Goal: Information Seeking & Learning: Learn about a topic

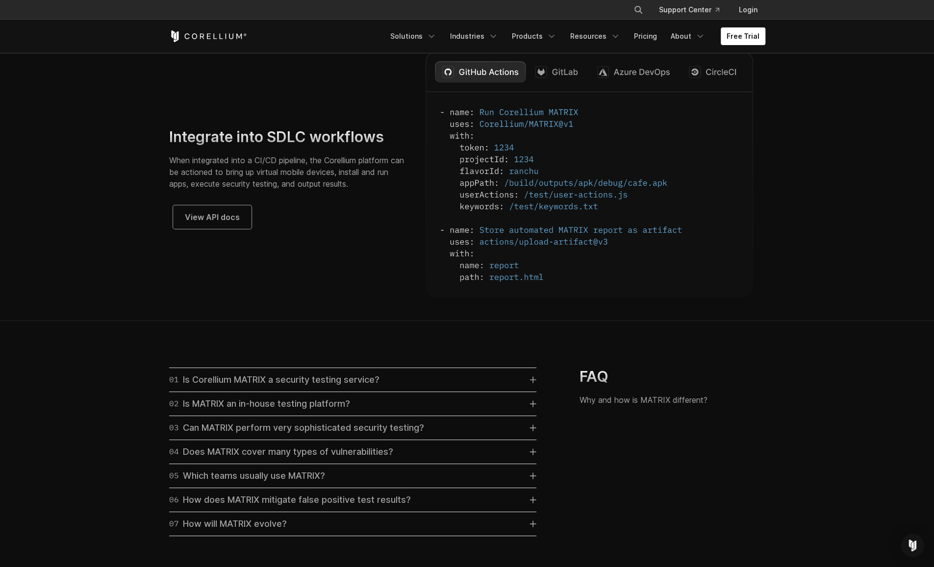
scroll to position [2483, 0]
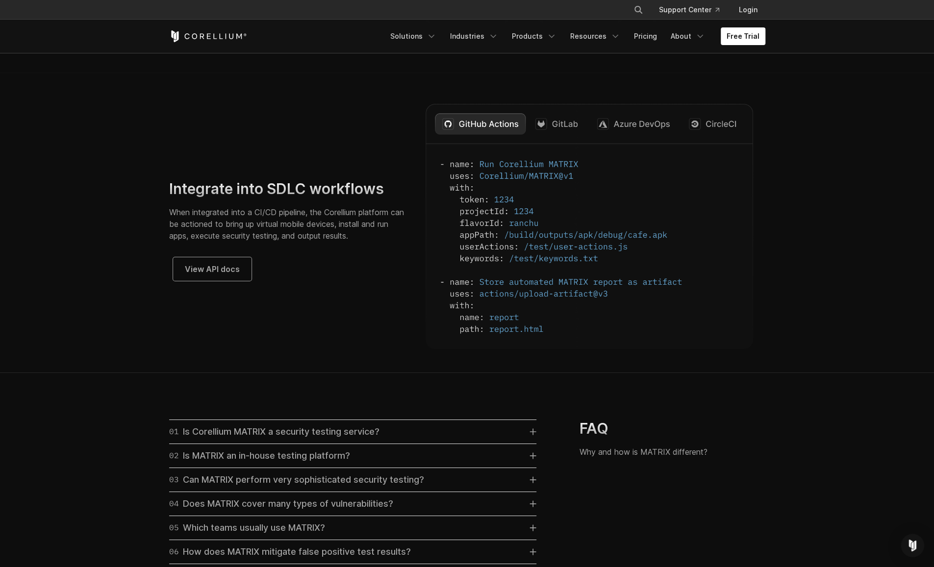
click at [322, 329] on div "Integrate into SDLC workflows When integrated into a CI/CD pipeline, the Corell…" at bounding box center [467, 226] width 616 height 245
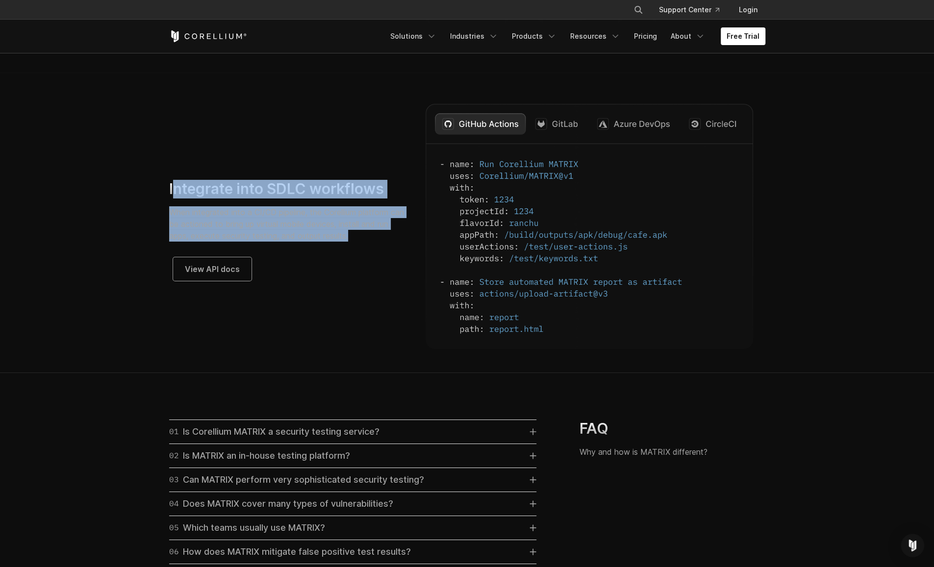
drag, startPoint x: 171, startPoint y: 202, endPoint x: 372, endPoint y: 251, distance: 207.5
click at [372, 251] on div "Integrate into SDLC workflows When integrated into a CI/CD pipeline, the Corell…" at bounding box center [287, 230] width 237 height 101
drag, startPoint x: 372, startPoint y: 251, endPoint x: 330, endPoint y: 234, distance: 45.3
copy div "ntegrate into SDLC workflows When integrated into a CI/CD pipeline, the Corelli…"
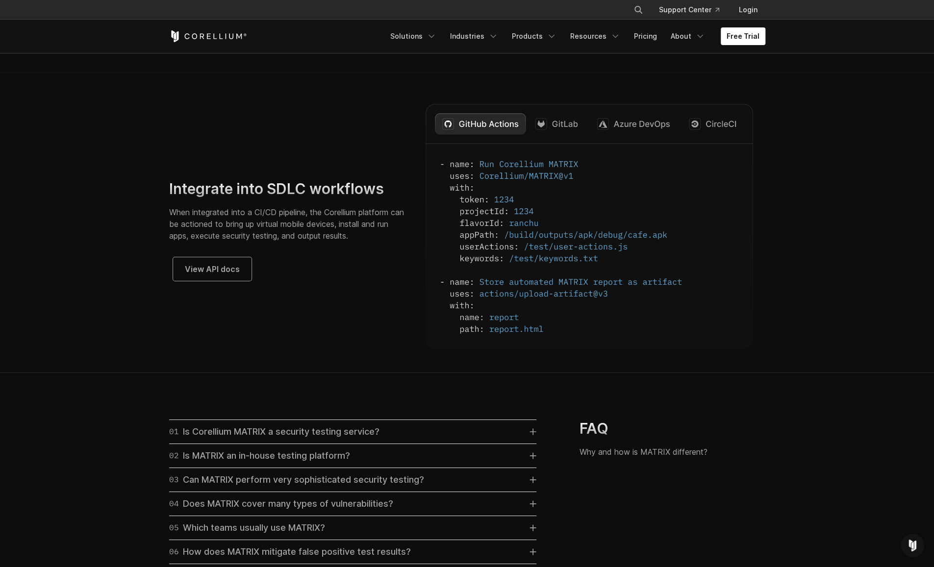
click at [319, 302] on div "Integrate into SDLC workflows When integrated into a CI/CD pipeline, the Corell…" at bounding box center [467, 226] width 616 height 245
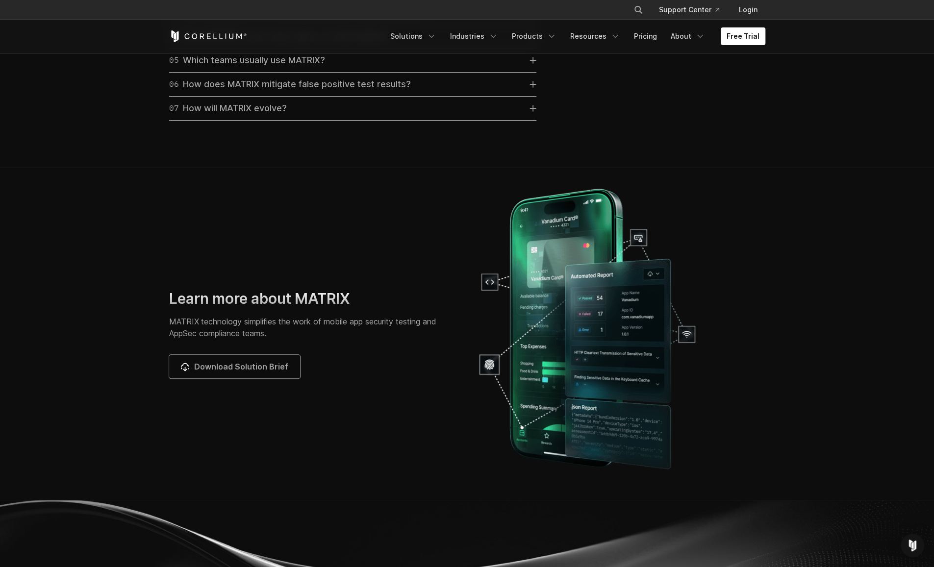
scroll to position [2941, 0]
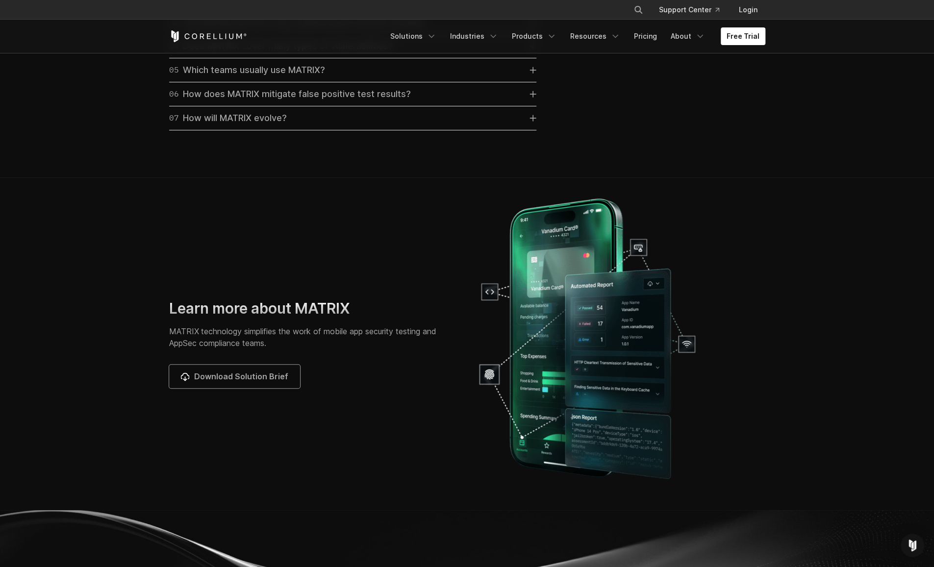
click at [605, 377] on img at bounding box center [587, 340] width 221 height 294
drag, startPoint x: 597, startPoint y: 367, endPoint x: 685, endPoint y: 427, distance: 107.2
click at [685, 427] on img at bounding box center [587, 340] width 221 height 294
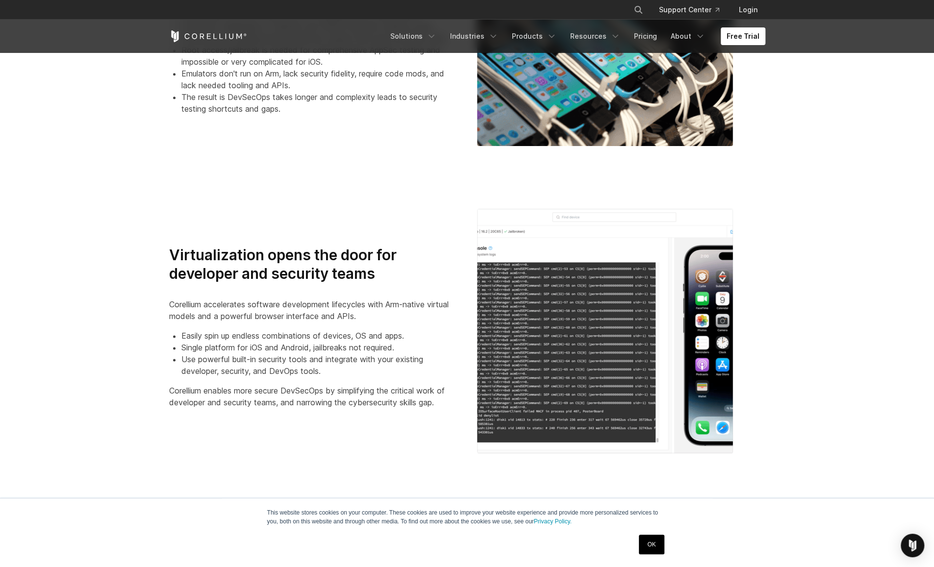
scroll to position [989, 0]
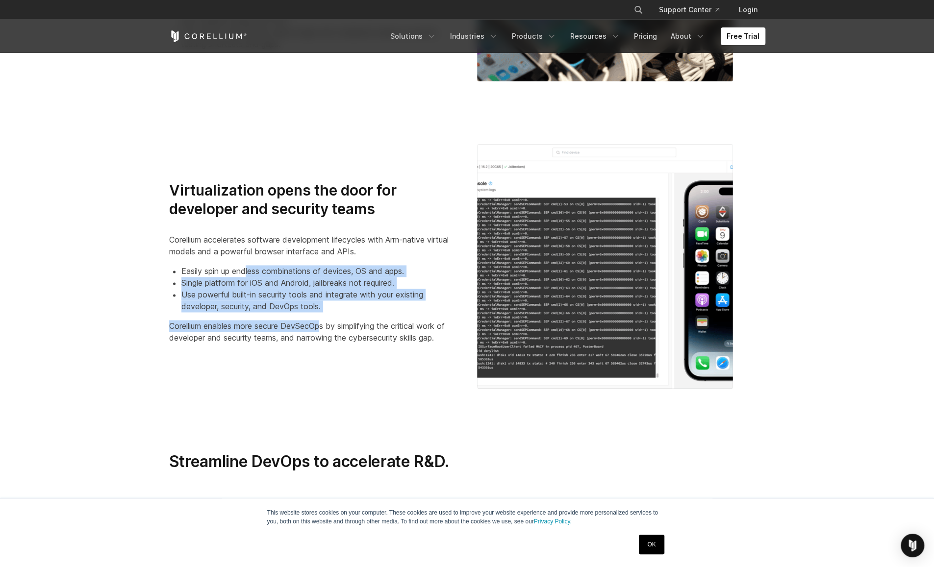
drag, startPoint x: 248, startPoint y: 272, endPoint x: 326, endPoint y: 317, distance: 90.1
click at [326, 317] on div "Virtualization opens the door for developer and security teams Corellium accele…" at bounding box center [313, 262] width 288 height 162
click at [275, 293] on li "Use powerful built-in security tools and integrate with your existing developer…" at bounding box center [319, 301] width 276 height 24
drag, startPoint x: 272, startPoint y: 281, endPoint x: 335, endPoint y: 315, distance: 71.7
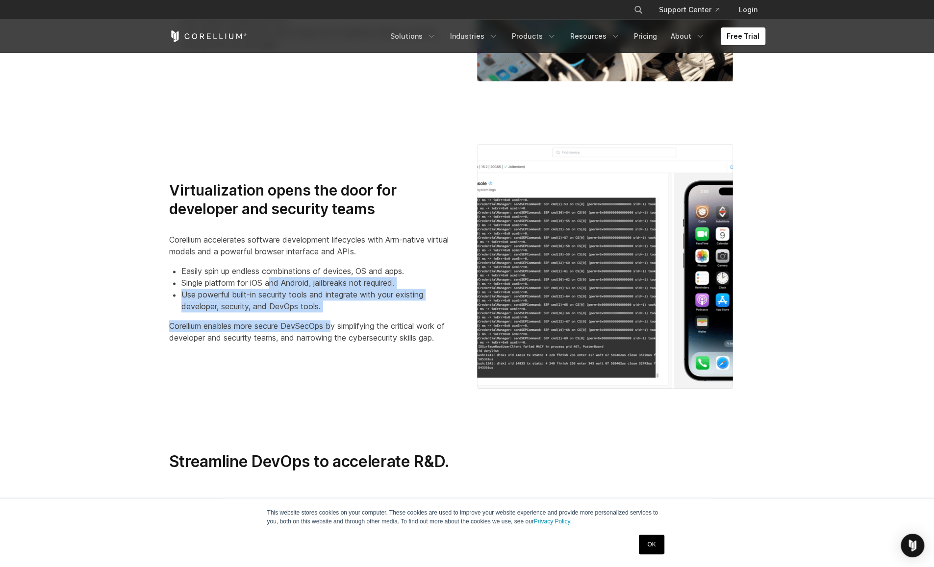
click at [335, 315] on div "Virtualization opens the door for developer and security teams Corellium accele…" at bounding box center [313, 262] width 288 height 162
click at [279, 300] on li "Use powerful built-in security tools and integrate with your existing developer…" at bounding box center [319, 301] width 276 height 24
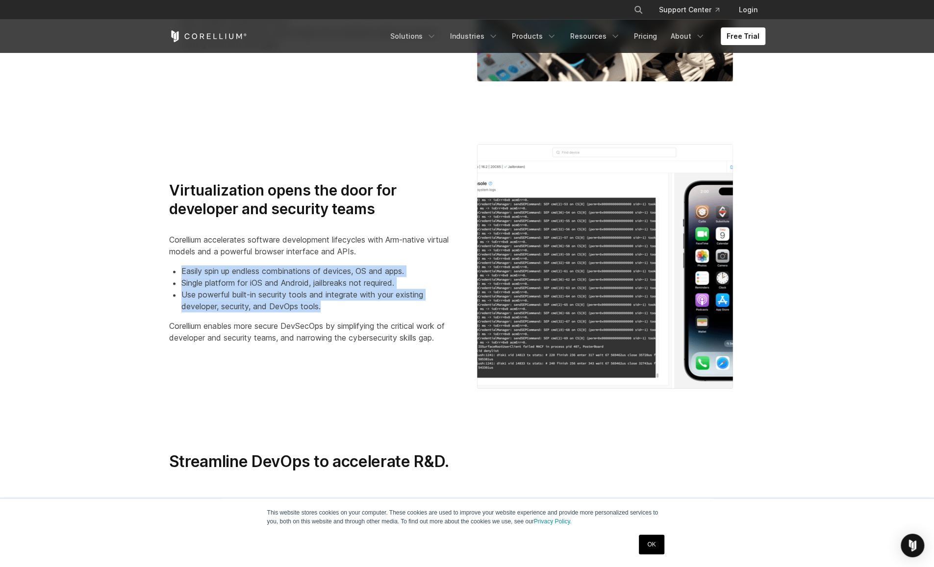
drag, startPoint x: 330, startPoint y: 308, endPoint x: 171, endPoint y: 268, distance: 163.8
click at [171, 268] on ul "Easily spin up endless combinations of devices, OS and apps. Single platform fo…" at bounding box center [313, 288] width 288 height 47
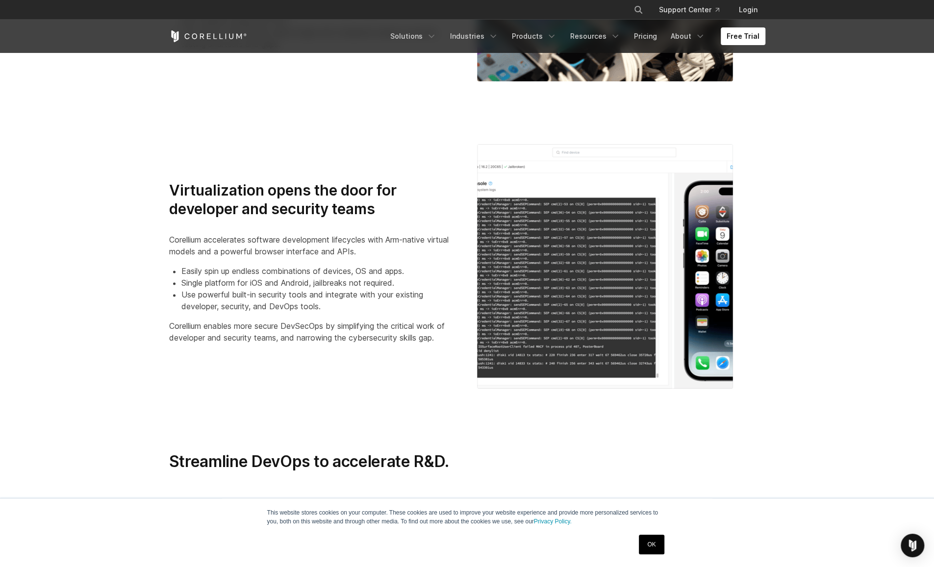
drag, startPoint x: 171, startPoint y: 268, endPoint x: 237, endPoint y: 316, distance: 81.5
click at [237, 316] on div "Virtualization opens the door for developer and security teams Corellium accele…" at bounding box center [313, 262] width 288 height 162
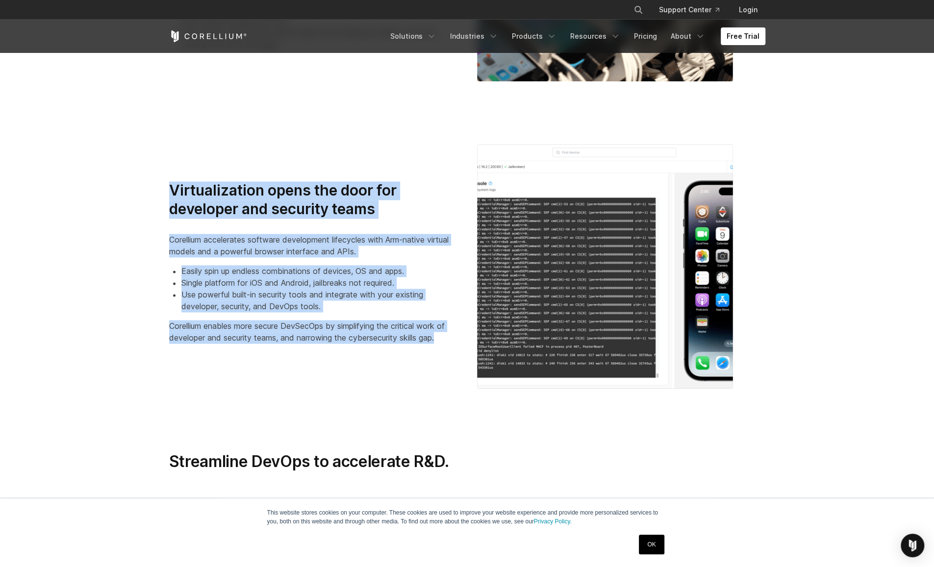
drag, startPoint x: 174, startPoint y: 191, endPoint x: 446, endPoint y: 345, distance: 312.8
click at [446, 345] on div "Virtualization opens the door for developer and security teams Corellium accele…" at bounding box center [313, 266] width 308 height 170
copy div "Virtualization opens the door for developer and security teams Corellium accele…"
click at [440, 252] on p "Corellium accelerates software development lifecycles with Arm-native virtual m…" at bounding box center [313, 246] width 288 height 24
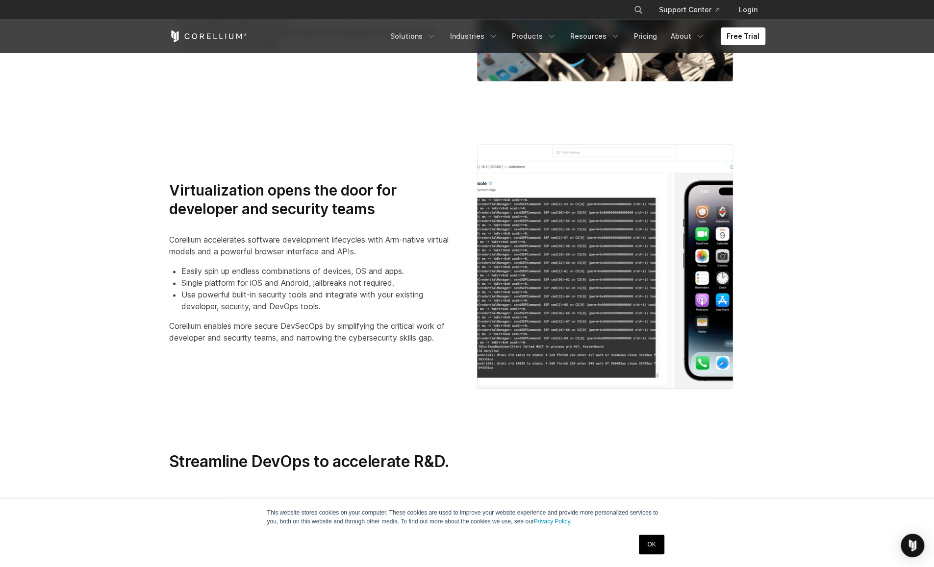
click at [562, 249] on img at bounding box center [605, 266] width 256 height 245
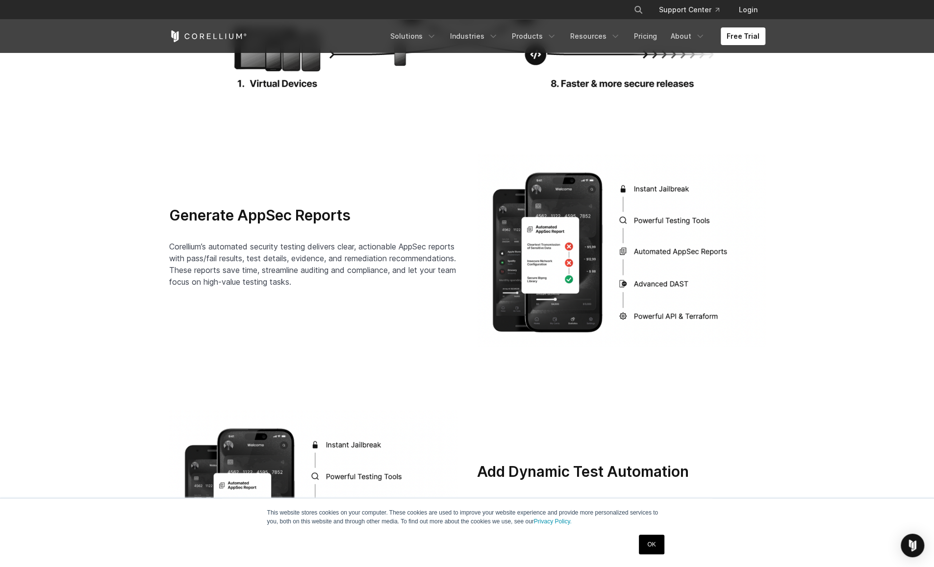
scroll to position [1729, 0]
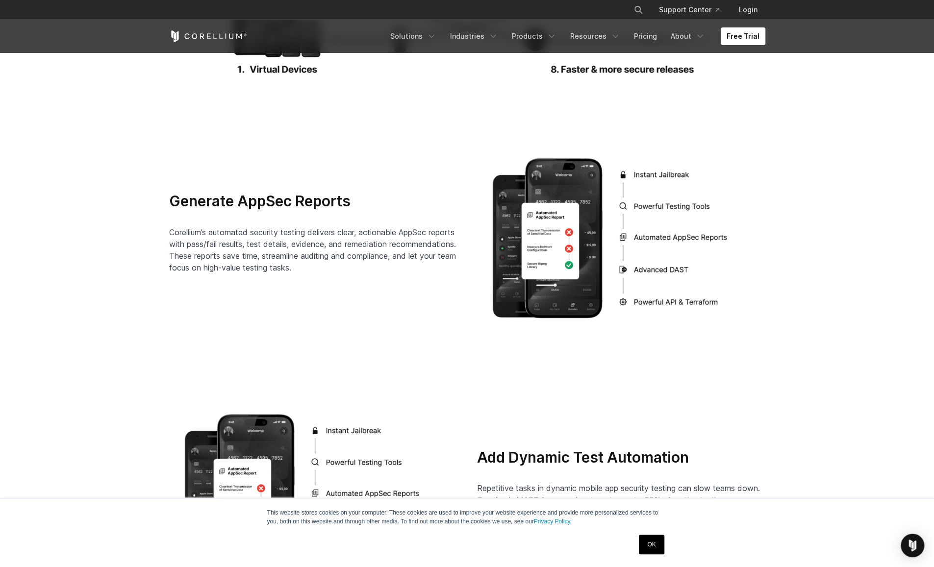
click at [365, 252] on span "Corellium’s automated security testing delivers clear, actionable AppSec report…" at bounding box center [312, 249] width 287 height 45
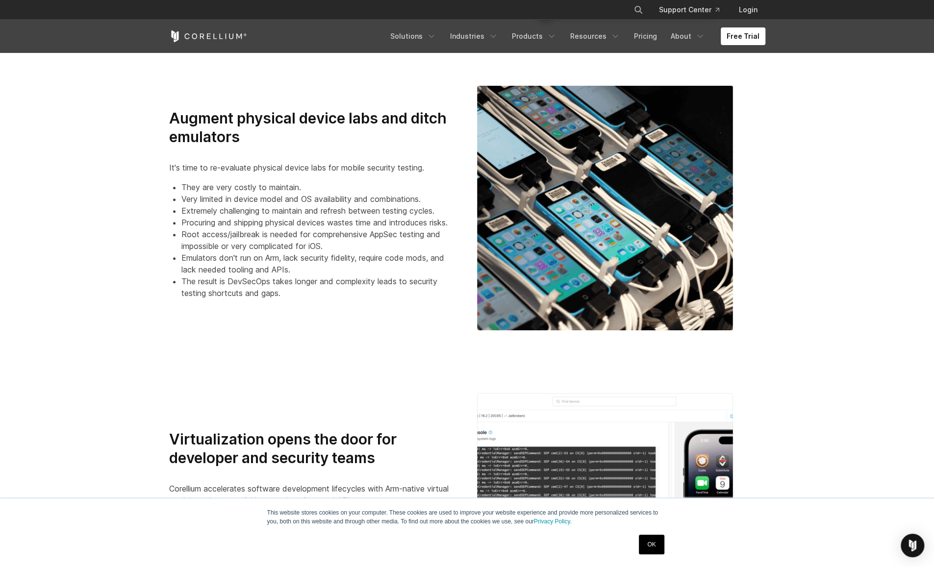
scroll to position [738, 0]
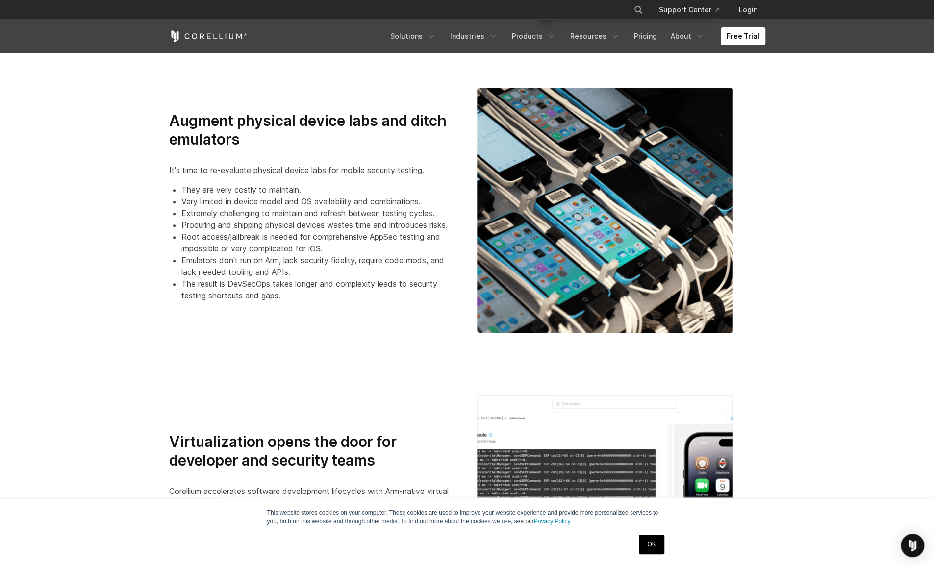
click at [183, 225] on ul "They are very costly to maintain. Very limited in device model and OS availabil…" at bounding box center [313, 243] width 288 height 118
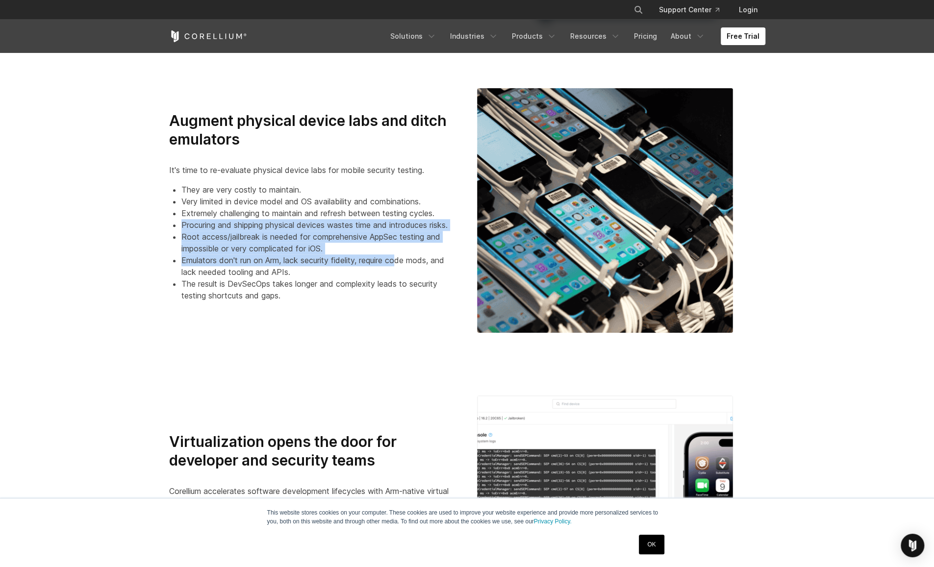
drag, startPoint x: 181, startPoint y: 225, endPoint x: 400, endPoint y: 256, distance: 220.9
click at [400, 256] on ul "They are very costly to maintain. Very limited in device model and OS availabil…" at bounding box center [313, 243] width 288 height 118
drag, startPoint x: 400, startPoint y: 256, endPoint x: 304, endPoint y: 241, distance: 97.3
click at [304, 241] on li "Root access/jailbreak is needed for comprehensive AppSec testing and impossible…" at bounding box center [319, 243] width 276 height 24
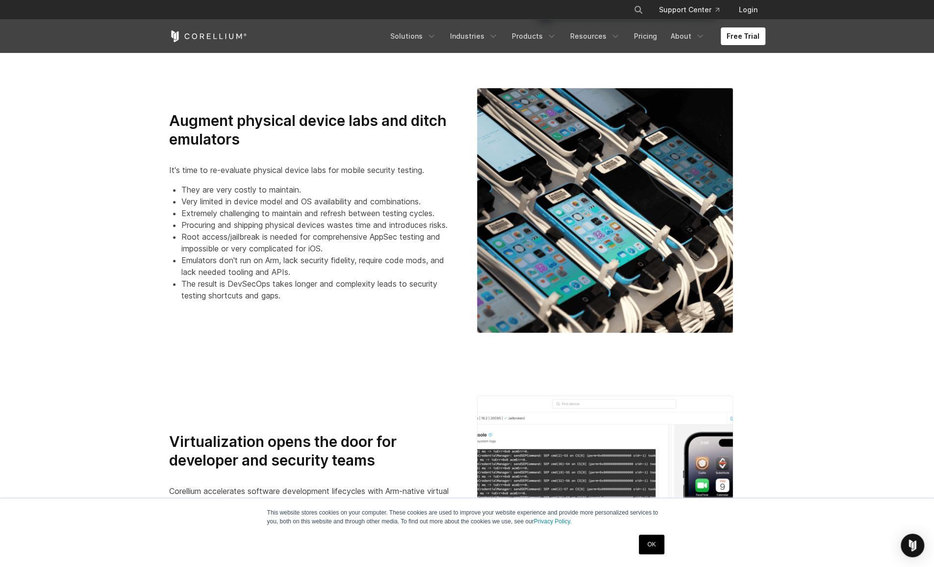
click at [297, 210] on li "Extremely challenging to maintain and refresh between testing cycles." at bounding box center [319, 213] width 276 height 12
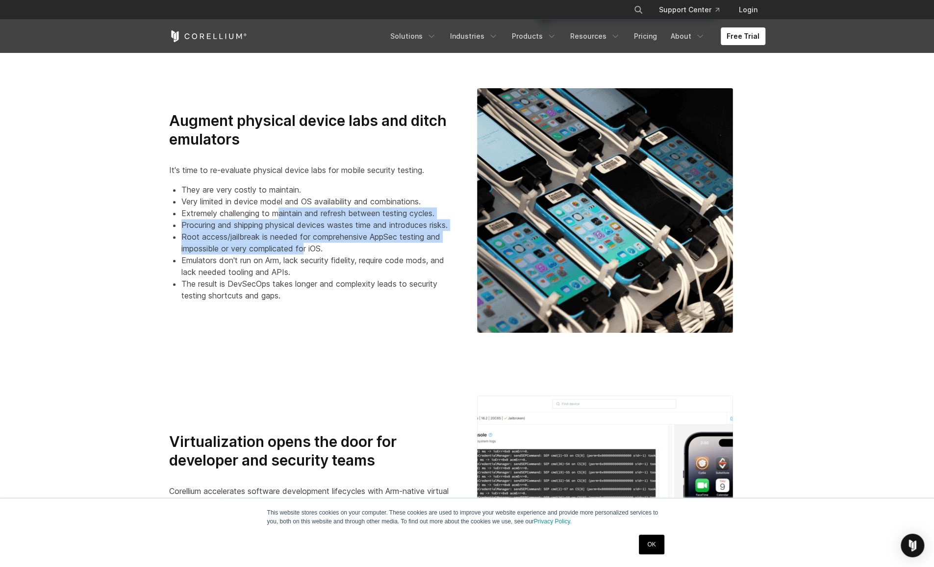
drag, startPoint x: 280, startPoint y: 214, endPoint x: 303, endPoint y: 248, distance: 40.5
click at [303, 248] on ul "They are very costly to maintain. Very limited in device model and OS availabil…" at bounding box center [313, 243] width 288 height 118
click at [303, 248] on li "Root access/jailbreak is needed for comprehensive AppSec testing and impossible…" at bounding box center [319, 243] width 276 height 24
click at [242, 220] on li "Procuring and shipping physical devices wastes time and introduces risks." at bounding box center [319, 225] width 276 height 12
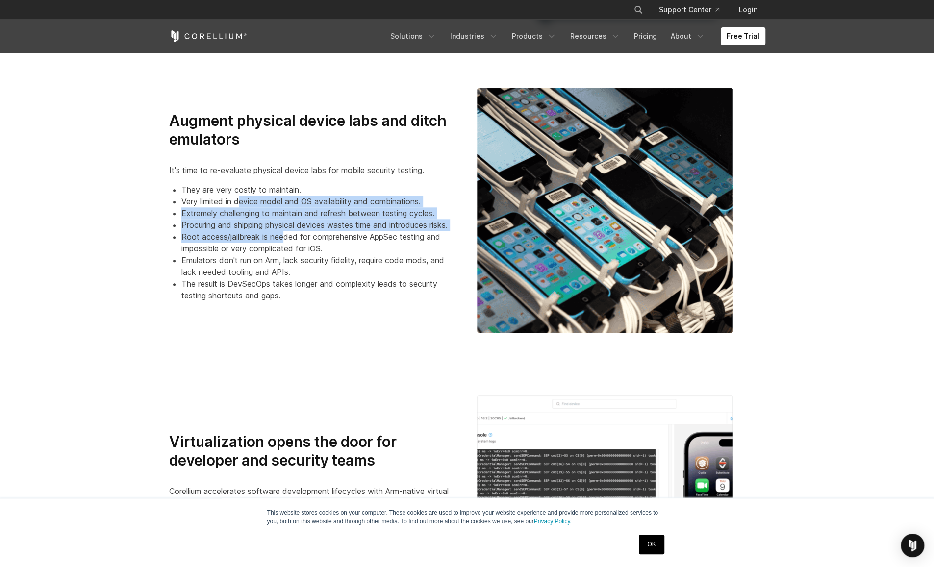
drag, startPoint x: 239, startPoint y: 200, endPoint x: 283, endPoint y: 232, distance: 54.7
click at [283, 232] on ul "They are very costly to maintain. Very limited in device model and OS availabil…" at bounding box center [313, 243] width 288 height 118
click at [283, 232] on li "Root access/jailbreak is needed for comprehensive AppSec testing and impossible…" at bounding box center [319, 243] width 276 height 24
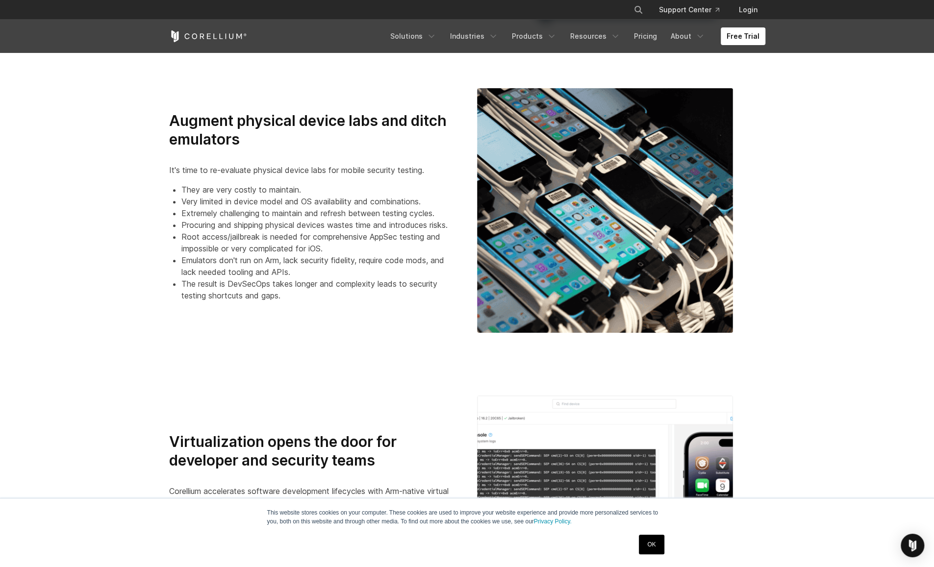
click at [273, 270] on li "Emulators don't run on Arm, lack security fidelity, require code mods, and lack…" at bounding box center [319, 266] width 276 height 24
drag, startPoint x: 237, startPoint y: 261, endPoint x: 301, endPoint y: 277, distance: 66.1
click at [301, 277] on li "Emulators don't run on Arm, lack security fidelity, require code mods, and lack…" at bounding box center [319, 266] width 276 height 24
drag, startPoint x: 301, startPoint y: 277, endPoint x: 293, endPoint y: 326, distance: 49.6
click at [293, 326] on div "Augment physical device labs and ditch emulators It's time to re-evaluate physi…" at bounding box center [467, 210] width 616 height 245
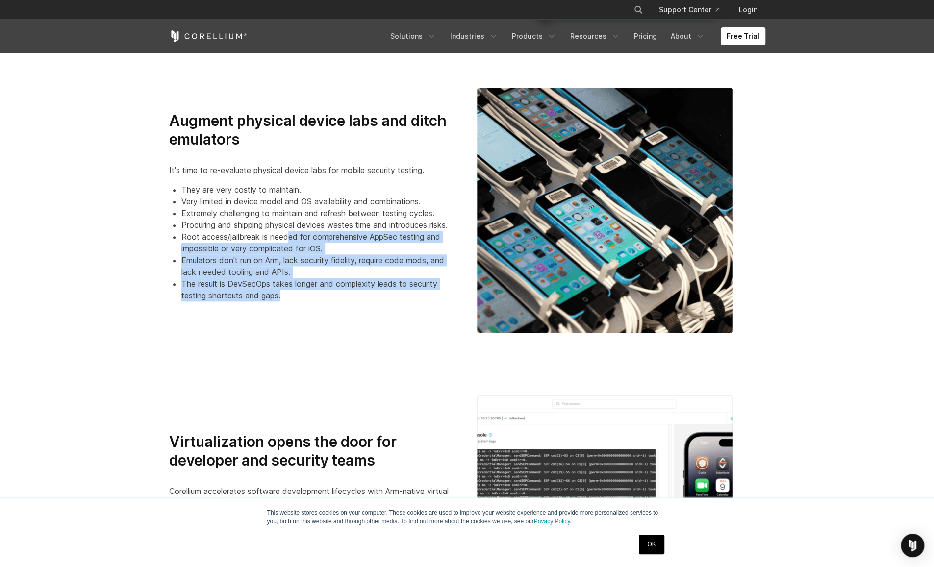
drag, startPoint x: 287, startPoint y: 242, endPoint x: 315, endPoint y: 297, distance: 61.4
click at [315, 297] on ul "They are very costly to maintain. Very limited in device model and OS availabil…" at bounding box center [313, 243] width 288 height 118
drag, startPoint x: 315, startPoint y: 297, endPoint x: 299, endPoint y: 312, distance: 21.8
click at [299, 312] on div "Augment physical device labs and ditch emulators It's time to re-evaluate physi…" at bounding box center [467, 210] width 616 height 245
click at [277, 283] on li "The result is DevSecOps takes longer and complexity leads to security testing s…" at bounding box center [319, 290] width 276 height 24
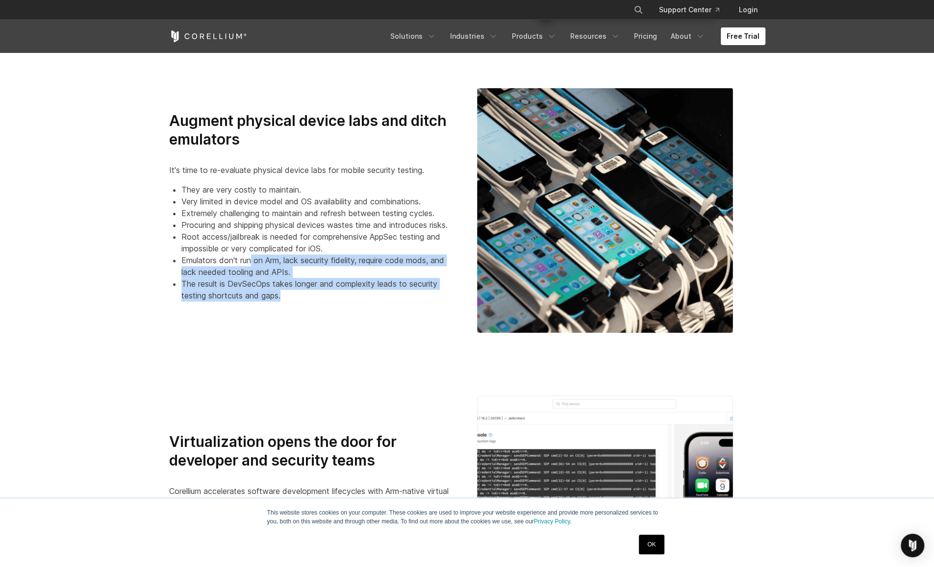
drag, startPoint x: 285, startPoint y: 296, endPoint x: 252, endPoint y: 261, distance: 47.9
click at [252, 261] on ul "They are very costly to maintain. Very limited in device model and OS availabil…" at bounding box center [313, 243] width 288 height 118
click at [252, 261] on li "Emulators don't run on Arm, lack security fidelity, require code mods, and lack…" at bounding box center [319, 266] width 276 height 24
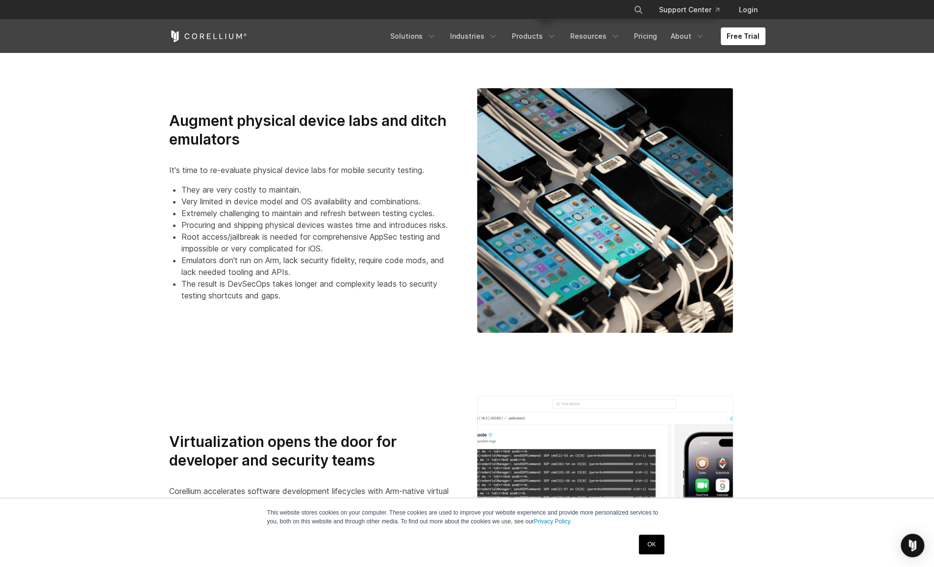
click at [236, 245] on li "Root access/jailbreak is needed for comprehensive AppSec testing and impossible…" at bounding box center [319, 243] width 276 height 24
drag, startPoint x: 237, startPoint y: 234, endPoint x: 306, endPoint y: 250, distance: 70.8
click at [306, 250] on li "Root access/jailbreak is needed for comprehensive AppSec testing and impossible…" at bounding box center [319, 243] width 276 height 24
drag, startPoint x: 306, startPoint y: 250, endPoint x: 292, endPoint y: 270, distance: 25.0
click at [292, 270] on li "Emulators don't run on Arm, lack security fidelity, require code mods, and lack…" at bounding box center [319, 266] width 276 height 24
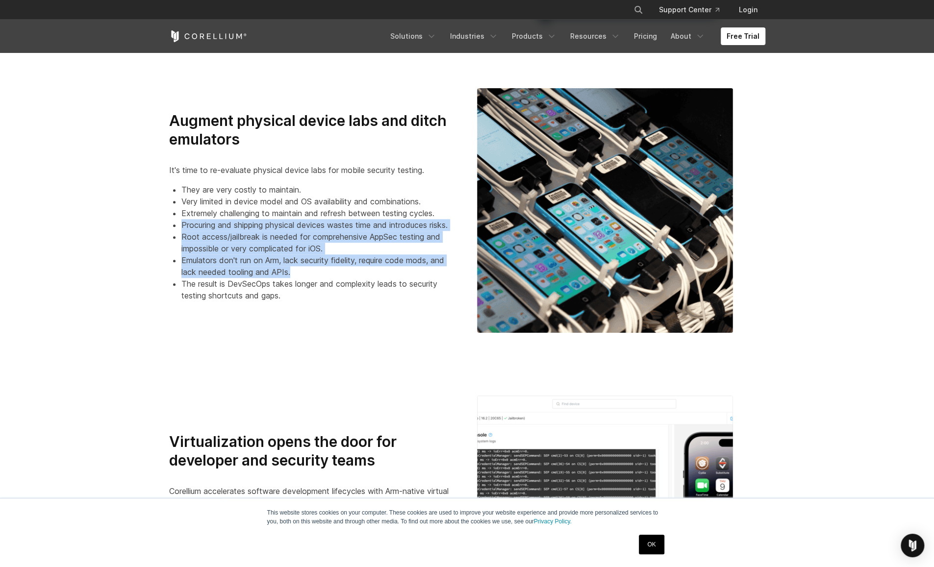
drag, startPoint x: 182, startPoint y: 227, endPoint x: 314, endPoint y: 266, distance: 137.4
click at [314, 266] on ul "They are very costly to maintain. Very limited in device model and OS availabil…" at bounding box center [313, 243] width 288 height 118
drag, startPoint x: 314, startPoint y: 266, endPoint x: 281, endPoint y: 247, distance: 37.8
copy ul "Procuring and shipping physical devices wastes time and introduces risks. Root …"
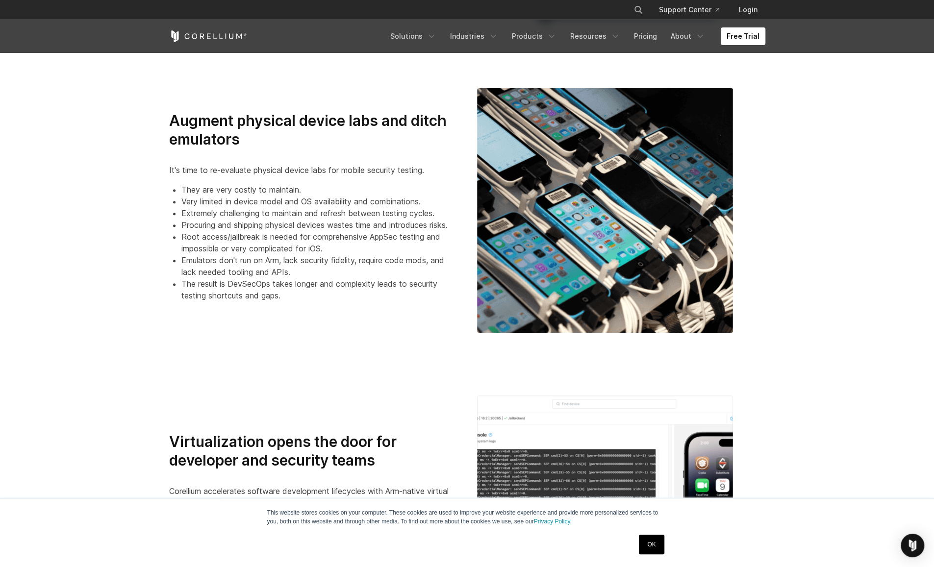
click at [824, 319] on section "Augment physical device labs and ditch emulators It's time to re-evaluate physi…" at bounding box center [467, 210] width 934 height 307
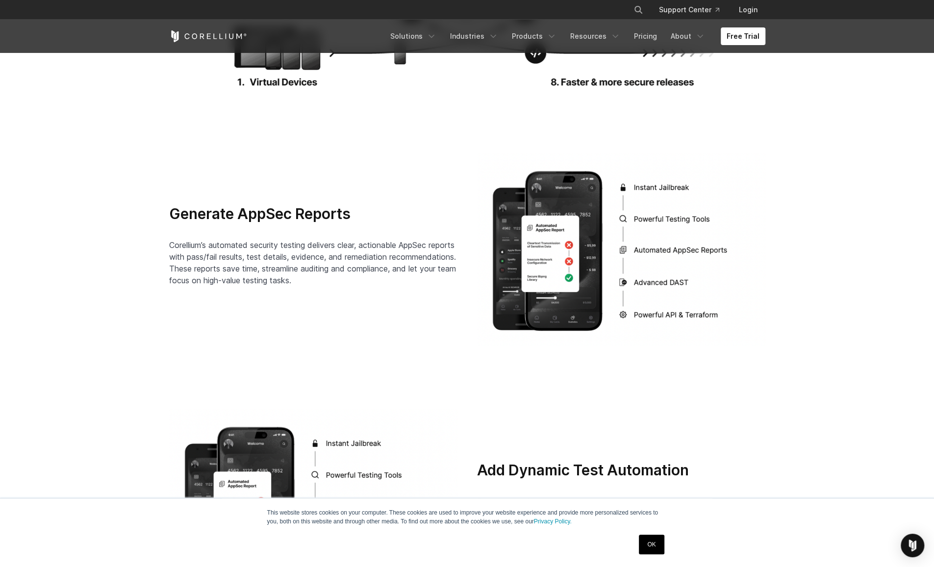
scroll to position [1820, 0]
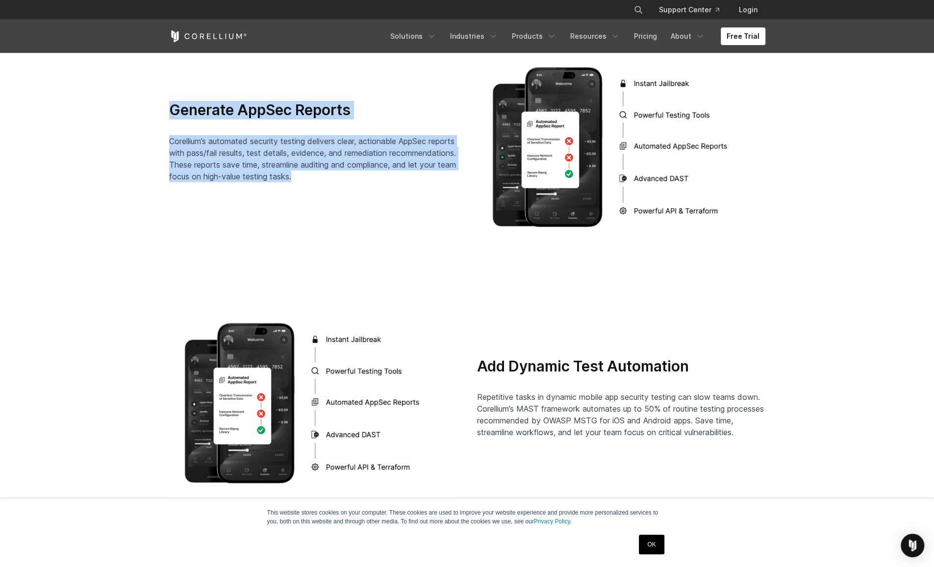
drag, startPoint x: 171, startPoint y: 111, endPoint x: 415, endPoint y: 179, distance: 253.8
click at [415, 179] on div "Generate AppSec Reports Corellium’s automated security testing delivers clear, …" at bounding box center [313, 141] width 288 height 81
drag, startPoint x: 415, startPoint y: 179, endPoint x: 358, endPoint y: 167, distance: 58.6
copy div "Generate AppSec Reports Corellium’s automated security testing delivers clear, …"
click at [453, 328] on img at bounding box center [313, 401] width 288 height 193
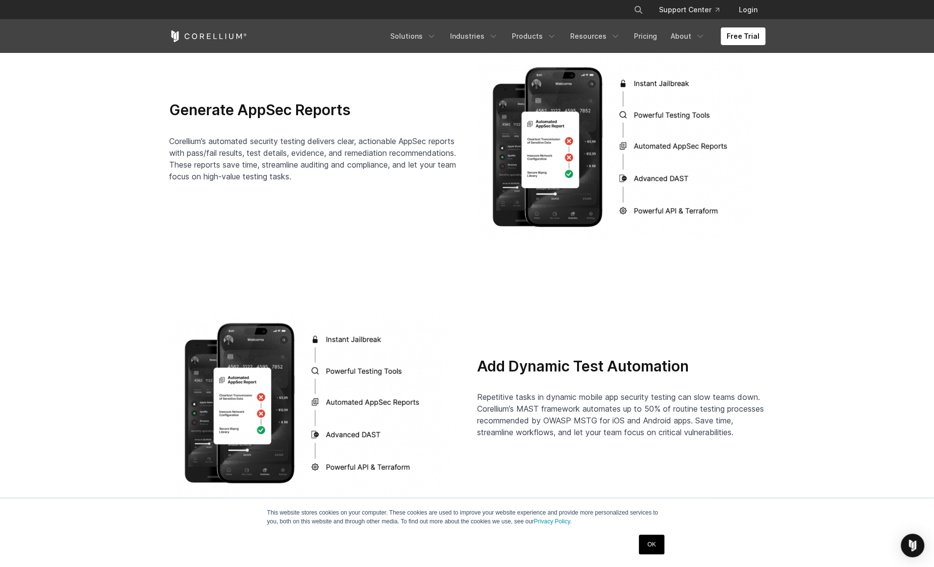
click at [480, 369] on h3 "Add Dynamic Test Automation" at bounding box center [621, 366] width 288 height 19
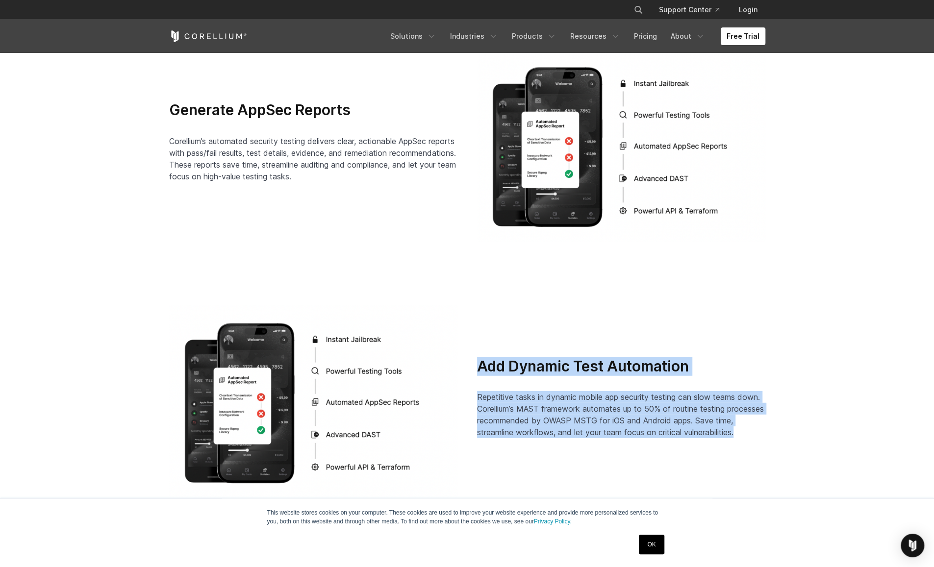
drag, startPoint x: 480, startPoint y: 366, endPoint x: 783, endPoint y: 438, distance: 311.3
click at [783, 438] on section "Add Dynamic Test Automation Repetitive tasks in dynamic mobile app security tes…" at bounding box center [467, 402] width 934 height 256
drag, startPoint x: 783, startPoint y: 438, endPoint x: 659, endPoint y: 408, distance: 127.5
copy div "Add Dynamic Test Automation Repetitive tasks in dynamic mobile app security tes…"
click at [661, 400] on span "Repetitive tasks in dynamic mobile app security testing can slow teams down. Co…" at bounding box center [620, 414] width 287 height 45
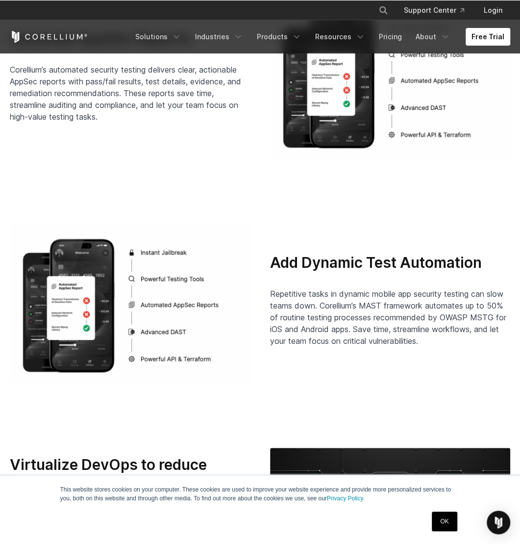
scroll to position [1750, 0]
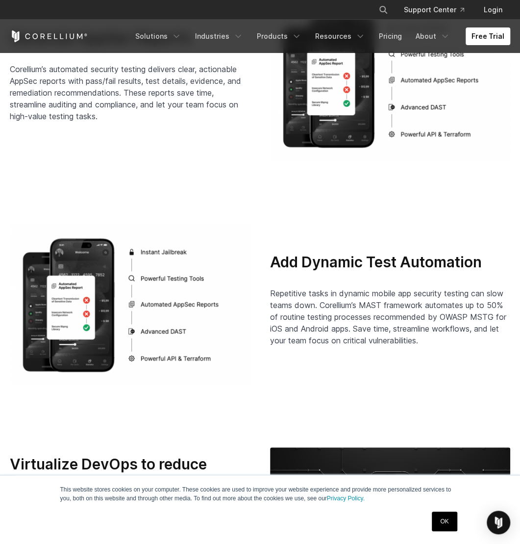
click at [446, 522] on link "OK" at bounding box center [444, 521] width 25 height 20
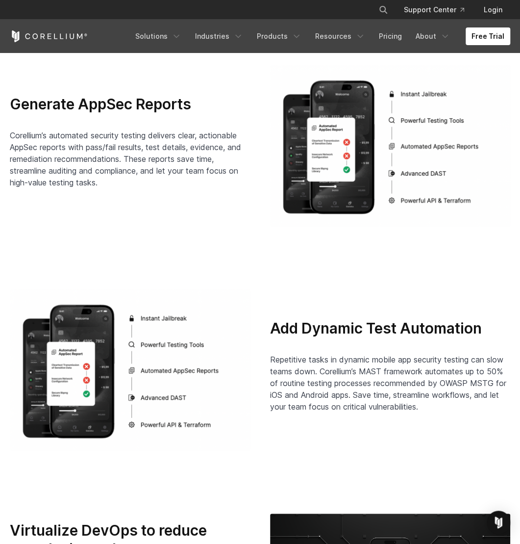
scroll to position [1668, 0]
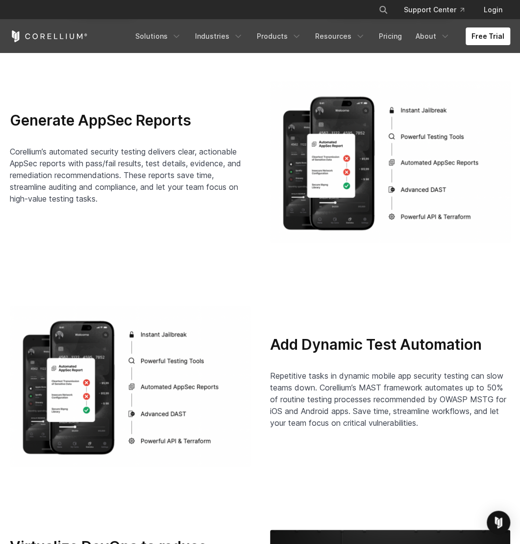
click at [388, 162] on img at bounding box center [390, 161] width 241 height 161
click at [352, 165] on img at bounding box center [390, 161] width 241 height 161
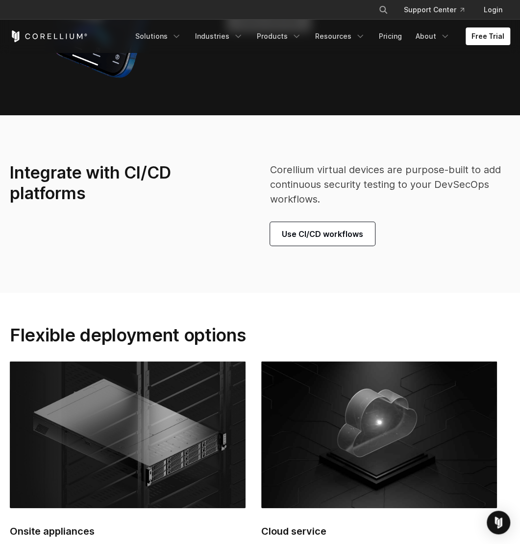
scroll to position [2536, 0]
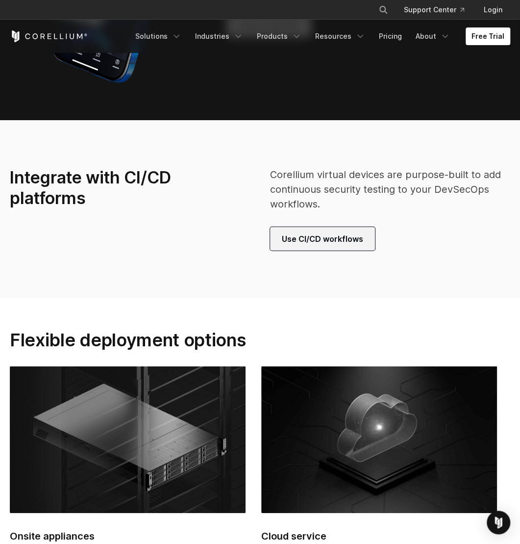
click at [356, 246] on link "Use CI/CD workflows" at bounding box center [322, 239] width 105 height 24
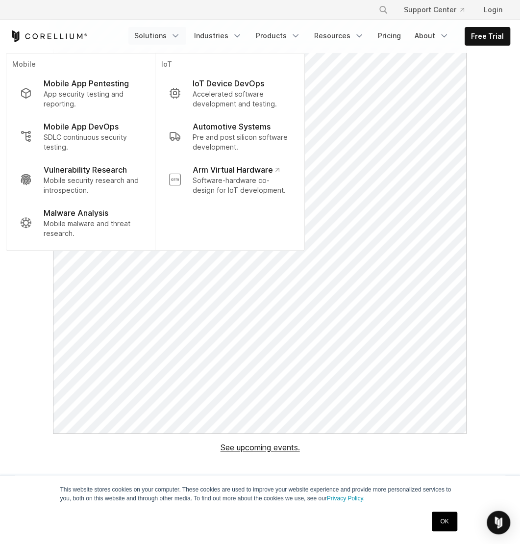
click at [483, 219] on div "See upcoming events." at bounding box center [260, 178] width 520 height 565
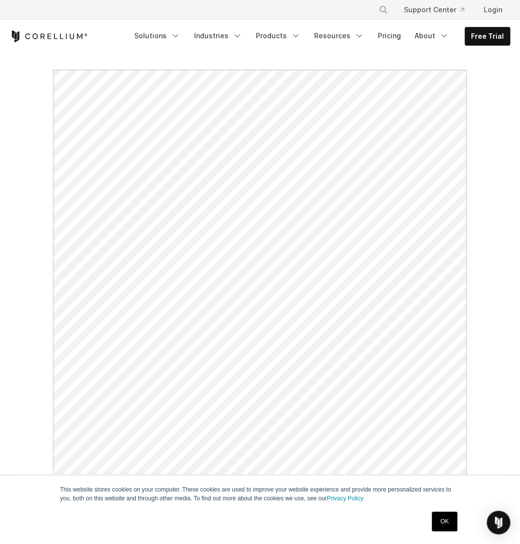
scroll to position [29, 0]
click at [242, 35] on icon "Navigation Menu" at bounding box center [237, 36] width 10 height 10
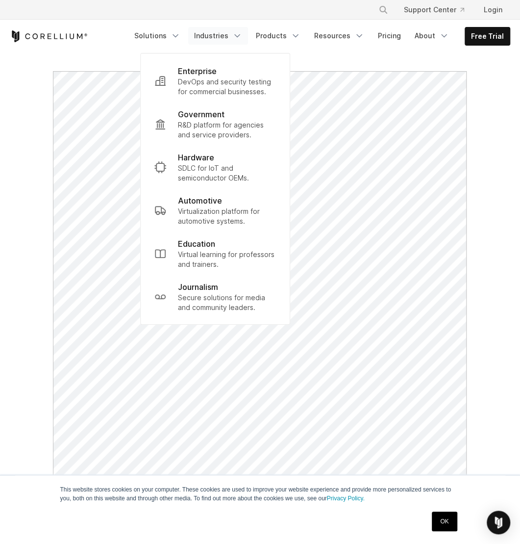
click at [242, 35] on icon "Navigation Menu" at bounding box center [237, 36] width 10 height 10
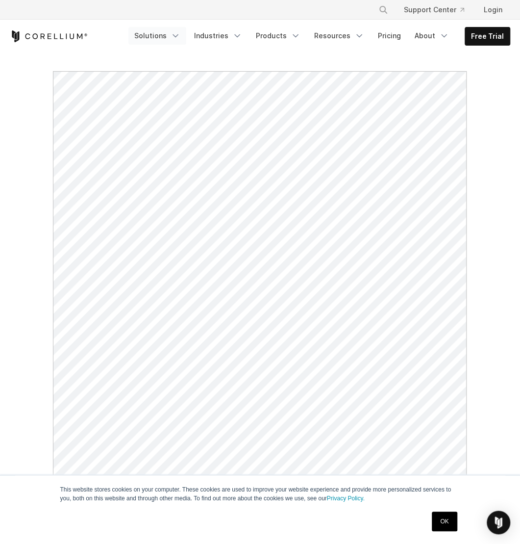
click at [180, 35] on icon "Navigation Menu" at bounding box center [176, 36] width 10 height 10
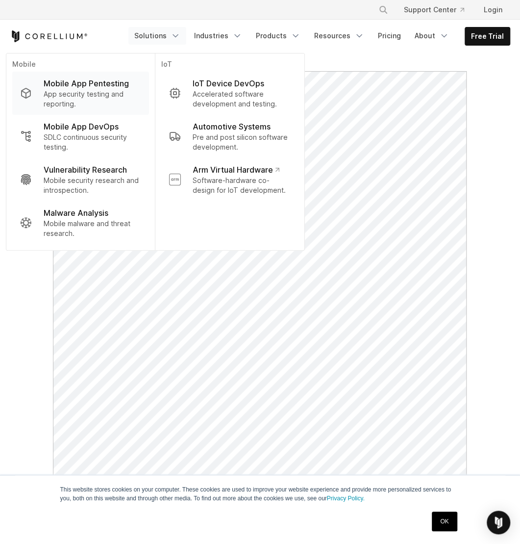
click at [87, 95] on p "App security testing and reporting." at bounding box center [93, 99] width 98 height 20
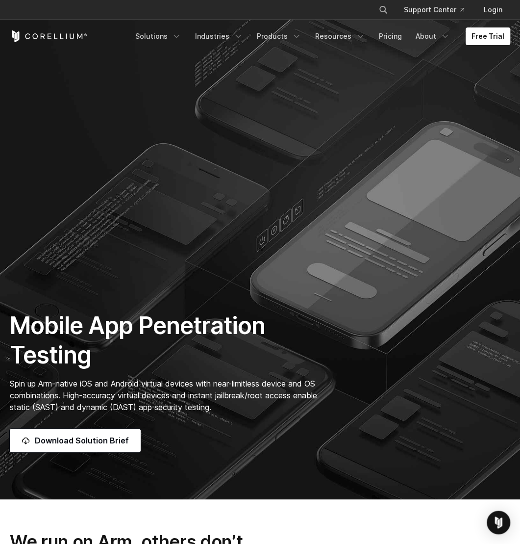
scroll to position [93, 0]
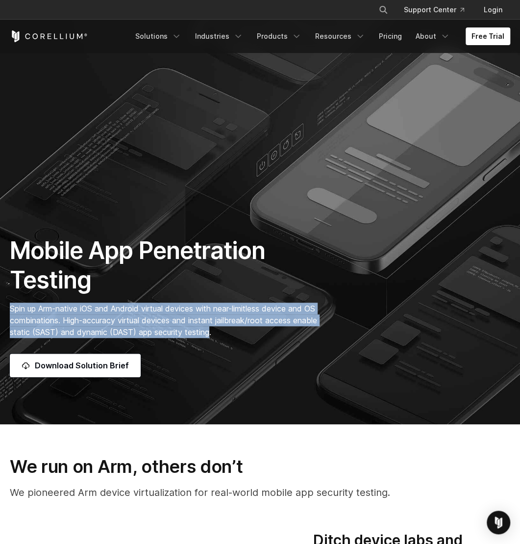
drag, startPoint x: 11, startPoint y: 309, endPoint x: 209, endPoint y: 327, distance: 198.8
click at [211, 331] on span "Spin up Arm-native iOS and Android virtual devices with near-limitless device a…" at bounding box center [163, 319] width 307 height 33
drag, startPoint x: 209, startPoint y: 327, endPoint x: 181, endPoint y: 289, distance: 46.3
click at [181, 289] on h1 "Mobile App Penetration Testing" at bounding box center [173, 265] width 327 height 59
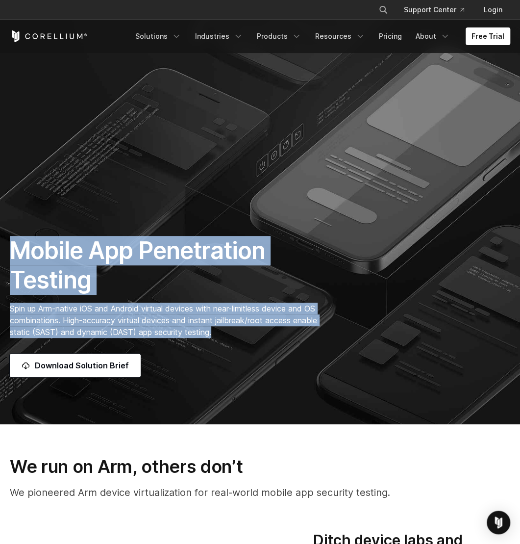
drag, startPoint x: 79, startPoint y: 260, endPoint x: 218, endPoint y: 331, distance: 155.5
click at [218, 331] on div "Mobile App Penetration Testing Spin up Arm-native iOS and Android virtual devic…" at bounding box center [173, 306] width 347 height 141
drag, startPoint x: 218, startPoint y: 331, endPoint x: 202, endPoint y: 327, distance: 16.2
copy div "Mobile App Penetration Testing Spin up Arm-native iOS and Android virtual devic…"
click at [364, 281] on div "Mobile App Penetration Testing Spin up Arm-native iOS and Android virtual devic…" at bounding box center [260, 306] width 520 height 141
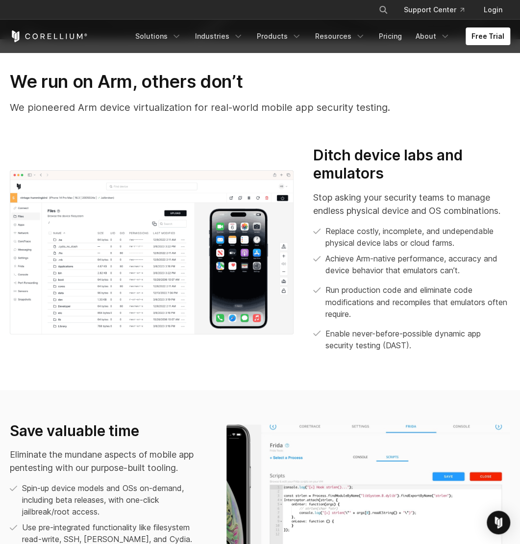
scroll to position [471, 0]
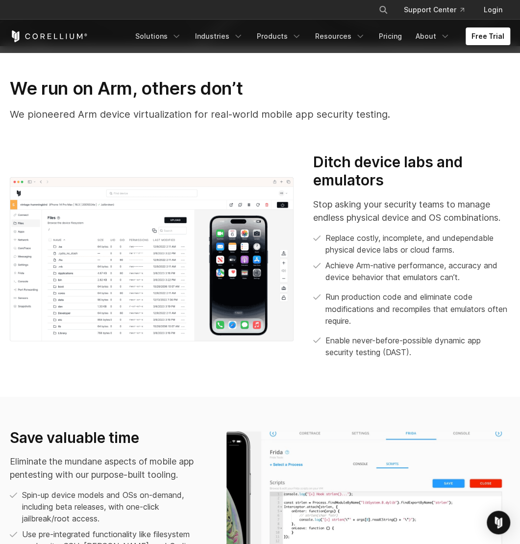
click at [313, 203] on div "Ditch device labs and emulators Stop asking your security teams to manage endle…" at bounding box center [411, 259] width 217 height 212
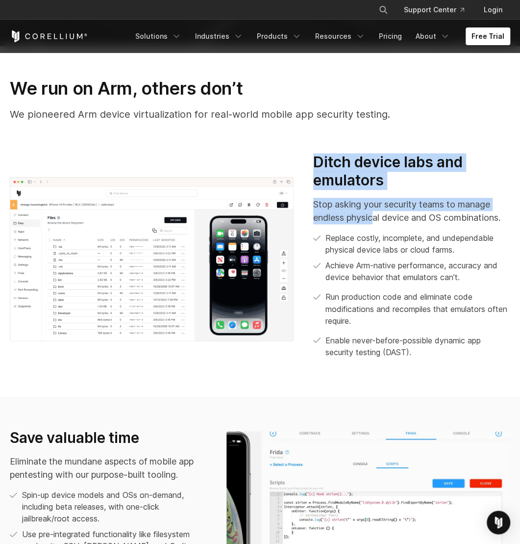
drag, startPoint x: 315, startPoint y: 164, endPoint x: 376, endPoint y: 214, distance: 78.7
click at [376, 214] on div "Ditch device labs and emulators Stop asking your security teams to manage endle…" at bounding box center [411, 255] width 197 height 204
click at [376, 214] on p "Stop asking your security teams to manage endless physical device and OS combin…" at bounding box center [411, 211] width 197 height 26
click at [333, 202] on p "Stop asking your security teams to manage endless physical device and OS combin…" at bounding box center [411, 211] width 197 height 26
click at [326, 207] on p "Stop asking your security teams to manage endless physical device and OS combin…" at bounding box center [411, 211] width 197 height 26
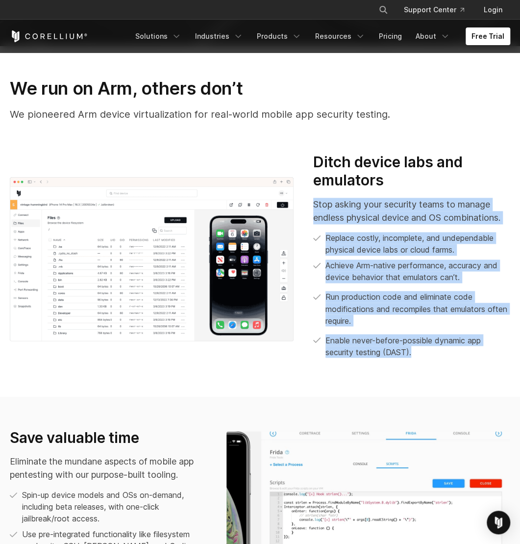
drag, startPoint x: 314, startPoint y: 203, endPoint x: 422, endPoint y: 349, distance: 181.5
click at [422, 349] on div "Stop asking your security teams to manage endless physical device and OS combin…" at bounding box center [411, 278] width 197 height 160
drag, startPoint x: 422, startPoint y: 349, endPoint x: 382, endPoint y: 213, distance: 141.5
copy div "Stop asking your security teams to manage endless physical device and OS combin…"
click at [368, 387] on section "We run on Arm, others don’t We pioneered Arm device virtualization for real-wor…" at bounding box center [260, 221] width 520 height 351
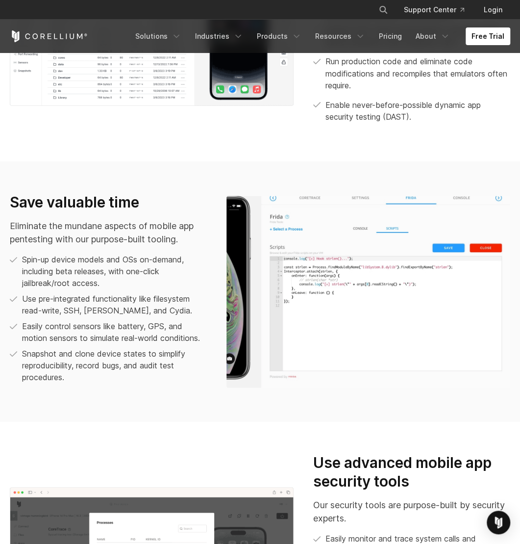
scroll to position [713, 0]
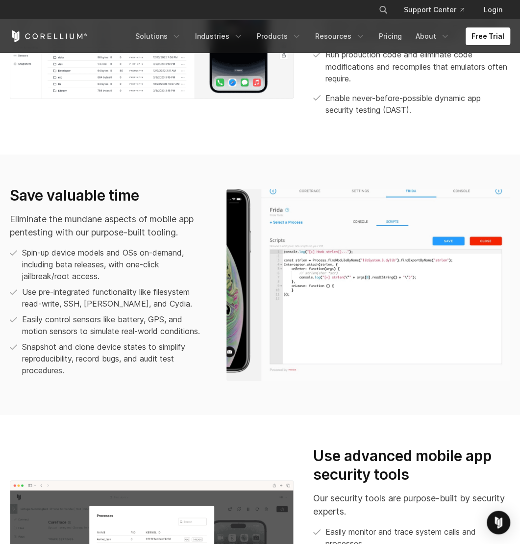
click at [71, 238] on p "Eliminate the mundane aspects of mobile app pentesting with our purpose-built t…" at bounding box center [108, 225] width 197 height 26
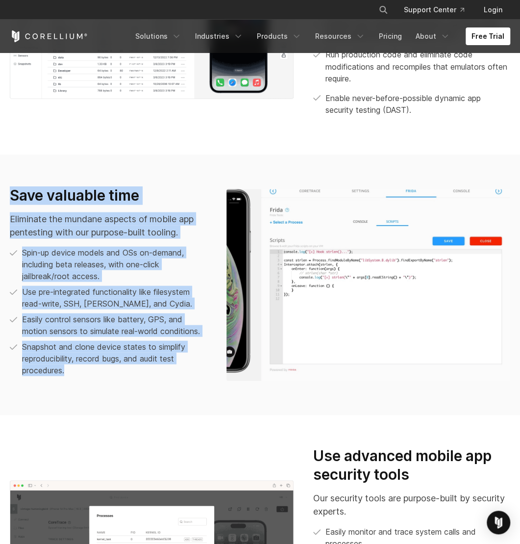
drag, startPoint x: 12, startPoint y: 198, endPoint x: 136, endPoint y: 369, distance: 211.7
click at [136, 369] on div "Save valuable time Eliminate the mundane aspects of mobile app pentesting with …" at bounding box center [108, 281] width 197 height 190
drag, startPoint x: 136, startPoint y: 369, endPoint x: 109, endPoint y: 313, distance: 62.5
copy div "Save valuable time Eliminate the mundane aspects of mobile app pentesting with …"
click at [344, 285] on img at bounding box center [368, 285] width 284 height 192
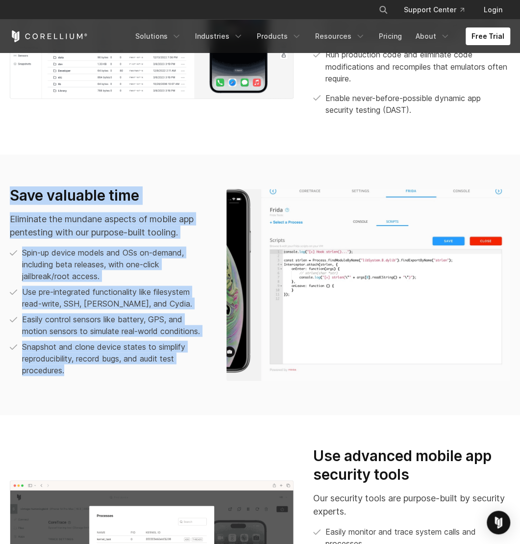
click at [161, 311] on ul "Spin-up device models and OSs on-demand, including beta releases, with one-clic…" at bounding box center [108, 310] width 197 height 129
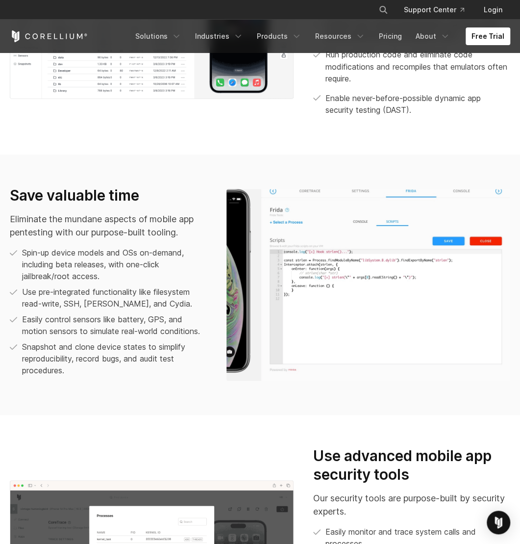
click at [354, 253] on img at bounding box center [368, 285] width 284 height 192
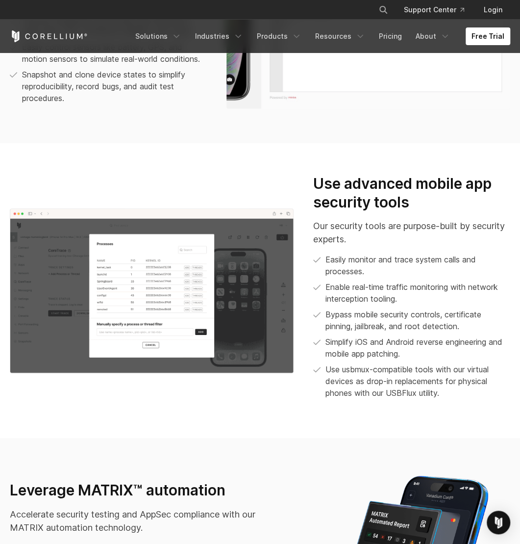
scroll to position [989, 0]
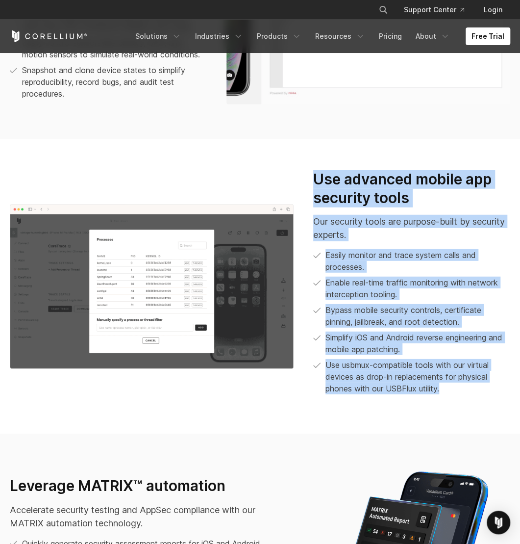
drag, startPoint x: 317, startPoint y: 180, endPoint x: 446, endPoint y: 394, distance: 249.2
click at [446, 394] on div "Use advanced mobile app security tools Our security tools are purpose-built by …" at bounding box center [411, 282] width 197 height 224
drag, startPoint x: 446, startPoint y: 394, endPoint x: 403, endPoint y: 378, distance: 45.4
copy div "Use advanced mobile app security tools Our security tools are purpose-built by …"
click at [423, 361] on span "Use usbmux-compatible tools with our virtual devices as drop-in replacements fo…" at bounding box center [418, 376] width 185 height 35
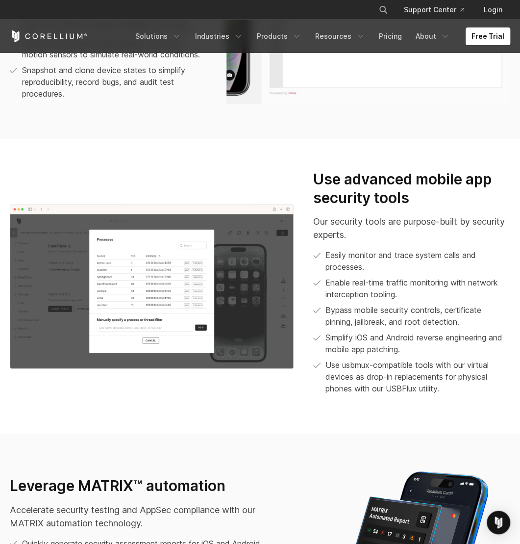
click at [183, 277] on img at bounding box center [152, 286] width 284 height 165
click at [167, 316] on img at bounding box center [152, 286] width 284 height 165
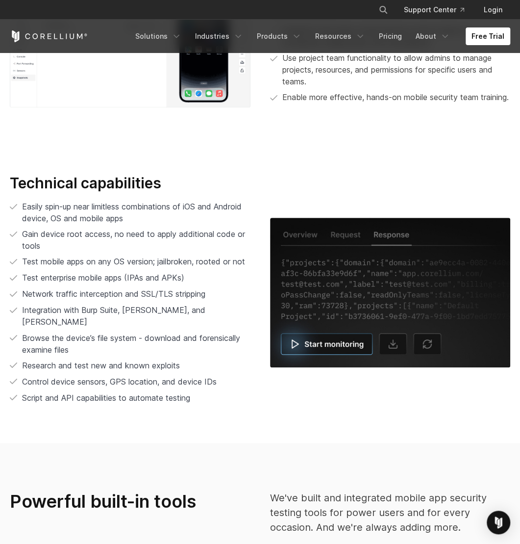
scroll to position [2103, 0]
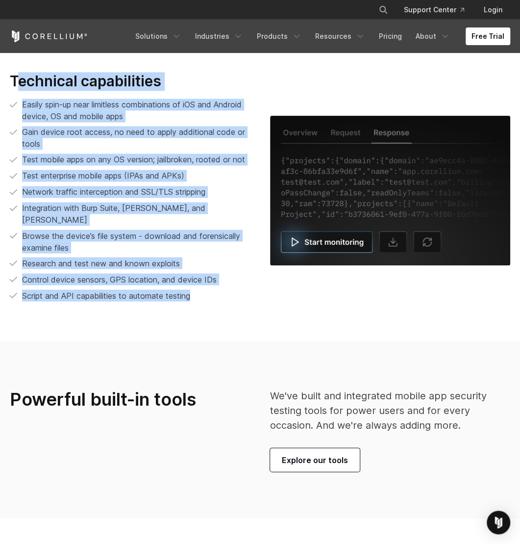
drag, startPoint x: 14, startPoint y: 83, endPoint x: 201, endPoint y: 290, distance: 278.4
click at [201, 290] on div "Technical capabilities Easily spin-up near limitless combinations of iOS and An…" at bounding box center [130, 190] width 260 height 237
drag, startPoint x: 201, startPoint y: 290, endPoint x: 170, endPoint y: 284, distance: 31.8
copy div "echnical capabilities Easily spin-up near limitless combinations of iOS and And…"
click at [253, 297] on section "Technical capabilities Easily spin-up near limitless combinations of iOS and An…" at bounding box center [260, 191] width 520 height 300
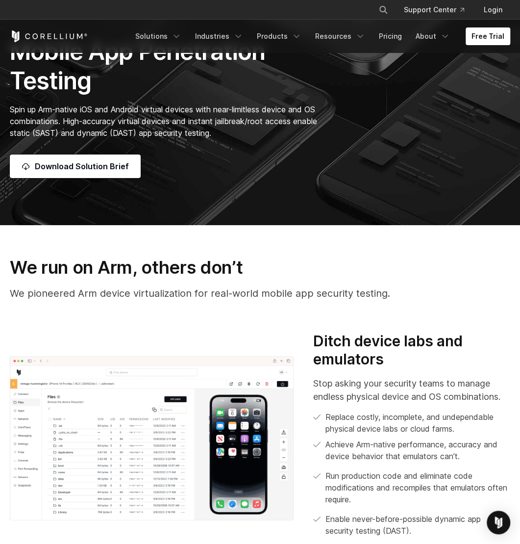
scroll to position [278, 0]
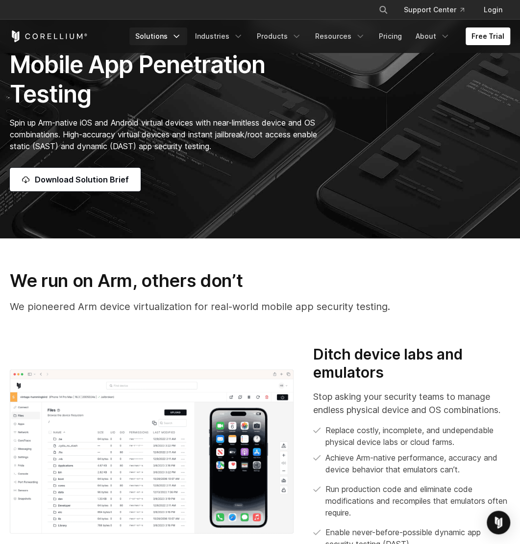
click at [181, 37] on icon "Navigation Menu" at bounding box center [177, 36] width 10 height 10
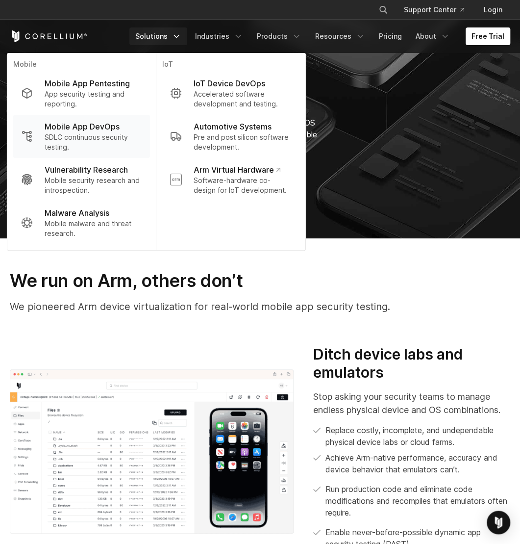
click at [104, 126] on p "Mobile App DevOps" at bounding box center [82, 127] width 75 height 12
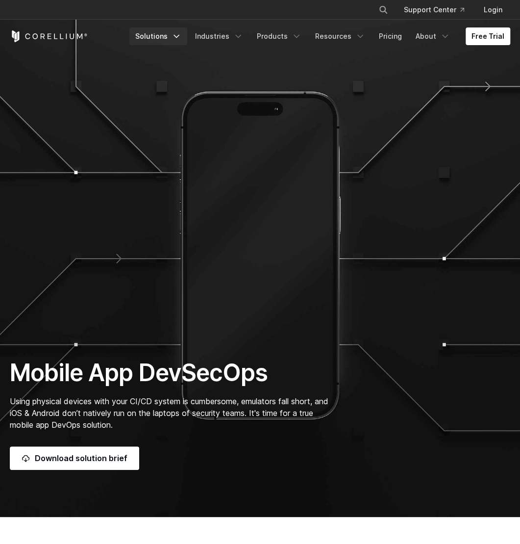
click at [181, 35] on icon "Navigation Menu" at bounding box center [177, 36] width 10 height 10
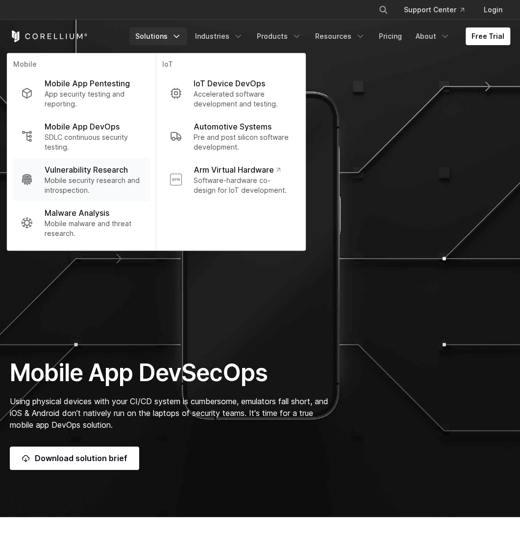
click at [93, 169] on p "Vulnerability Research" at bounding box center [86, 170] width 83 height 12
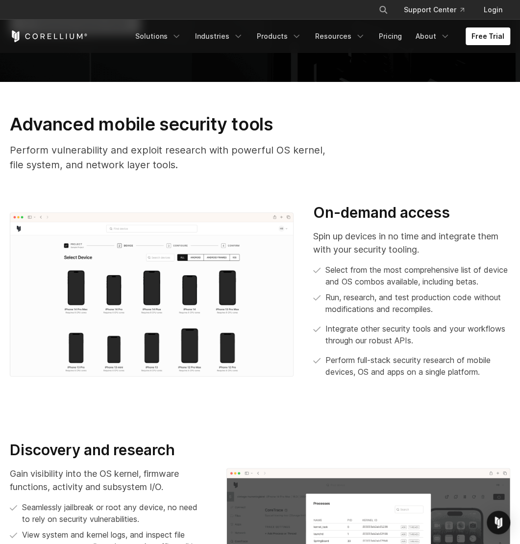
scroll to position [443, 0]
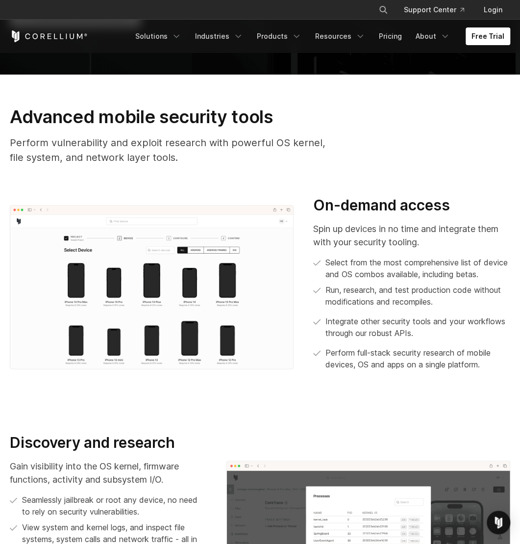
click at [139, 255] on img at bounding box center [152, 287] width 284 height 165
click at [173, 285] on img at bounding box center [152, 287] width 284 height 165
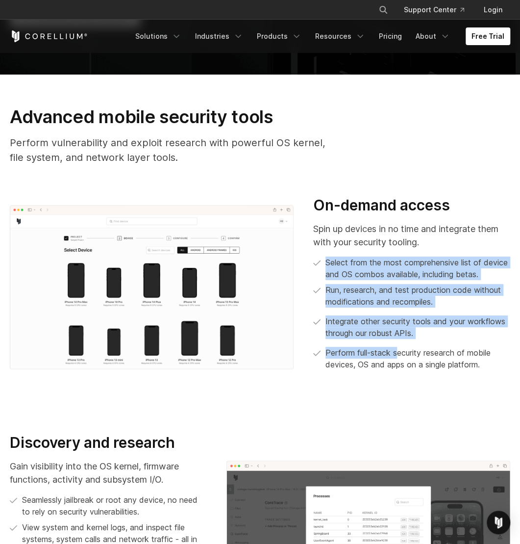
drag, startPoint x: 323, startPoint y: 259, endPoint x: 400, endPoint y: 350, distance: 119.0
click at [400, 350] on div "Spin up devices in no time and integrate them with your security tooling. Selec…" at bounding box center [411, 296] width 197 height 148
drag, startPoint x: 400, startPoint y: 350, endPoint x: 287, endPoint y: 233, distance: 162.6
click at [287, 233] on img at bounding box center [152, 287] width 284 height 165
click at [146, 263] on img at bounding box center [152, 287] width 284 height 165
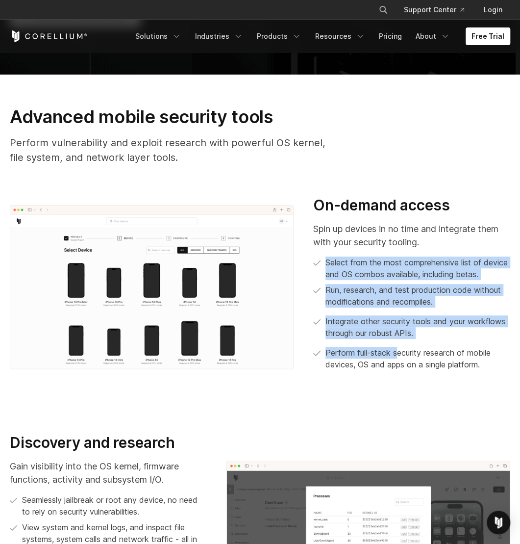
click at [146, 263] on img at bounding box center [152, 287] width 284 height 165
drag, startPoint x: 146, startPoint y: 263, endPoint x: 165, endPoint y: 289, distance: 32.7
click at [165, 289] on img at bounding box center [152, 287] width 284 height 165
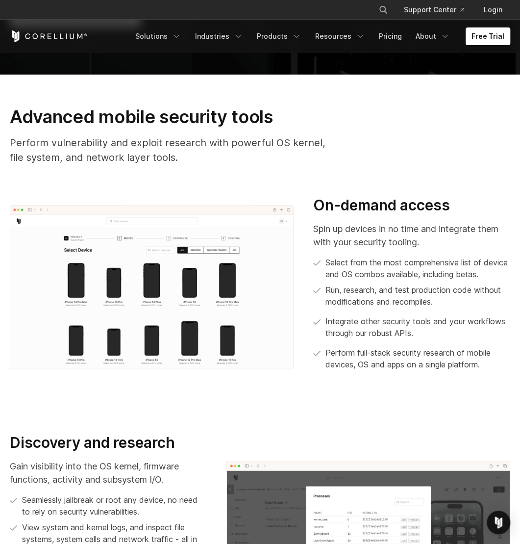
click at [407, 144] on div "Advanced mobile security tools Perform vulnerability and exploit research with …" at bounding box center [260, 139] width 520 height 67
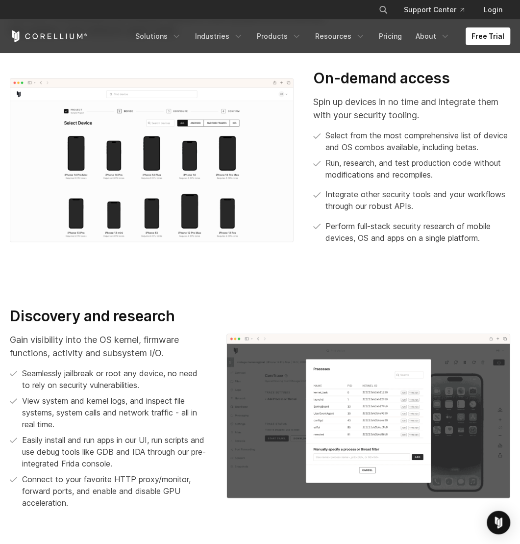
scroll to position [565, 0]
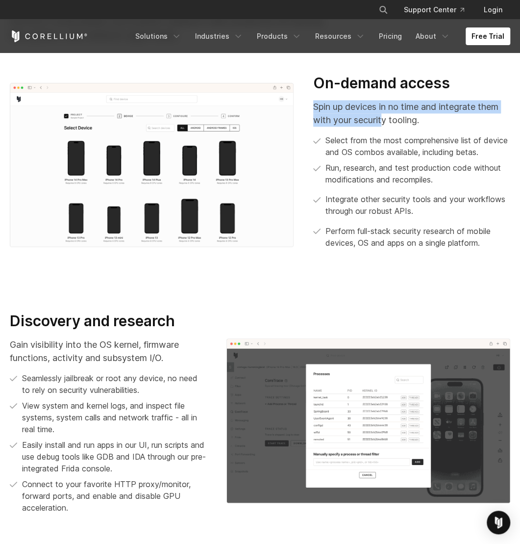
drag, startPoint x: 314, startPoint y: 107, endPoint x: 383, endPoint y: 117, distance: 70.3
click at [383, 117] on p "Spin up devices in no time and integrate them with your security tooling." at bounding box center [411, 113] width 197 height 26
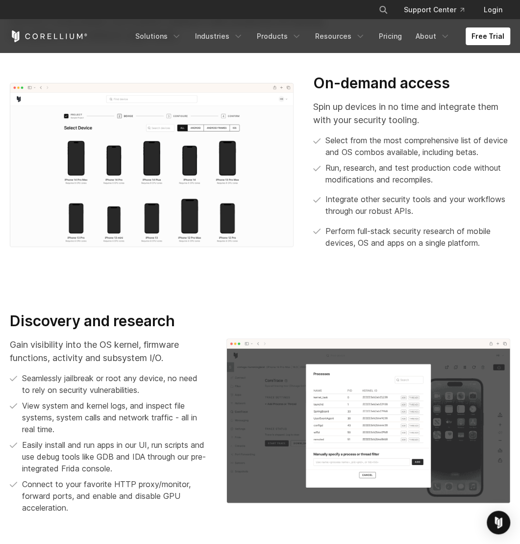
click at [317, 84] on h3 "On-demand access" at bounding box center [411, 83] width 197 height 19
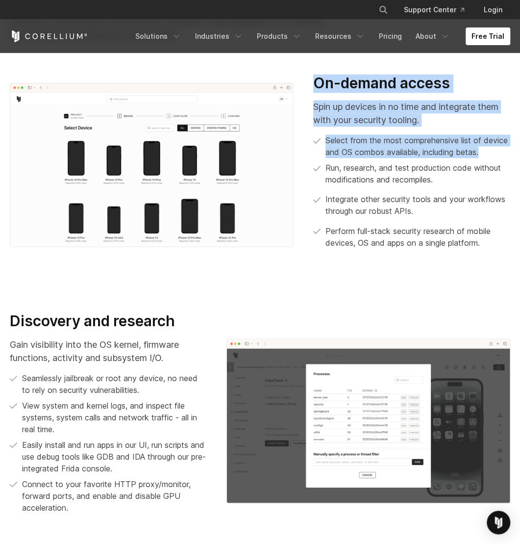
drag, startPoint x: 314, startPoint y: 82, endPoint x: 510, endPoint y: 150, distance: 207.4
click at [510, 150] on div "On-demand access Spin up devices in no time and integrate them with your securi…" at bounding box center [411, 165] width 217 height 182
drag, startPoint x: 510, startPoint y: 150, endPoint x: 436, endPoint y: 156, distance: 74.3
click at [436, 156] on p "Select from the most comprehensive list of device and OS combos available, incl…" at bounding box center [418, 146] width 185 height 24
click at [372, 114] on p "Spin up devices in no time and integrate them with your security tooling." at bounding box center [411, 113] width 197 height 26
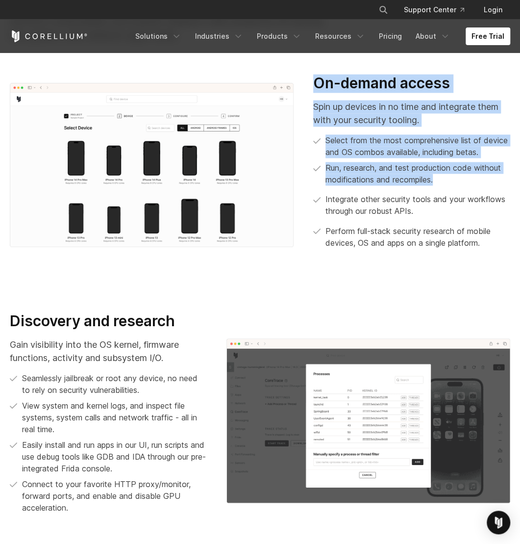
drag, startPoint x: 314, startPoint y: 85, endPoint x: 450, endPoint y: 177, distance: 164.4
click at [450, 177] on div "On-demand access Spin up devices in no time and integrate them with your securi…" at bounding box center [411, 161] width 197 height 175
drag, startPoint x: 450, startPoint y: 177, endPoint x: 410, endPoint y: 168, distance: 41.3
copy div "On-demand access Spin up devices in no time and integrate them with your securi…"
click at [398, 180] on p "Run, research, and test production code without modifications and recompiles." at bounding box center [418, 174] width 185 height 24
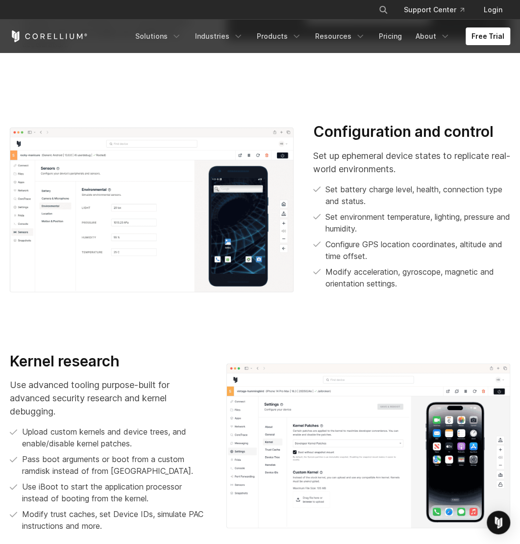
scroll to position [993, 0]
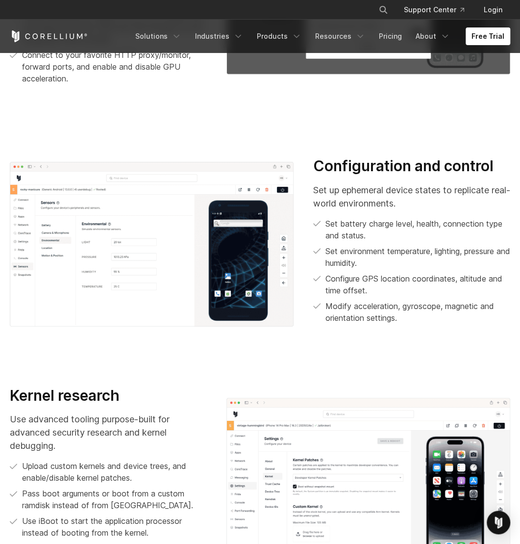
click at [393, 198] on p "Set up ephemeral device states to replicate real-world environments." at bounding box center [411, 196] width 197 height 26
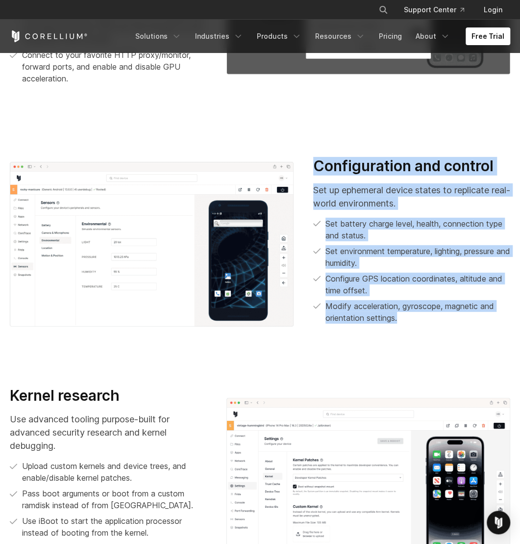
drag, startPoint x: 317, startPoint y: 169, endPoint x: 423, endPoint y: 319, distance: 183.6
click at [423, 319] on div "Configuration and control Set up ephemeral device states to replicate real-worl…" at bounding box center [411, 240] width 197 height 167
drag, startPoint x: 423, startPoint y: 319, endPoint x: 378, endPoint y: 308, distance: 45.8
copy div "Configuration and control Set up ephemeral device states to replicate real-worl…"
click at [197, 224] on img at bounding box center [152, 244] width 284 height 165
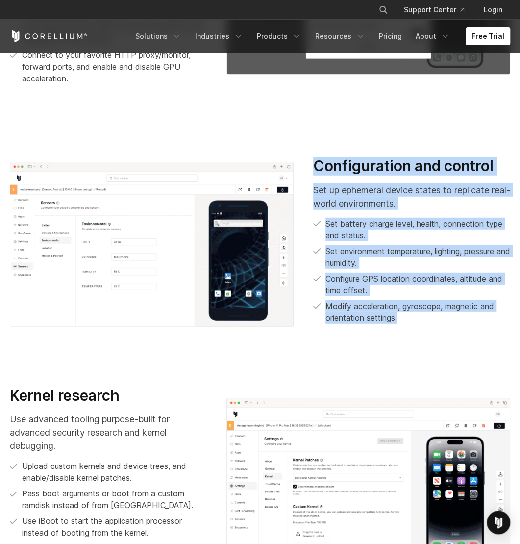
click at [187, 230] on img at bounding box center [152, 244] width 284 height 165
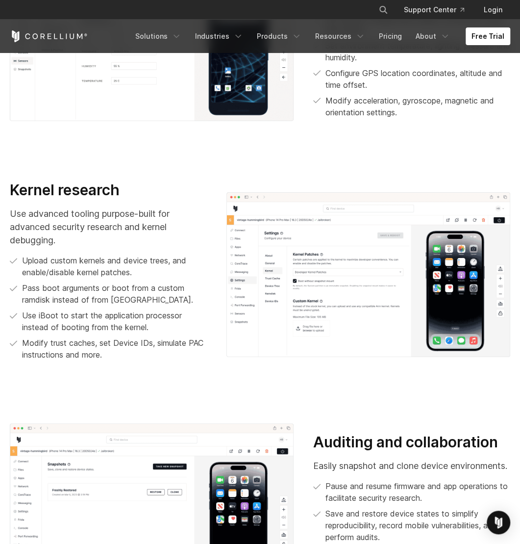
scroll to position [1218, 0]
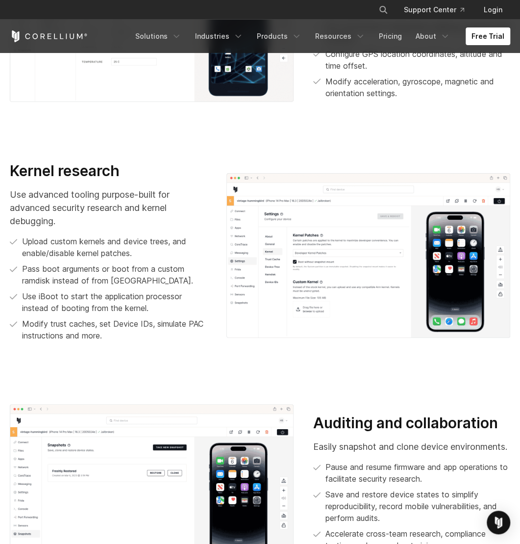
click at [335, 268] on img at bounding box center [368, 255] width 284 height 165
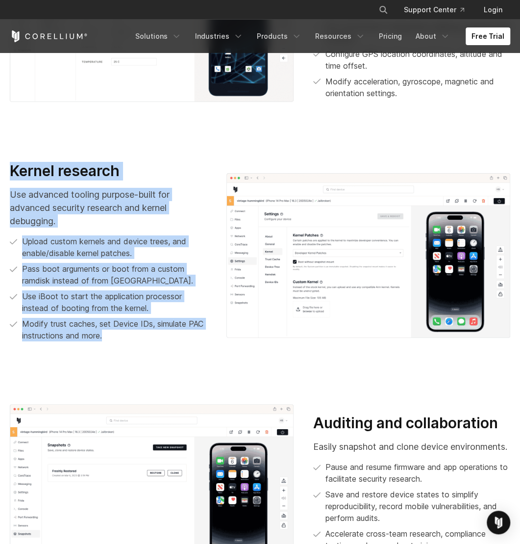
drag, startPoint x: 12, startPoint y: 169, endPoint x: 105, endPoint y: 337, distance: 192.7
click at [105, 337] on div "Kernel research Use advanced tooling purpose-built for advanced security resear…" at bounding box center [108, 252] width 197 height 180
drag, startPoint x: 105, startPoint y: 337, endPoint x: 78, endPoint y: 321, distance: 31.7
copy div "Kernel research Use advanced tooling purpose-built for advanced security resear…"
click at [176, 168] on h3 "Kernel research" at bounding box center [108, 171] width 197 height 19
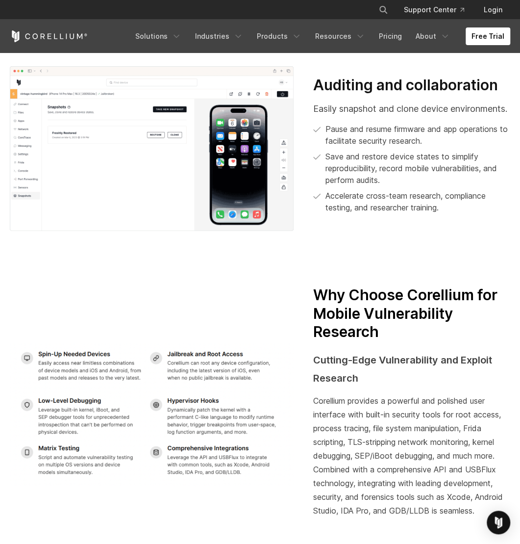
scroll to position [1551, 0]
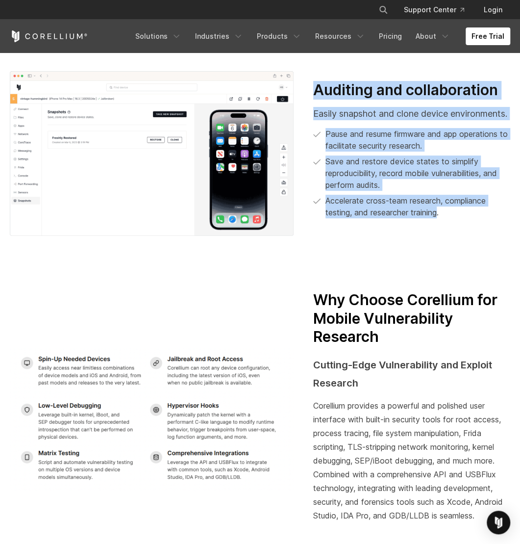
drag, startPoint x: 316, startPoint y: 81, endPoint x: 440, endPoint y: 217, distance: 184.6
click at [440, 217] on div "Auditing and collaboration Easily snapshot and clone device environments. Pause…" at bounding box center [411, 150] width 197 height 138
drag, startPoint x: 440, startPoint y: 217, endPoint x: 401, endPoint y: 210, distance: 39.9
drag, startPoint x: 401, startPoint y: 210, endPoint x: 429, endPoint y: 176, distance: 44.6
click at [429, 176] on p "Save and restore device states to simplify reproducibility, record mobile vulne…" at bounding box center [418, 172] width 185 height 35
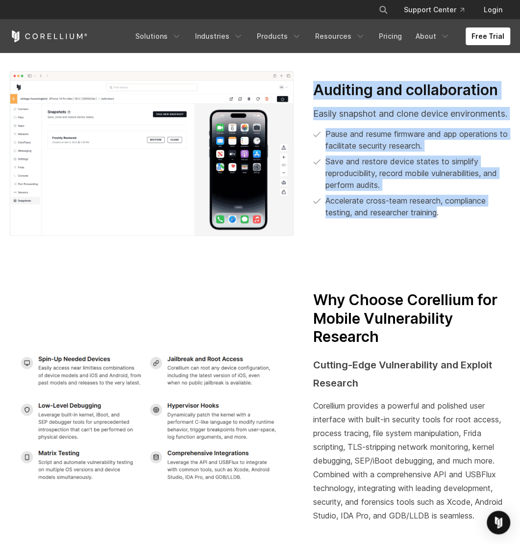
click at [431, 147] on p "Pause and resume firmware and app operations to facilitate security research." at bounding box center [418, 140] width 185 height 24
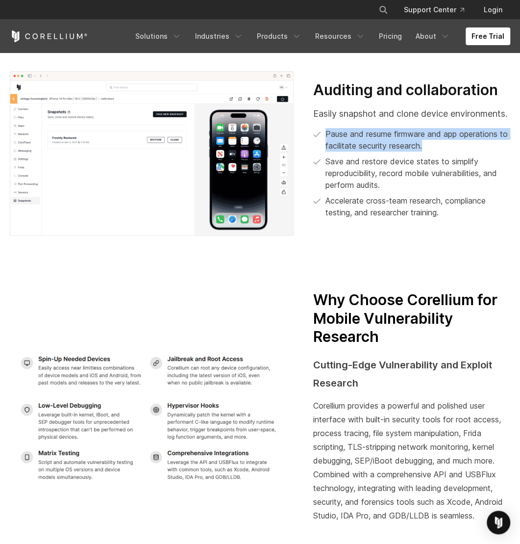
drag, startPoint x: 445, startPoint y: 153, endPoint x: 320, endPoint y: 138, distance: 125.4
click at [320, 138] on li "Pause and resume firmware and app operations to facilitate security research." at bounding box center [411, 140] width 197 height 24
drag, startPoint x: 320, startPoint y: 138, endPoint x: 370, endPoint y: 143, distance: 50.2
click at [370, 143] on p "Pause and resume firmware and app operations to facilitate security research." at bounding box center [418, 140] width 185 height 24
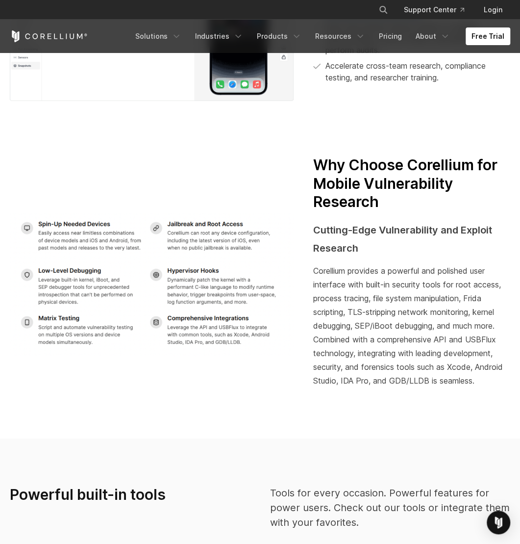
scroll to position [1688, 0]
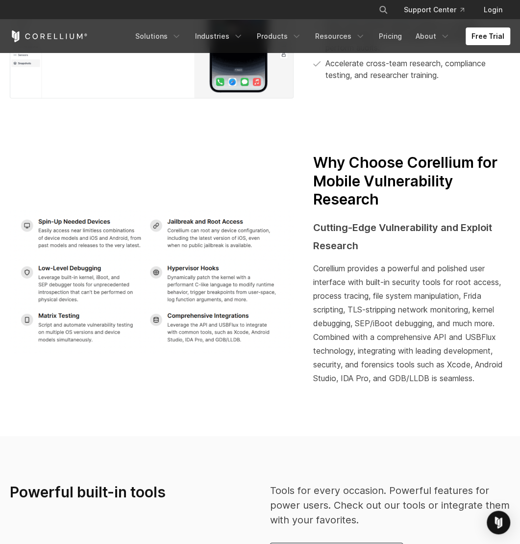
click at [182, 240] on img at bounding box center [152, 282] width 284 height 145
click at [216, 225] on img at bounding box center [152, 282] width 284 height 145
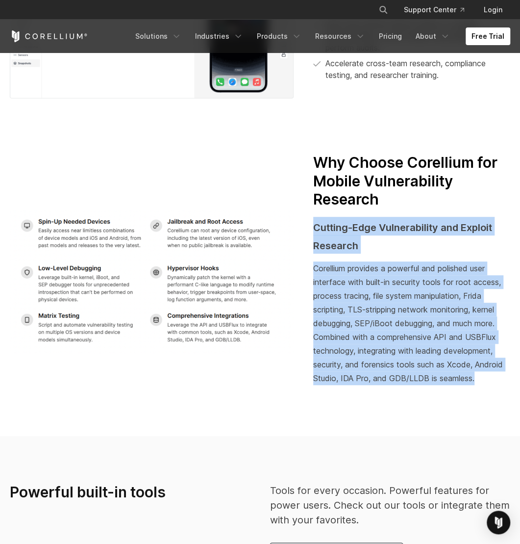
drag, startPoint x: 315, startPoint y: 228, endPoint x: 480, endPoint y: 375, distance: 220.5
click at [480, 375] on div "Why Choose Corellium for Mobile Vulnerability Research Cutting-Edge Vulnerabili…" at bounding box center [411, 278] width 197 height 251
drag, startPoint x: 480, startPoint y: 375, endPoint x: 416, endPoint y: 353, distance: 67.7
click at [416, 353] on span "Corellium provides a powerful and polished user interface with built-in securit…" at bounding box center [408, 323] width 190 height 120
click at [431, 350] on span "Corellium provides a powerful and polished user interface with built-in securit…" at bounding box center [408, 323] width 190 height 120
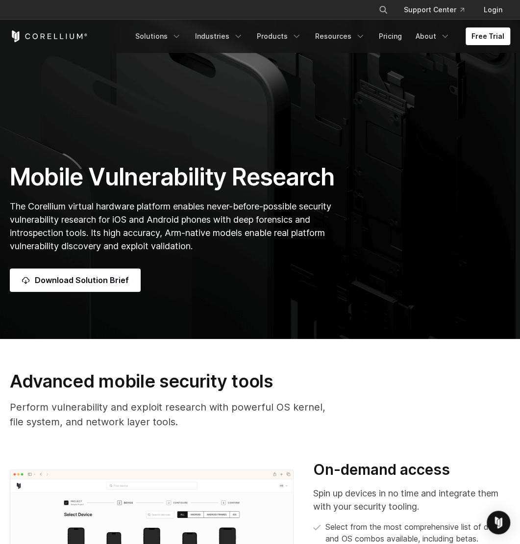
scroll to position [0, 0]
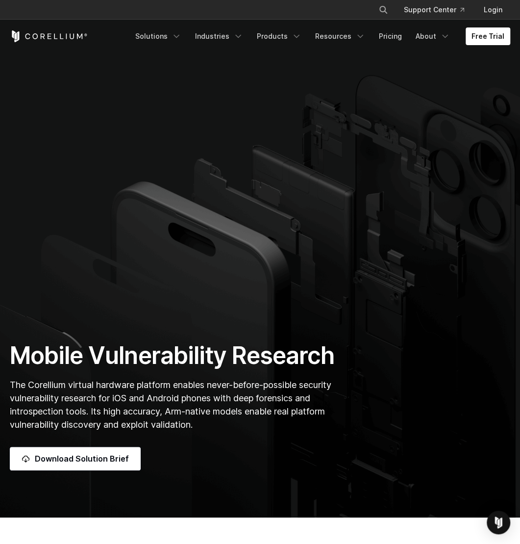
click at [386, 190] on section "Mobile Vulnerability Research The Corellium virtual hardware platform enables n…" at bounding box center [260, 258] width 520 height 517
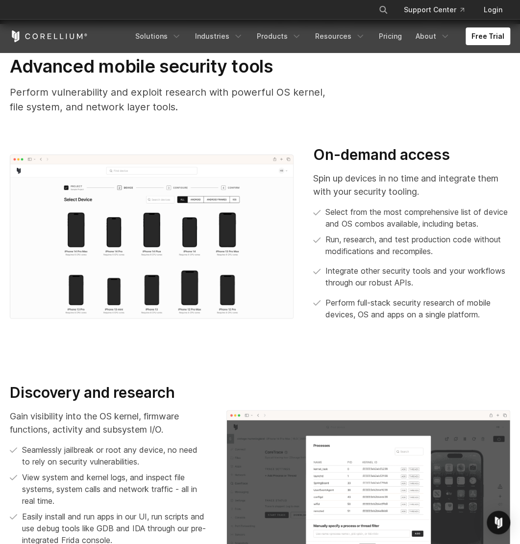
scroll to position [377, 0]
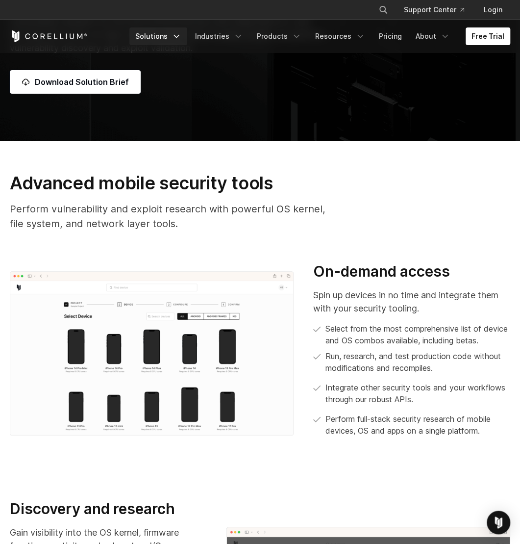
click at [180, 37] on icon "Navigation Menu" at bounding box center [177, 36] width 10 height 10
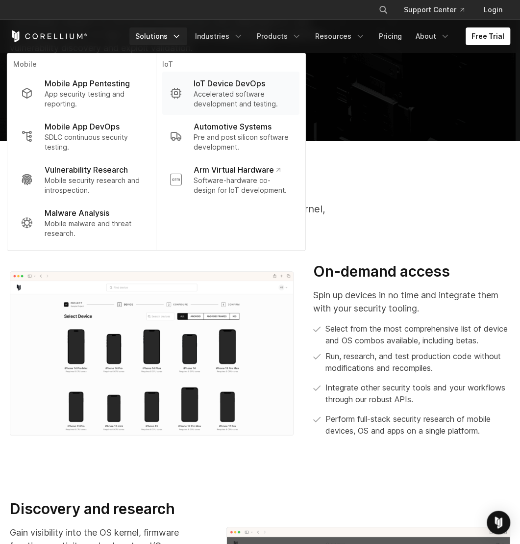
click at [235, 86] on p "IoT Device DevOps" at bounding box center [230, 83] width 72 height 12
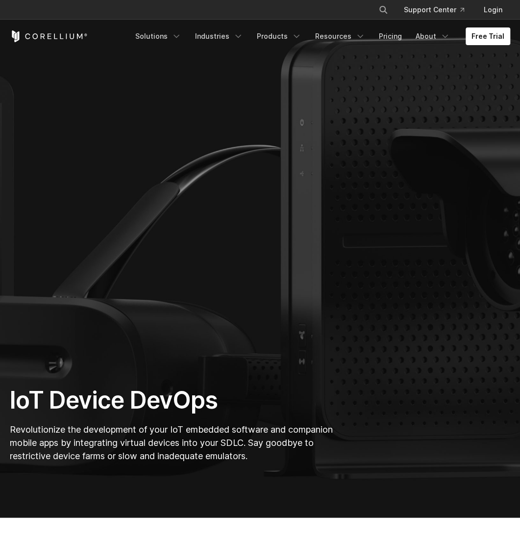
click at [394, 189] on section "IoT Device DevOps Revolutionize the development of your IoT embedded software a…" at bounding box center [260, 258] width 520 height 517
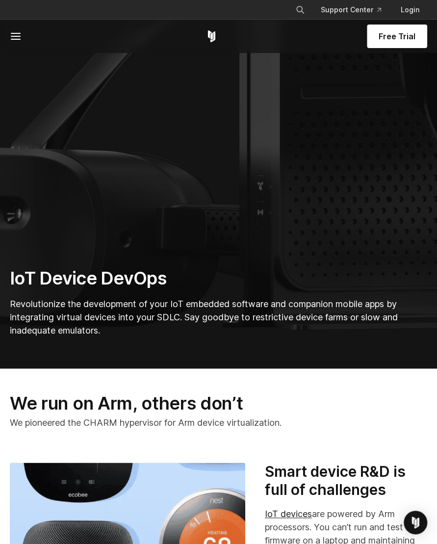
scroll to position [175, 0]
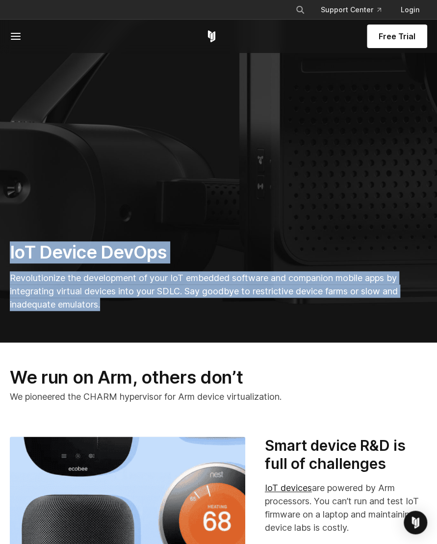
drag, startPoint x: 11, startPoint y: 248, endPoint x: 141, endPoint y: 313, distance: 146.0
click at [141, 313] on div "IoT Device DevOps Revolutionize the development of your IoT embedded software a…" at bounding box center [206, 279] width 412 height 77
drag, startPoint x: 141, startPoint y: 313, endPoint x: 293, endPoint y: 295, distance: 153.1
copy div "IoT Device DevOps Revolutionize the development of your IoT embedded software a…"
click at [349, 172] on section "IoT Device DevOps Revolutionize the development of your IoT embedded software a…" at bounding box center [218, 83] width 437 height 517
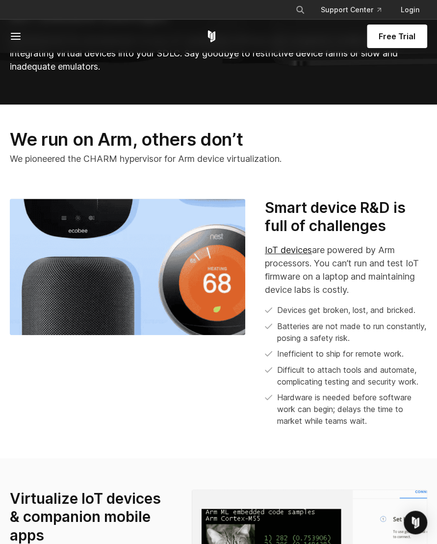
scroll to position [454, 0]
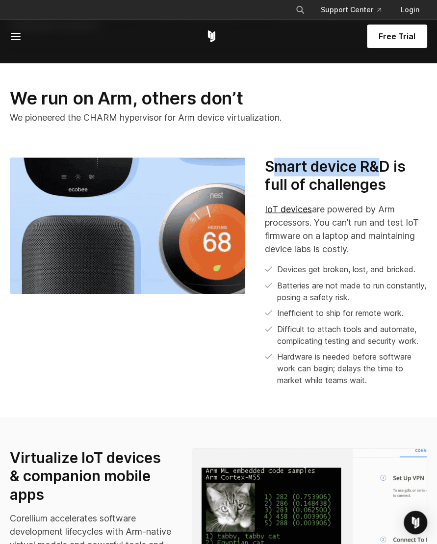
drag, startPoint x: 270, startPoint y: 179, endPoint x: 384, endPoint y: 185, distance: 114.9
click at [384, 185] on h3 "Smart device R&D is full of challenges" at bounding box center [346, 175] width 162 height 37
click at [356, 184] on h3 "Smart device R&D is full of challenges" at bounding box center [346, 175] width 162 height 37
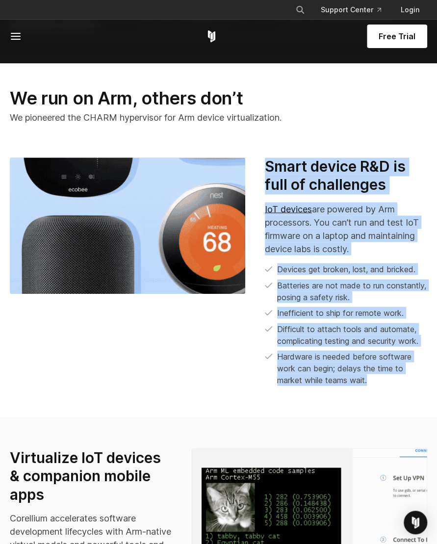
drag, startPoint x: 265, startPoint y: 181, endPoint x: 372, endPoint y: 391, distance: 234.8
click at [372, 385] on div "Smart device R&D is full of challenges IoT devices are powered by Arm processor…" at bounding box center [346, 271] width 162 height 228
drag, startPoint x: 372, startPoint y: 391, endPoint x: 309, endPoint y: 379, distance: 63.3
copy div "Smart device R&D is full of challenges IoT devices are powered by Arm processor…"
click at [366, 376] on li "Hardware is needed before software work can begin; delays the time to market wh…" at bounding box center [346, 367] width 162 height 35
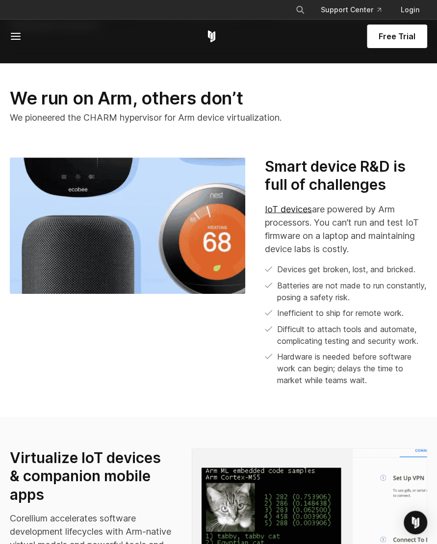
click at [287, 362] on ul "Devices get broken, lost, and bricked. Batteries are not made to run constantly…" at bounding box center [346, 324] width 162 height 123
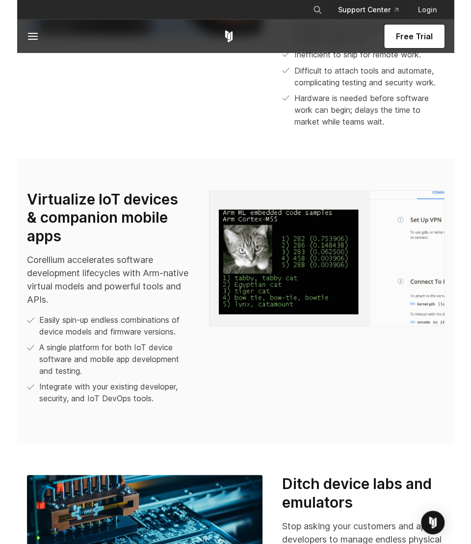
scroll to position [698, 0]
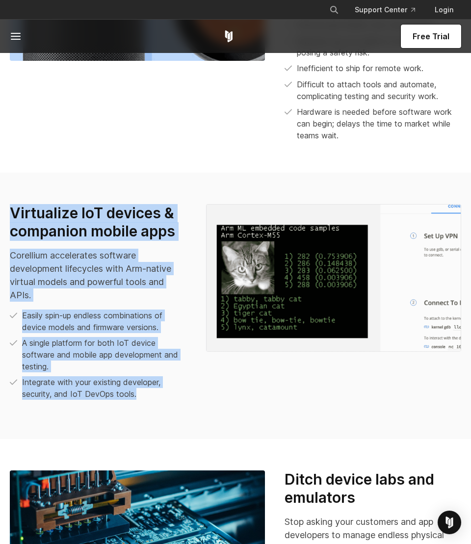
drag, startPoint x: 13, startPoint y: 209, endPoint x: 140, endPoint y: 398, distance: 227.5
click at [140, 398] on div "Virtualize IoT devices & companion mobile apps Corellium accelerates software d…" at bounding box center [98, 302] width 176 height 196
drag, startPoint x: 140, startPoint y: 398, endPoint x: 96, endPoint y: 390, distance: 45.2
copy div "Virtualize IoT devices & companion mobile apps Corellium accelerates software d…"
click at [213, 400] on div "Virtualize IoT devices & companion mobile apps Corellium accelerates software d…" at bounding box center [235, 305] width 471 height 203
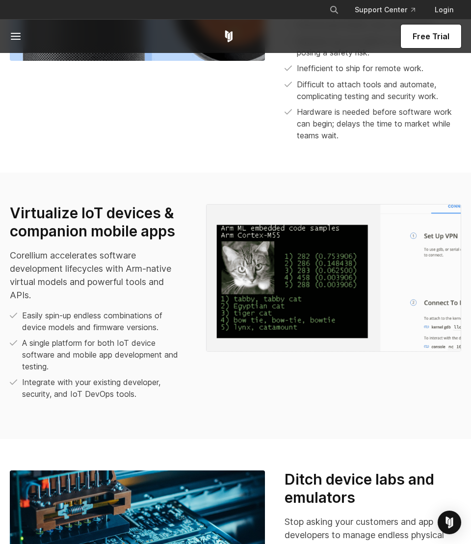
click at [304, 277] on img at bounding box center [333, 278] width 255 height 148
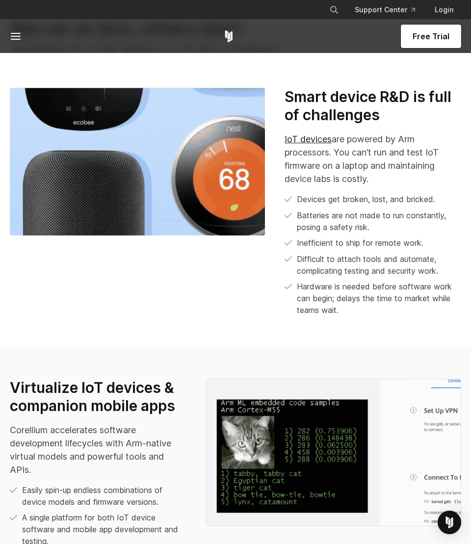
scroll to position [520, 0]
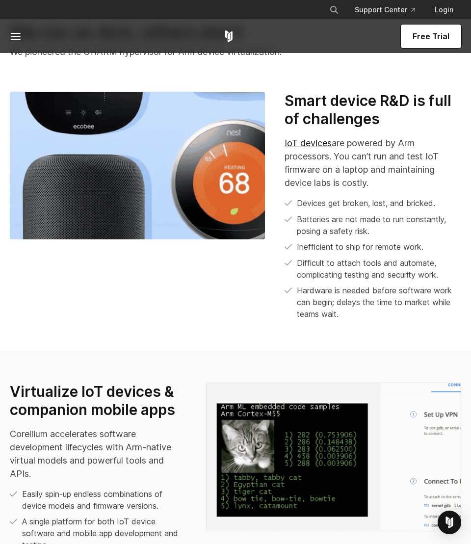
click at [164, 140] on img at bounding box center [137, 166] width 255 height 148
drag, startPoint x: 164, startPoint y: 140, endPoint x: 388, endPoint y: 164, distance: 224.8
click at [388, 164] on p "IoT devices are powered by Arm processors. You can’t run and test IoT firmware …" at bounding box center [372, 162] width 176 height 53
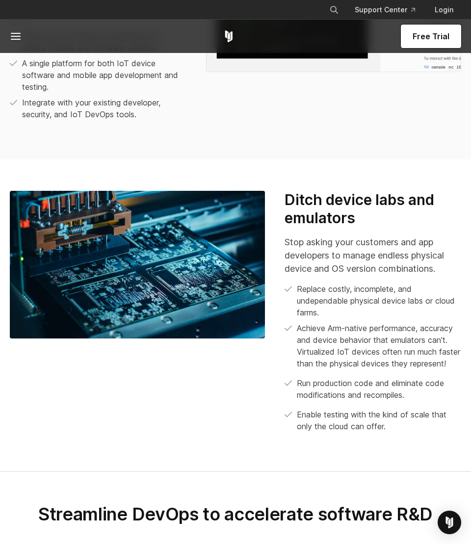
scroll to position [1012, 0]
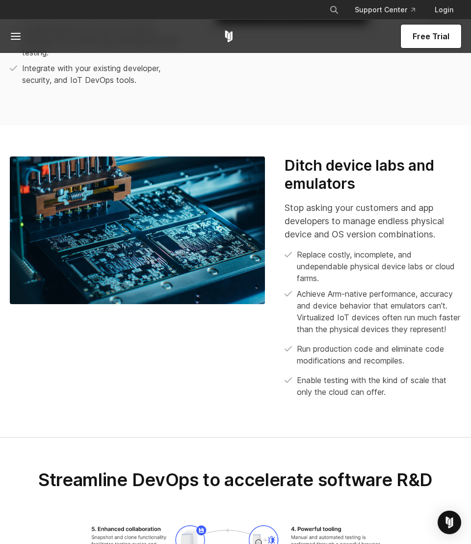
click at [141, 227] on img at bounding box center [137, 230] width 255 height 148
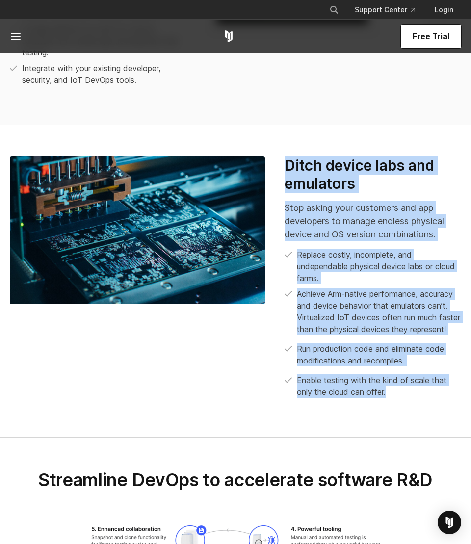
drag, startPoint x: 286, startPoint y: 167, endPoint x: 391, endPoint y: 404, distance: 259.9
click at [391, 398] on div "Ditch device labs and emulators Stop asking your customers and app developers t…" at bounding box center [372, 276] width 176 height 241
drag, startPoint x: 391, startPoint y: 404, endPoint x: 352, endPoint y: 403, distance: 38.8
copy div "Ditch device labs and emulators Stop asking your customers and app developers t…"
click at [315, 351] on div "Stop asking your customers and app developers to manage endless physical device…" at bounding box center [372, 299] width 176 height 197
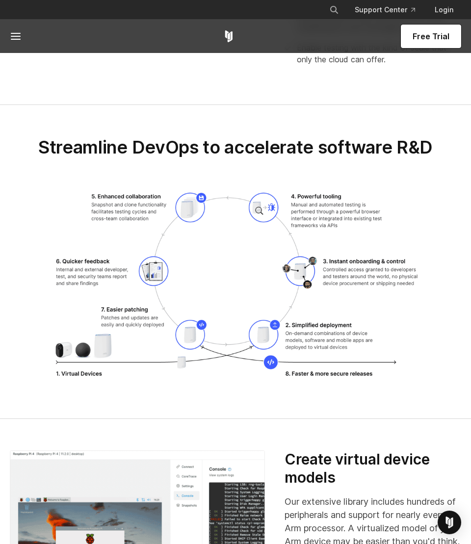
scroll to position [1342, 0]
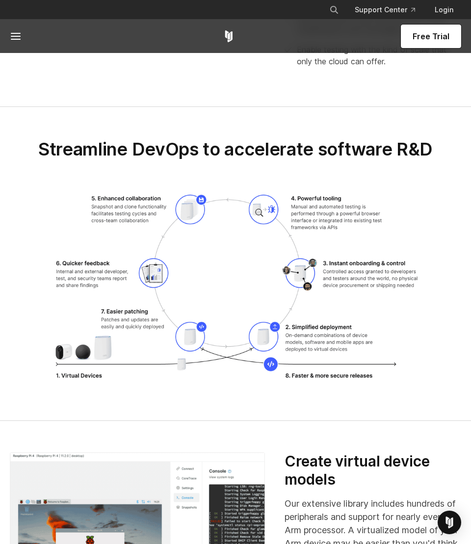
click at [298, 224] on img at bounding box center [235, 290] width 373 height 198
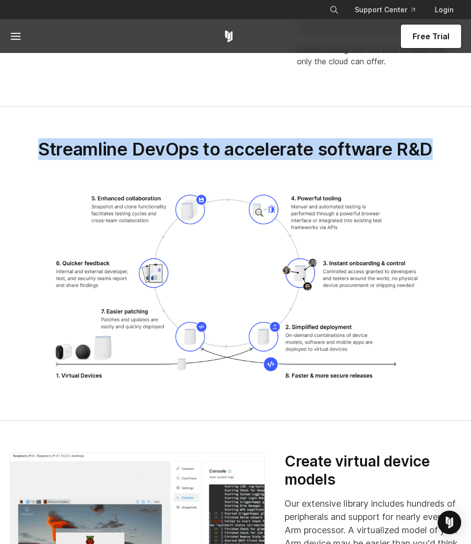
drag, startPoint x: 40, startPoint y: 162, endPoint x: 449, endPoint y: 159, distance: 408.4
click at [449, 159] on h2 "Streamline DevOps to accelerate software R&D" at bounding box center [235, 149] width 451 height 22
drag, startPoint x: 449, startPoint y: 159, endPoint x: 375, endPoint y: 167, distance: 74.0
copy h2 "Streamline DevOps to accelerate software R&D"
click at [405, 223] on img at bounding box center [235, 290] width 373 height 198
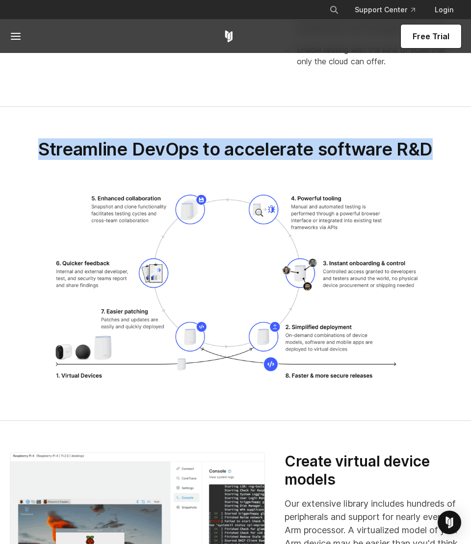
click at [410, 269] on img at bounding box center [235, 290] width 373 height 198
click at [301, 337] on img at bounding box center [235, 290] width 373 height 198
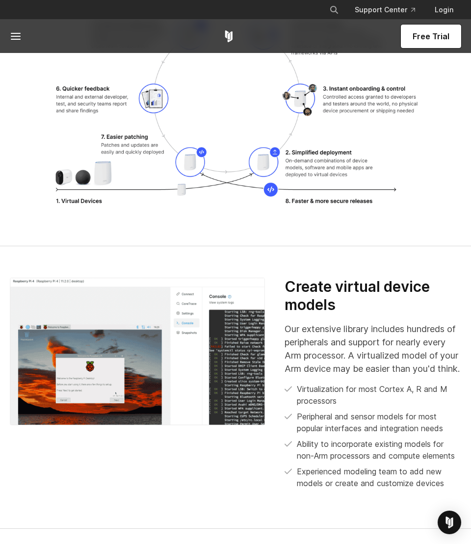
scroll to position [1507, 0]
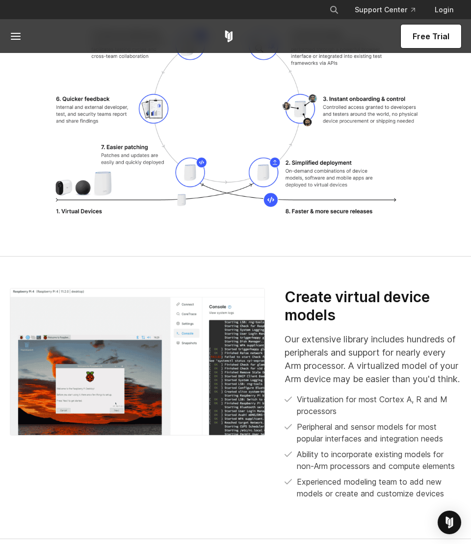
click at [381, 342] on div "Create virtual device models Our extensive library includes hundreds of periphe…" at bounding box center [372, 393] width 176 height 211
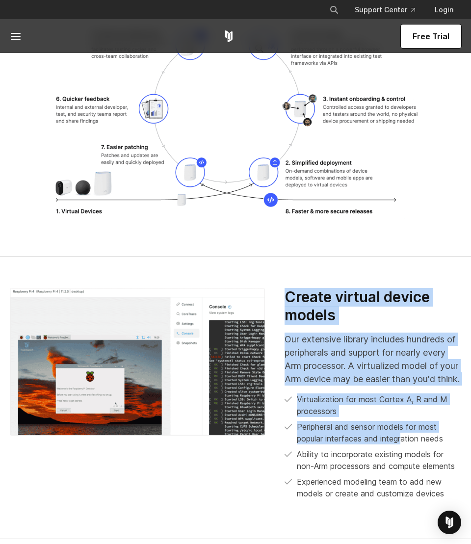
drag, startPoint x: 296, startPoint y: 314, endPoint x: 402, endPoint y: 469, distance: 187.2
click at [403, 468] on div "Create virtual device models Our extensive library includes hundreds of periphe…" at bounding box center [372, 393] width 176 height 211
click at [400, 469] on ul "Virtualization for most Cortex A, R and M processors Peripheral and sensor mode…" at bounding box center [372, 446] width 176 height 106
click at [415, 378] on p "Our extensive library includes hundreds of peripherals and support for nearly e…" at bounding box center [372, 358] width 176 height 53
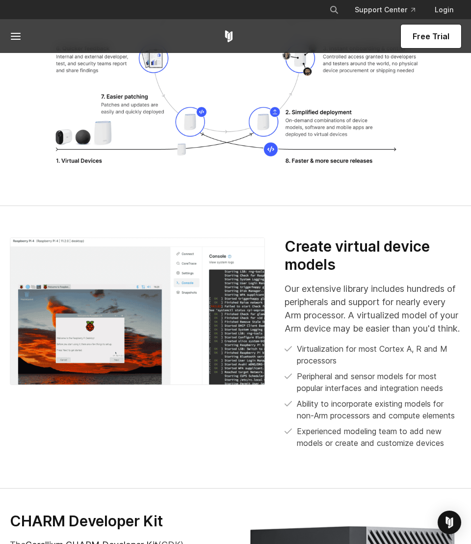
scroll to position [1606, 0]
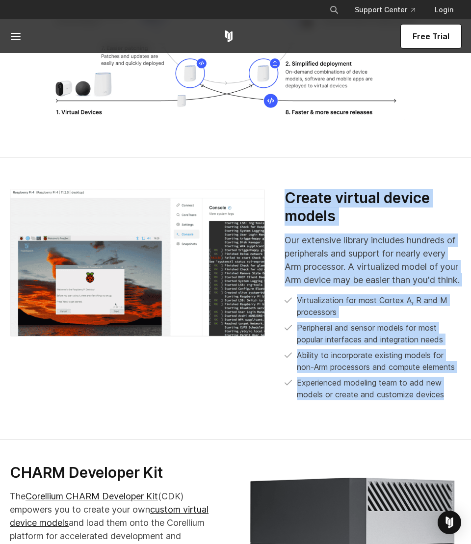
drag, startPoint x: 285, startPoint y: 212, endPoint x: 452, endPoint y: 418, distance: 265.2
click at [452, 400] on div "Create virtual device models Our extensive library includes hundreds of periphe…" at bounding box center [372, 294] width 176 height 211
copy div "Create virtual device models Our extensive library includes hundreds of periphe…"
click at [382, 372] on ul "Virtualization for most Cortex A, R and M processors Peripheral and sensor mode…" at bounding box center [372, 347] width 176 height 106
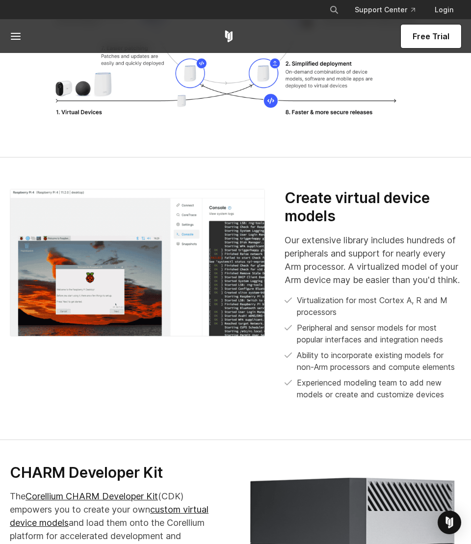
click at [319, 242] on div "Create virtual device models Our extensive library includes hundreds of periphe…" at bounding box center [372, 294] width 176 height 211
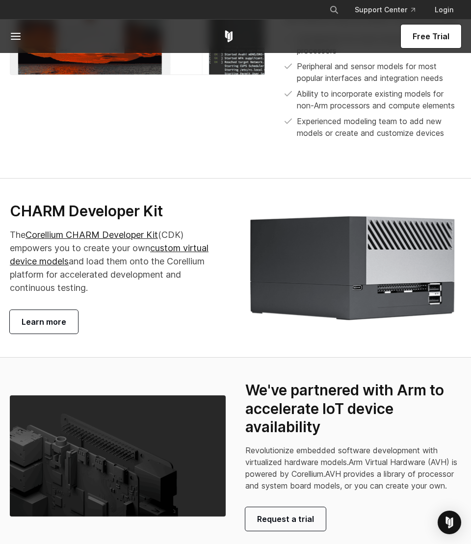
scroll to position [2005, 0]
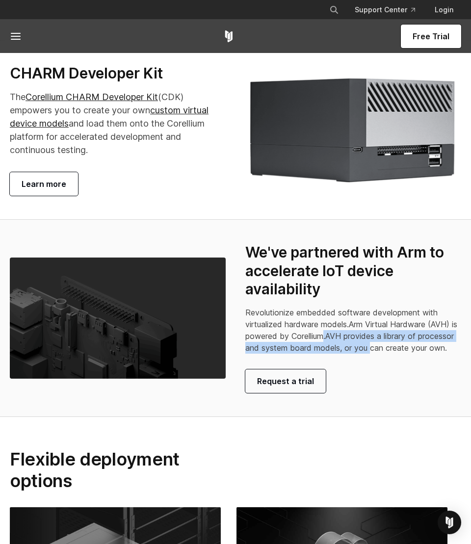
drag, startPoint x: 331, startPoint y: 360, endPoint x: 411, endPoint y: 377, distance: 81.5
click at [411, 353] on p "Revolutionize embedded software development with virtualized hardware models. A…" at bounding box center [353, 329] width 216 height 47
click at [357, 352] on span "AVH provides a library of processor and system board models, or you can create …" at bounding box center [349, 342] width 208 height 22
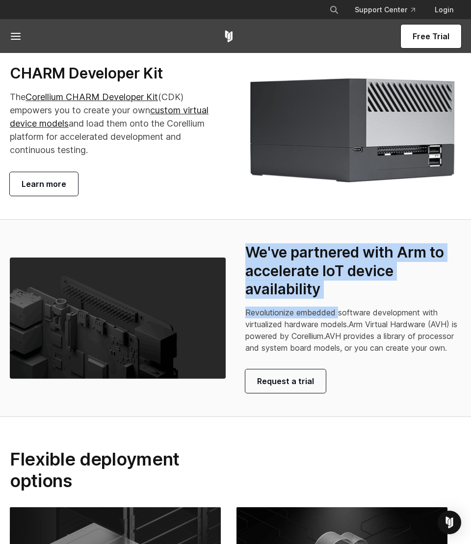
drag, startPoint x: 249, startPoint y: 275, endPoint x: 340, endPoint y: 333, distance: 108.3
click at [340, 333] on div "We've partnered with Arm to accelerate IoT device availability Revolutionize em…" at bounding box center [353, 318] width 216 height 150
drag, startPoint x: 340, startPoint y: 333, endPoint x: 288, endPoint y: 318, distance: 53.5
click at [289, 299] on h3 "We've partnered with Arm to accelerate IoT device availability" at bounding box center [353, 270] width 216 height 55
click at [257, 273] on h3 "We've partnered with Arm to accelerate IoT device availability" at bounding box center [353, 270] width 216 height 55
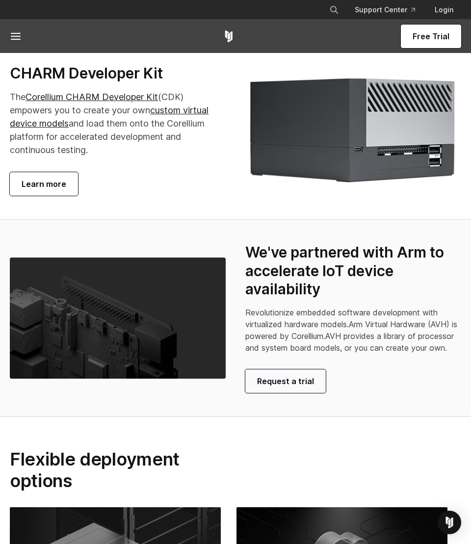
click at [273, 299] on h3 "We've partnered with Arm to accelerate IoT device availability" at bounding box center [353, 270] width 216 height 55
click at [166, 330] on img at bounding box center [118, 318] width 216 height 122
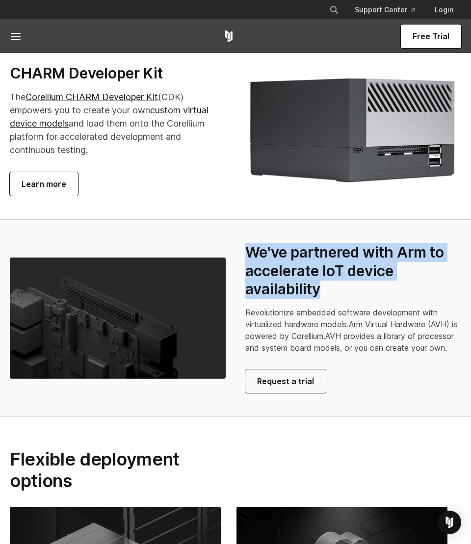
drag, startPoint x: 247, startPoint y: 278, endPoint x: 323, endPoint y: 317, distance: 85.3
click at [323, 299] on h3 "We've partnered with Arm to accelerate IoT device availability" at bounding box center [353, 270] width 216 height 55
drag, startPoint x: 323, startPoint y: 317, endPoint x: 282, endPoint y: 306, distance: 42.2
copy h3 "We've partnered with Arm to accelerate IoT device availability"
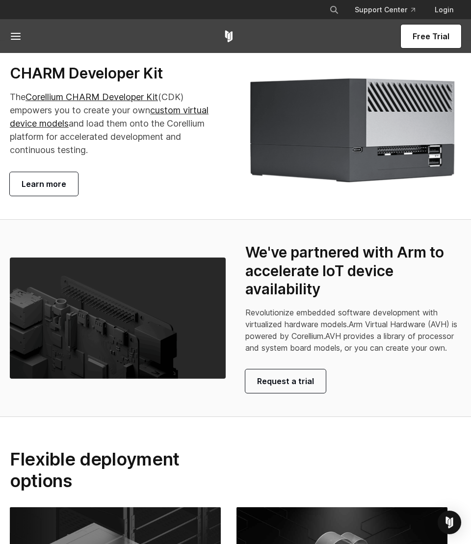
click at [361, 352] on span "AVH provides a library of processor and system board models, or you can create …" at bounding box center [349, 342] width 208 height 22
click at [112, 182] on div "CHARM Developer Kit The Corellium CHARM Developer Kit (CDK) empowers you to cre…" at bounding box center [118, 130] width 216 height 132
drag, startPoint x: 12, startPoint y: 95, endPoint x: 97, endPoint y: 182, distance: 122.4
click at [97, 182] on div "CHARM Developer Kit The Corellium CHARM Developer Kit (CDK) empowers you to cre…" at bounding box center [118, 130] width 216 height 132
drag, startPoint x: 97, startPoint y: 182, endPoint x: 73, endPoint y: 169, distance: 27.9
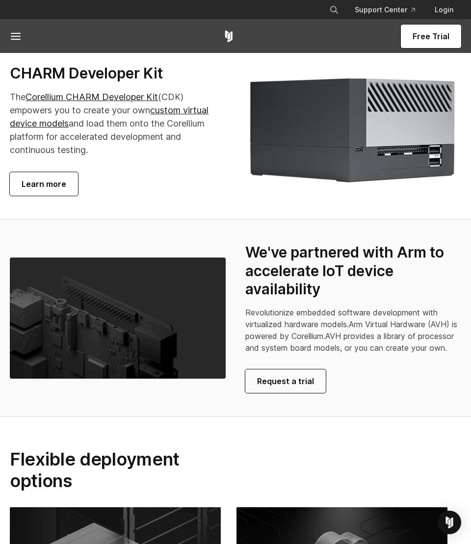
click at [73, 156] on p "The Corellium CHARM Developer Kit (CDK) empowers you to create your own custom …" at bounding box center [118, 123] width 216 height 66
click at [102, 185] on div "CHARM Developer Kit The Corellium CHARM Developer Kit (CDK) empowers you to cre…" at bounding box center [118, 130] width 216 height 132
drag, startPoint x: 101, startPoint y: 176, endPoint x: 11, endPoint y: 95, distance: 120.8
click at [10, 95] on div "CHARM Developer Kit The Corellium CHARM Developer Kit (CDK) empowers you to cre…" at bounding box center [118, 130] width 216 height 132
drag, startPoint x: 11, startPoint y: 95, endPoint x: 24, endPoint y: 96, distance: 12.8
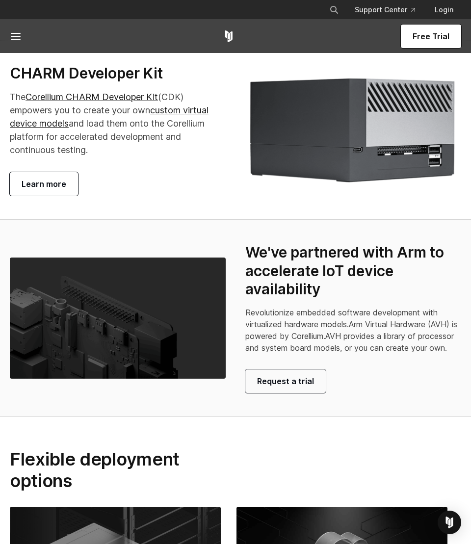
copy div "CHARM Developer Kit The Corellium CHARM Developer Kit (CDK) empowers you to cre…"
click at [200, 156] on p "The Corellium CHARM Developer Kit (CDK) empowers you to create your own custom …" at bounding box center [118, 123] width 216 height 66
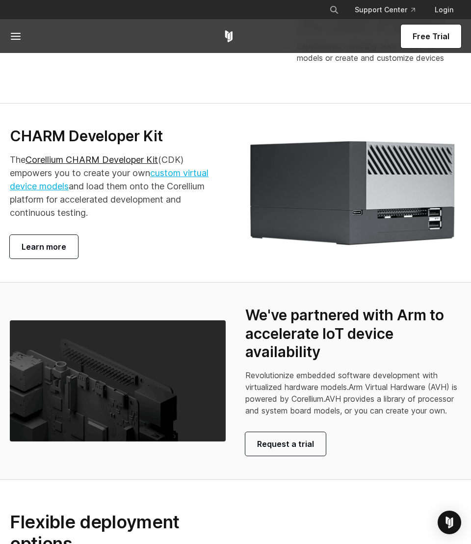
scroll to position [1946, 0]
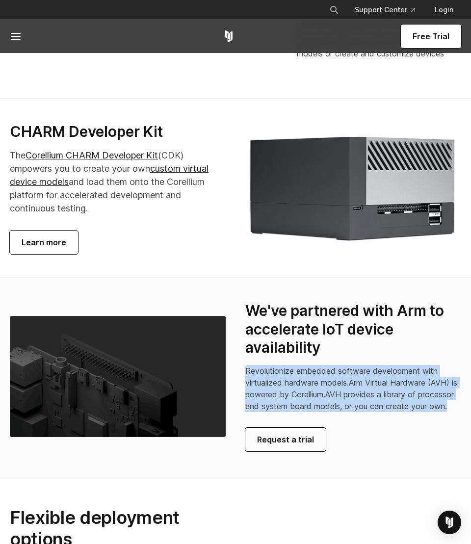
drag, startPoint x: 246, startPoint y: 393, endPoint x: 295, endPoint y: 442, distance: 69.3
click at [295, 412] on p "Revolutionize embedded software development with virtualized hardware models. A…" at bounding box center [353, 388] width 216 height 47
drag, startPoint x: 295, startPoint y: 442, endPoint x: 272, endPoint y: 421, distance: 31.6
click at [272, 412] on p "Revolutionize embedded software development with virtualized hardware models. A…" at bounding box center [353, 388] width 216 height 47
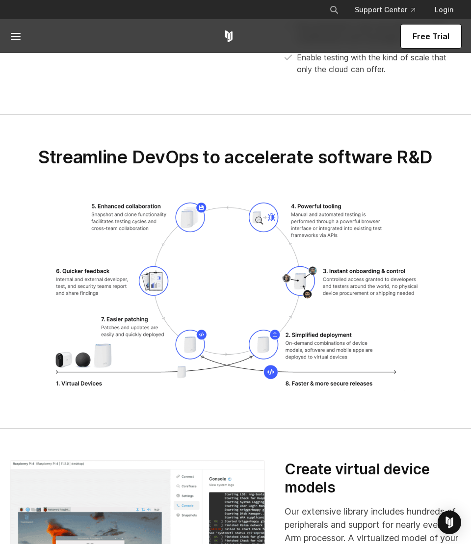
scroll to position [1330, 0]
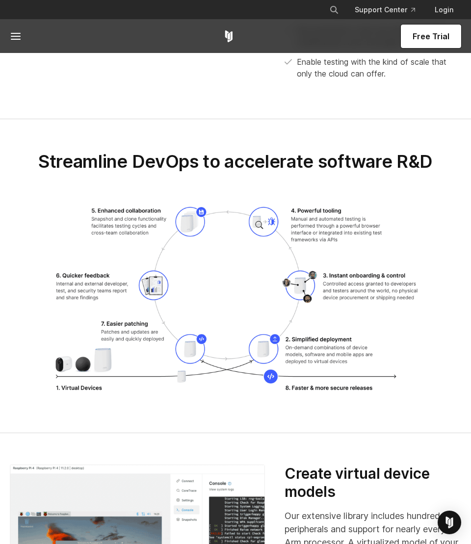
click at [206, 266] on img at bounding box center [235, 302] width 373 height 198
click at [226, 321] on img at bounding box center [235, 302] width 373 height 198
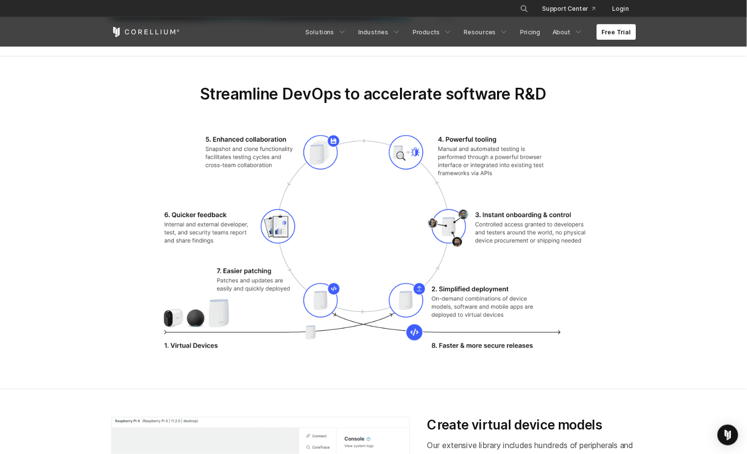
scroll to position [1298, 0]
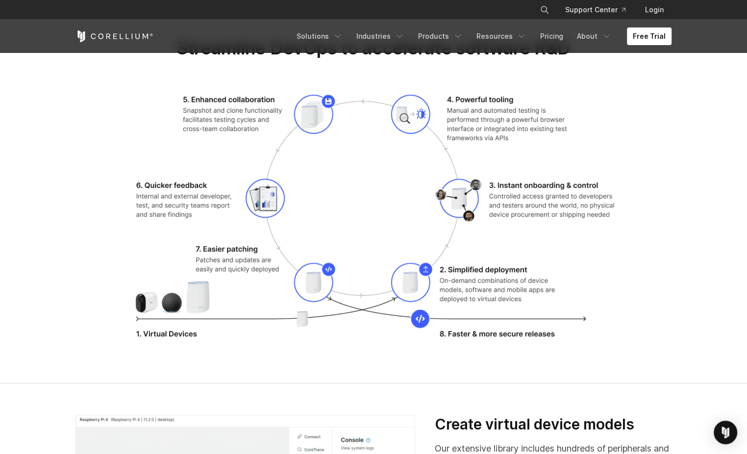
drag, startPoint x: 929, startPoint y: 0, endPoint x: 481, endPoint y: 192, distance: 486.7
click at [481, 192] on img at bounding box center [374, 220] width 494 height 261
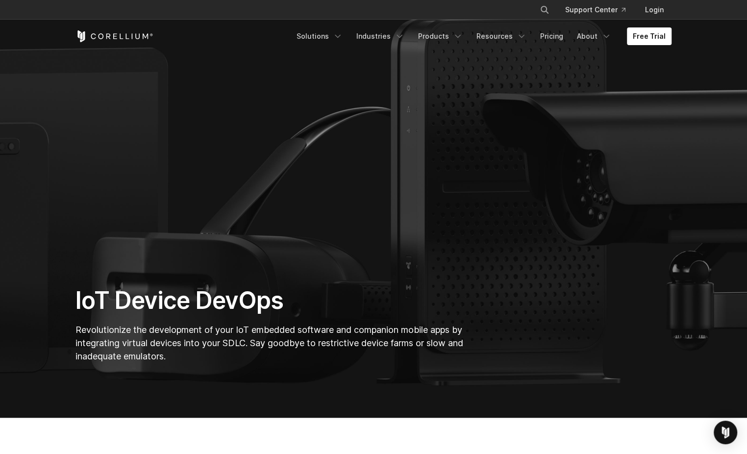
scroll to position [0, 0]
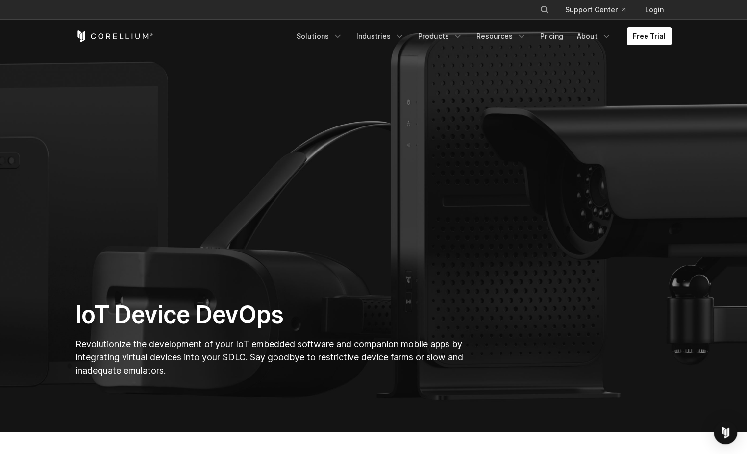
click at [490, 136] on section "IoT Device DevOps Revolutionize the development of your IoT embedded software a…" at bounding box center [373, 215] width 747 height 431
click at [340, 36] on polyline "Navigation Menu" at bounding box center [337, 36] width 5 height 2
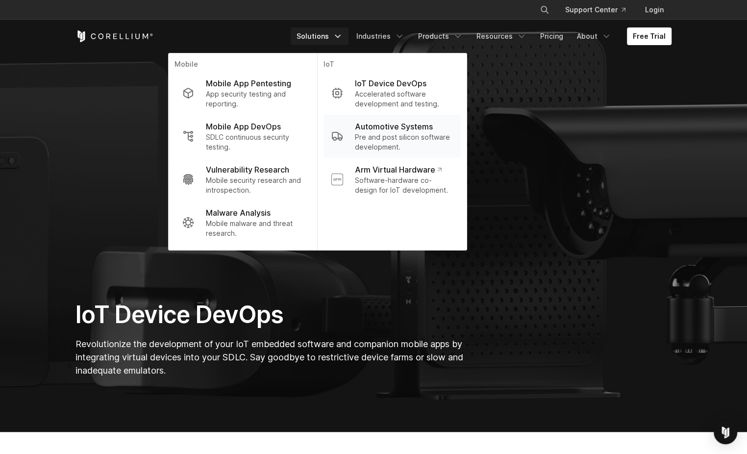
click at [393, 127] on p "Automotive Systems" at bounding box center [394, 127] width 78 height 12
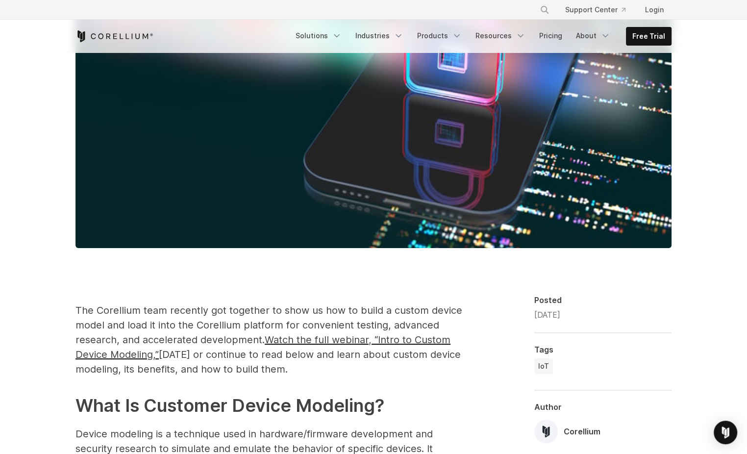
scroll to position [531, 0]
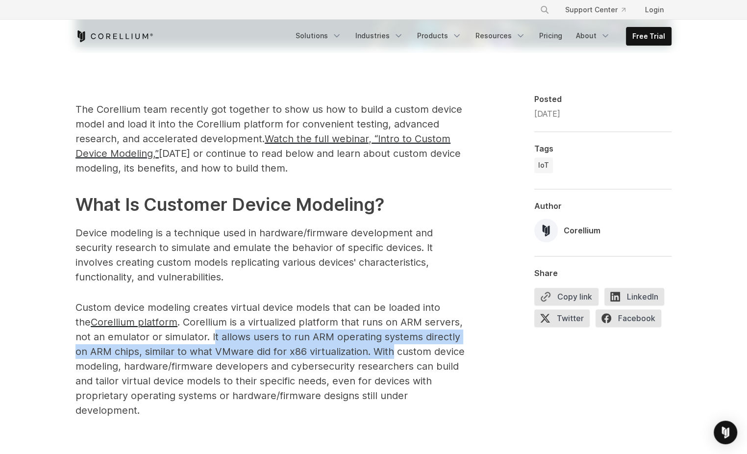
drag, startPoint x: 197, startPoint y: 333, endPoint x: 377, endPoint y: 353, distance: 181.5
click at [379, 354] on p "Custom device modeling creates virtual device models that can be loaded into th…" at bounding box center [271, 359] width 392 height 118
drag, startPoint x: 377, startPoint y: 353, endPoint x: 255, endPoint y: 341, distance: 122.7
click at [255, 341] on p "Custom device modeling creates virtual device models that can be loaded into th…" at bounding box center [271, 359] width 392 height 118
click at [241, 329] on p "Custom device modeling creates virtual device models that can be loaded into th…" at bounding box center [271, 359] width 392 height 118
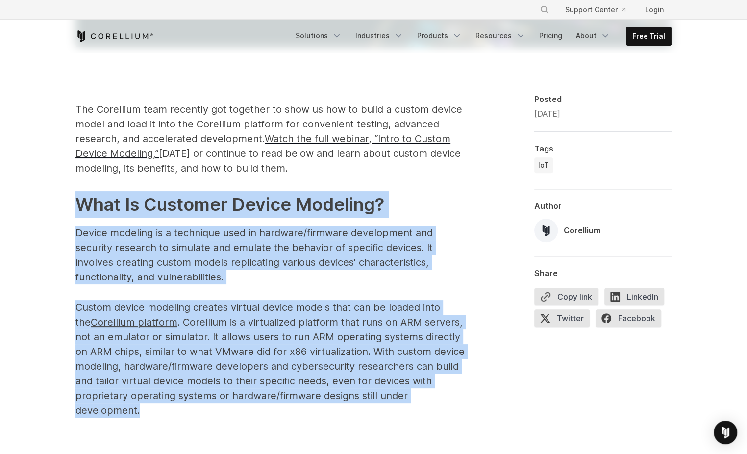
drag, startPoint x: 80, startPoint y: 201, endPoint x: 169, endPoint y: 406, distance: 223.6
click at [292, 339] on p "Custom device modeling creates virtual device models that can be loaded into th…" at bounding box center [271, 359] width 392 height 118
drag, startPoint x: 82, startPoint y: 204, endPoint x: 190, endPoint y: 406, distance: 229.2
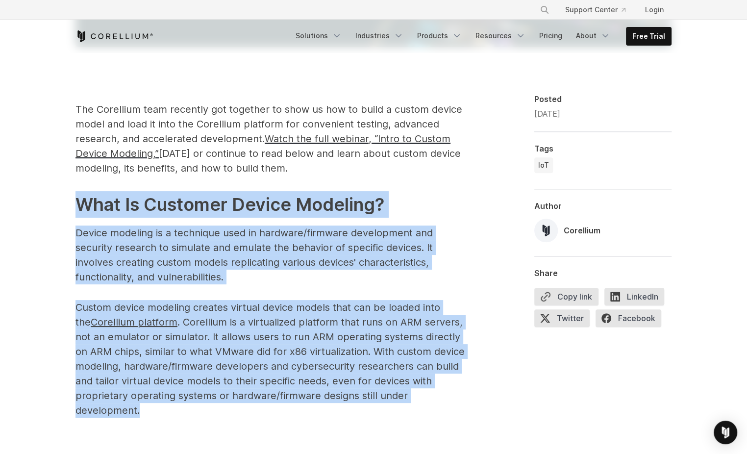
drag, startPoint x: 190, startPoint y: 406, endPoint x: 252, endPoint y: 274, distance: 146.3
drag, startPoint x: 252, startPoint y: 274, endPoint x: 256, endPoint y: 250, distance: 23.8
copy span "What Is Customer Device Modeling? Device modeling is a technique used in hardwa…"
click at [220, 214] on h2 "What Is Customer Device Modeling?" at bounding box center [271, 204] width 392 height 26
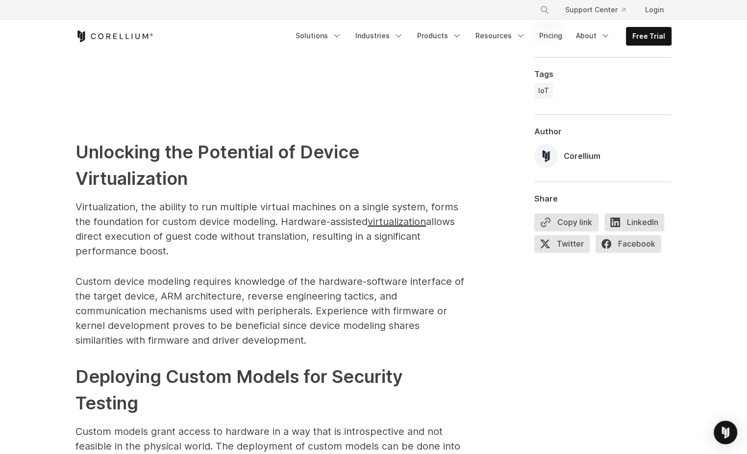
scroll to position [1137, 0]
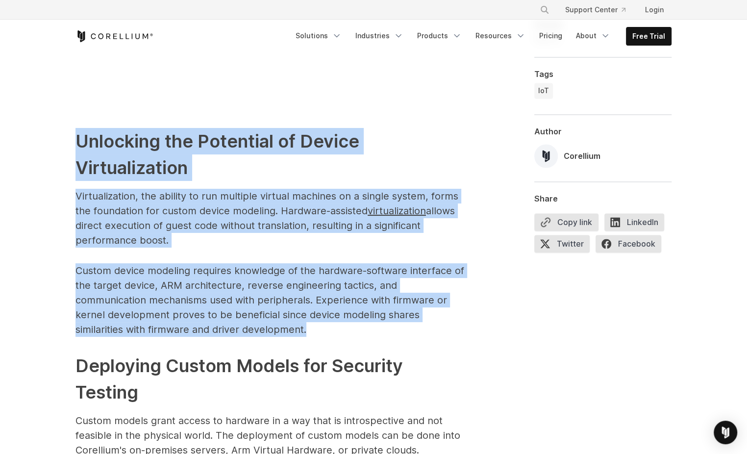
drag, startPoint x: 77, startPoint y: 142, endPoint x: 201, endPoint y: 332, distance: 227.5
click at [201, 332] on span "The Corellium team recently got together to show us how to build a custom devic…" at bounding box center [271, 187] width 392 height 1382
copy span "Unlocking the Potential of Device Virtualization Virtualization, the ability to…"
click at [436, 306] on p "Custom device modeling requires knowledge of the hardware-software interface of…" at bounding box center [271, 300] width 392 height 74
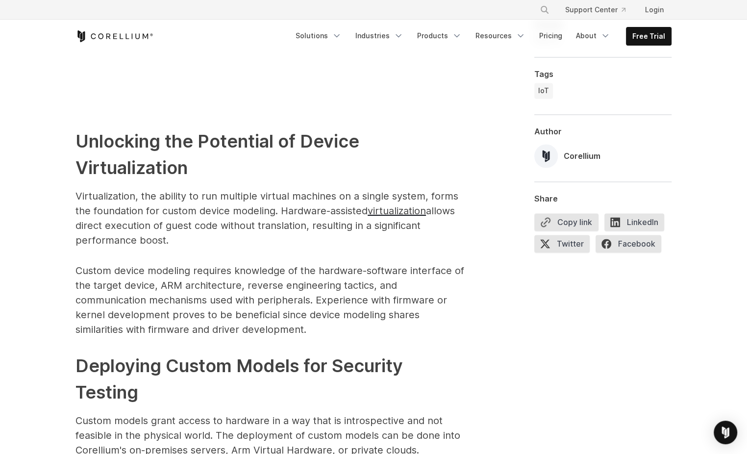
click at [338, 282] on p "Custom device modeling requires knowledge of the hardware-software interface of…" at bounding box center [271, 300] width 392 height 74
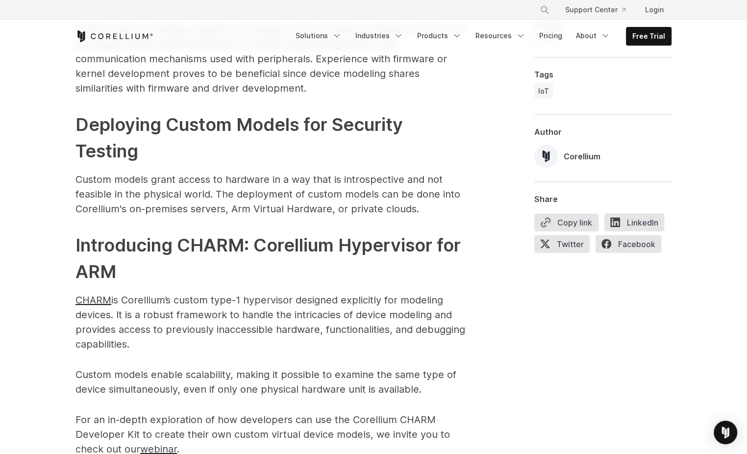
scroll to position [1399, 0]
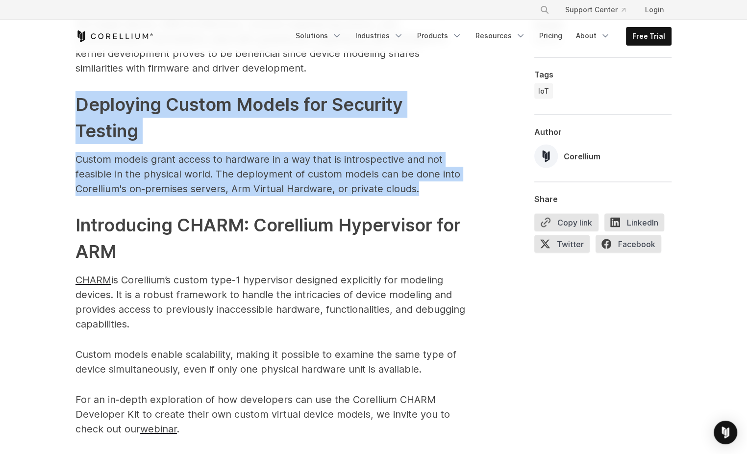
drag, startPoint x: 77, startPoint y: 101, endPoint x: 436, endPoint y: 181, distance: 367.8
drag, startPoint x: 436, startPoint y: 181, endPoint x: 362, endPoint y: 166, distance: 75.6
copy span "Deploying Custom Models for Security Testing Custom models grant access to hard…"
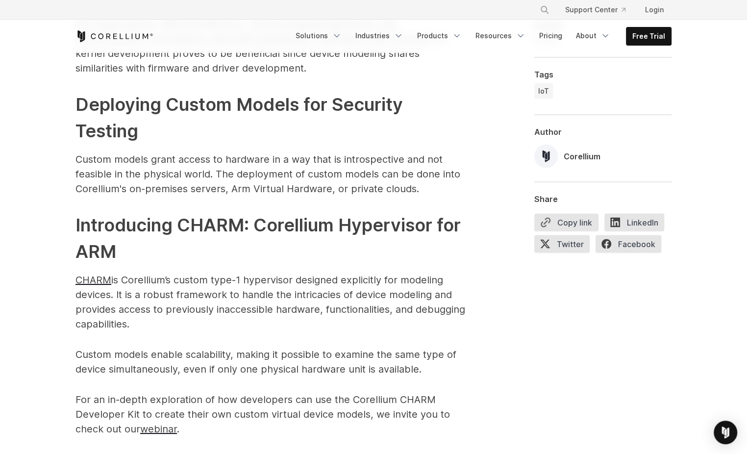
click at [338, 218] on h2 "Introducing CHARM: Corellium Hypervisor for ARM" at bounding box center [271, 238] width 392 height 53
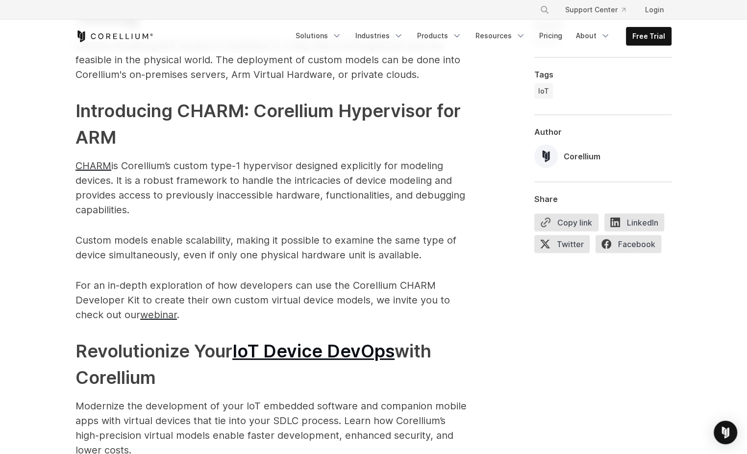
scroll to position [1530, 0]
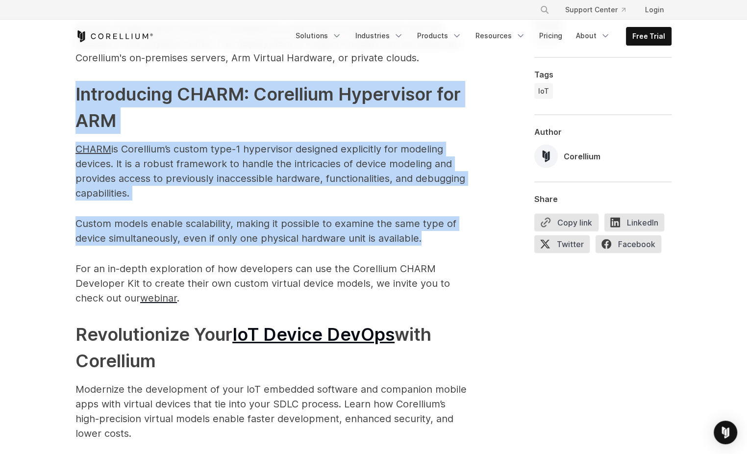
drag, startPoint x: 76, startPoint y: 94, endPoint x: 453, endPoint y: 242, distance: 404.8
click at [347, 189] on p "CHARM is Corellium’s custom type-1 hypervisor designed explicitly for modeling …" at bounding box center [271, 171] width 392 height 59
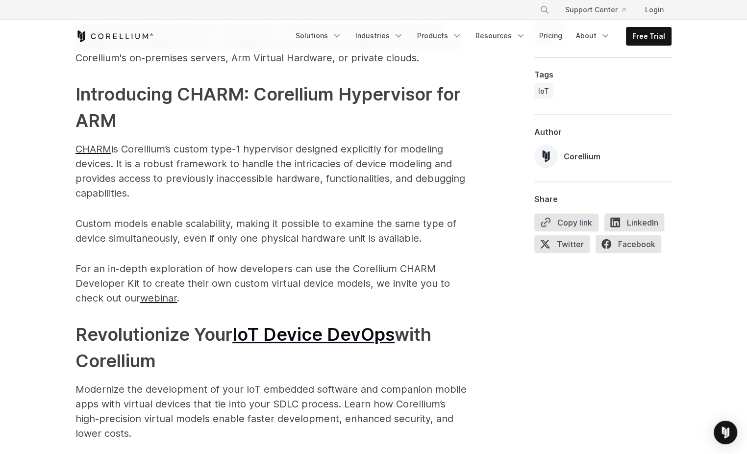
drag, startPoint x: 74, startPoint y: 149, endPoint x: 136, endPoint y: 191, distance: 75.2
drag, startPoint x: 136, startPoint y: 191, endPoint x: 187, endPoint y: 205, distance: 52.8
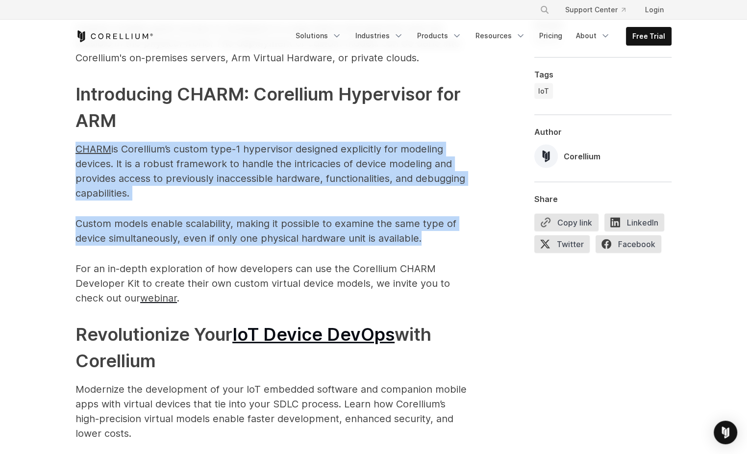
drag, startPoint x: 426, startPoint y: 237, endPoint x: 69, endPoint y: 148, distance: 368.4
drag, startPoint x: 260, startPoint y: 136, endPoint x: 235, endPoint y: 142, distance: 25.6
copy span "CHARM is Corellium’s custom type-1 hypervisor designed explicitly for modeling …"
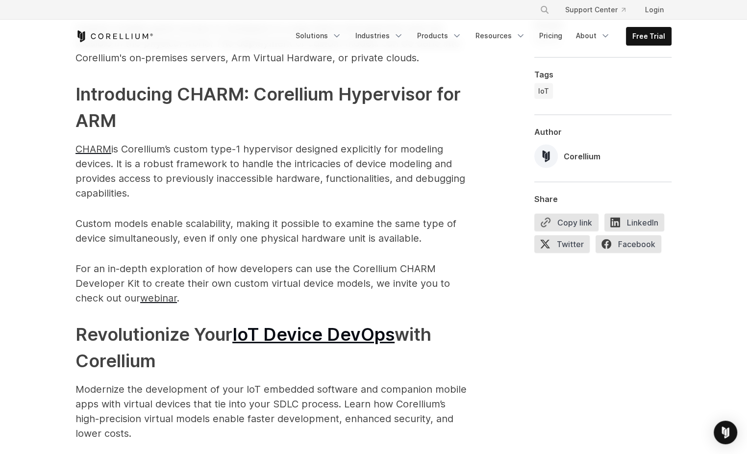
click at [346, 234] on p "Custom models enable scalability, making it possible to examine the same type o…" at bounding box center [271, 230] width 392 height 29
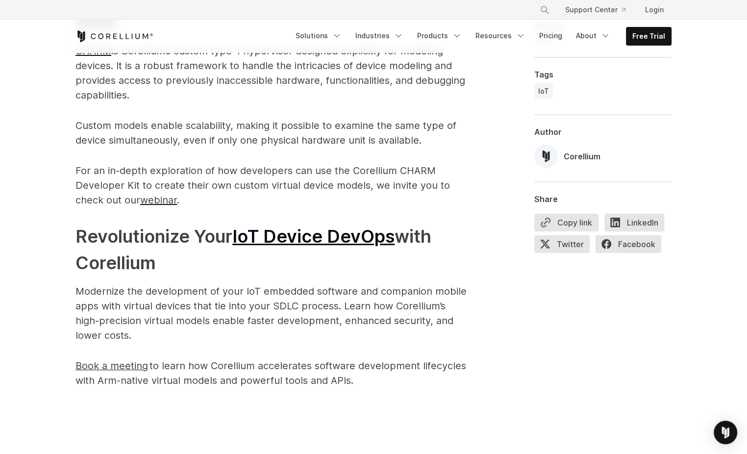
scroll to position [1595, 0]
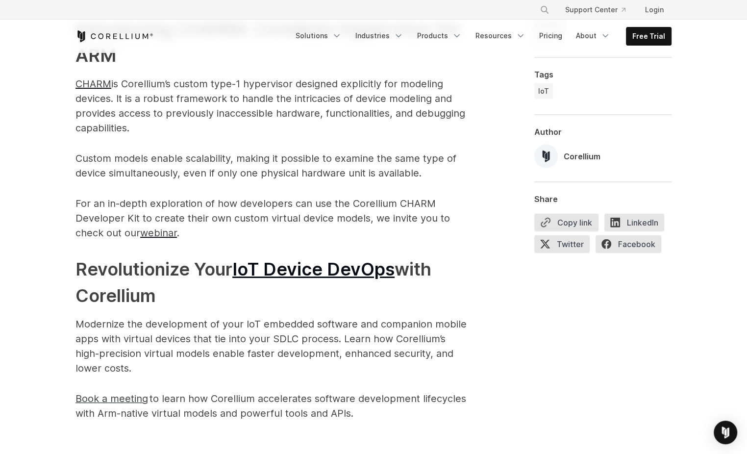
drag, startPoint x: 78, startPoint y: 268, endPoint x: 173, endPoint y: 365, distance: 135.6
copy span "Revolutionize Your IoT Device DevOps with Corellium Modernize the development o…"
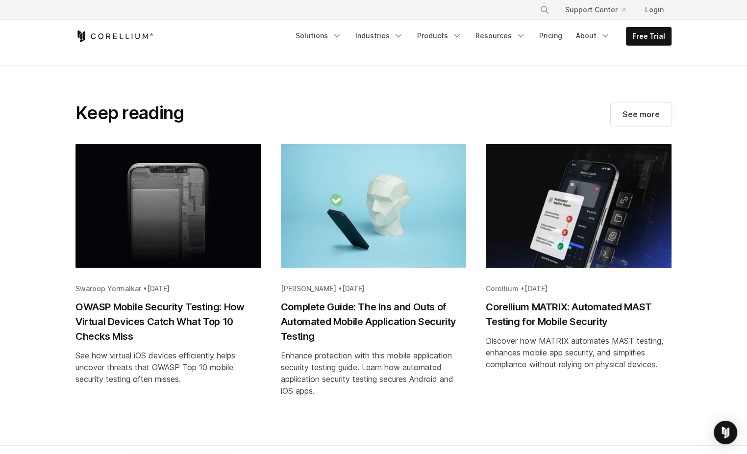
scroll to position [2055, 0]
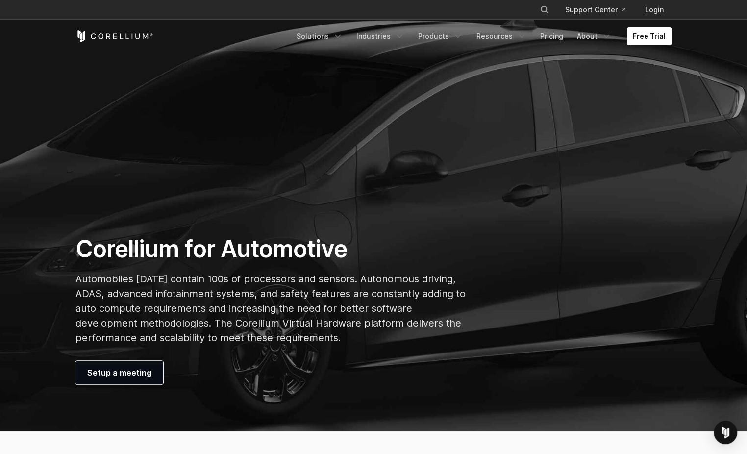
click at [607, 118] on section "Corellium for Automotive Automobiles [DATE] contain 100s of processors and sens…" at bounding box center [373, 215] width 747 height 431
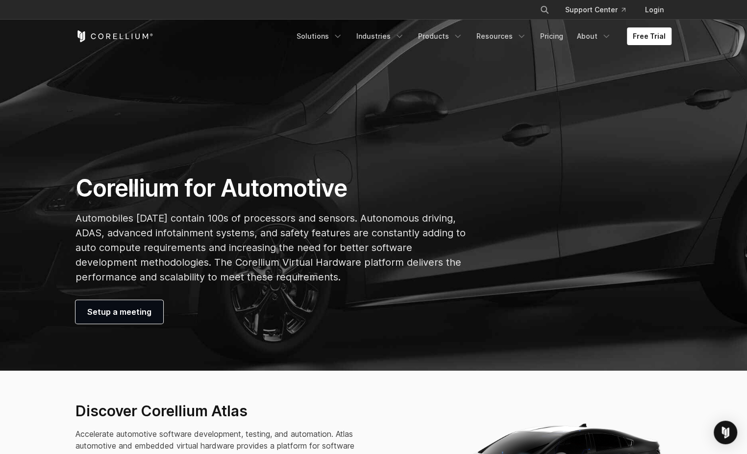
scroll to position [75, 0]
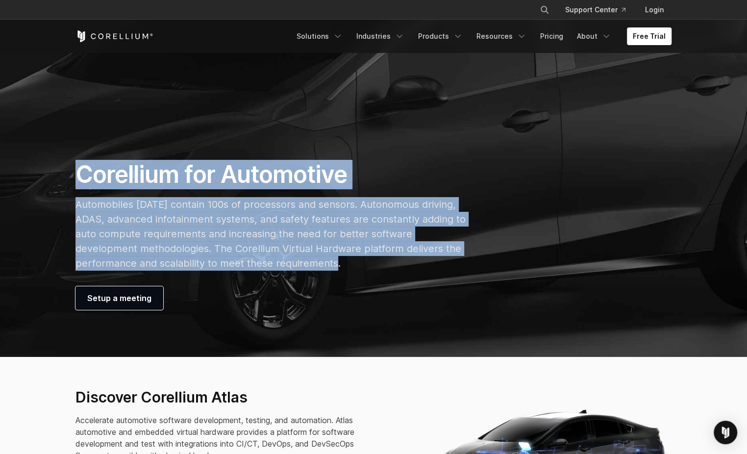
drag, startPoint x: 78, startPoint y: 176, endPoint x: 342, endPoint y: 263, distance: 277.4
click at [342, 263] on div "Corellium for Automotive Automobiles [DATE] contain 100s of processors and sens…" at bounding box center [271, 235] width 410 height 150
drag, startPoint x: 342, startPoint y: 263, endPoint x: 288, endPoint y: 246, distance: 56.1
copy div "Corellium for Automotive Automobiles [DATE] contain 100s of processors and sens…"
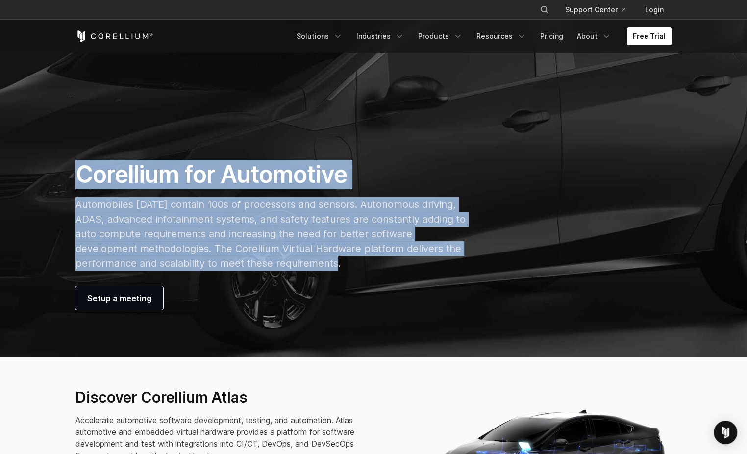
click at [367, 137] on section "Corellium for Automotive Automobiles [DATE] contain 100s of processors and sens…" at bounding box center [373, 140] width 747 height 431
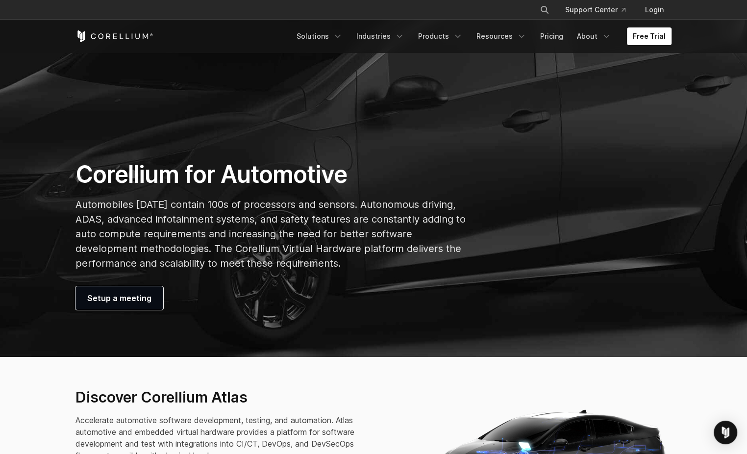
drag, startPoint x: 476, startPoint y: 101, endPoint x: 632, endPoint y: 151, distance: 164.0
click at [628, 153] on section "Corellium for Automotive Automobiles [DATE] contain 100s of processors and sens…" at bounding box center [373, 140] width 747 height 431
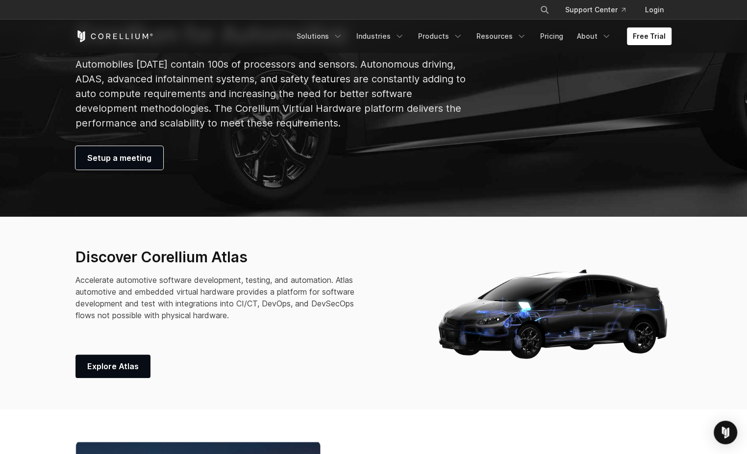
scroll to position [253, 0]
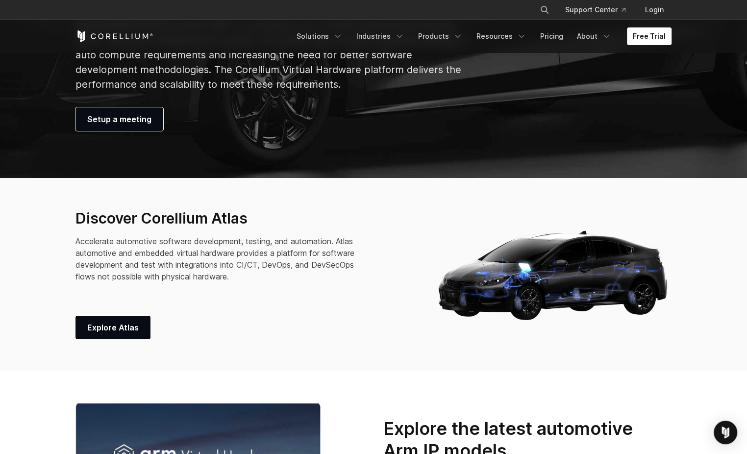
drag, startPoint x: 542, startPoint y: 260, endPoint x: 393, endPoint y: 240, distance: 150.4
click at [393, 240] on div "Discover Corellium Atlas Accelerate automotive software development, testing, a…" at bounding box center [245, 274] width 340 height 130
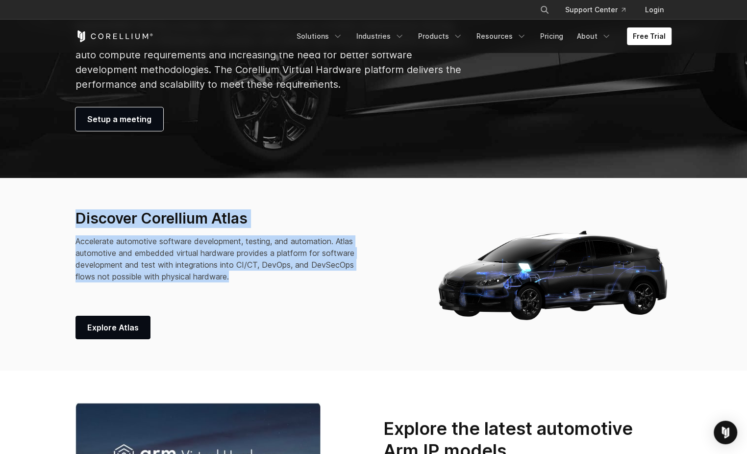
drag, startPoint x: 77, startPoint y: 219, endPoint x: 233, endPoint y: 277, distance: 166.6
click at [233, 277] on div "Discover Corellium Atlas Accelerate automotive software development, testing, a…" at bounding box center [245, 274] width 340 height 130
drag, startPoint x: 233, startPoint y: 277, endPoint x: 200, endPoint y: 260, distance: 37.7
copy div "Discover Corellium Atlas Accelerate automotive software development, testing, a…"
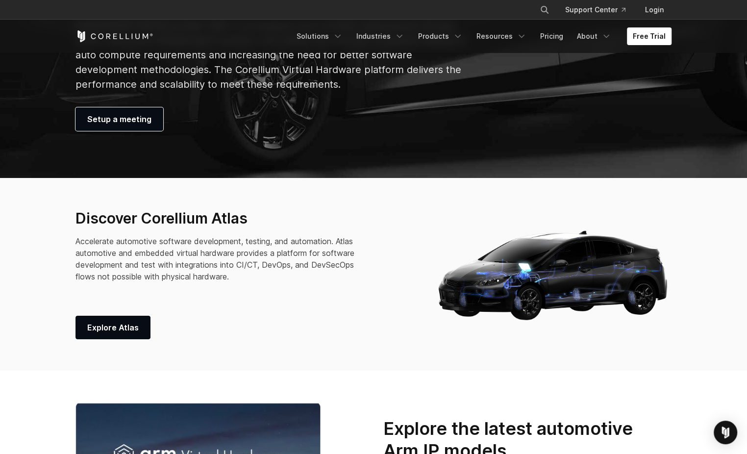
click at [327, 314] on div "Discover Corellium Atlas Accelerate automotive software development, testing, a…" at bounding box center [245, 274] width 340 height 130
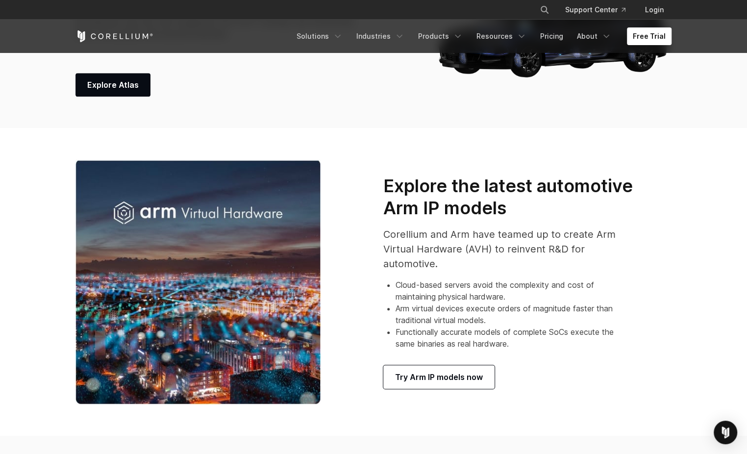
scroll to position [533, 0]
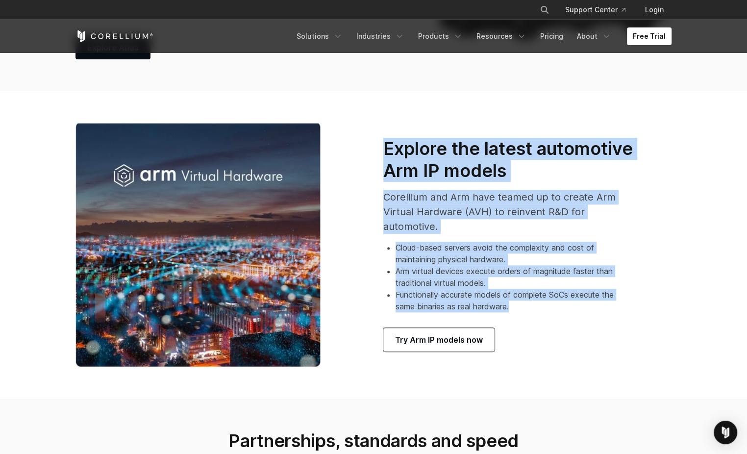
drag, startPoint x: 386, startPoint y: 149, endPoint x: 517, endPoint y: 306, distance: 204.7
click at [517, 306] on div "Explore the latest automotive Arm IP models Corellium and Arm have teamed up to…" at bounding box center [520, 245] width 275 height 214
drag, startPoint x: 517, startPoint y: 306, endPoint x: 461, endPoint y: 293, distance: 57.5
copy div "Explore the latest automotive Arm IP models Corellium and Arm have teamed up to…"
click at [543, 294] on li "Functionally accurate models of complete SoCs execute the same binaries as real…" at bounding box center [515, 301] width 239 height 24
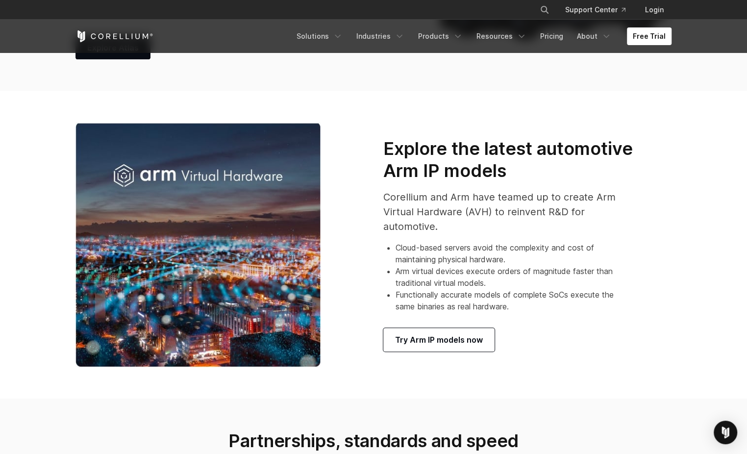
click at [404, 211] on span "Corellium and Arm have teamed up to create Arm Virtual Hardware (AVH) to reinve…" at bounding box center [499, 211] width 232 height 41
click at [406, 269] on li "Arm virtual devices execute orders of magnitude faster than traditional virtual…" at bounding box center [515, 277] width 239 height 24
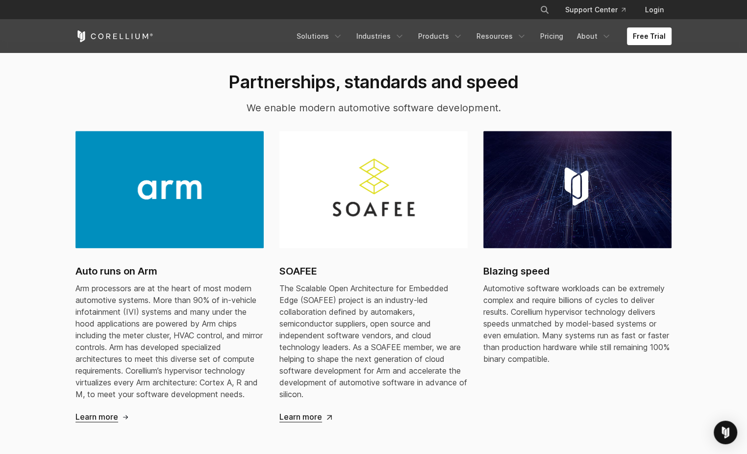
scroll to position [890, 0]
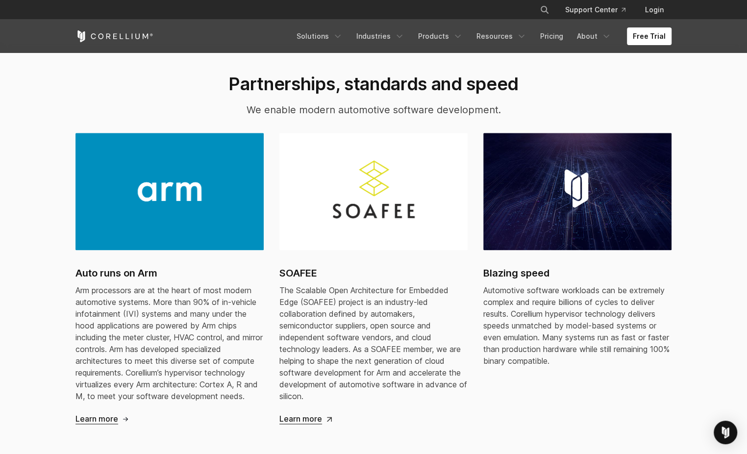
drag, startPoint x: 313, startPoint y: 289, endPoint x: 354, endPoint y: 322, distance: 52.7
click at [354, 322] on span "The Scalable Open Architecture for Embedded Edge (SOAFEE) project is an industr…" at bounding box center [373, 343] width 188 height 116
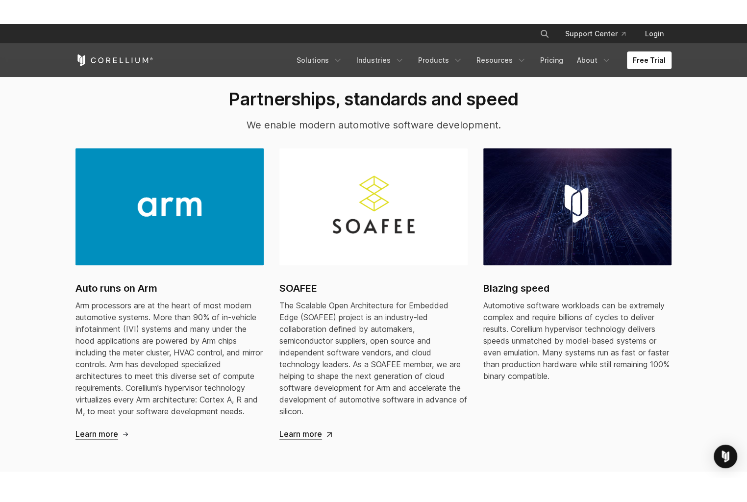
scroll to position [945, 0]
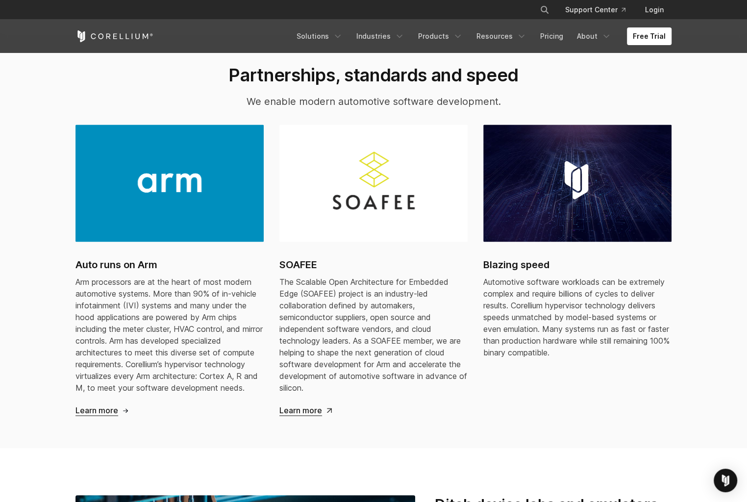
click at [720, 245] on section "Partnerships, standards and speed We enable modern automotive software developm…" at bounding box center [373, 240] width 747 height 415
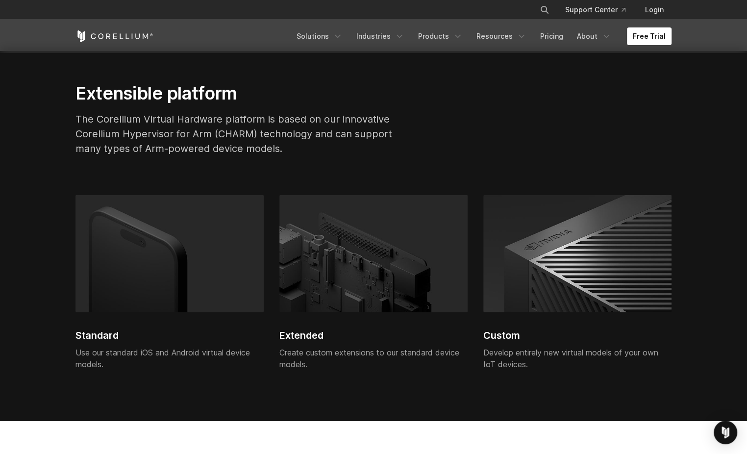
scroll to position [2020, 0]
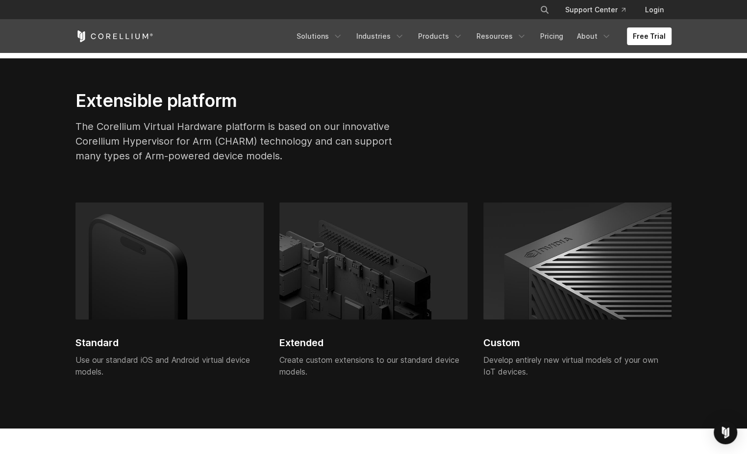
drag, startPoint x: 117, startPoint y: 298, endPoint x: 122, endPoint y: 331, distance: 34.1
click at [123, 328] on div "Standard Use our standard iOS and Android virtual device models." at bounding box center [169, 295] width 188 height 187
drag, startPoint x: 93, startPoint y: 342, endPoint x: 115, endPoint y: 360, distance: 28.2
click at [115, 360] on div "Standard Use our standard iOS and Android virtual device models." at bounding box center [169, 295] width 188 height 187
drag, startPoint x: 103, startPoint y: 363, endPoint x: 137, endPoint y: 348, distance: 37.1
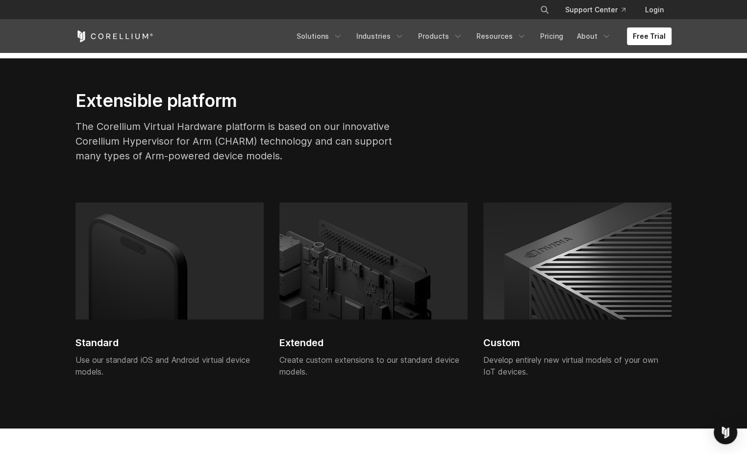
click at [109, 367] on div "Use our standard iOS and Android virtual device models." at bounding box center [169, 366] width 188 height 24
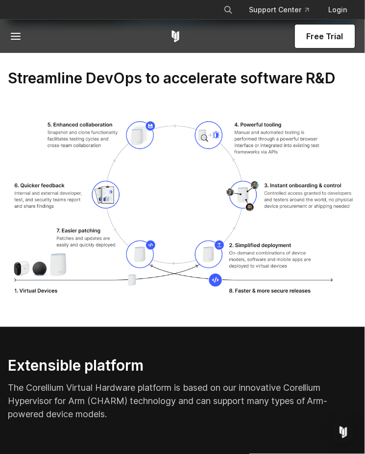
scroll to position [2087, 0]
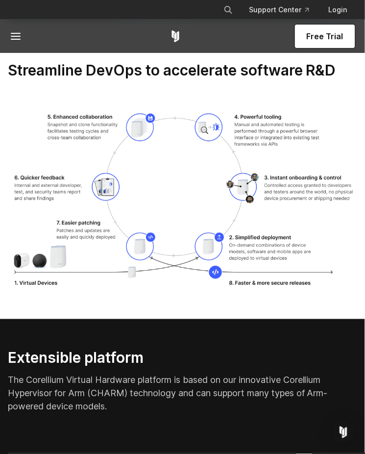
click at [257, 366] on h2 "Extensible platform" at bounding box center [177, 359] width 338 height 16
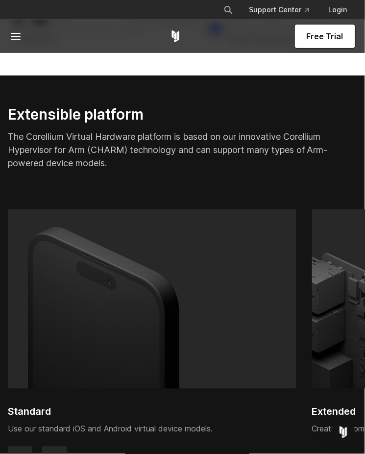
scroll to position [2303, 0]
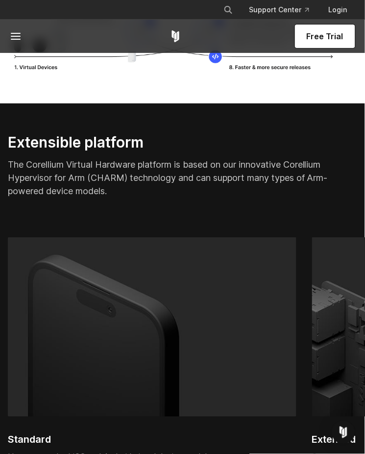
click at [291, 198] on p "The Corellium Virtual Hardware platform is based on our innovative Corellium Hy…" at bounding box center [177, 178] width 338 height 40
click at [259, 305] on img at bounding box center [152, 327] width 289 height 180
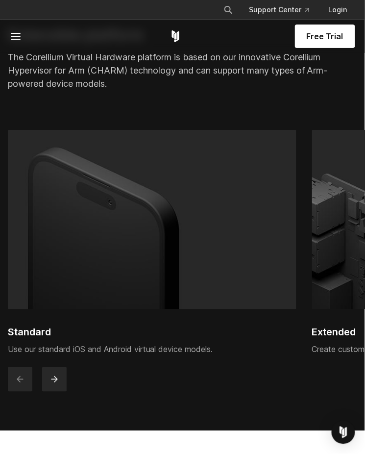
scroll to position [2413, 0]
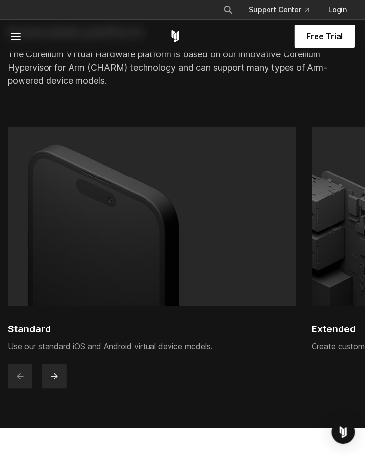
click at [271, 352] on div "Use our standard iOS and Android virtual device models." at bounding box center [152, 347] width 289 height 12
click at [238, 267] on img at bounding box center [152, 217] width 289 height 180
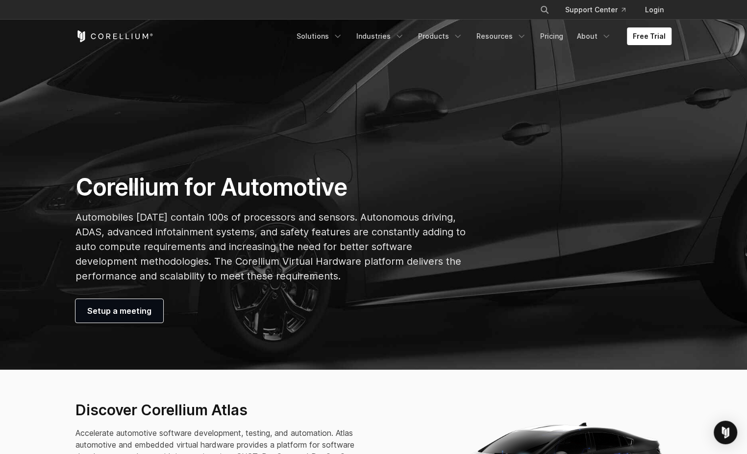
scroll to position [0, 0]
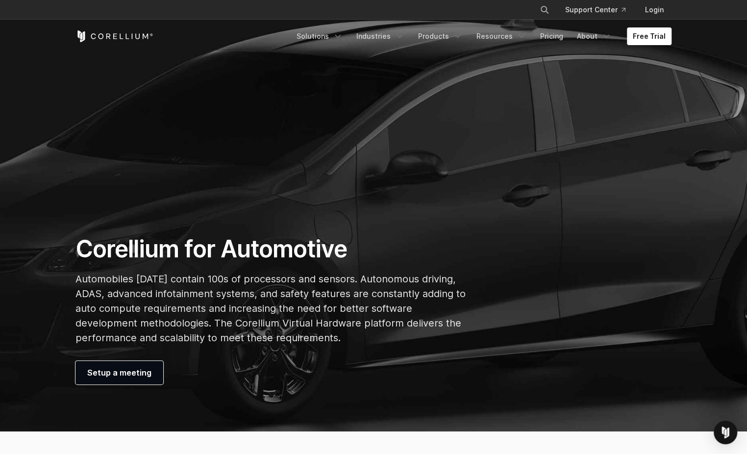
click at [503, 182] on section "Corellium for Automotive Automobiles today contain 100s of processors and senso…" at bounding box center [373, 215] width 747 height 431
click at [332, 38] on link "Solutions" at bounding box center [320, 36] width 58 height 18
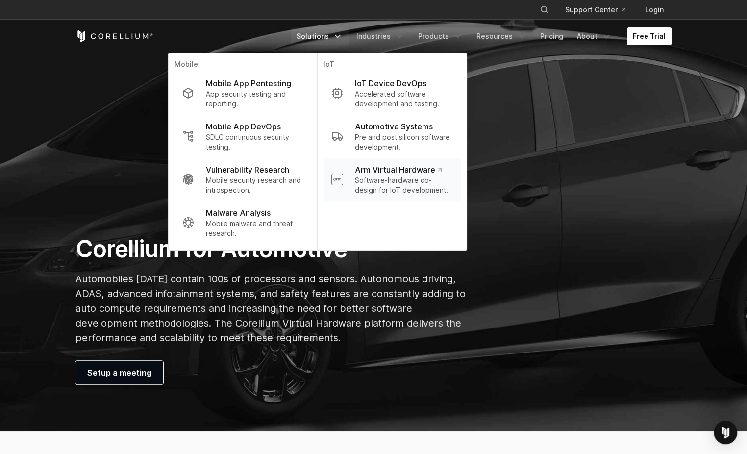
click at [406, 175] on p "Arm Virtual Hardware" at bounding box center [398, 170] width 87 height 12
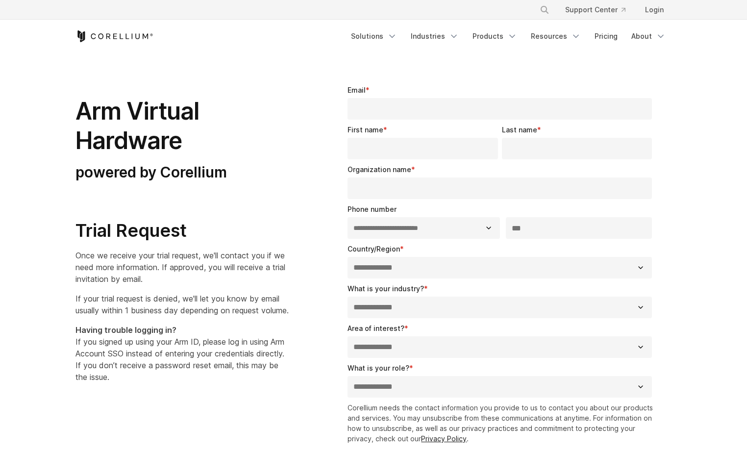
select select "**"
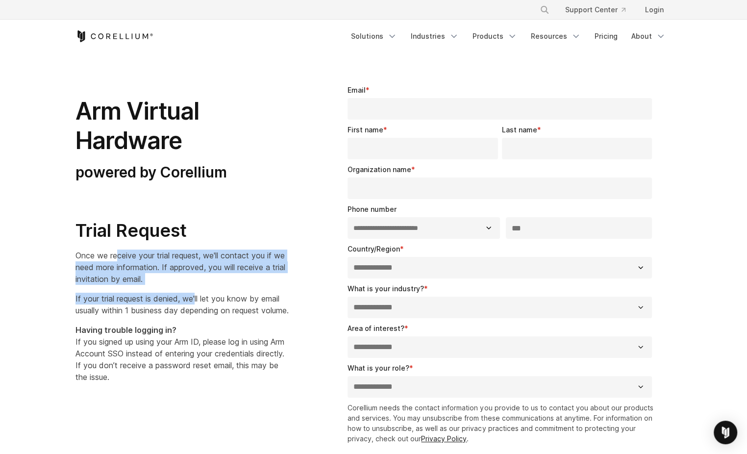
drag, startPoint x: 116, startPoint y: 255, endPoint x: 197, endPoint y: 298, distance: 91.4
click at [197, 298] on div "Arm Virtual Hardware powered by Corellium Trial Request Once we receive your tr…" at bounding box center [193, 230] width 237 height 306
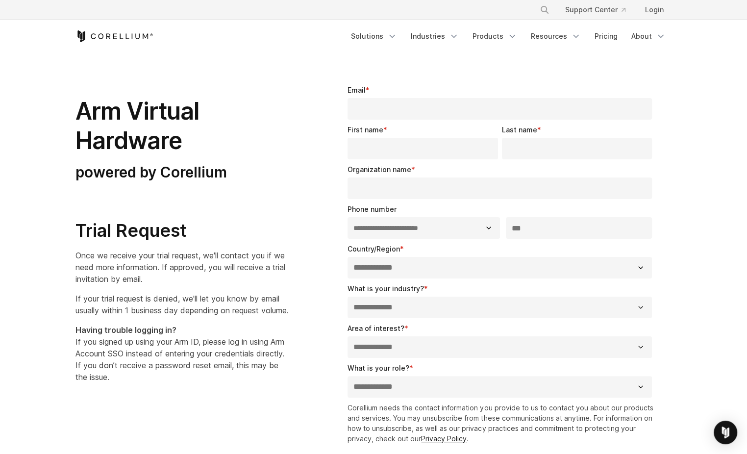
drag, startPoint x: 197, startPoint y: 298, endPoint x: 182, endPoint y: 327, distance: 32.7
click at [182, 316] on p "If your trial request is denied, we'll let you know by email usually within 1 b…" at bounding box center [181, 305] width 213 height 24
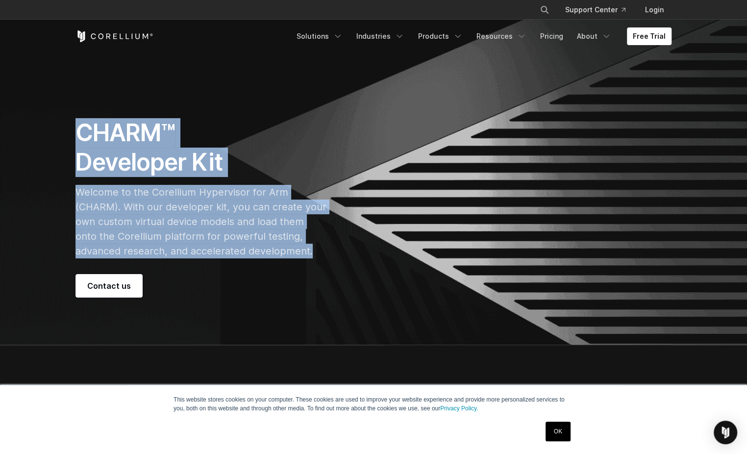
drag, startPoint x: 80, startPoint y: 132, endPoint x: 270, endPoint y: 251, distance: 223.8
click at [270, 251] on div "CHARM™ Developer Kit Welcome to the Corellium Hypervisor for Arm (CHARM). With …" at bounding box center [212, 207] width 275 height 179
drag, startPoint x: 270, startPoint y: 251, endPoint x: 216, endPoint y: 239, distance: 55.2
copy div "CHARM™ Developer Kit Welcome to the Corellium Hypervisor for Arm (CHARM). With …"
click at [344, 156] on div "CHARM™ Developer Kit Welcome to the Corellium Hypervisor for Arm (CHARM). With …" at bounding box center [212, 207] width 275 height 179
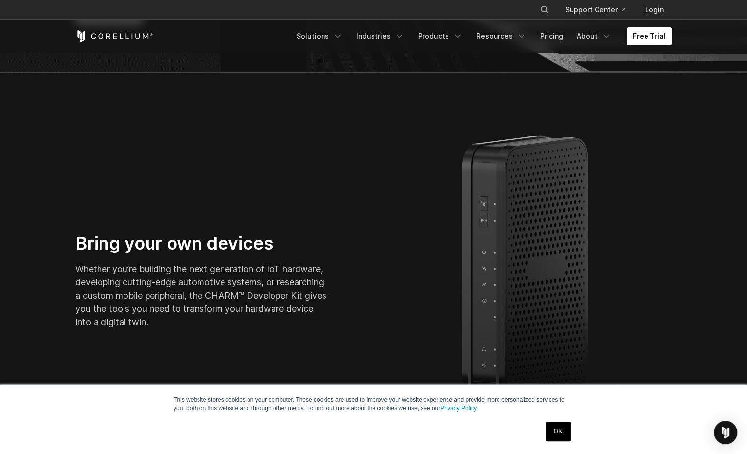
scroll to position [291, 0]
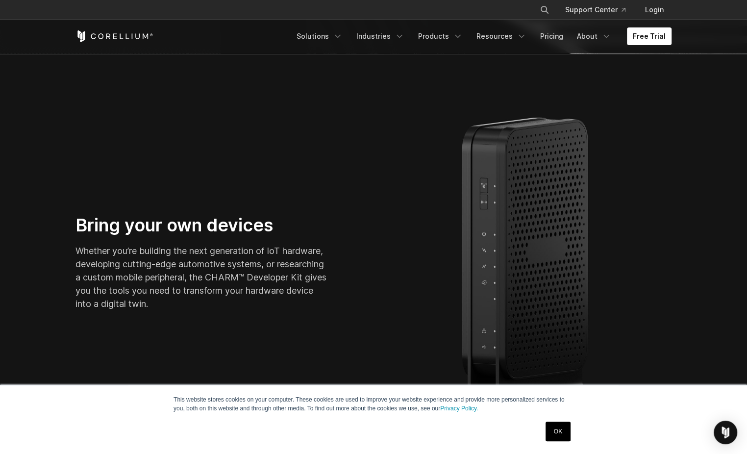
click at [561, 432] on link "OK" at bounding box center [558, 432] width 25 height 20
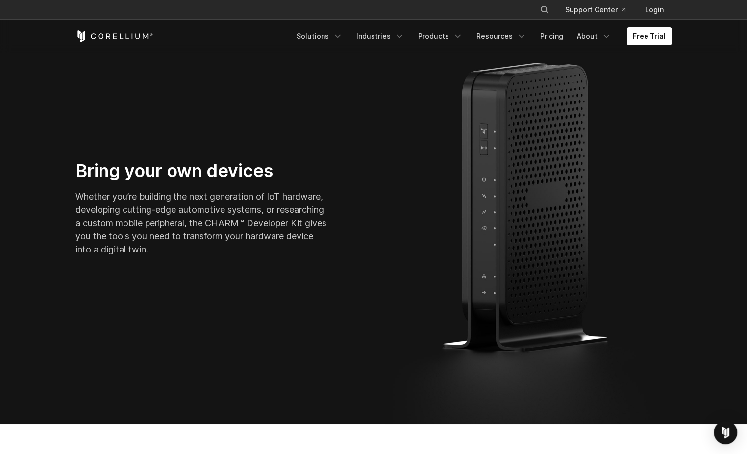
scroll to position [376, 0]
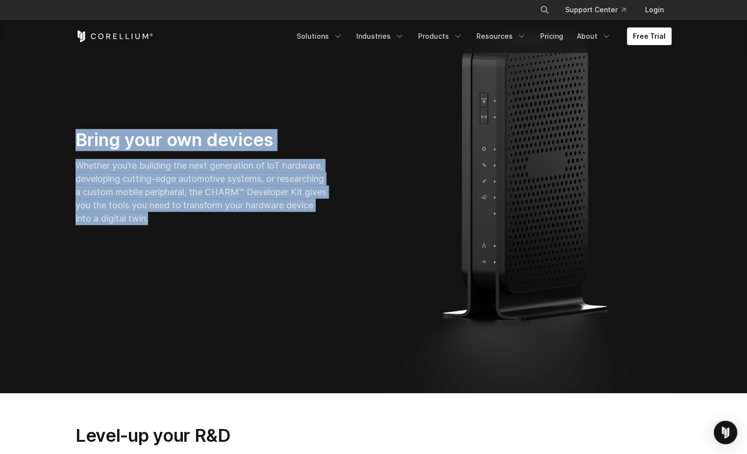
drag, startPoint x: 78, startPoint y: 141, endPoint x: 262, endPoint y: 228, distance: 204.2
click at [262, 228] on div "Bring your own devices Whether you’re building the next generation of IoT hardw…" at bounding box center [220, 181] width 308 height 104
drag, startPoint x: 262, startPoint y: 228, endPoint x: 209, endPoint y: 189, distance: 66.2
copy div "Bring your own devices Whether you’re building the next generation of IoT hardw…"
click at [228, 309] on div "Bring your own devices Whether you’re building the next generation of IoT hardw…" at bounding box center [374, 181] width 616 height 424
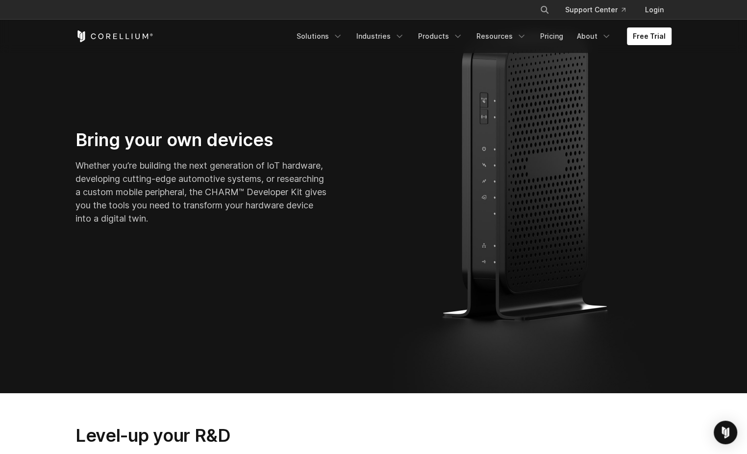
click at [679, 247] on div at bounding box center [528, 181] width 308 height 424
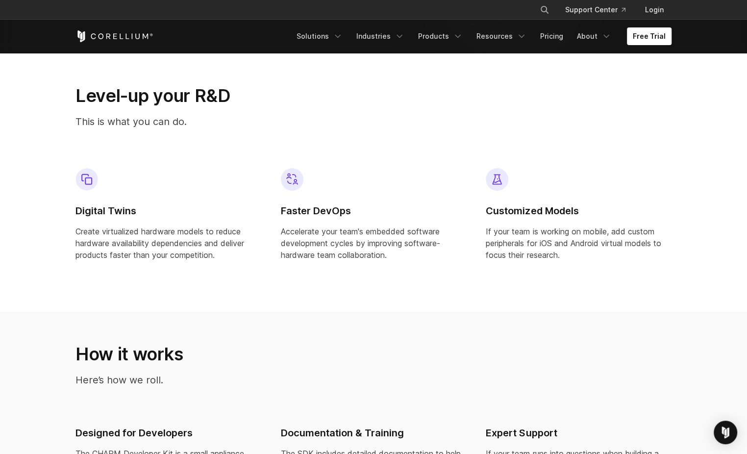
scroll to position [722, 0]
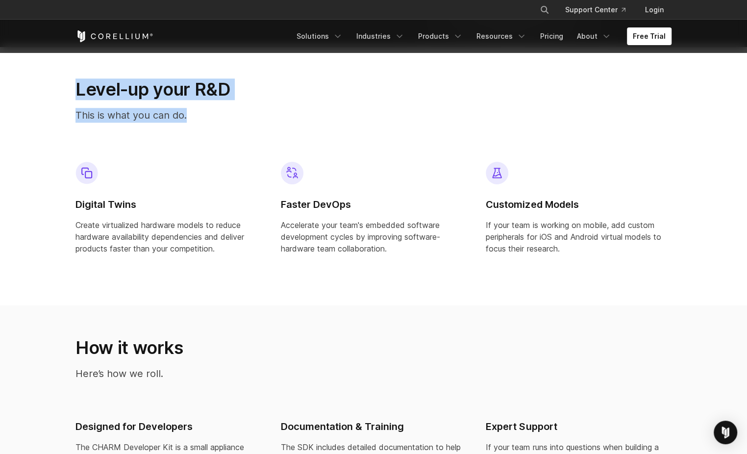
drag, startPoint x: 76, startPoint y: 93, endPoint x: 198, endPoint y: 109, distance: 122.7
click at [198, 109] on div "Level-up your R&D This is what you can do." at bounding box center [271, 104] width 410 height 52
drag, startPoint x: 198, startPoint y: 109, endPoint x: 173, endPoint y: 113, distance: 25.7
copy div "Level-up your R&D This is what you can do."
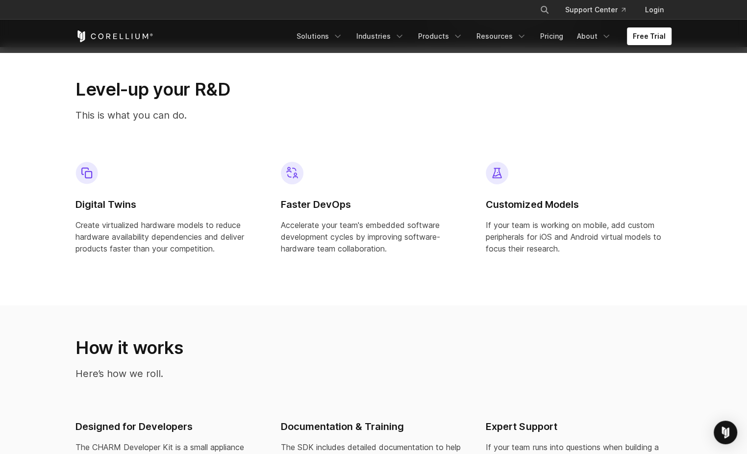
click at [138, 223] on p "Create virtualized hardware models to reduce hardware availability dependencies…" at bounding box center [168, 236] width 186 height 35
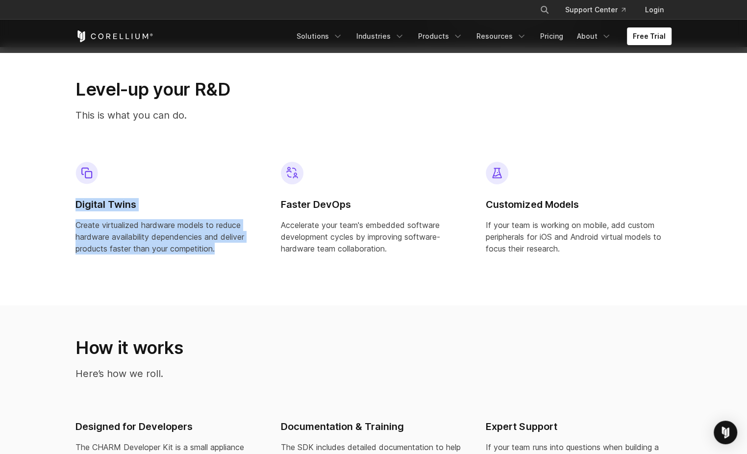
drag, startPoint x: 75, startPoint y: 202, endPoint x: 222, endPoint y: 250, distance: 153.6
click at [222, 250] on div "Digital Twins Create virtualized hardware models to reduce hardware availabilit…" at bounding box center [168, 208] width 186 height 93
drag, startPoint x: 222, startPoint y: 250, endPoint x: 223, endPoint y: 257, distance: 6.9
click at [223, 257] on div "Digital Twins Create virtualized hardware models to reduce hardware availabilit…" at bounding box center [168, 212] width 201 height 116
click at [222, 248] on p "Create virtualized hardware models to reduce hardware availability dependencies…" at bounding box center [168, 236] width 186 height 35
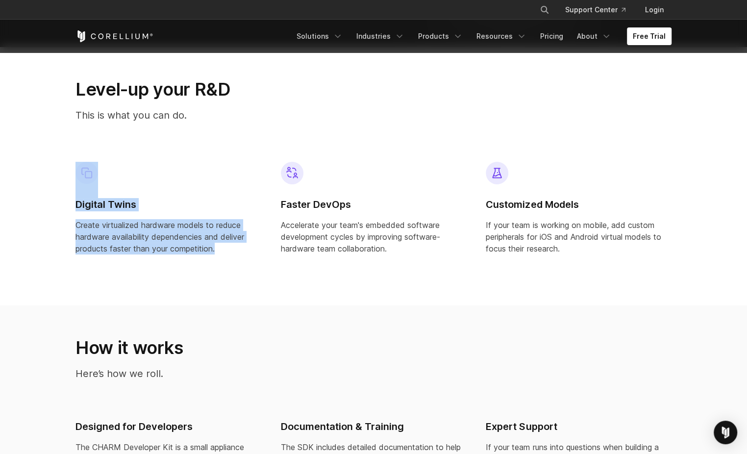
drag, startPoint x: 223, startPoint y: 247, endPoint x: 76, endPoint y: 168, distance: 166.5
click at [76, 168] on div "Digital Twins Create virtualized hardware models to reduce hardware availabilit…" at bounding box center [168, 208] width 186 height 93
copy div "Digital Twins Create virtualized hardware models to reduce hardware availabilit…"
click at [302, 224] on p "Accelerate your team's embedded software development cycles by improving softwa…" at bounding box center [374, 236] width 186 height 35
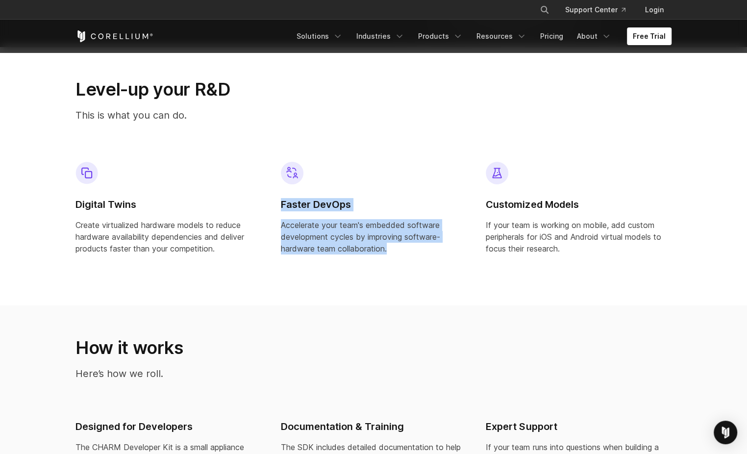
drag, startPoint x: 281, startPoint y: 201, endPoint x: 387, endPoint y: 248, distance: 115.6
click at [387, 248] on div "Faster DevOps Accelerate your team's embedded software development cycles by im…" at bounding box center [374, 208] width 186 height 93
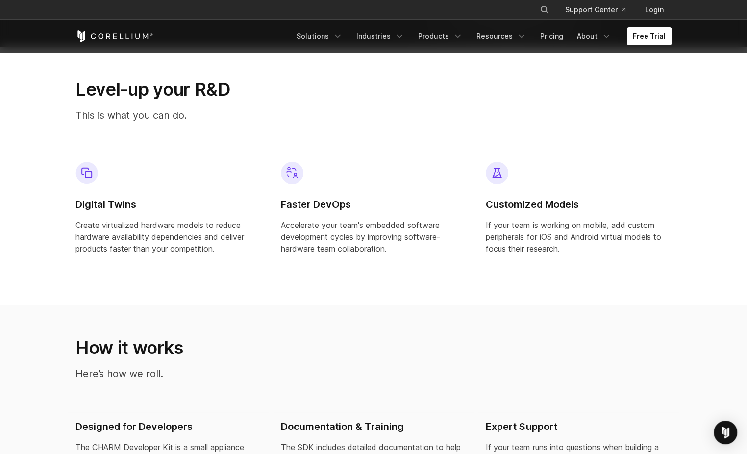
click at [393, 257] on div "Faster DevOps Accelerate your team's embedded software development cycles by im…" at bounding box center [373, 212] width 201 height 116
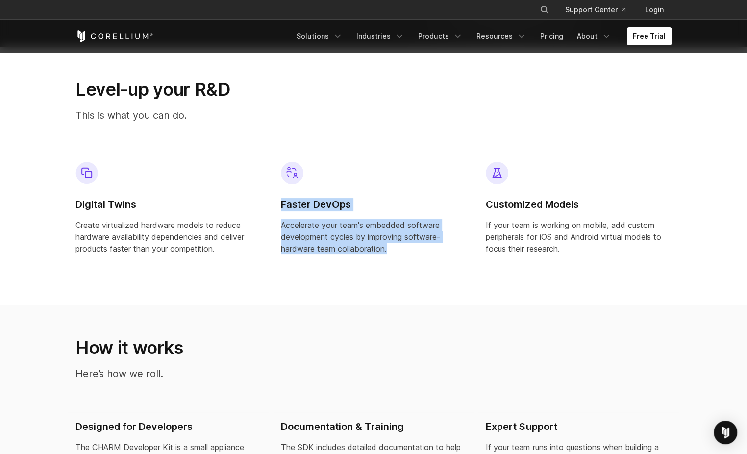
drag, startPoint x: 376, startPoint y: 249, endPoint x: 279, endPoint y: 201, distance: 108.1
click at [279, 201] on div "Faster DevOps Accelerate your team's embedded software development cycles by im…" at bounding box center [373, 212] width 201 height 116
copy div "Faster DevOps Accelerate your team's embedded software development cycles by im…"
click at [377, 268] on div "Faster DevOps Accelerate your team's embedded software development cycles by im…" at bounding box center [373, 212] width 201 height 116
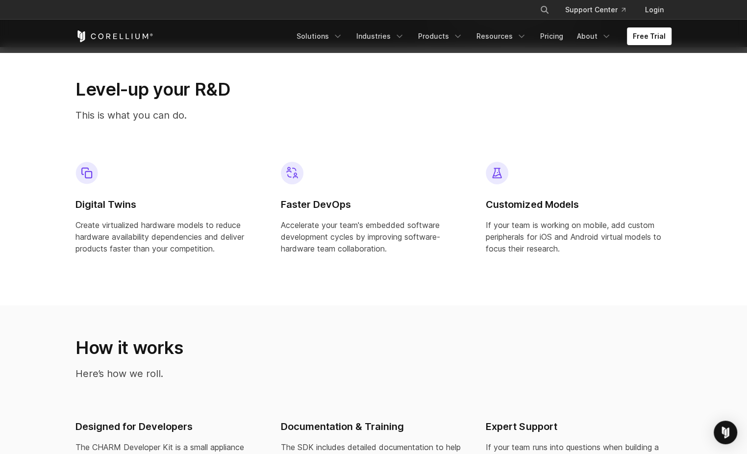
click at [323, 252] on p "Accelerate your team's embedded software development cycles by improving softwa…" at bounding box center [374, 236] width 186 height 35
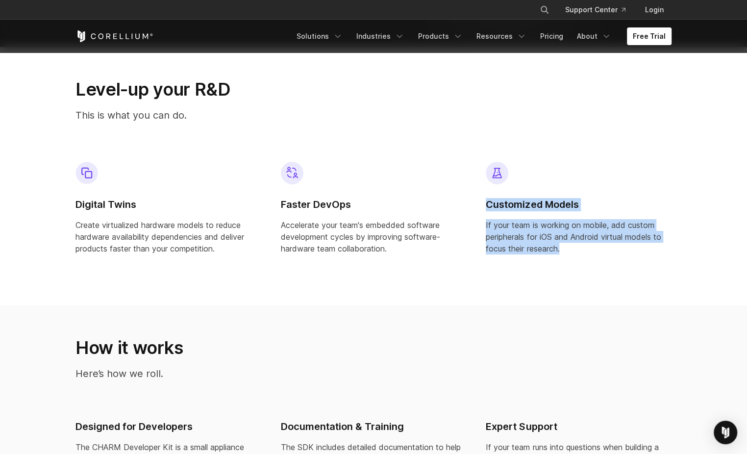
drag, startPoint x: 508, startPoint y: 225, endPoint x: 565, endPoint y: 253, distance: 63.8
click at [565, 253] on div "Customized Models If your team is working on mobile, add custom peripherals for…" at bounding box center [579, 208] width 186 height 93
drag, startPoint x: 565, startPoint y: 253, endPoint x: 523, endPoint y: 238, distance: 44.8
copy div "Customized Models If your team is working on mobile, add custom peripherals for…"
click at [551, 385] on div "How it works Here’s how we roll." at bounding box center [374, 363] width 616 height 52
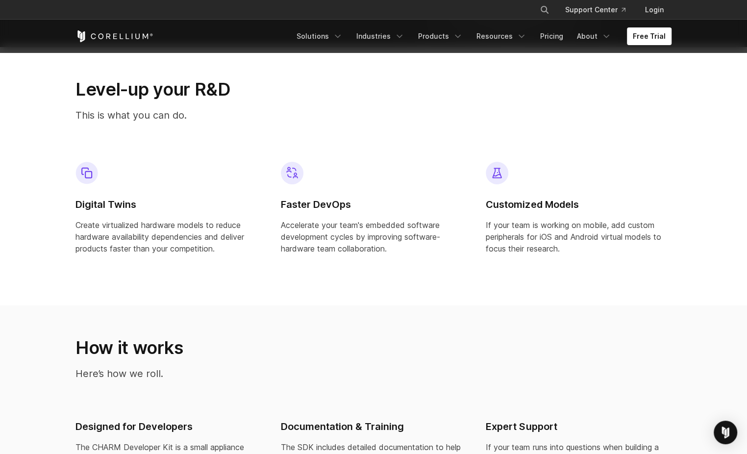
click at [344, 239] on p "Accelerate your team's embedded software development cycles by improving softwa…" at bounding box center [374, 236] width 186 height 35
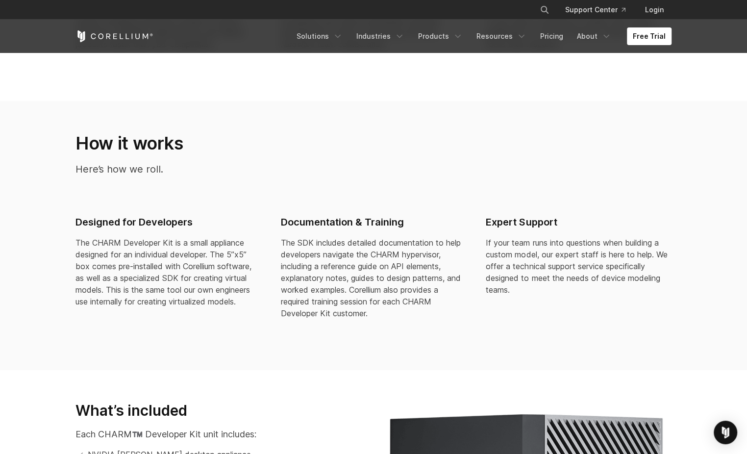
scroll to position [918, 0]
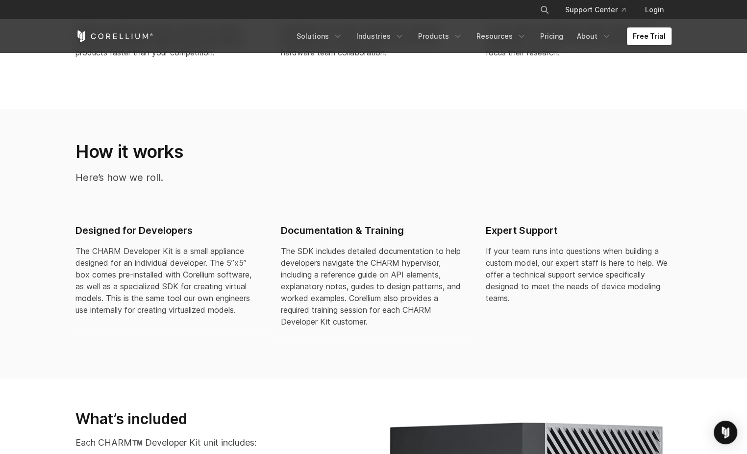
click at [77, 220] on div "Designed for Developers The CHARM Developer Kit is a small appliance designed f…" at bounding box center [168, 273] width 201 height 115
drag, startPoint x: 79, startPoint y: 150, endPoint x: 174, endPoint y: 175, distance: 98.3
click at [174, 175] on div "How it works Here’s how we roll." at bounding box center [220, 167] width 308 height 52
drag, startPoint x: 174, startPoint y: 175, endPoint x: 134, endPoint y: 159, distance: 42.7
copy div "How it works Here’s how we roll."
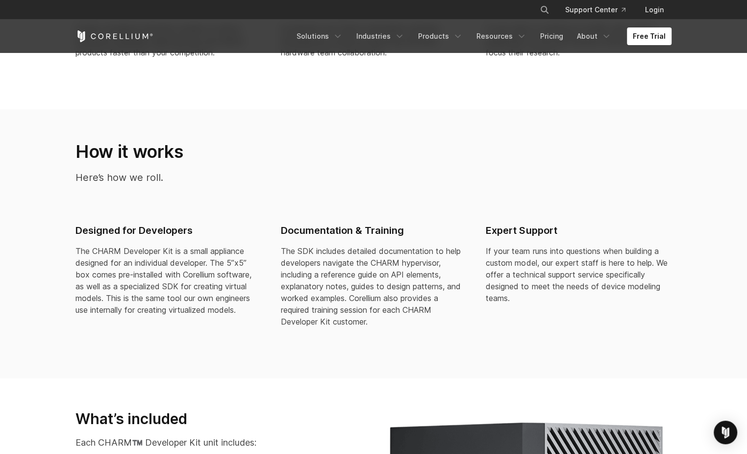
click at [234, 221] on div "Designed for Developers The CHARM Developer Kit is a small appliance designed f…" at bounding box center [168, 273] width 201 height 115
click at [336, 266] on p "The SDK includes detailed documentation to help developers navigate the CHARM h…" at bounding box center [374, 286] width 186 height 82
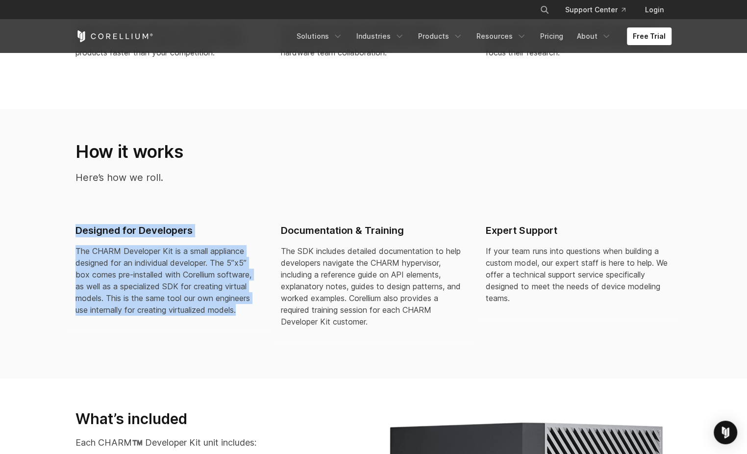
drag, startPoint x: 77, startPoint y: 229, endPoint x: 242, endPoint y: 312, distance: 183.9
click at [242, 312] on div "Designed for Developers The CHARM Developer Kit is a small appliance designed f…" at bounding box center [168, 270] width 186 height 92
copy div "Designed for Developers The CHARM Developer Kit is a small appliance designed f…"
drag, startPoint x: 365, startPoint y: 298, endPoint x: 343, endPoint y: 272, distance: 34.1
click at [365, 298] on p "The SDK includes detailed documentation to help developers navigate the CHARM h…" at bounding box center [374, 286] width 186 height 82
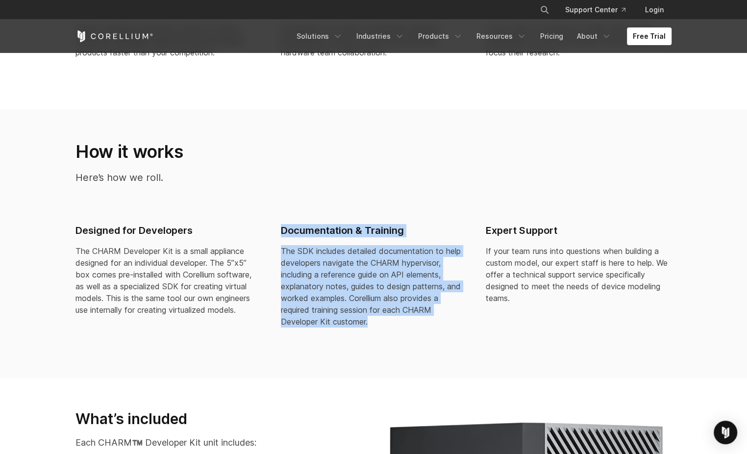
drag, startPoint x: 281, startPoint y: 230, endPoint x: 371, endPoint y: 322, distance: 128.6
click at [371, 322] on div "Documentation & Training The SDK includes detailed documentation to help develo…" at bounding box center [374, 275] width 186 height 103
copy div "Documentation & Training The SDK includes detailed documentation to help develo…"
click at [373, 313] on p "The SDK includes detailed documentation to help developers navigate the CHARM h…" at bounding box center [374, 286] width 186 height 82
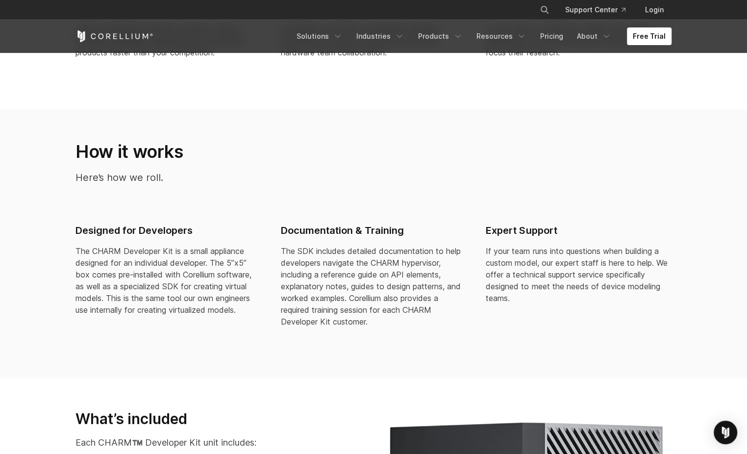
click at [485, 229] on div "Expert Support If your team runs into questions when building a custom model, o…" at bounding box center [578, 267] width 201 height 103
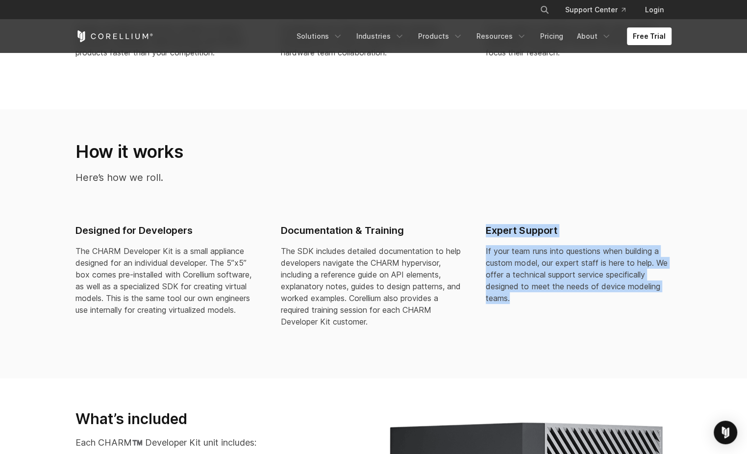
drag, startPoint x: 487, startPoint y: 228, endPoint x: 516, endPoint y: 304, distance: 81.5
click at [516, 304] on div "Expert Support If your team runs into questions when building a custom model, o…" at bounding box center [578, 267] width 201 height 103
copy div "Expert Support If your team runs into questions when building a custom model, o…"
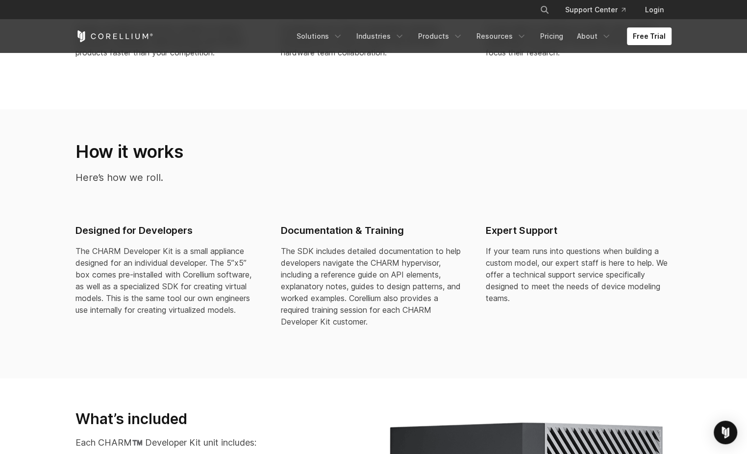
click at [356, 265] on p "The SDK includes detailed documentation to help developers navigate the CHARM h…" at bounding box center [374, 286] width 186 height 82
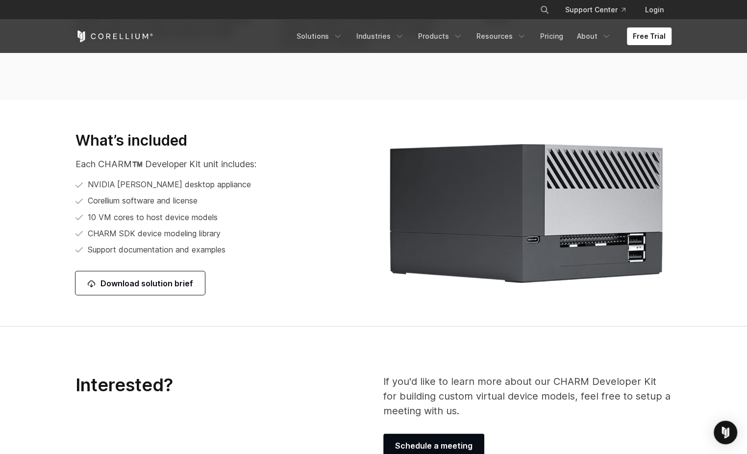
scroll to position [1180, 0]
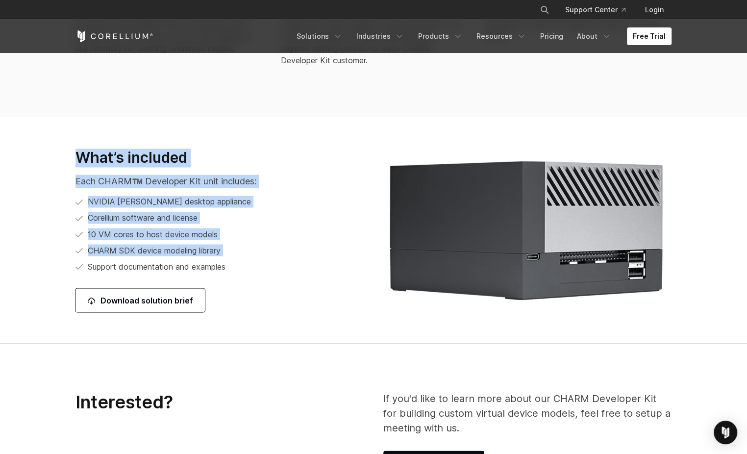
drag, startPoint x: 78, startPoint y: 155, endPoint x: 235, endPoint y: 272, distance: 195.2
click at [235, 272] on div "What’s included Each CHARM™️ Developer Kit unit includes: NVIDIA Orin desktop a…" at bounding box center [219, 231] width 288 height 164
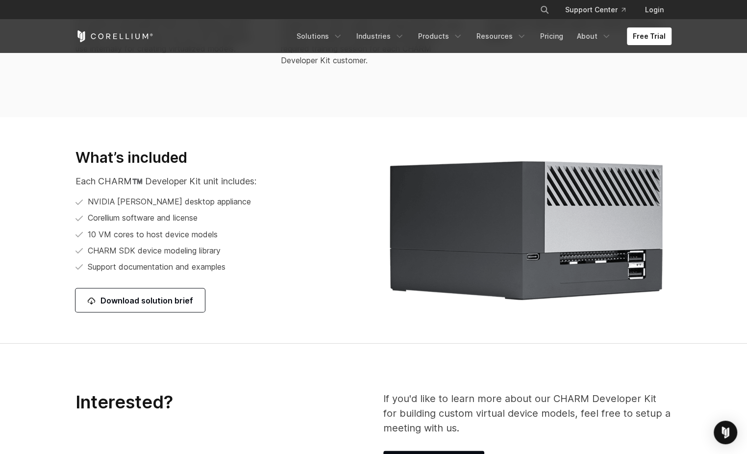
drag, startPoint x: 235, startPoint y: 272, endPoint x: 209, endPoint y: 264, distance: 27.5
click at [209, 264] on span "Support documentation and examples" at bounding box center [157, 266] width 138 height 12
drag, startPoint x: 230, startPoint y: 269, endPoint x: 116, endPoint y: 233, distance: 120.0
click at [116, 234] on ul "NVIDIA Orin desktop appliance Corellium software and license 10 VM cores to hos…" at bounding box center [195, 234] width 240 height 77
drag, startPoint x: 116, startPoint y: 233, endPoint x: 118, endPoint y: 193, distance: 40.8
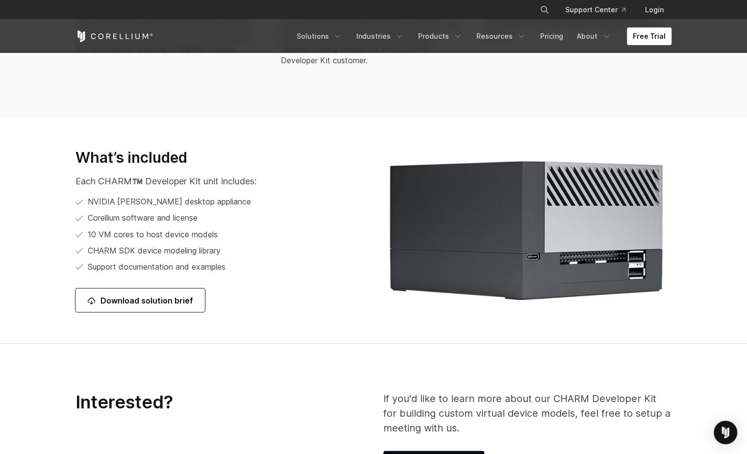
click at [118, 193] on div "What’s included Each CHARM™️ Developer Kit unit includes: NVIDIA Orin desktop a…" at bounding box center [219, 231] width 288 height 164
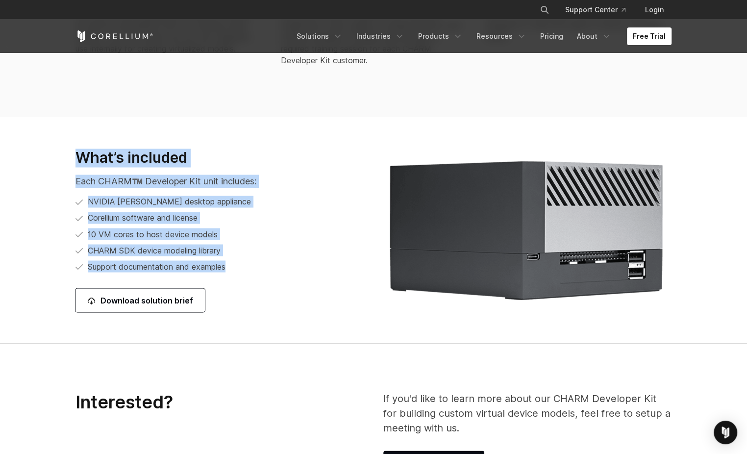
drag, startPoint x: 77, startPoint y: 158, endPoint x: 227, endPoint y: 267, distance: 185.6
click at [227, 267] on div "What’s included Each CHARM™️ Developer Kit unit includes: NVIDIA Orin desktop a…" at bounding box center [219, 231] width 288 height 164
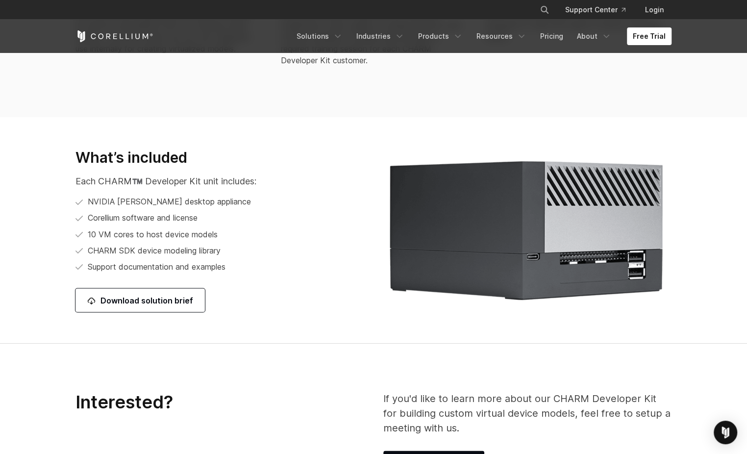
click at [257, 312] on section "What’s included Each CHARM™️ Developer Kit unit includes: NVIDIA Orin desktop a…" at bounding box center [373, 230] width 747 height 227
click at [302, 218] on li "Corellium software and license" at bounding box center [195, 218] width 240 height 12
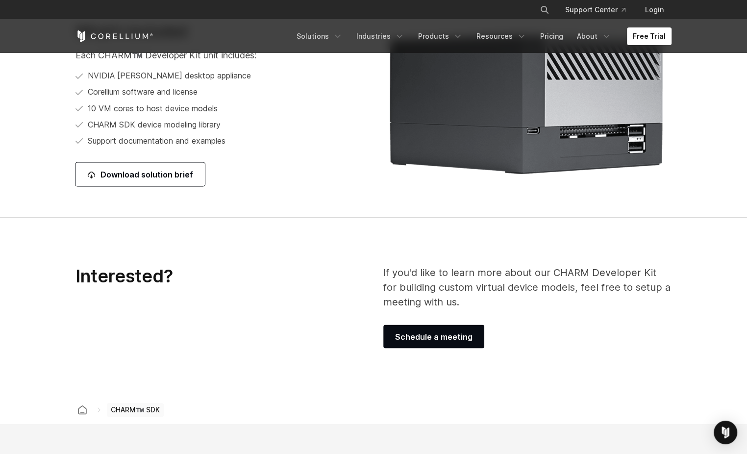
scroll to position [1242, 0]
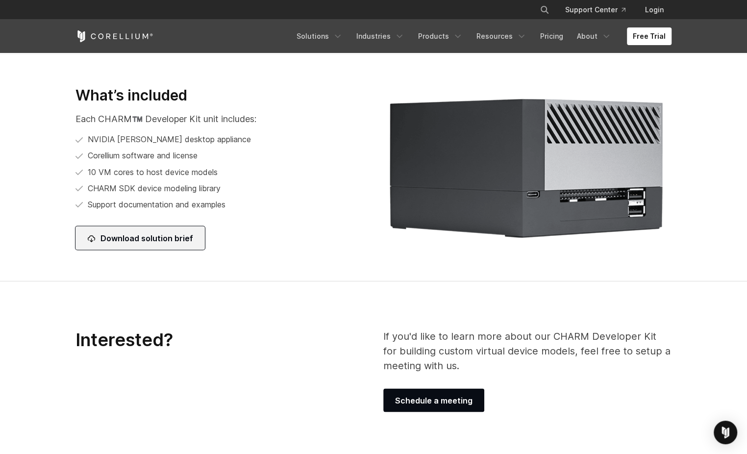
click at [155, 237] on link "Download solution brief" at bounding box center [139, 238] width 129 height 24
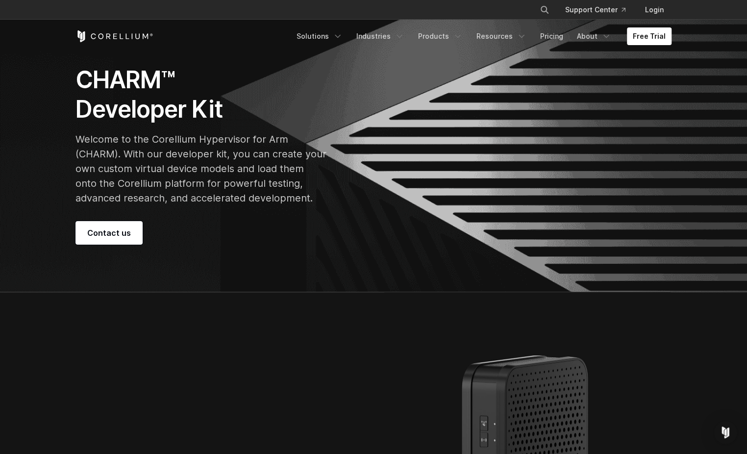
scroll to position [0, 0]
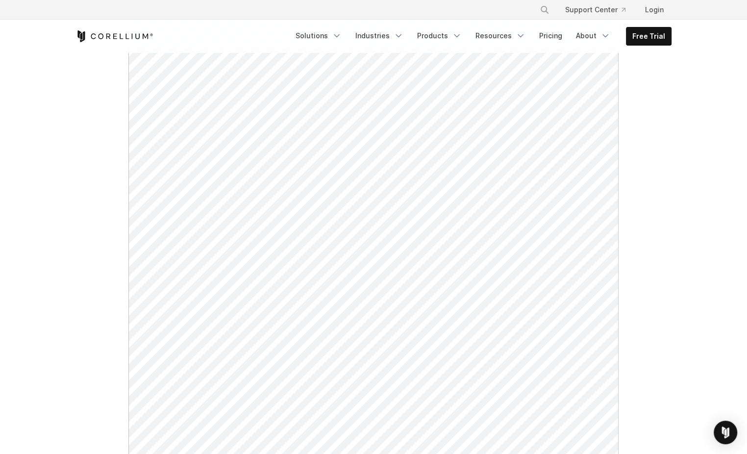
scroll to position [271, 0]
click at [341, 35] on icon "Navigation Menu" at bounding box center [337, 36] width 10 height 10
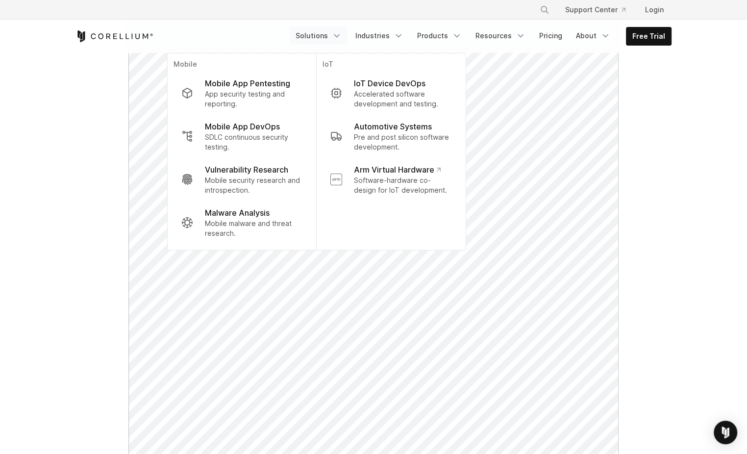
click at [45, 122] on section "See upcoming events." at bounding box center [373, 151] width 747 height 736
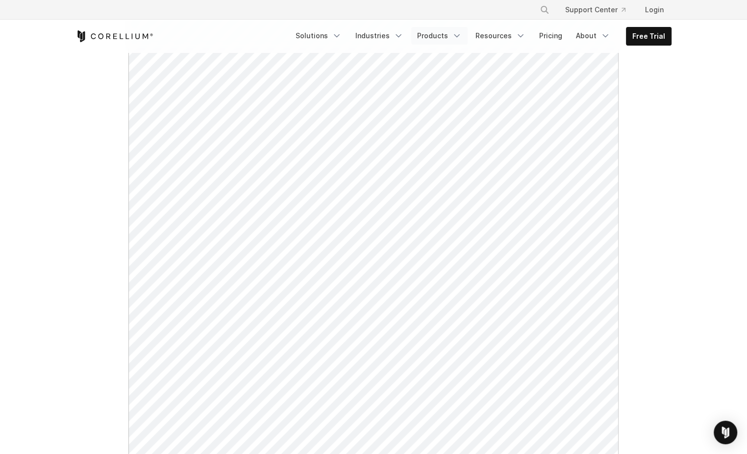
click at [443, 37] on link "Products" at bounding box center [439, 36] width 56 height 18
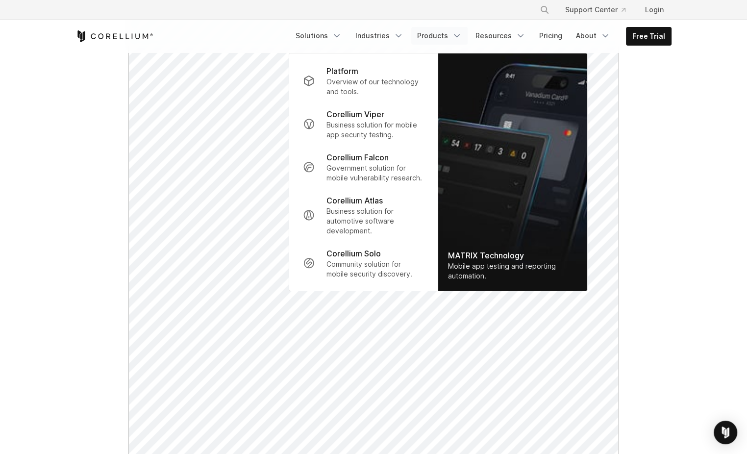
click at [682, 167] on section "See upcoming events." at bounding box center [373, 151] width 747 height 736
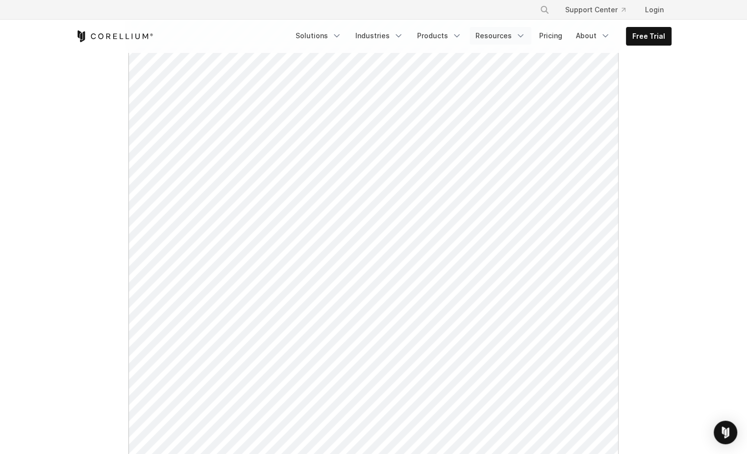
click at [508, 32] on link "Resources" at bounding box center [501, 36] width 62 height 18
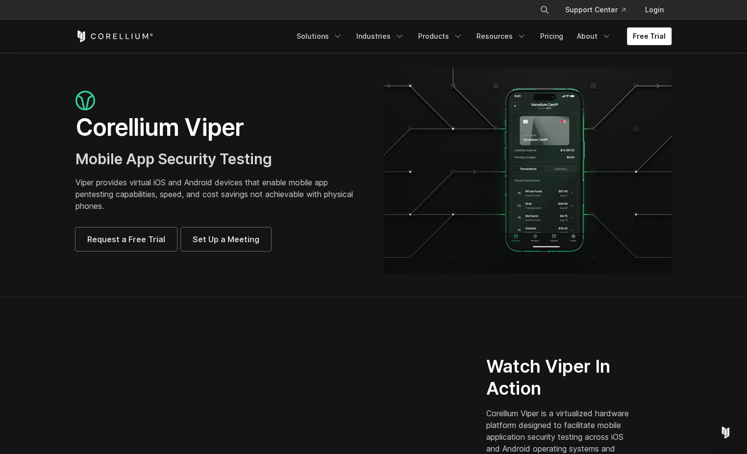
click at [587, 161] on img at bounding box center [527, 171] width 288 height 204
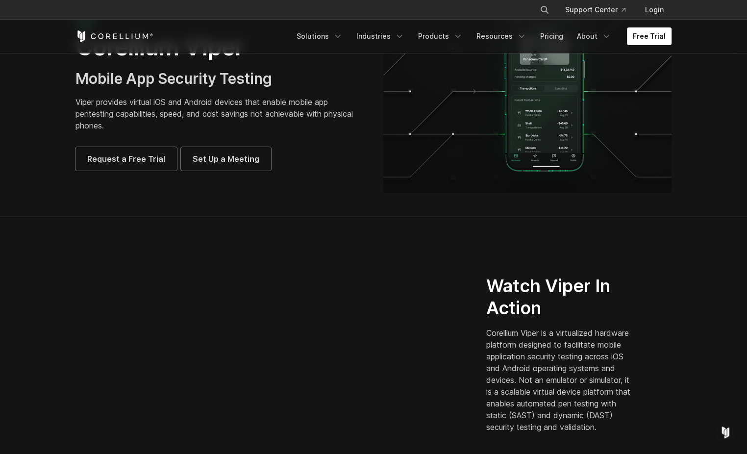
scroll to position [214, 0]
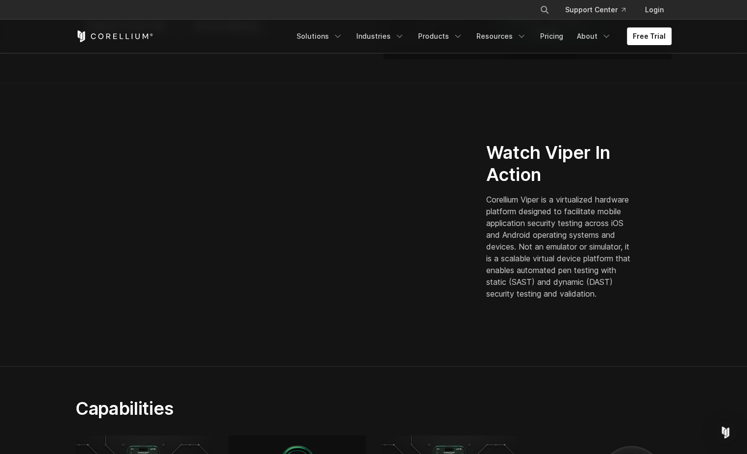
drag, startPoint x: 526, startPoint y: 194, endPoint x: 557, endPoint y: 301, distance: 111.9
click at [557, 300] on p "Corellium Viper is a virtualized hardware platform designed to facilitate mobil…" at bounding box center [560, 247] width 149 height 106
click at [549, 270] on p "Corellium Viper is a virtualized hardware platform designed to facilitate mobil…" at bounding box center [560, 247] width 149 height 106
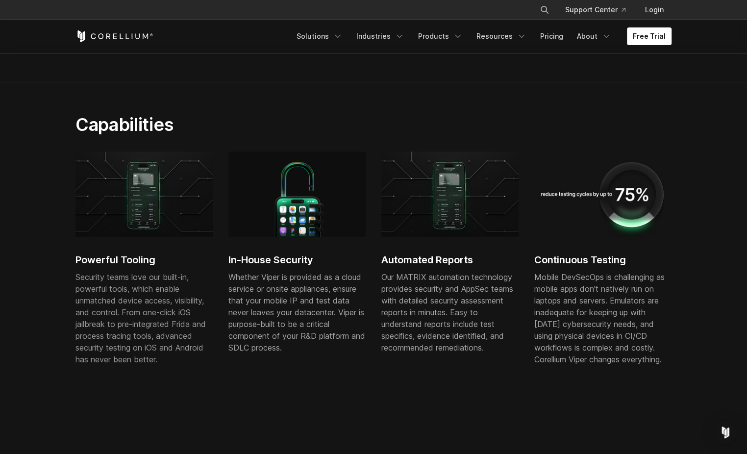
scroll to position [511, 0]
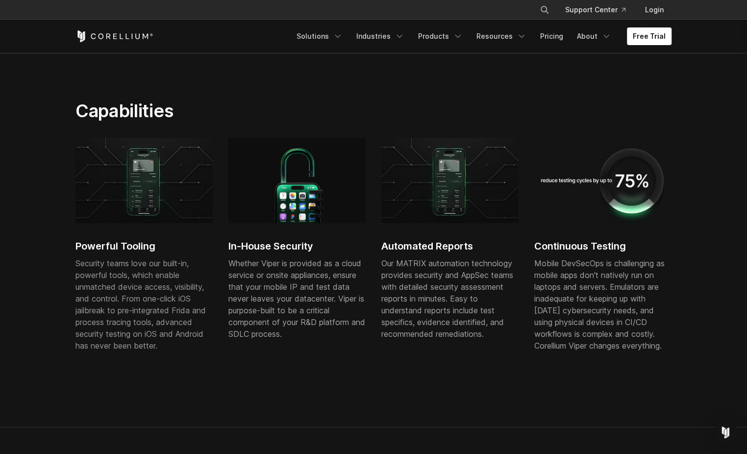
drag, startPoint x: 455, startPoint y: 293, endPoint x: 468, endPoint y: 318, distance: 27.8
click at [467, 318] on div "Our MATRIX automation technology provides security and AppSec teams with detail…" at bounding box center [449, 298] width 137 height 82
drag, startPoint x: 572, startPoint y: 310, endPoint x: 599, endPoint y: 308, distance: 27.6
click at [599, 309] on div "Mobile DevSecOps is challenging as mobile apps don't natively run on laptops an…" at bounding box center [602, 304] width 137 height 94
click at [238, 152] on section "Capabilities Powerful Tooling Security teams love our built-in, powerful tools,…" at bounding box center [373, 248] width 747 height 358
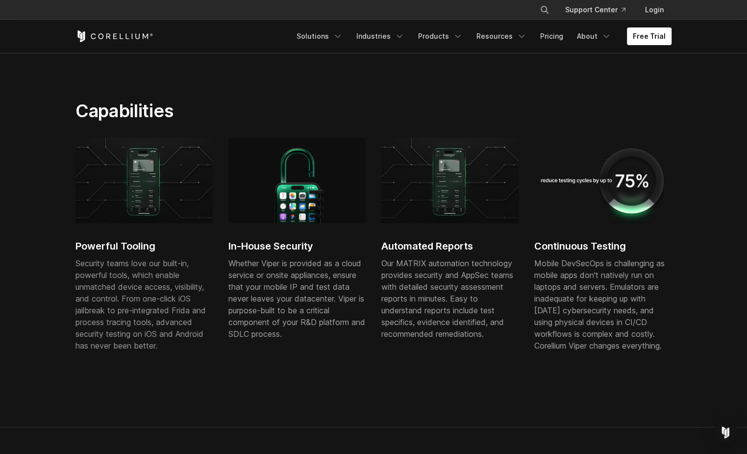
drag, startPoint x: 238, startPoint y: 152, endPoint x: 190, endPoint y: 146, distance: 48.0
click at [190, 146] on img at bounding box center [143, 180] width 137 height 85
drag, startPoint x: 190, startPoint y: 146, endPoint x: 218, endPoint y: 101, distance: 52.4
click at [218, 101] on h2 "Capabilities" at bounding box center [270, 111] width 391 height 22
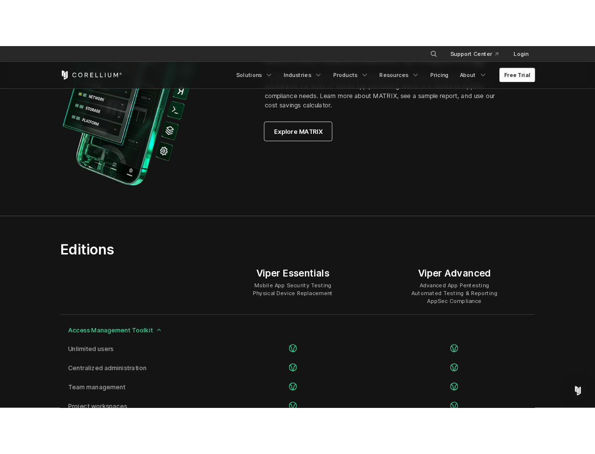
scroll to position [1020, 0]
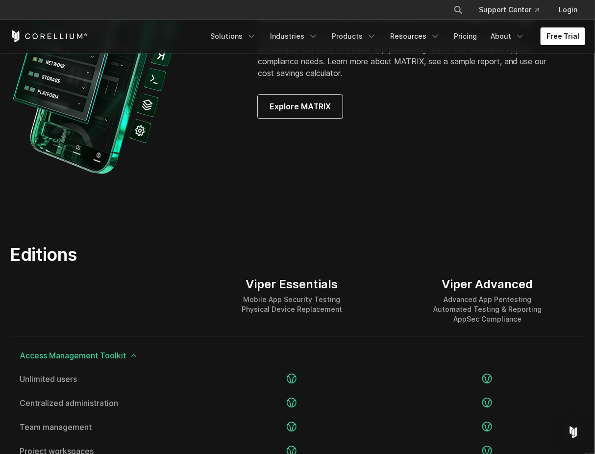
click at [536, 147] on div "MATRIX Automation & Reporting Corellium Viper Advanced Edition includes MATRIX …" at bounding box center [297, 60] width 595 height 241
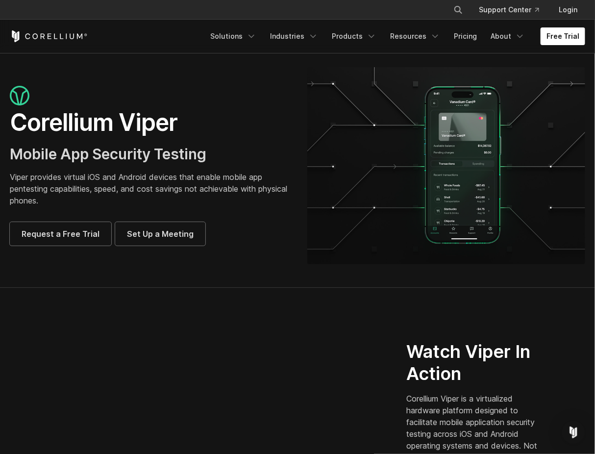
scroll to position [0, 0]
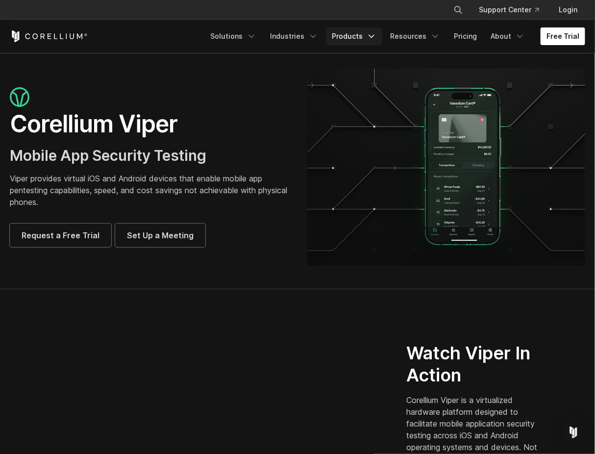
click at [365, 38] on link "Products" at bounding box center [354, 36] width 56 height 18
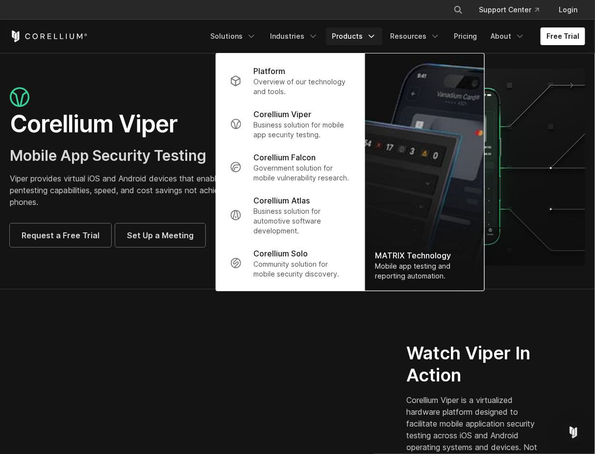
click at [365, 38] on link "Products" at bounding box center [354, 36] width 56 height 18
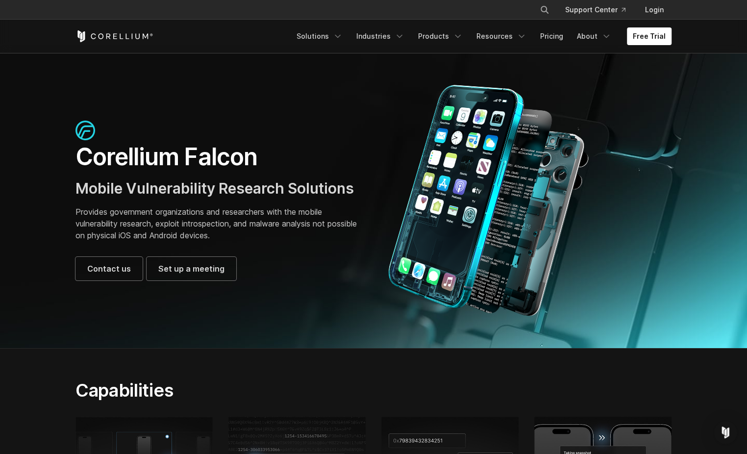
click at [492, 175] on img at bounding box center [488, 200] width 211 height 232
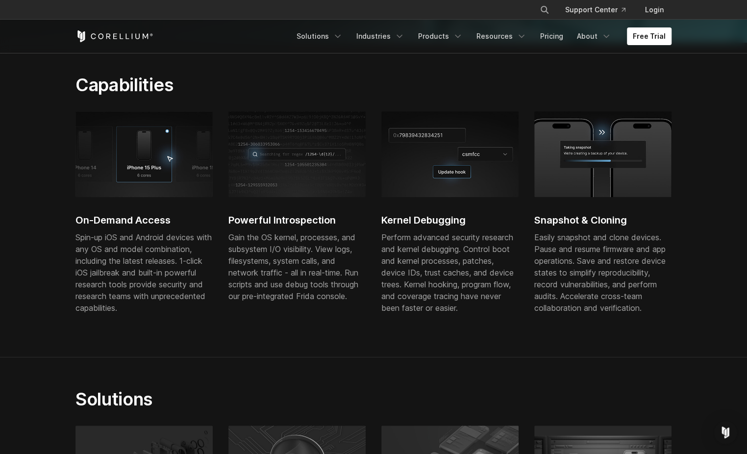
scroll to position [295, 0]
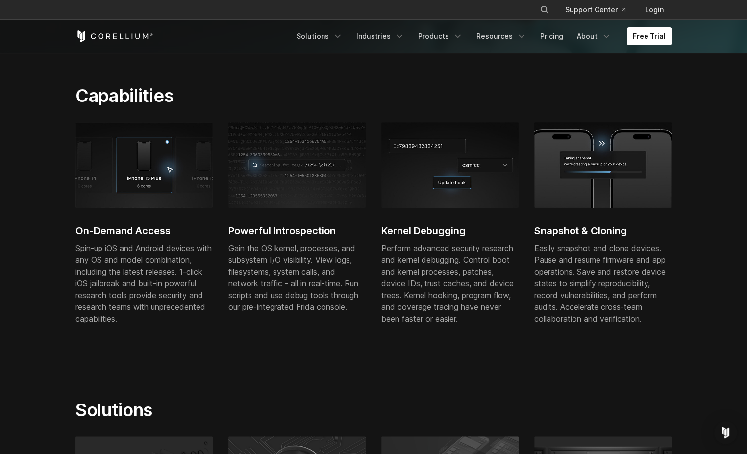
drag, startPoint x: 262, startPoint y: 357, endPoint x: 118, endPoint y: 246, distance: 182.4
click at [118, 246] on div "Spin-up iOS and Android devices with any OS and model combination, including th…" at bounding box center [143, 283] width 137 height 82
drag, startPoint x: 118, startPoint y: 254, endPoint x: 203, endPoint y: 273, distance: 87.9
click at [203, 273] on div "Spin-up iOS and Android devices with any OS and model combination, including th…" at bounding box center [143, 283] width 137 height 82
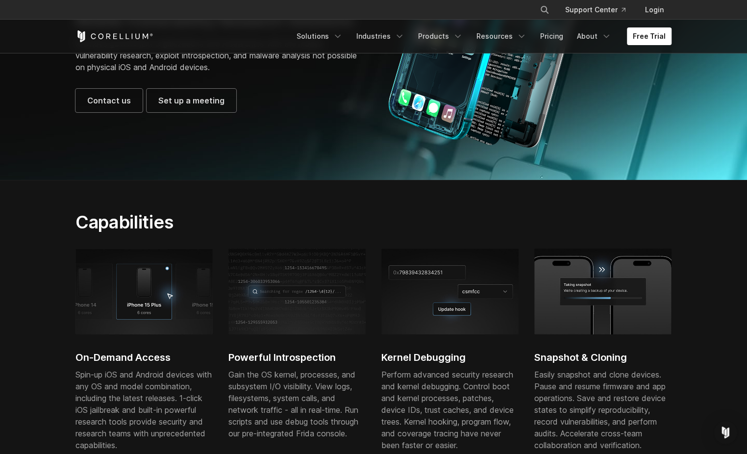
scroll to position [0, 0]
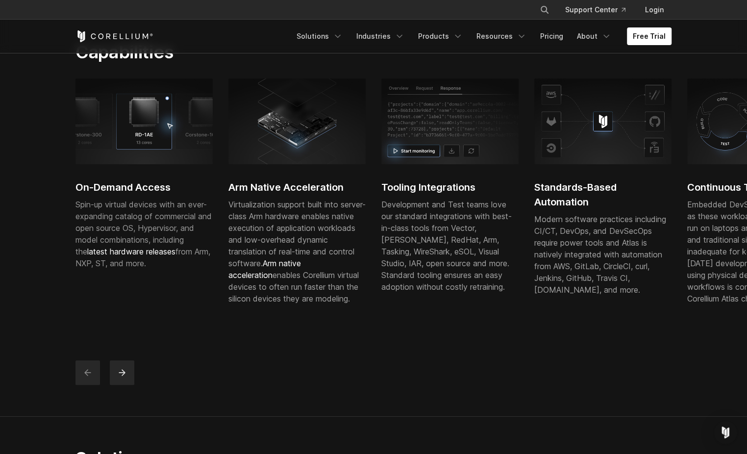
scroll to position [250, 0]
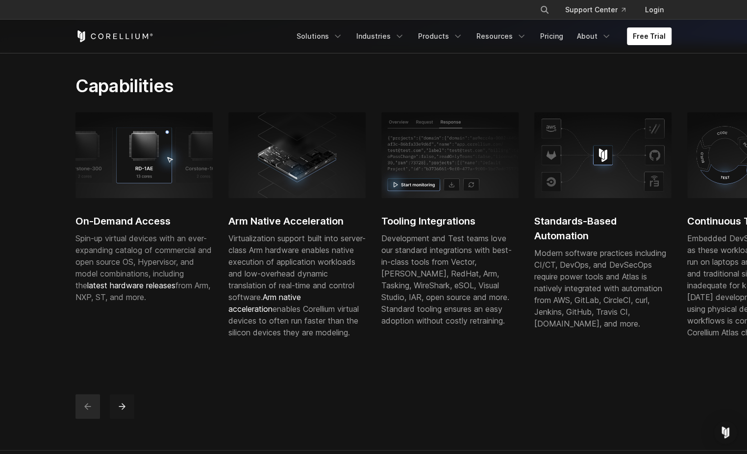
click at [124, 411] on icon "next" at bounding box center [122, 407] width 10 height 10
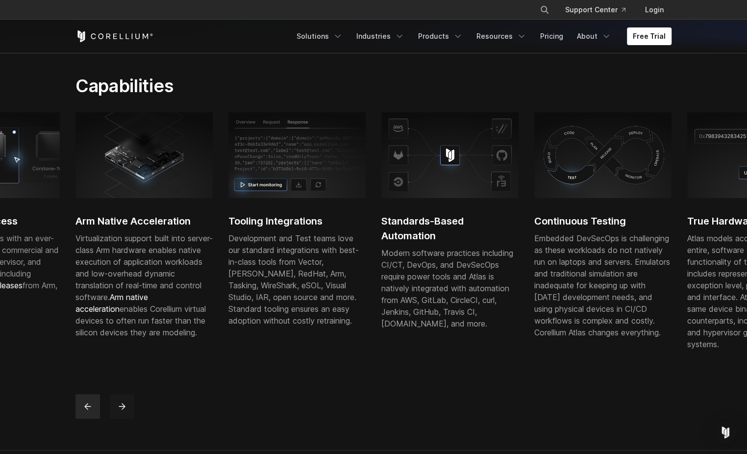
click at [124, 409] on icon "next" at bounding box center [122, 406] width 6 height 6
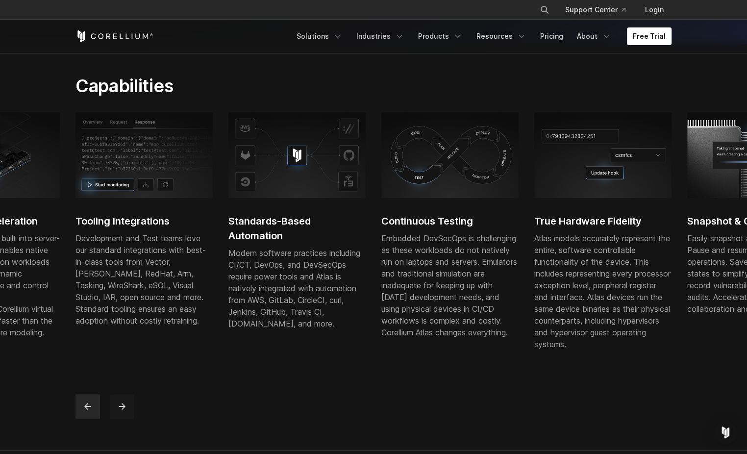
click at [124, 409] on icon "next" at bounding box center [122, 406] width 6 height 6
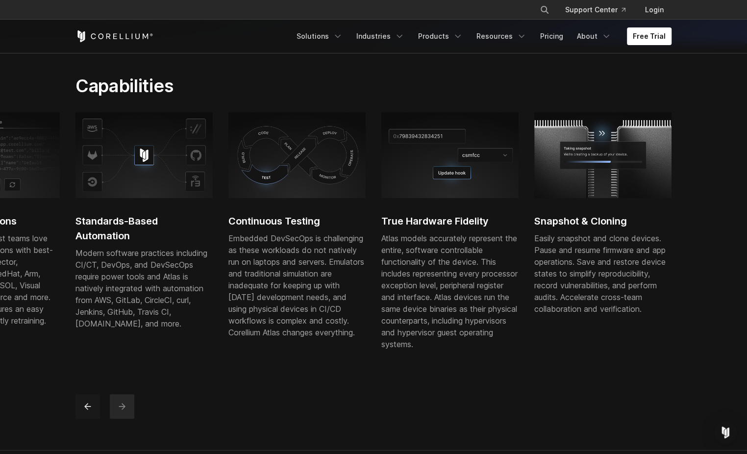
click at [94, 418] on button "previous" at bounding box center [87, 406] width 25 height 25
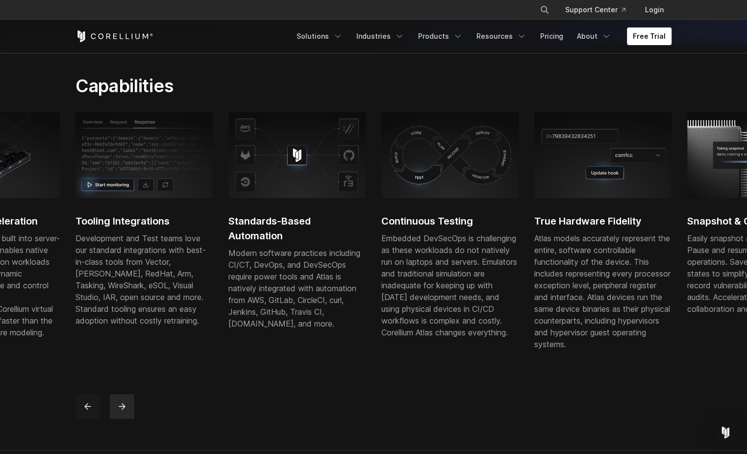
click at [94, 418] on button "previous" at bounding box center [87, 406] width 25 height 25
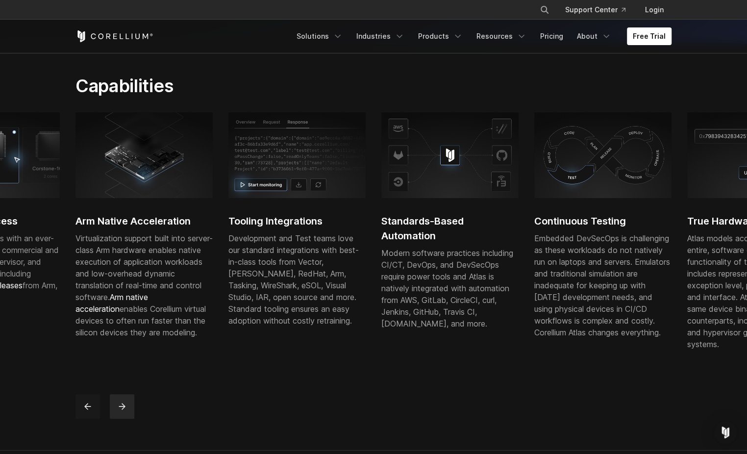
click at [94, 418] on button "previous" at bounding box center [87, 406] width 25 height 25
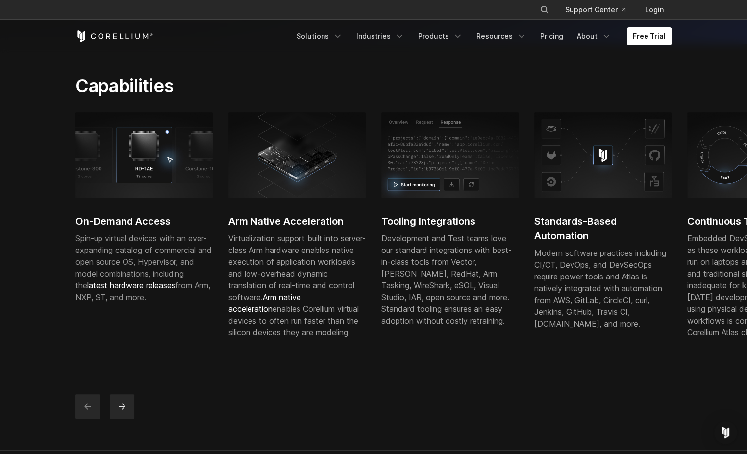
click at [94, 418] on button "previous" at bounding box center [87, 406] width 25 height 25
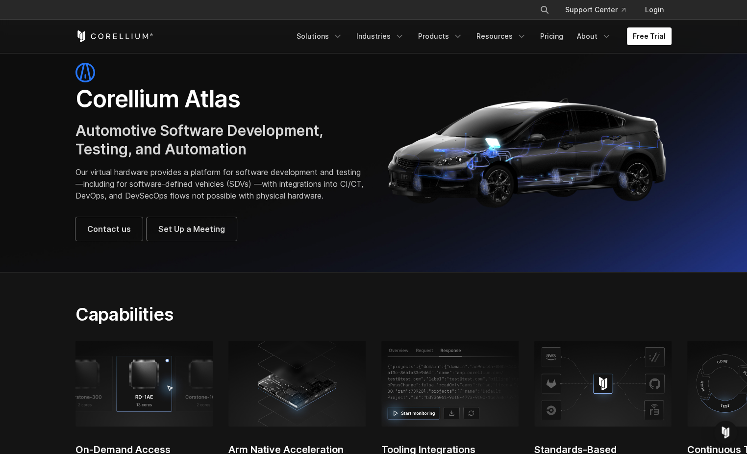
scroll to position [0, 0]
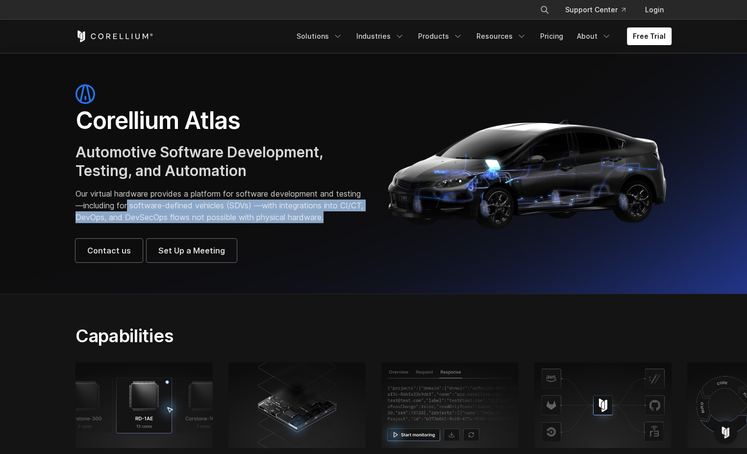
drag, startPoint x: 181, startPoint y: 206, endPoint x: 226, endPoint y: 228, distance: 50.2
click at [226, 223] on p "Our virtual hardware provides a platform for software development and testing—i…" at bounding box center [219, 205] width 288 height 35
click at [161, 212] on p "Our virtual hardware provides a platform for software development and testing—i…" at bounding box center [219, 205] width 288 height 35
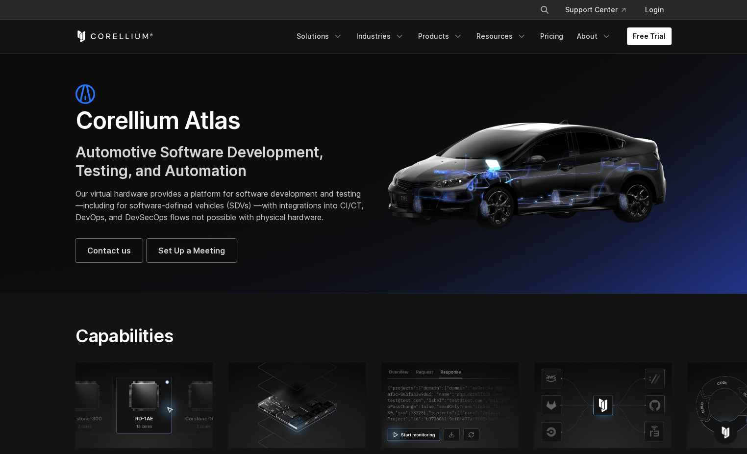
click at [84, 98] on img at bounding box center [85, 94] width 20 height 20
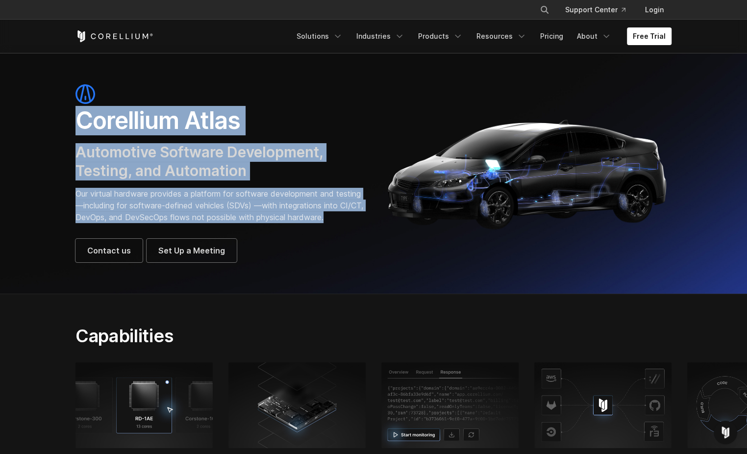
drag, startPoint x: 81, startPoint y: 119, endPoint x: 277, endPoint y: 225, distance: 222.4
click at [277, 226] on div "Corellium Atlas Automotive Software Development, Testing, and Automation Our vi…" at bounding box center [219, 173] width 288 height 178
copy div "Corellium Atlas Automotive Software Development, Testing, and Automation Our vi…"
click at [287, 222] on p "Our virtual hardware provides a platform for software development and testing—i…" at bounding box center [219, 205] width 288 height 35
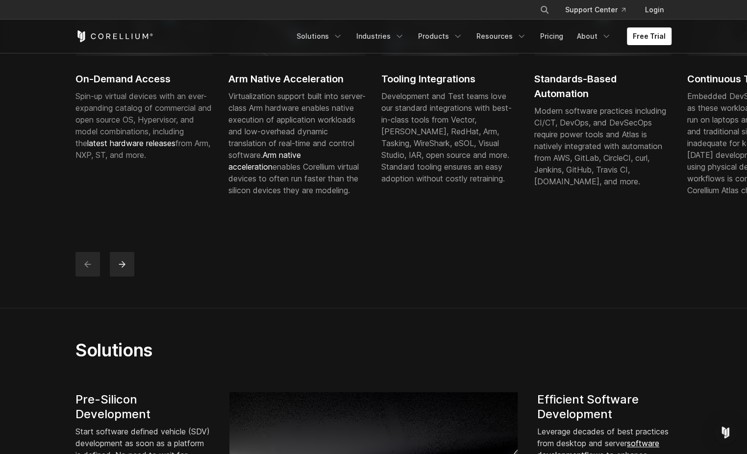
scroll to position [196, 0]
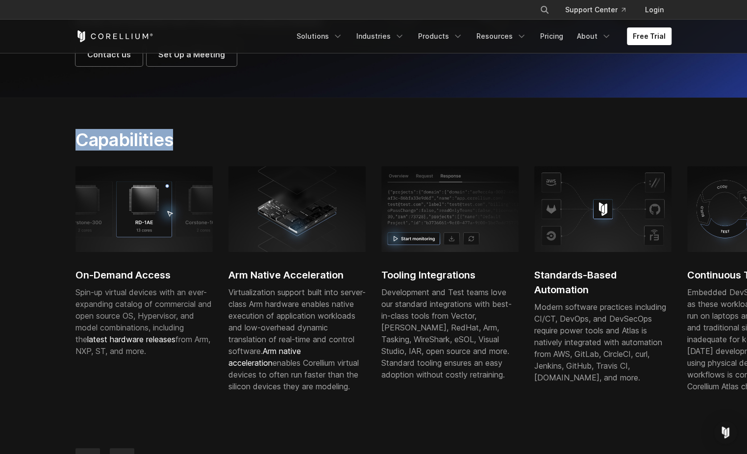
drag, startPoint x: 78, startPoint y: 151, endPoint x: 183, endPoint y: 147, distance: 104.5
click at [183, 147] on h2 "Capabilities" at bounding box center [270, 140] width 391 height 22
drag, startPoint x: 183, startPoint y: 147, endPoint x: 146, endPoint y: 153, distance: 37.2
copy h2 "Capabilities"
click at [160, 282] on h2 "On-Demand Access" at bounding box center [143, 275] width 137 height 15
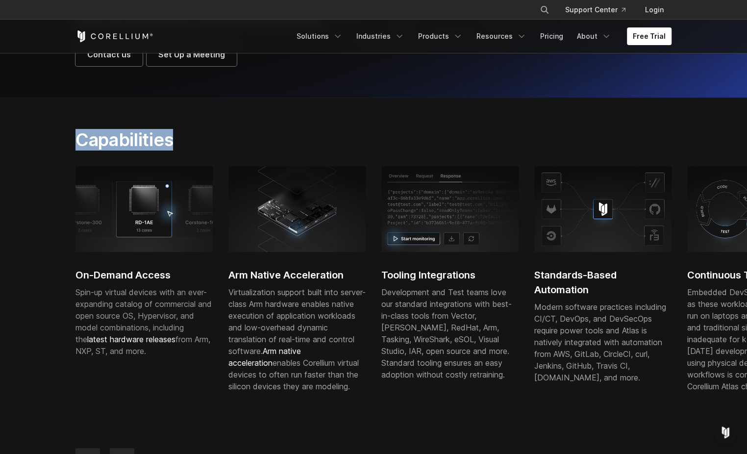
click at [76, 282] on h2 "On-Demand Access" at bounding box center [143, 275] width 137 height 15
click at [147, 228] on img at bounding box center [143, 208] width 137 height 85
drag, startPoint x: 148, startPoint y: 225, endPoint x: 137, endPoint y: 156, distance: 69.5
click at [137, 151] on h2 "Capabilities" at bounding box center [270, 140] width 391 height 22
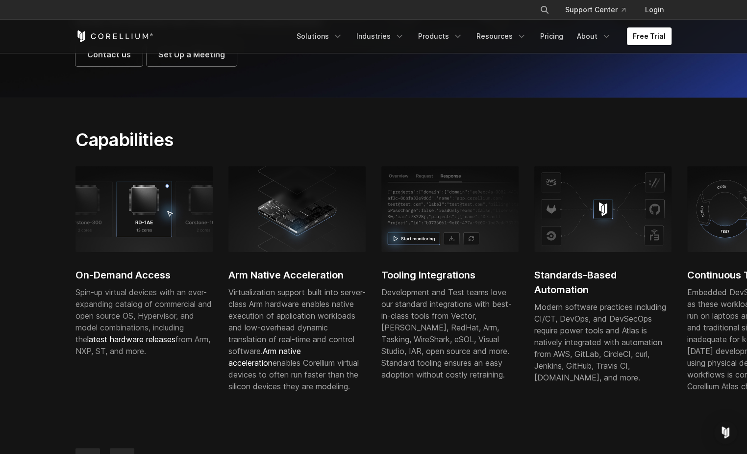
click at [203, 172] on div "On-Demand Access Spin-up virtual devices with an ever-expanding catalog of comm…" at bounding box center [374, 319] width 616 height 322
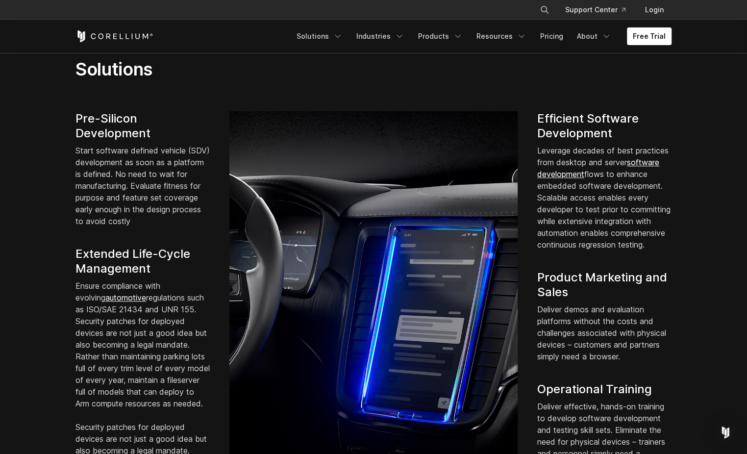
scroll to position [665, 0]
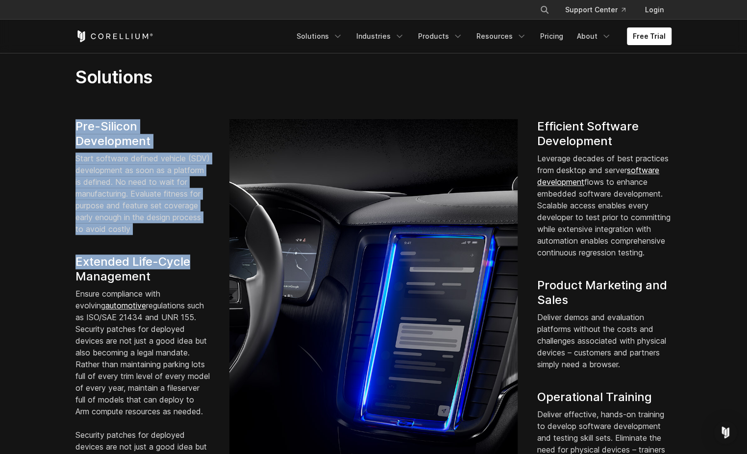
drag, startPoint x: 75, startPoint y: 138, endPoint x: 194, endPoint y: 250, distance: 163.0
click at [194, 250] on div "Pre-Silicon Development Start software defined vehicle (SDV) development as soo…" at bounding box center [143, 327] width 154 height 416
drag, startPoint x: 194, startPoint y: 250, endPoint x: 139, endPoint y: 236, distance: 57.1
click at [139, 235] on p "Start software defined vehicle (SDV) development as soon as a platform is defin…" at bounding box center [142, 193] width 134 height 82
click at [89, 162] on div "Pre-Silicon Development Start software defined vehicle (SDV) development as soo…" at bounding box center [143, 327] width 154 height 416
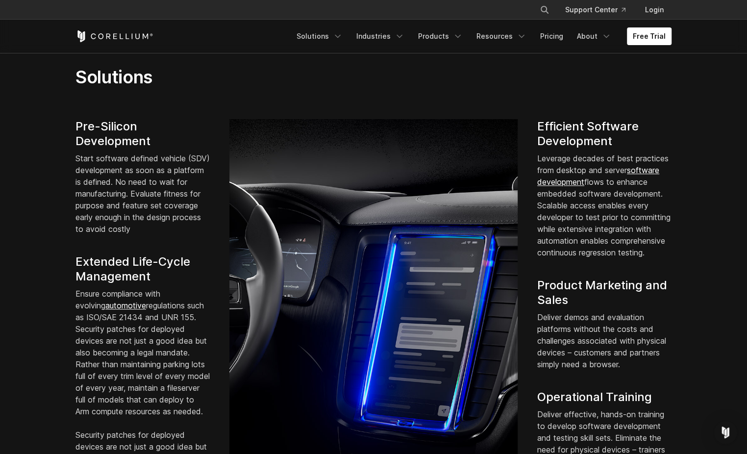
drag, startPoint x: 76, startPoint y: 140, endPoint x: 123, endPoint y: 432, distance: 295.3
click at [123, 432] on div "Pre-Silicon Development Start software defined vehicle (SDV) development as soo…" at bounding box center [143, 327] width 154 height 416
drag, startPoint x: 123, startPoint y: 432, endPoint x: 100, endPoint y: 354, distance: 81.1
copy div "Pre-Silicon Development Start software defined vehicle (SDV) development as soo…"
drag, startPoint x: 108, startPoint y: 216, endPoint x: 133, endPoint y: 217, distance: 25.0
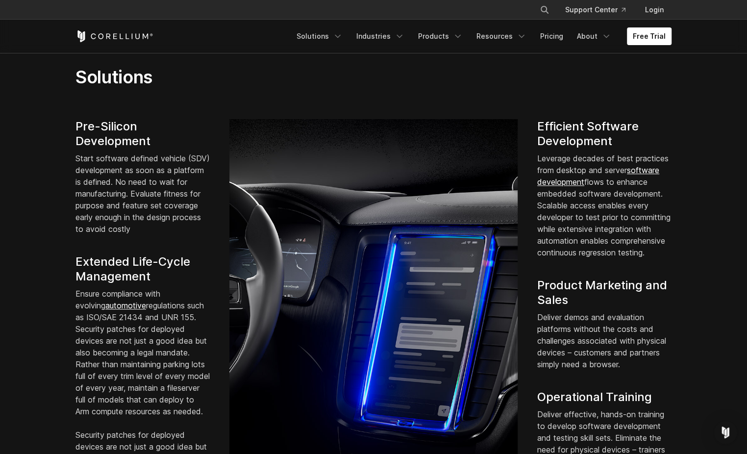
click at [108, 216] on p "Start software defined vehicle (SDV) development as soon as a platform is defin…" at bounding box center [142, 193] width 134 height 82
click at [583, 133] on h4 "Efficient Software Development" at bounding box center [604, 133] width 134 height 29
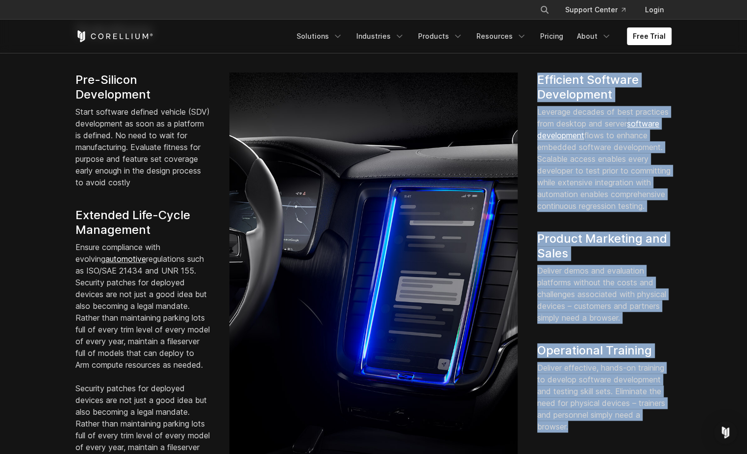
scroll to position [770, 0]
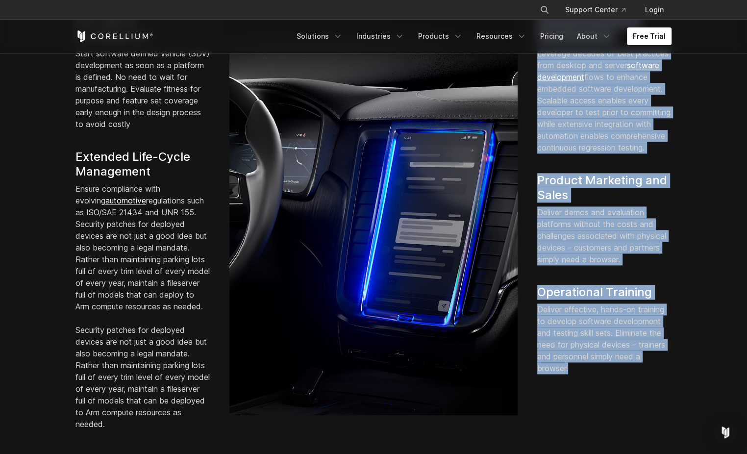
drag, startPoint x: 539, startPoint y: 140, endPoint x: 614, endPoint y: 391, distance: 262.4
click at [614, 374] on div "Efficient Software Development Leverage decades of best practices from desktop …" at bounding box center [605, 194] width 154 height 360
drag, startPoint x: 614, startPoint y: 391, endPoint x: 582, endPoint y: 352, distance: 50.5
copy div "Efficient Software Development Leverage decades of best practices from desktop …"
click at [358, 299] on img at bounding box center [373, 214] width 288 height 401
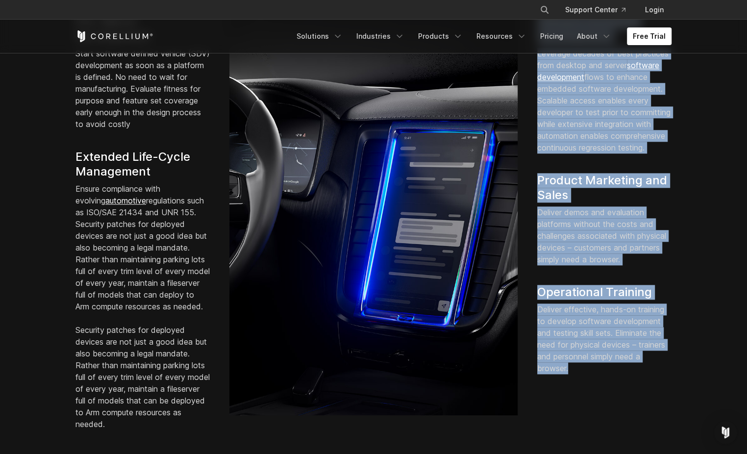
click at [629, 328] on p "Deliver effective, hands-on training to develop software development and testin…" at bounding box center [604, 338] width 134 height 71
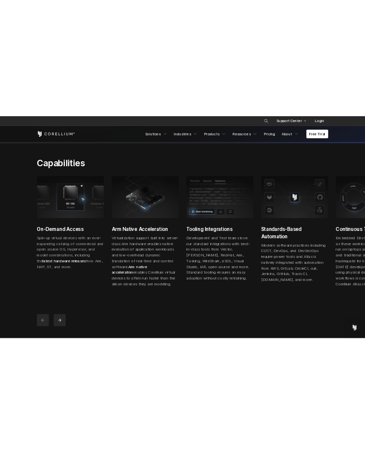
scroll to position [237, 0]
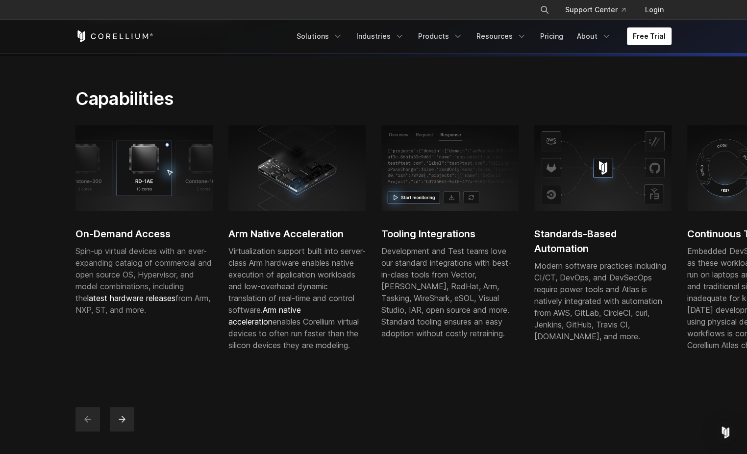
click at [100, 241] on h2 "On-Demand Access" at bounding box center [143, 233] width 137 height 15
drag, startPoint x: 73, startPoint y: 245, endPoint x: 145, endPoint y: 310, distance: 97.2
click at [146, 309] on div "On-Demand Access Spin-up virtual devices with an ever-expanding catalog of comm…" at bounding box center [374, 278] width 616 height 306
drag, startPoint x: 254, startPoint y: 295, endPoint x: 294, endPoint y: 321, distance: 47.6
click at [296, 323] on div "Virtualization support built into server-class Arm hardware enables native exec…" at bounding box center [297, 298] width 137 height 106
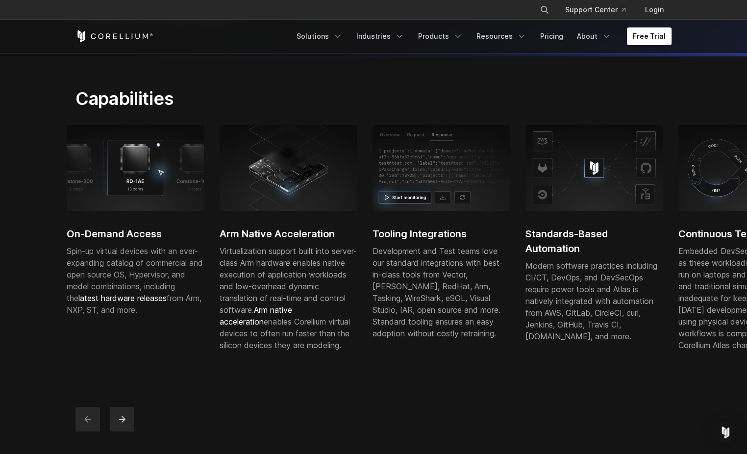
drag, startPoint x: 292, startPoint y: 279, endPoint x: 283, endPoint y: 272, distance: 11.9
click at [283, 273] on div "Virtualization support built into server-class Arm hardware enables native exec…" at bounding box center [288, 298] width 137 height 106
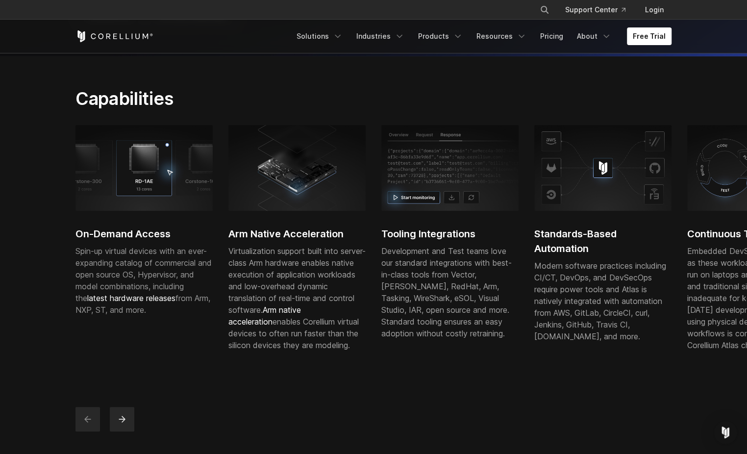
drag, startPoint x: 283, startPoint y: 272, endPoint x: 289, endPoint y: 270, distance: 6.1
click at [231, 277] on div "Virtualization support built into server-class Arm hardware enables native exec…" at bounding box center [296, 298] width 137 height 106
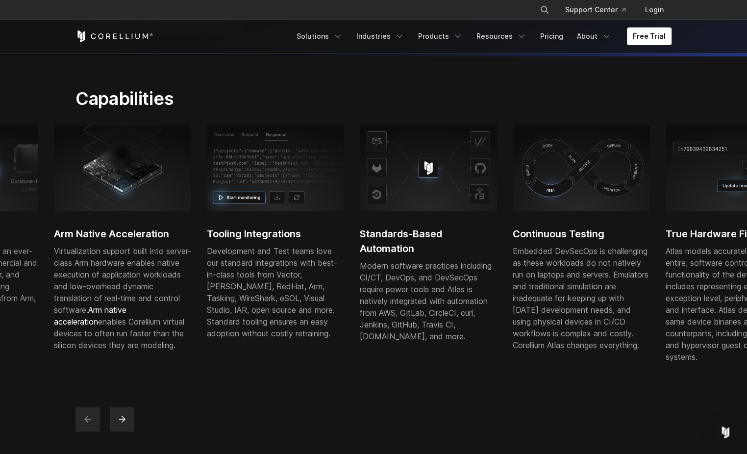
drag, startPoint x: 268, startPoint y: 274, endPoint x: 134, endPoint y: 283, distance: 134.2
click at [134, 283] on div "Virtualization support built into server-class Arm hardware enables native exec…" at bounding box center [122, 298] width 137 height 106
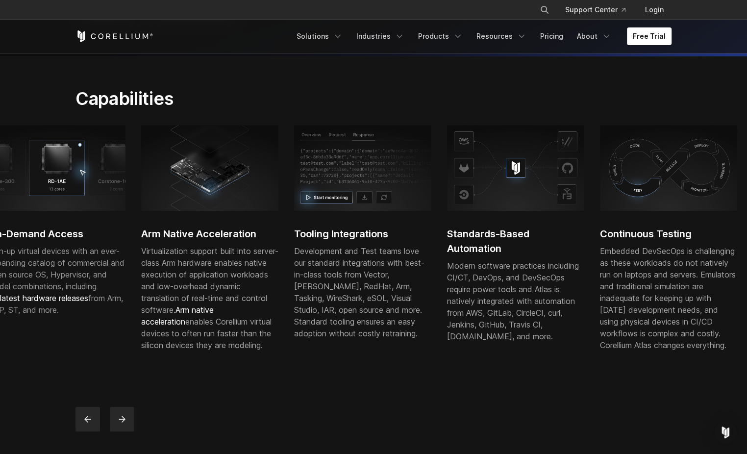
drag, startPoint x: 425, startPoint y: 282, endPoint x: 486, endPoint y: 264, distance: 64.2
click at [486, 264] on div "Standards-Based Automation Modern software practices including CI/CT, DevOps, a…" at bounding box center [515, 239] width 137 height 228
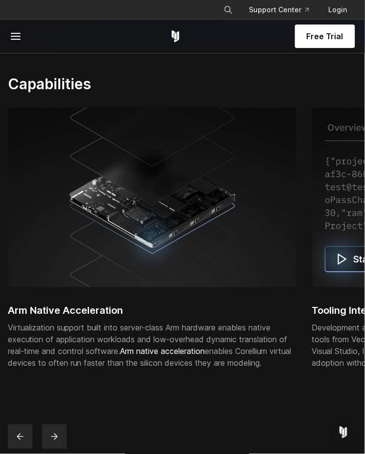
scroll to position [420, 0]
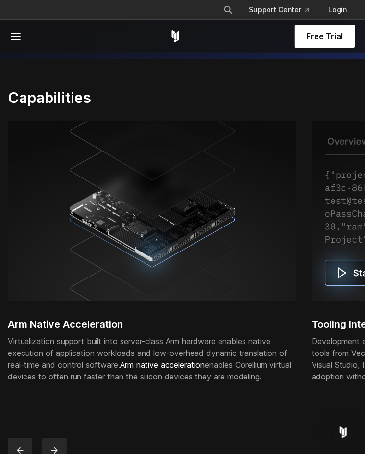
click at [242, 232] on img at bounding box center [152, 211] width 289 height 180
click at [197, 359] on div "Virtualization support built into server-class Arm hardware enables native exec…" at bounding box center [152, 358] width 289 height 47
click at [259, 84] on section "Capabilities On-Demand Access Spin-up virtual devices with an ever-expanding ca…" at bounding box center [182, 277] width 365 height 436
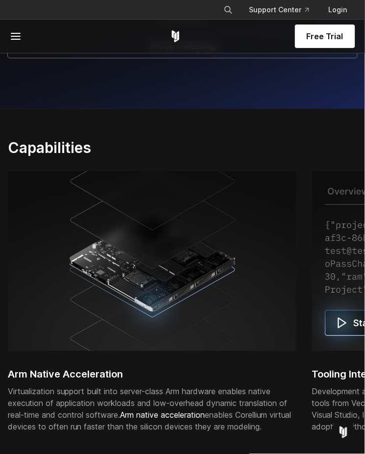
scroll to position [379, 0]
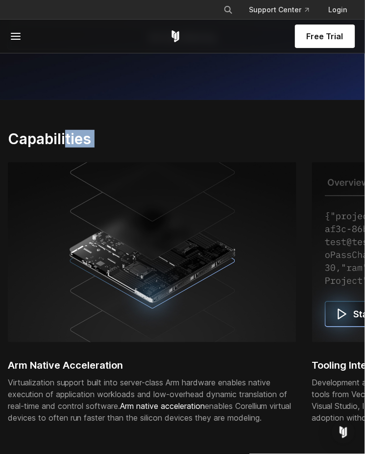
drag, startPoint x: 93, startPoint y: 150, endPoint x: 124, endPoint y: 204, distance: 62.8
click at [124, 204] on section "Capabilities On-Demand Access Spin-up virtual devices with an ever-expanding ca…" at bounding box center [182, 318] width 365 height 436
click at [124, 205] on img at bounding box center [152, 252] width 289 height 180
click at [135, 267] on img at bounding box center [152, 252] width 289 height 180
click at [173, 238] on img at bounding box center [152, 252] width 289 height 180
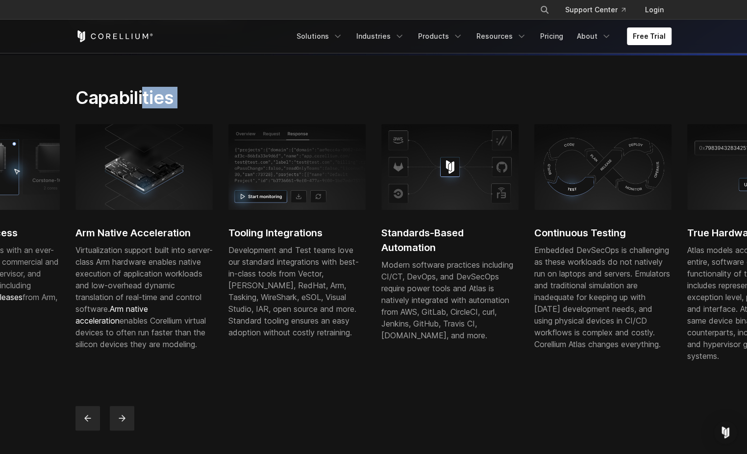
scroll to position [232, 0]
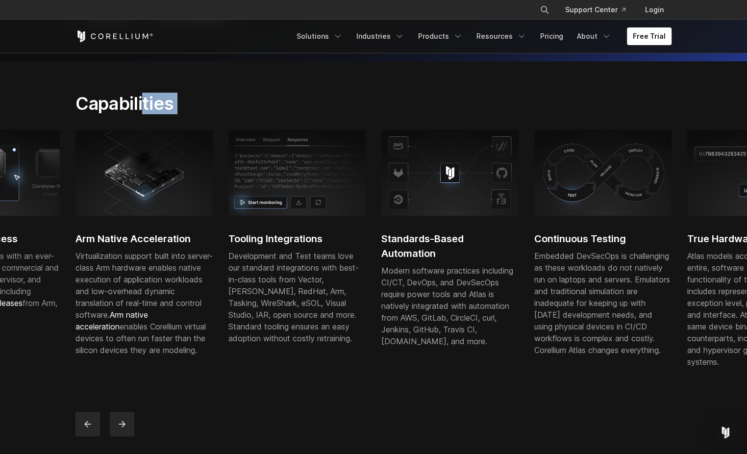
click at [483, 295] on div "Modern software practices including CI/CT, DevOps, and DevSecOps require power …" at bounding box center [449, 306] width 137 height 82
drag, startPoint x: 114, startPoint y: 250, endPoint x: 140, endPoint y: 234, distance: 29.9
click at [140, 234] on div "Arm Native Acceleration Virtualization support built into server-class Arm hard…" at bounding box center [144, 248] width 137 height 237
click at [88, 429] on icon "previous" at bounding box center [88, 424] width 10 height 10
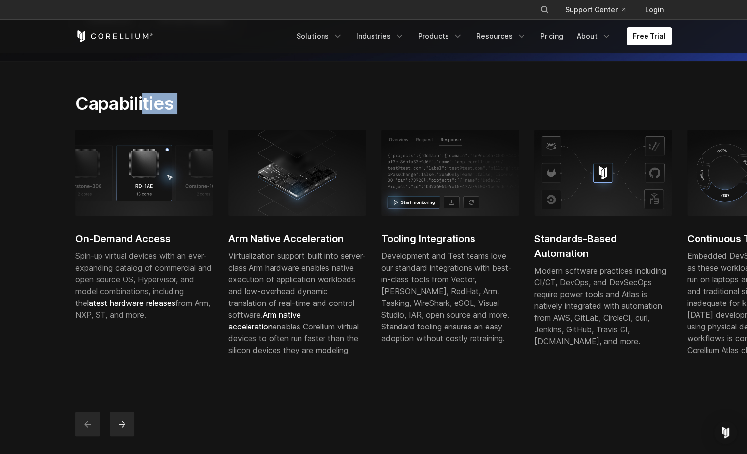
click at [88, 429] on icon "previous" at bounding box center [88, 424] width 10 height 10
copy div "ties On-Demand Access Spin-up virtual devices with an ever-expanding catalog of…"
drag, startPoint x: 150, startPoint y: 207, endPoint x: 142, endPoint y: 192, distance: 17.3
click at [142, 192] on img at bounding box center [143, 172] width 137 height 85
click at [177, 122] on div "Capabilities" at bounding box center [271, 107] width 410 height 29
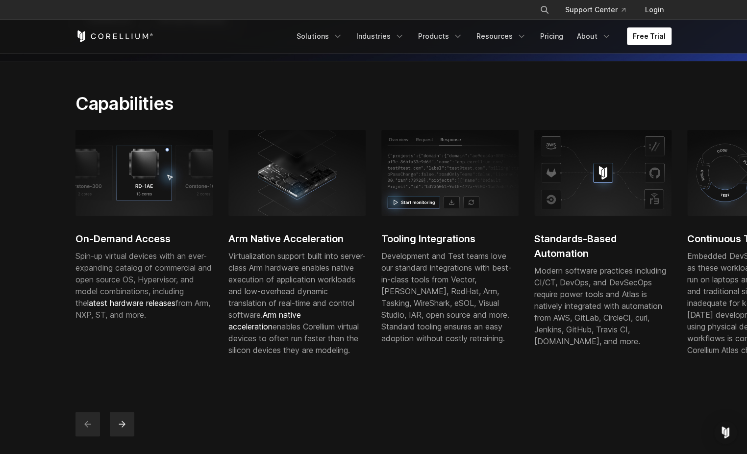
drag, startPoint x: 139, startPoint y: 179, endPoint x: 71, endPoint y: 210, distance: 75.0
click at [71, 210] on div "On-Demand Access Spin-up virtual devices with an ever-expanding catalog of comm…" at bounding box center [374, 283] width 616 height 306
drag, startPoint x: 132, startPoint y: 239, endPoint x: 123, endPoint y: 254, distance: 17.8
drag, startPoint x: 123, startPoint y: 254, endPoint x: 115, endPoint y: 280, distance: 27.6
click at [115, 280] on span "Spin-up virtual devices with an ever-expanding catalog of commercial and open s…" at bounding box center [144, 285] width 136 height 69
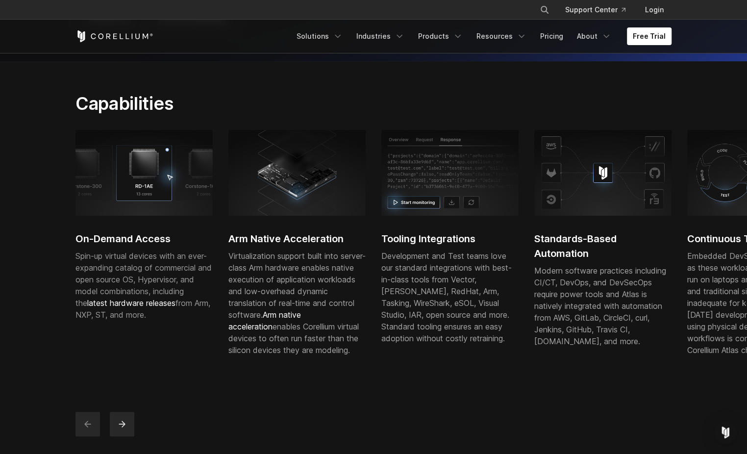
click at [100, 299] on span "Spin-up virtual devices with an ever-expanding catalog of commercial and open s…" at bounding box center [143, 285] width 136 height 69
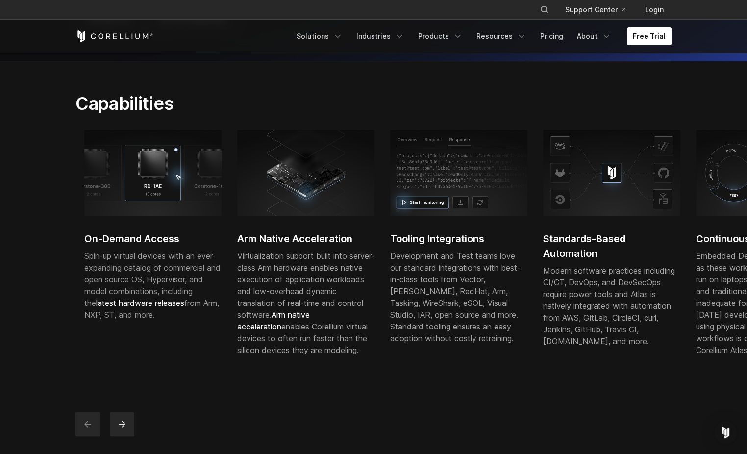
drag, startPoint x: 139, startPoint y: 296, endPoint x: 155, endPoint y: 259, distance: 40.2
click at [163, 285] on p "Spin-up virtual devices with an ever-expanding catalog of commercial and open s…" at bounding box center [152, 285] width 137 height 71
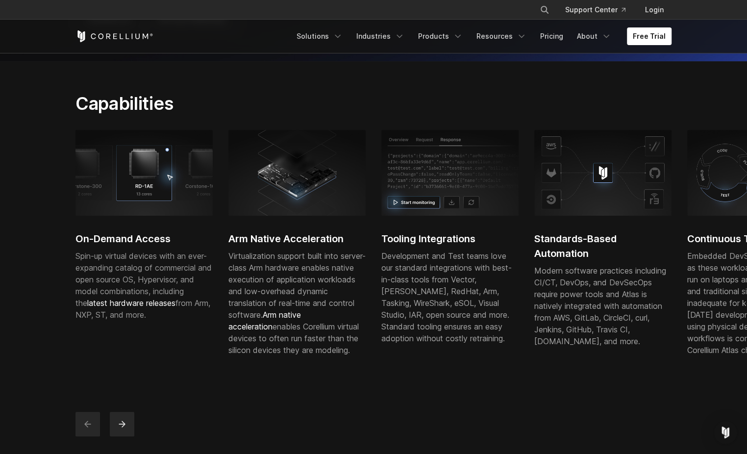
drag, startPoint x: 414, startPoint y: 271, endPoint x: 183, endPoint y: 264, distance: 231.0
click at [381, 264] on div "Development and Test teams love our standard integrations with best-in-class to…" at bounding box center [449, 297] width 137 height 94
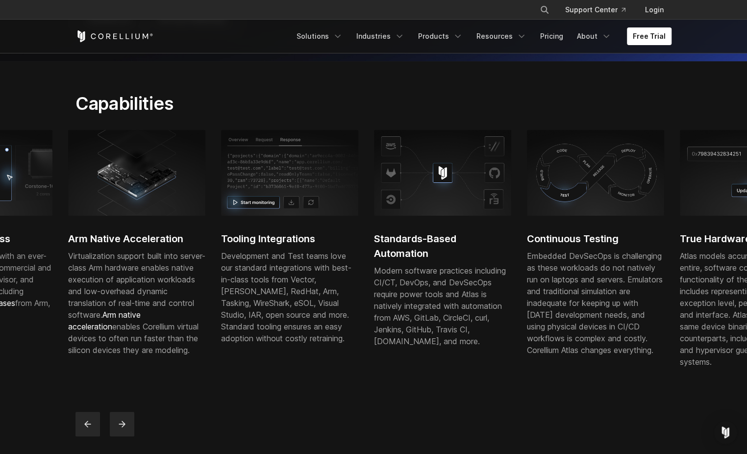
drag, startPoint x: 451, startPoint y: 278, endPoint x: 98, endPoint y: 278, distance: 353.0
click at [374, 278] on div "Modern software practices including CI/CT, DevOps, and DevSecOps require power …" at bounding box center [442, 306] width 137 height 82
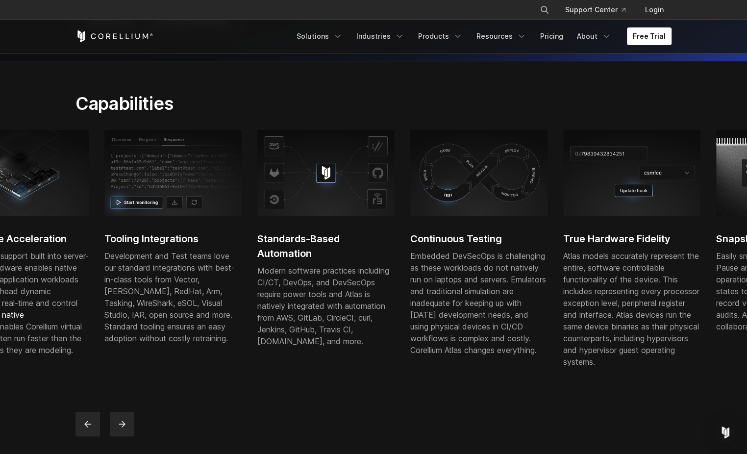
drag, startPoint x: 127, startPoint y: 274, endPoint x: 461, endPoint y: 266, distance: 333.5
click at [242, 270] on div "Development and Test teams love our standard integrations with best-in-class to…" at bounding box center [172, 297] width 137 height 94
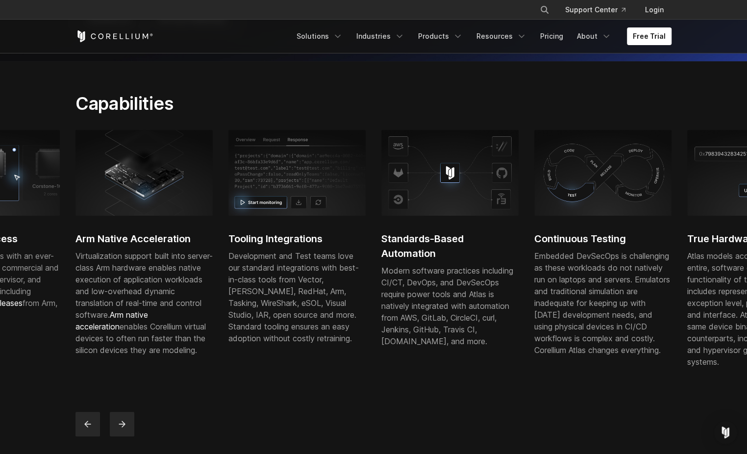
drag, startPoint x: 344, startPoint y: 269, endPoint x: 629, endPoint y: 286, distance: 285.4
click at [616, 286] on div "On-Demand Access Spin-up virtual devices with an ever-expanding catalog of comm…" at bounding box center [458, 258] width 1071 height 257
drag, startPoint x: 251, startPoint y: 295, endPoint x: 464, endPoint y: 294, distance: 212.8
click at [513, 297] on div "On-Demand Access Spin-up virtual devices with an ever-expanding catalog of comm…" at bounding box center [460, 258] width 1071 height 257
click at [87, 427] on icon "previous" at bounding box center [87, 424] width 6 height 6
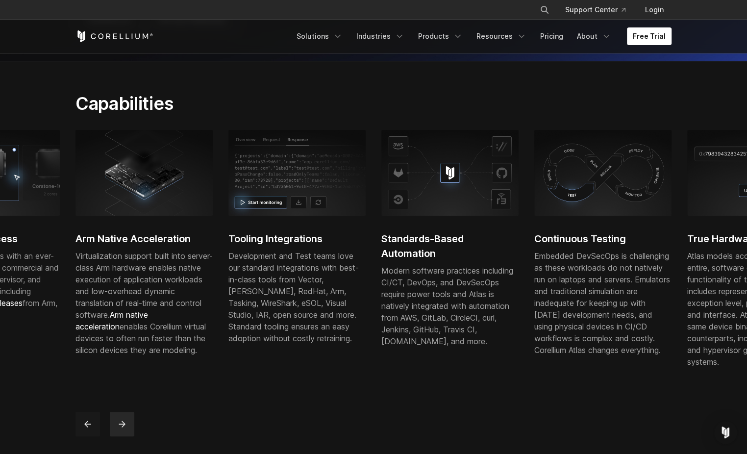
click at [92, 429] on icon "previous" at bounding box center [88, 424] width 10 height 10
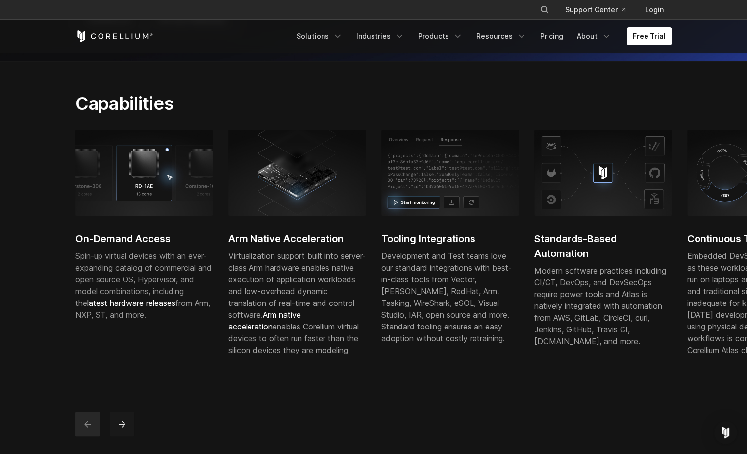
click at [124, 429] on icon "next" at bounding box center [122, 424] width 10 height 10
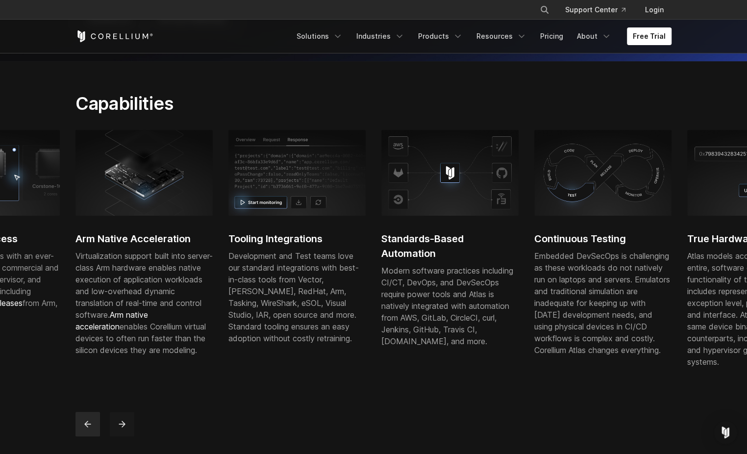
click at [124, 429] on icon "next" at bounding box center [122, 424] width 10 height 10
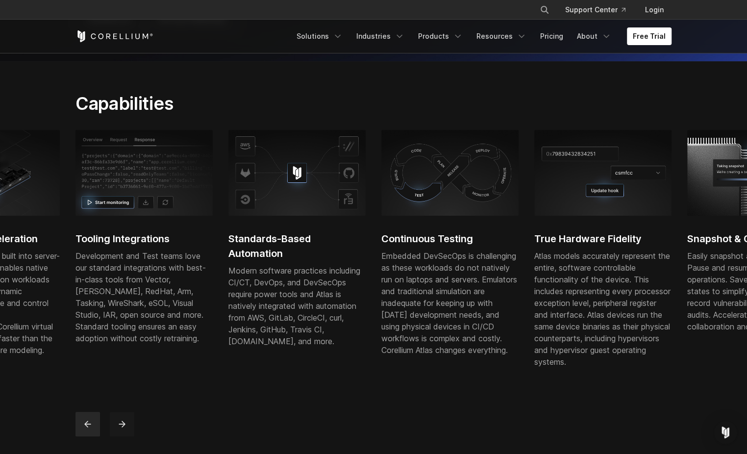
click at [124, 429] on icon "next" at bounding box center [122, 424] width 10 height 10
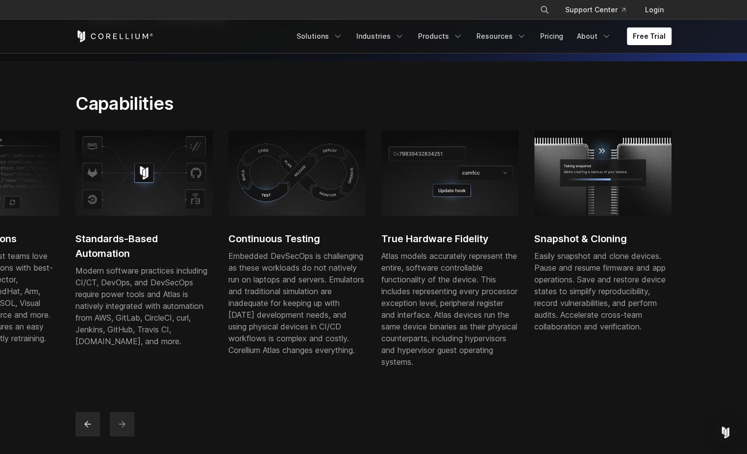
click at [124, 429] on icon "next" at bounding box center [122, 424] width 10 height 10
click at [88, 429] on icon "previous" at bounding box center [88, 424] width 10 height 10
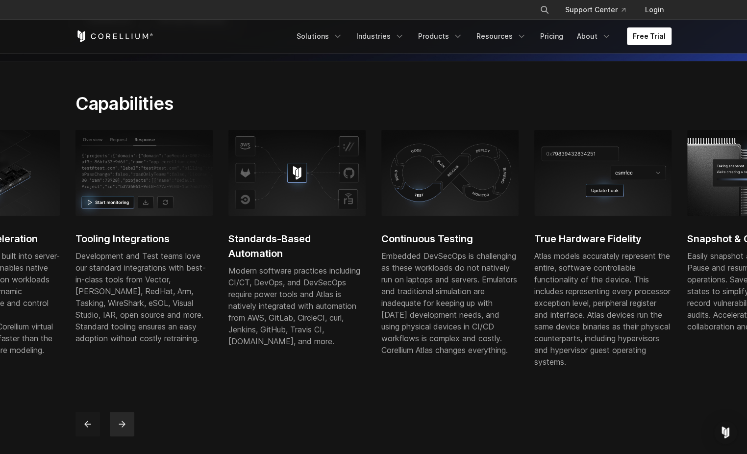
click at [88, 429] on icon "previous" at bounding box center [88, 424] width 10 height 10
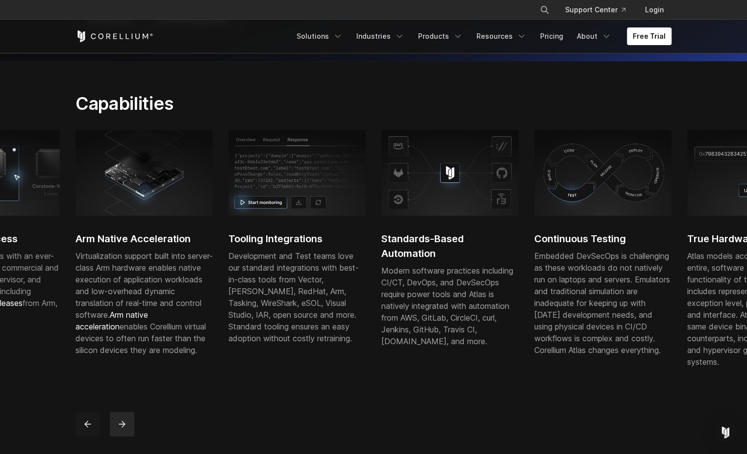
click at [88, 429] on icon "previous" at bounding box center [88, 424] width 10 height 10
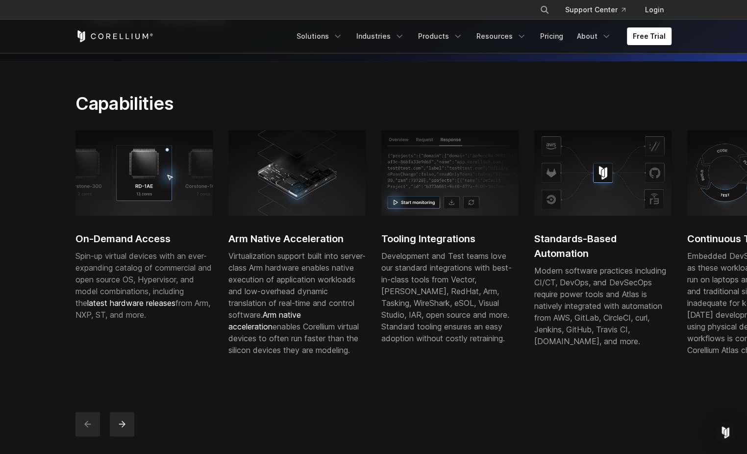
click at [88, 429] on icon "previous" at bounding box center [88, 424] width 10 height 10
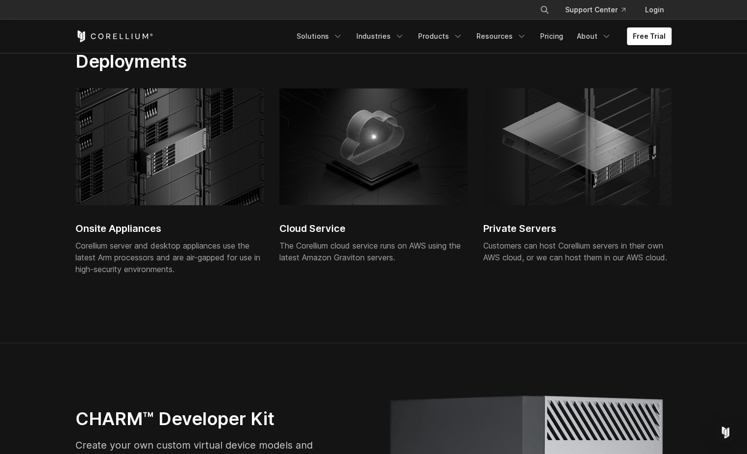
scroll to position [0, 0]
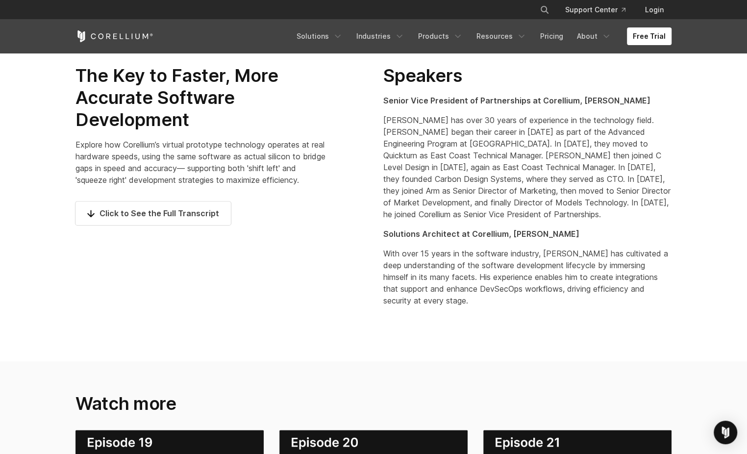
scroll to position [578, 0]
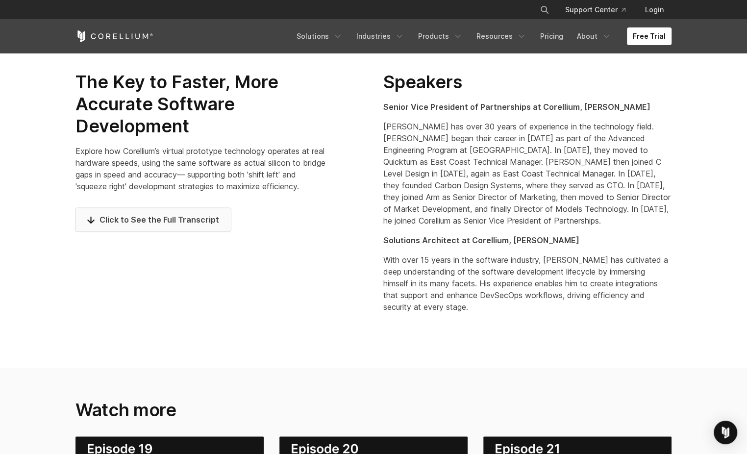
click at [208, 225] on span "Click to See the Full Transcript" at bounding box center [153, 220] width 132 height 12
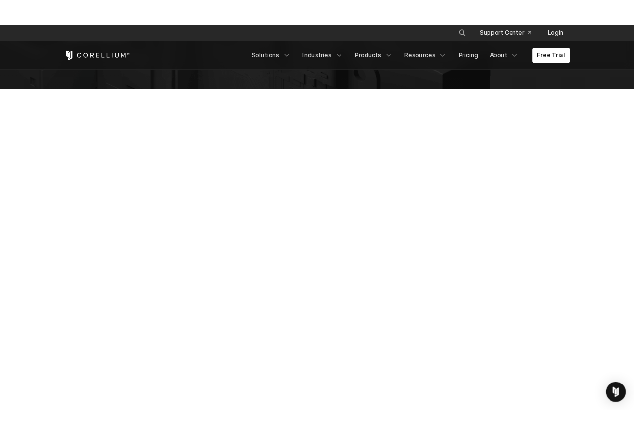
scroll to position [0, 0]
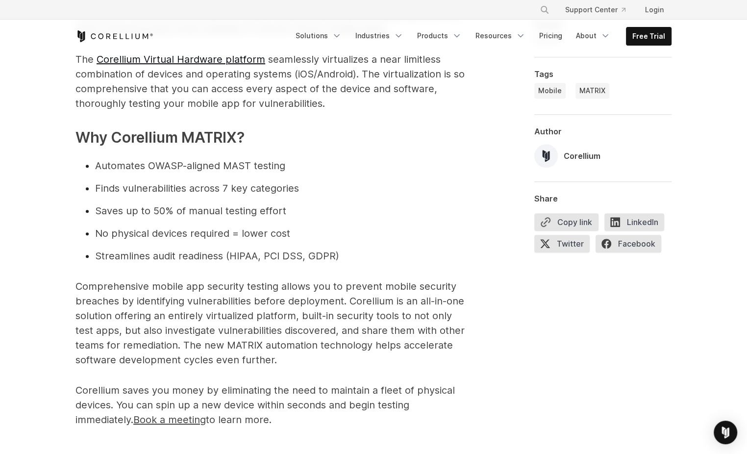
scroll to position [3129, 0]
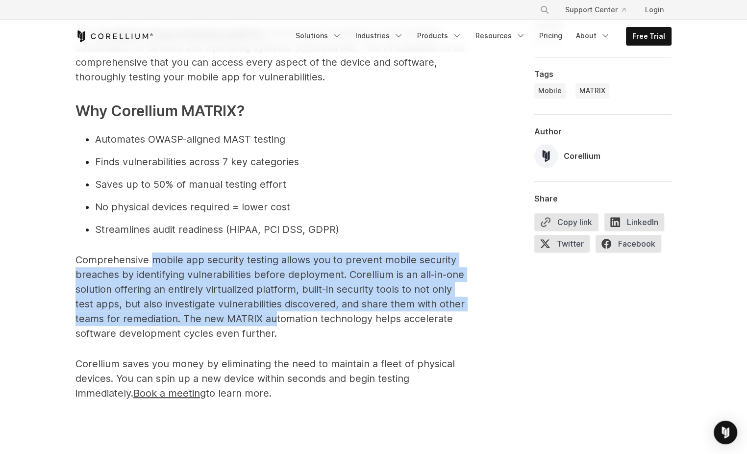
drag, startPoint x: 151, startPoint y: 228, endPoint x: 275, endPoint y: 295, distance: 140.8
click at [275, 295] on p "Comprehensive mobile app security testing allows you to prevent mobile security…" at bounding box center [271, 296] width 392 height 88
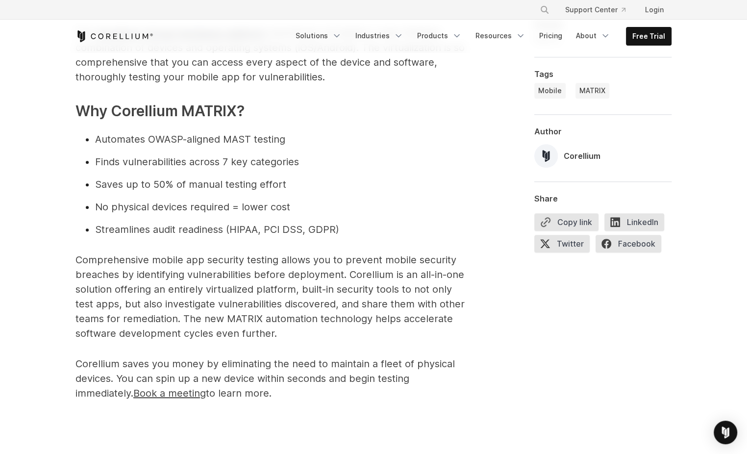
drag, startPoint x: 275, startPoint y: 295, endPoint x: 290, endPoint y: 321, distance: 29.7
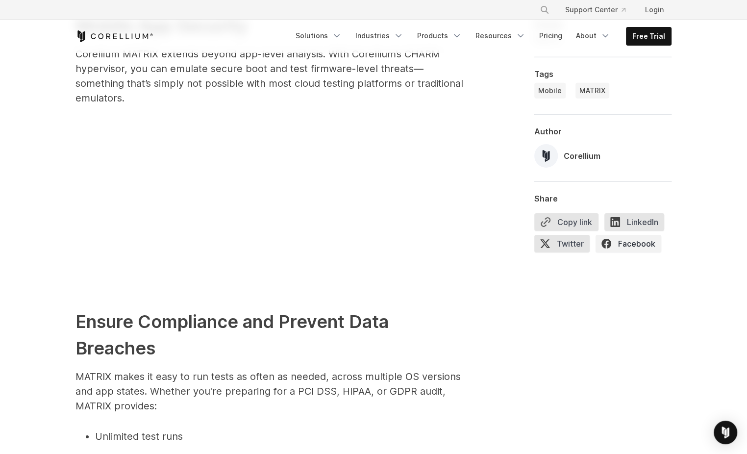
scroll to position [2346, 0]
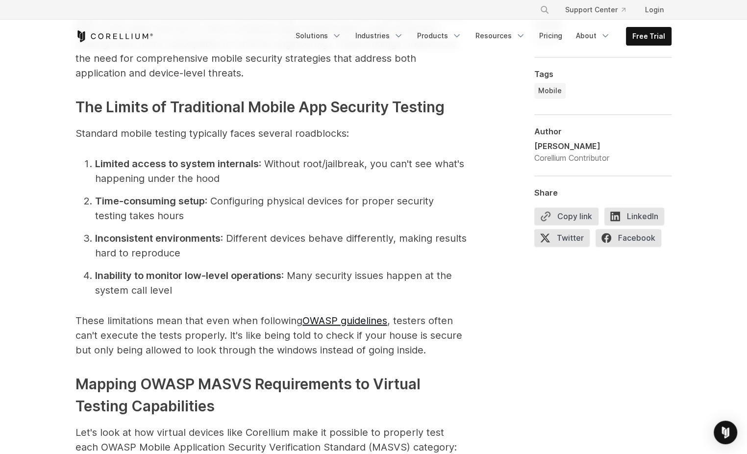
scroll to position [901, 0]
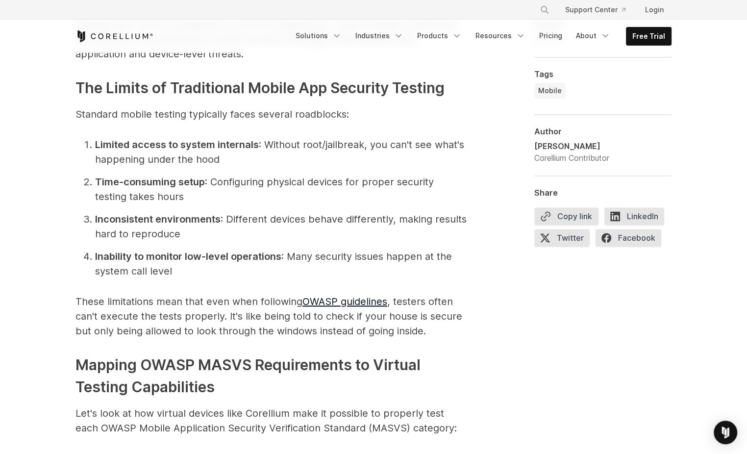
drag, startPoint x: 79, startPoint y: 112, endPoint x: 434, endPoint y: 330, distance: 416.6
click at [214, 97] on h3 "The Limits of Traditional Mobile App Security Testing" at bounding box center [271, 88] width 392 height 22
drag, startPoint x: 79, startPoint y: 87, endPoint x: 434, endPoint y: 330, distance: 430.0
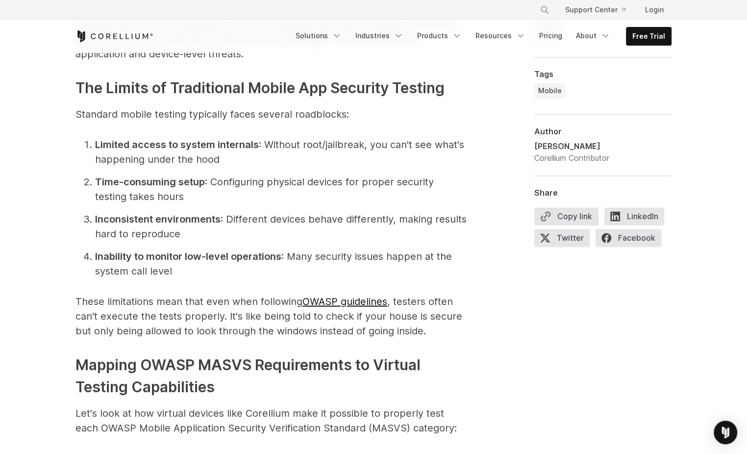
copy span "The Limits of Traditional Mobile App Security Testing Standard mobile testing t…"
click at [339, 151] on li "Limited access to system internals : Without root/jailbreak, you can't see what…" at bounding box center [281, 151] width 373 height 29
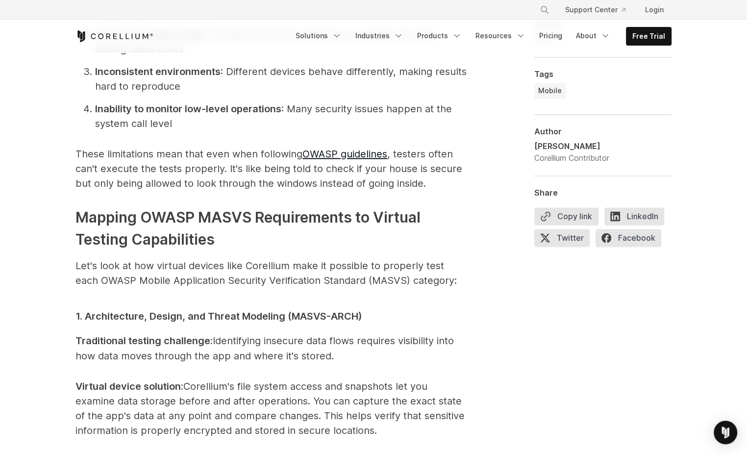
scroll to position [1163, 0]
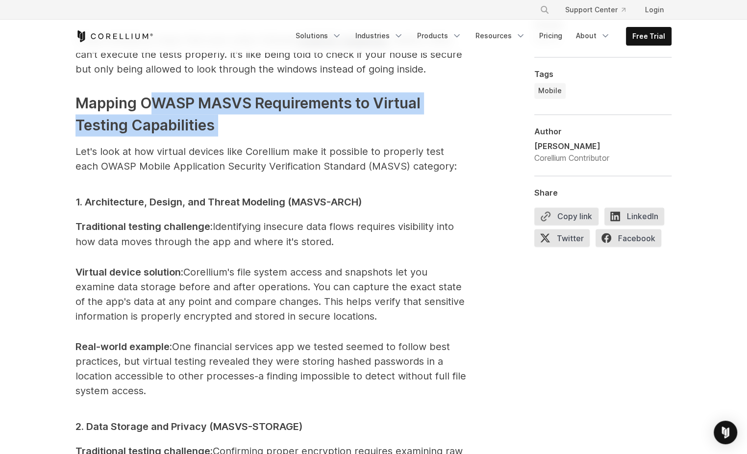
drag, startPoint x: 154, startPoint y: 98, endPoint x: 251, endPoint y: 135, distance: 104.2
click at [251, 135] on h3 "Mapping OWASP MASVS Requirements to Virtual Testing Capabilities" at bounding box center [271, 114] width 392 height 44
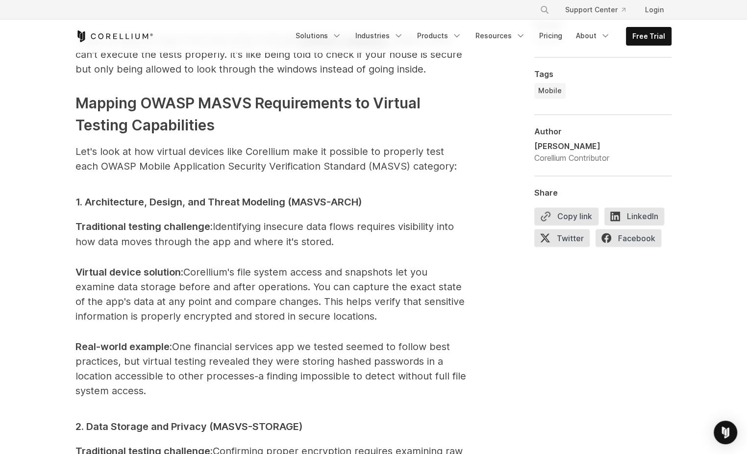
click at [273, 144] on p "Let's look at how virtual devices like Corellium make it possible to properly t…" at bounding box center [271, 158] width 392 height 29
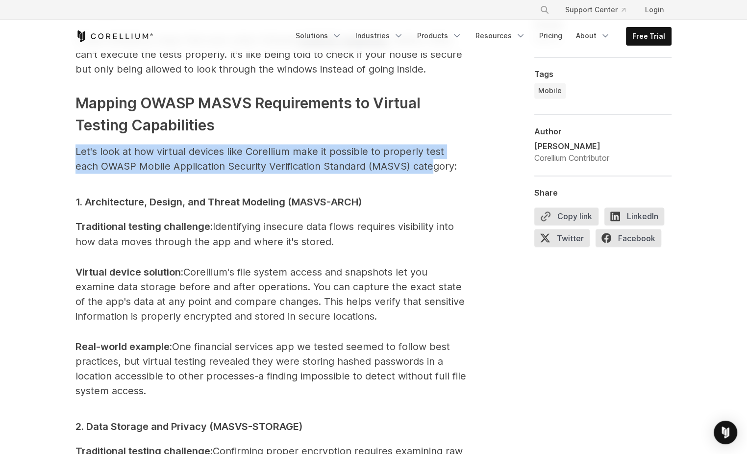
drag, startPoint x: 76, startPoint y: 151, endPoint x: 409, endPoint y: 173, distance: 333.6
click at [409, 173] on p "Let's look at how virtual devices like Corellium make it possible to properly t…" at bounding box center [271, 158] width 392 height 29
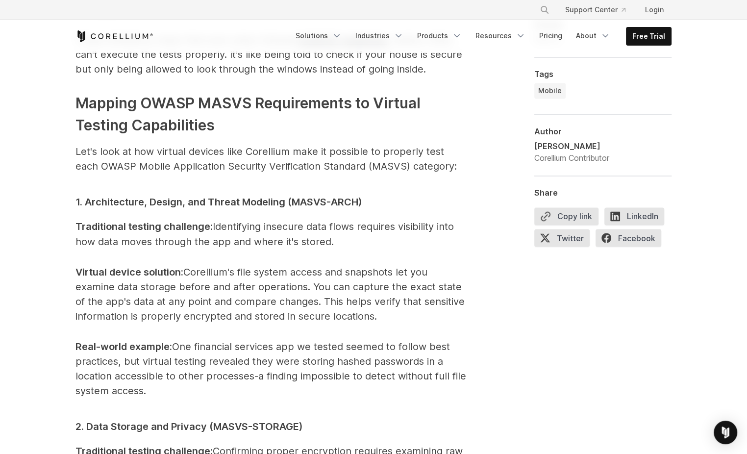
drag, startPoint x: 409, startPoint y: 173, endPoint x: 402, endPoint y: 210, distance: 37.5
click at [402, 210] on h3 "1. Architecture, Design, and Threat Modeling (MASVS-ARCH)" at bounding box center [271, 200] width 392 height 22
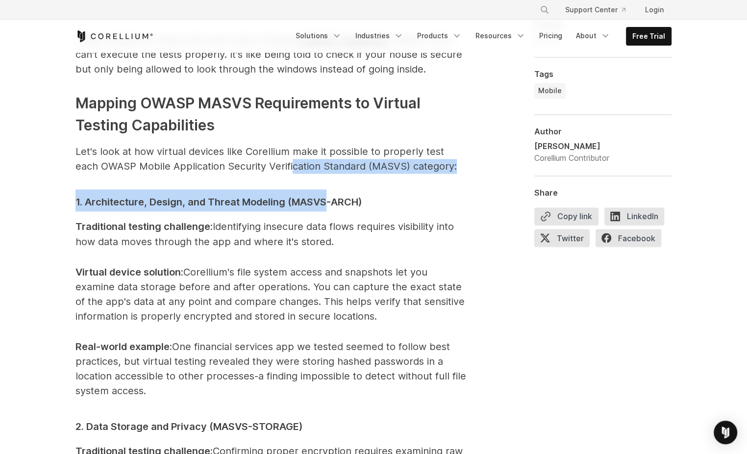
drag, startPoint x: 265, startPoint y: 160, endPoint x: 327, endPoint y: 180, distance: 65.0
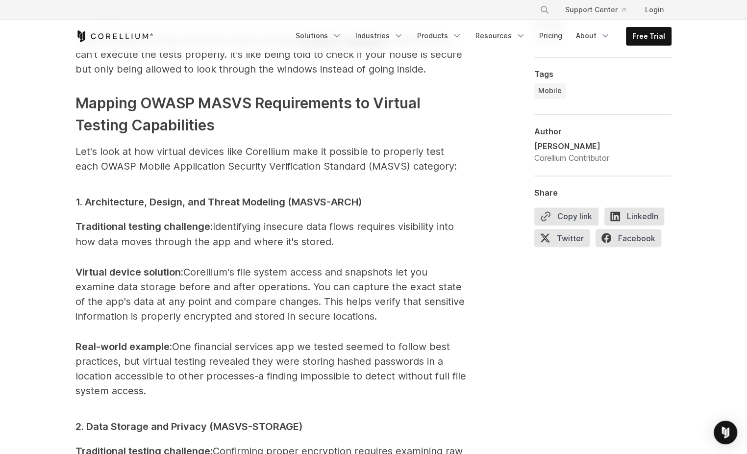
click at [398, 192] on h3 "1. Architecture, Design, and Threat Modeling (MASVS-ARCH)" at bounding box center [271, 200] width 392 height 22
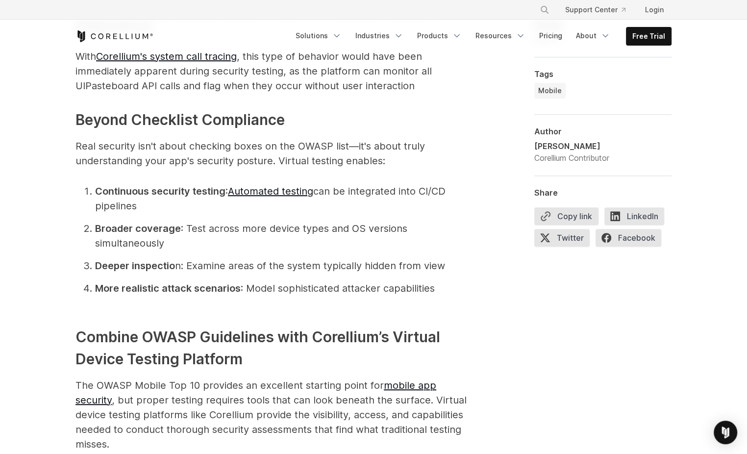
scroll to position [3119, 0]
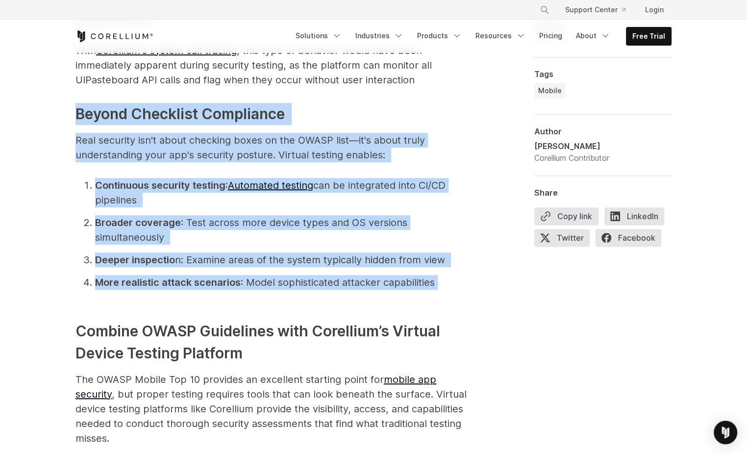
drag, startPoint x: 78, startPoint y: 99, endPoint x: 457, endPoint y: 266, distance: 413.8
copy span "Beyond Checklist Compliance Real security isn't about checking boxes on the OWA…"
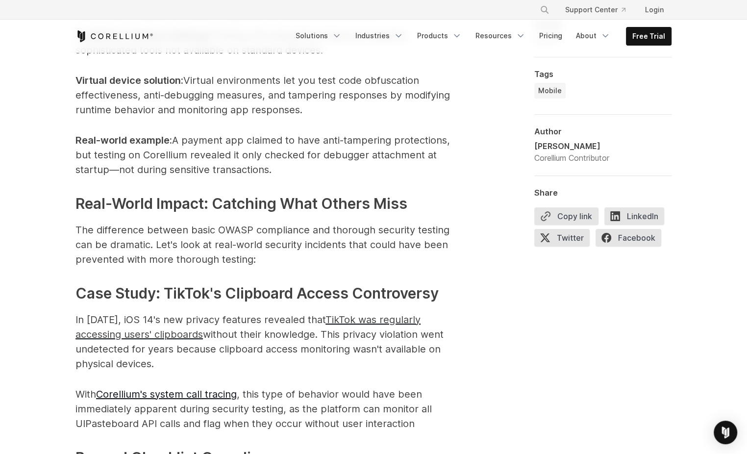
scroll to position [2770, 0]
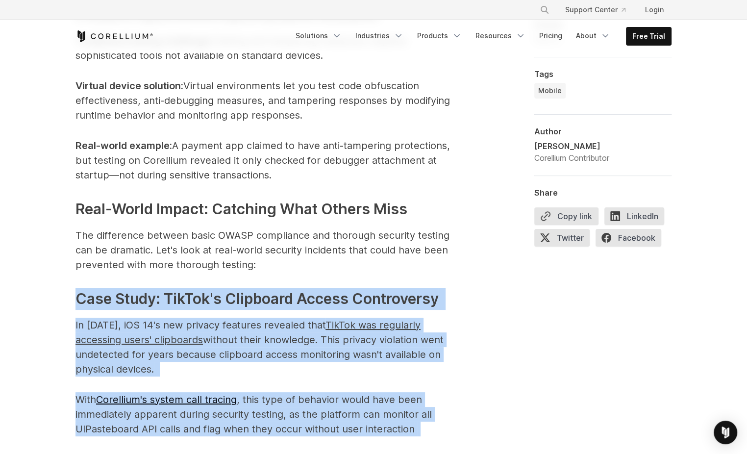
drag, startPoint x: 76, startPoint y: 299, endPoint x: 423, endPoint y: 417, distance: 366.7
drag, startPoint x: 423, startPoint y: 417, endPoint x: 358, endPoint y: 395, distance: 69.0
copy span "Case Study: TikTok's Clipboard Access Controversy In [DATE], iOS 14's new priva…"
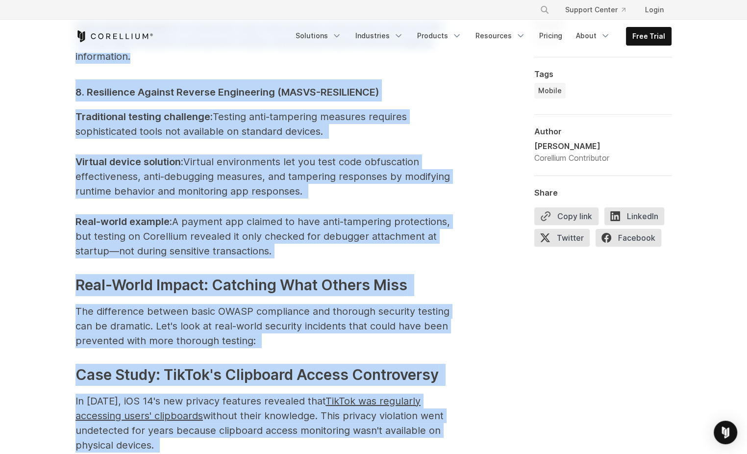
scroll to position [2719, 0]
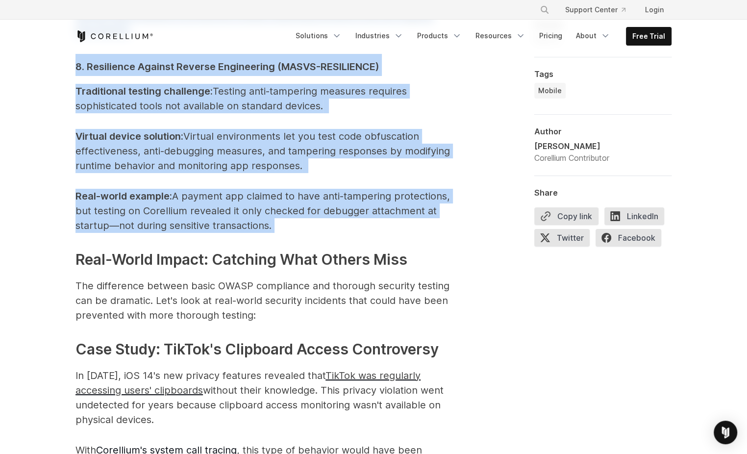
drag, startPoint x: 76, startPoint y: 104, endPoint x: 276, endPoint y: 226, distance: 234.2
copy span "Loremip DOLOR SITAM Consectetura el Seddoei Tempori Utlaboreetdo Mag'a enim ad …"
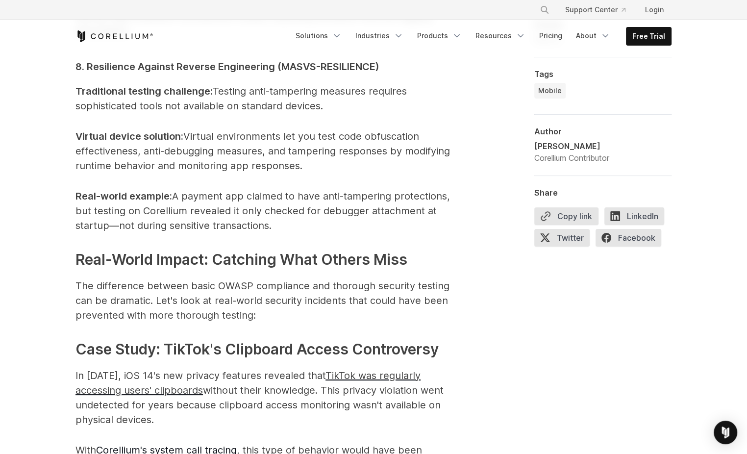
click at [353, 249] on h3 "Real-World Impact: Catching What Others Miss" at bounding box center [271, 260] width 392 height 22
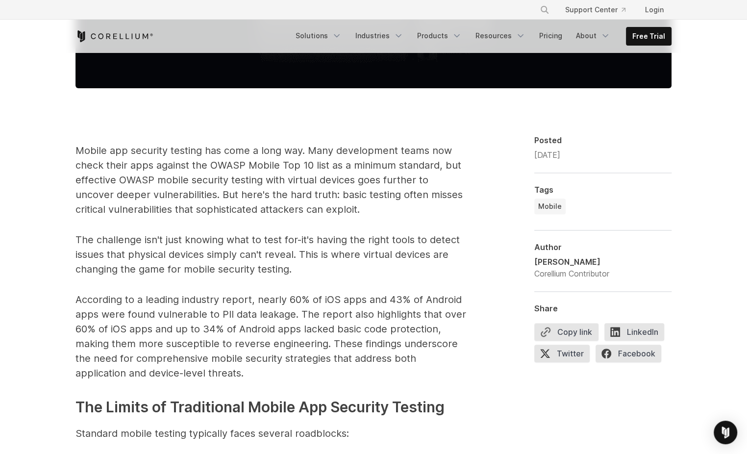
scroll to position [0, 0]
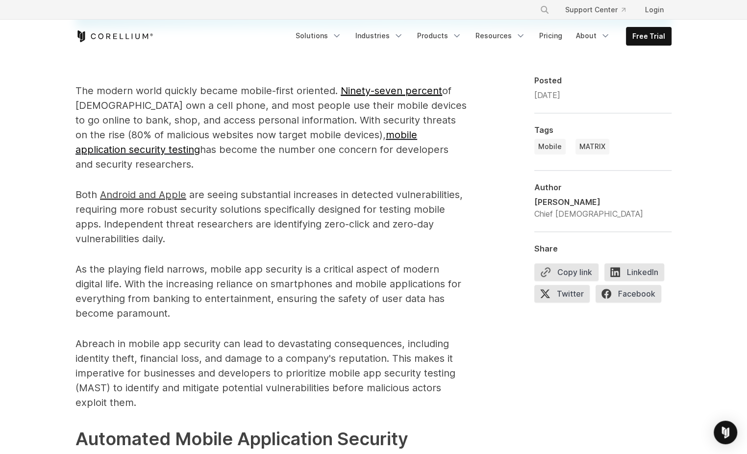
scroll to position [615, 0]
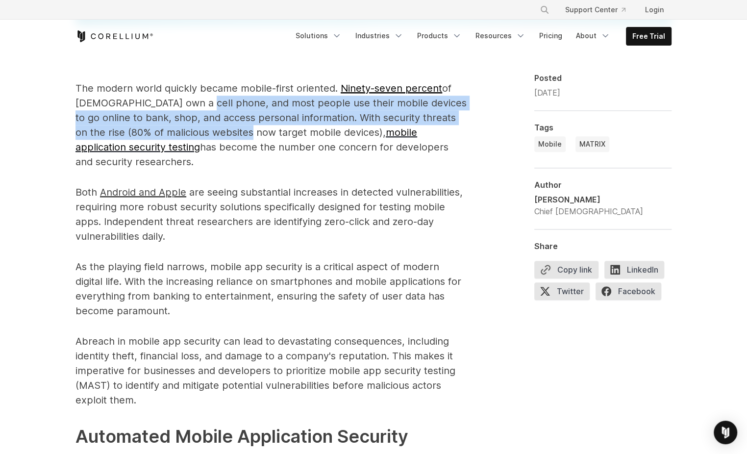
drag, startPoint x: 192, startPoint y: 101, endPoint x: 240, endPoint y: 127, distance: 54.2
click at [240, 127] on p "The modern world quickly became mobile-first oriented. Ninety-seven percent of …" at bounding box center [271, 125] width 392 height 88
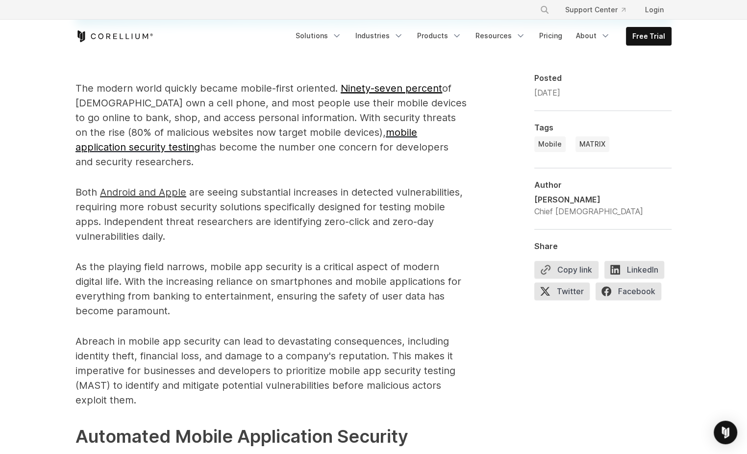
click at [287, 209] on p "Both Android and Apple are seeing substantial increases in detected vulnerabili…" at bounding box center [271, 214] width 392 height 59
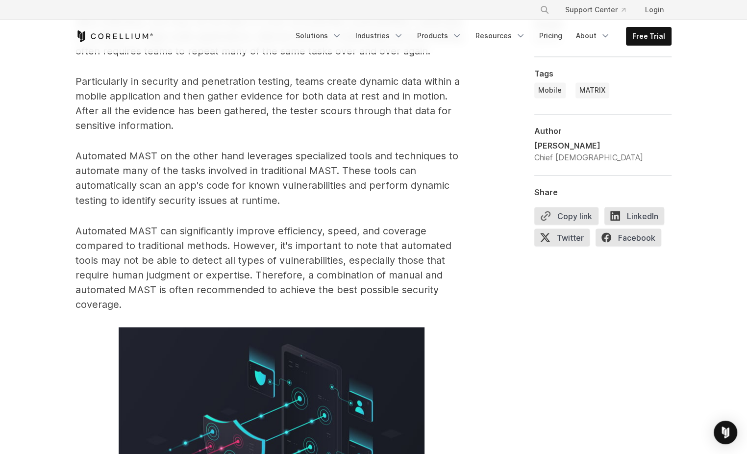
scroll to position [1138, 0]
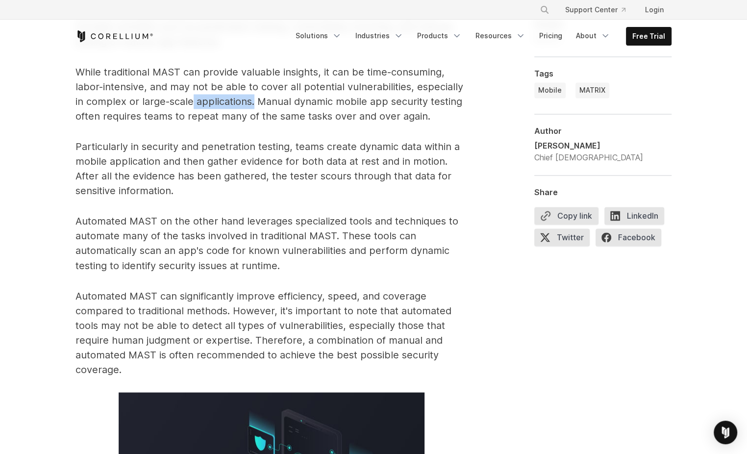
drag, startPoint x: 191, startPoint y: 97, endPoint x: 253, endPoint y: 100, distance: 61.8
click at [253, 100] on p "While traditional MAST can provide valuable insights, it can be time-consuming,…" at bounding box center [271, 94] width 392 height 59
click at [283, 81] on p "While traditional MAST can provide valuable insights, it can be time-consuming,…" at bounding box center [271, 94] width 392 height 59
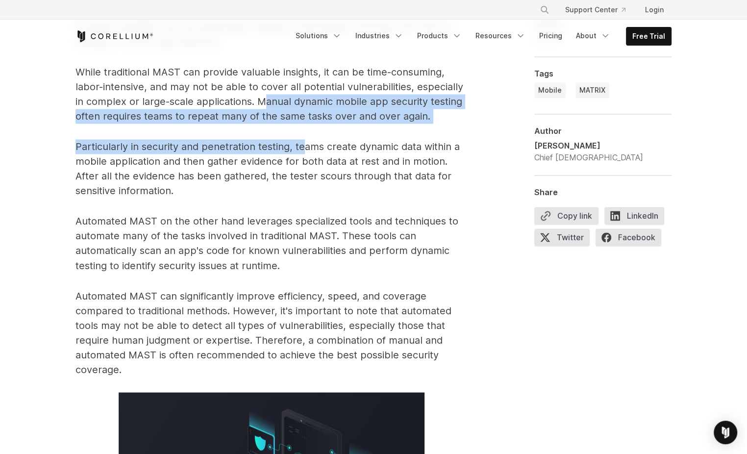
drag, startPoint x: 272, startPoint y: 105, endPoint x: 305, endPoint y: 125, distance: 38.4
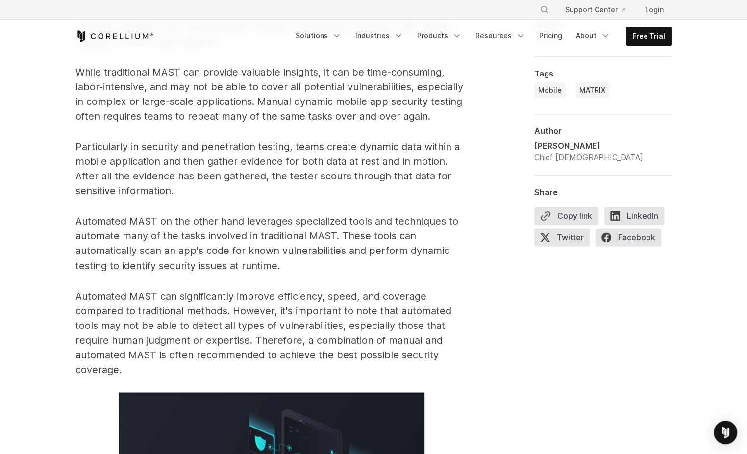
drag, startPoint x: 280, startPoint y: 117, endPoint x: 289, endPoint y: 129, distance: 15.1
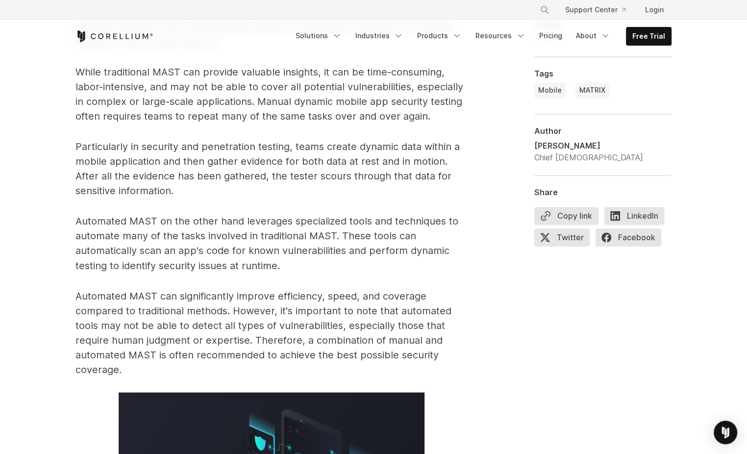
click at [265, 161] on p "Particularly in security and penetration testing, teams create dynamic data wit…" at bounding box center [271, 168] width 392 height 59
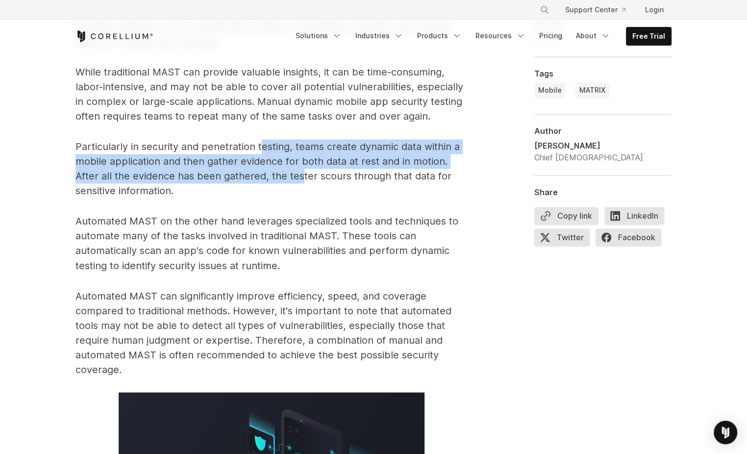
drag, startPoint x: 263, startPoint y: 144, endPoint x: 303, endPoint y: 181, distance: 55.2
click at [303, 181] on p "Particularly in security and penetration testing, teams create dynamic data wit…" at bounding box center [271, 168] width 392 height 59
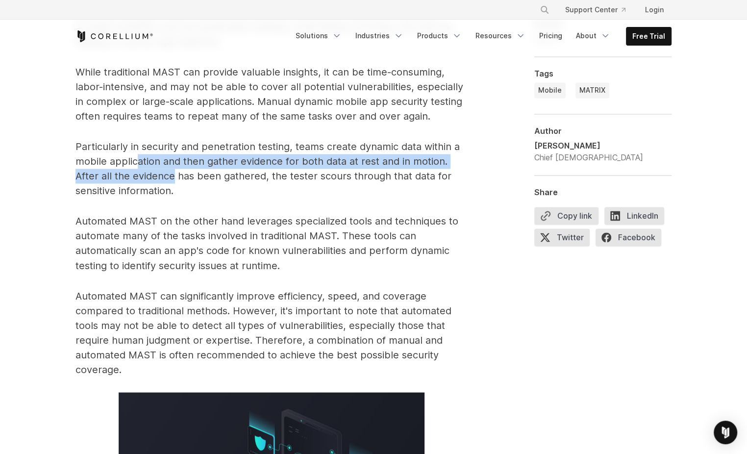
drag, startPoint x: 135, startPoint y: 165, endPoint x: 176, endPoint y: 179, distance: 42.6
click at [176, 179] on p "Particularly in security and penetration testing, teams create dynamic data wit…" at bounding box center [271, 168] width 392 height 59
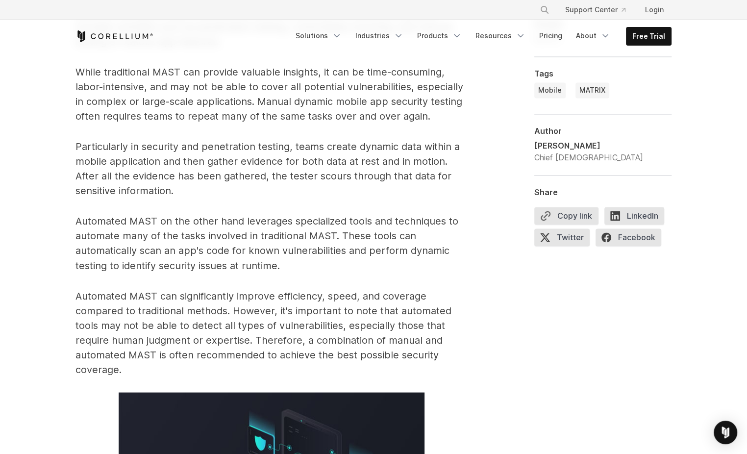
drag, startPoint x: 147, startPoint y: 168, endPoint x: 193, endPoint y: 181, distance: 48.3
click at [193, 181] on p "Particularly in security and penetration testing, teams create dynamic data wit…" at bounding box center [271, 168] width 392 height 59
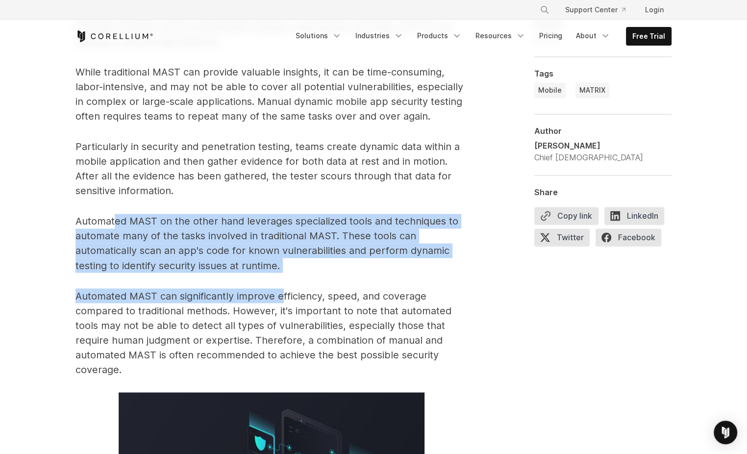
drag, startPoint x: 116, startPoint y: 221, endPoint x: 283, endPoint y: 275, distance: 175.7
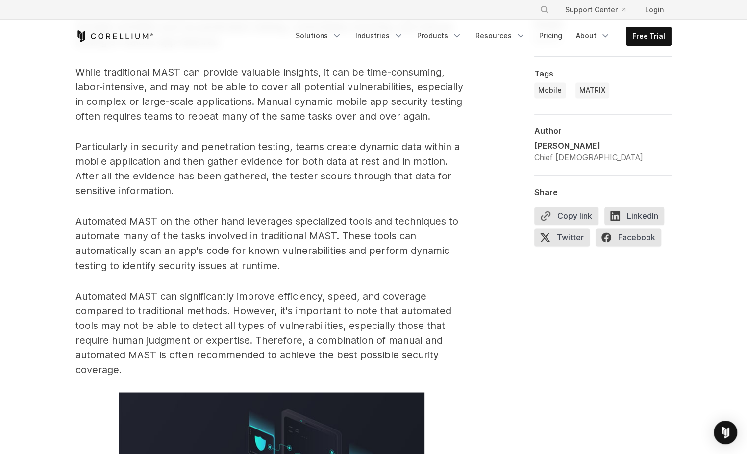
drag, startPoint x: 283, startPoint y: 275, endPoint x: 352, endPoint y: 287, distance: 69.8
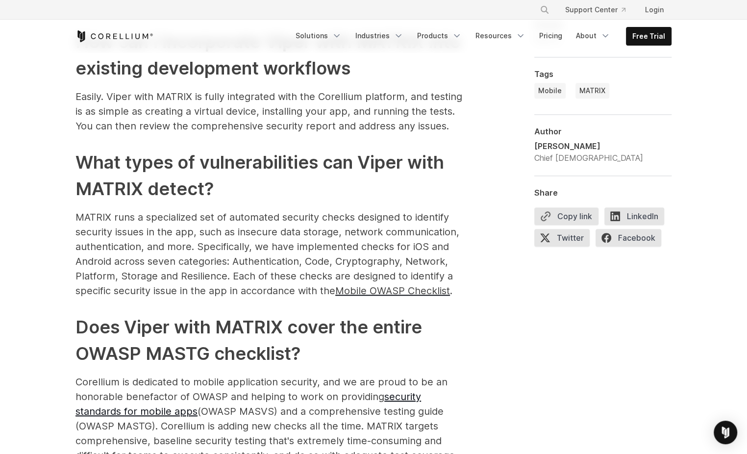
scroll to position [3426, 0]
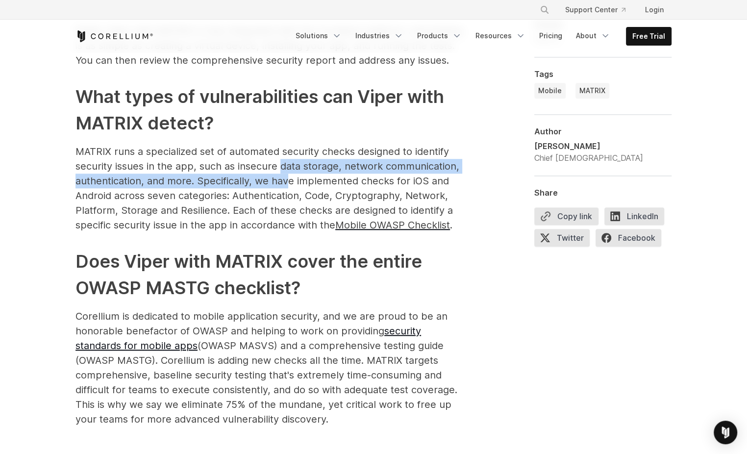
drag, startPoint x: 280, startPoint y: 153, endPoint x: 284, endPoint y: 164, distance: 11.0
click at [284, 164] on p "MATRIX runs a specialized set of automated security checks designed to identify…" at bounding box center [271, 188] width 392 height 88
drag, startPoint x: 284, startPoint y: 164, endPoint x: 277, endPoint y: 174, distance: 12.6
click at [277, 174] on p "MATRIX runs a specialized set of automated security checks designed to identify…" at bounding box center [271, 188] width 392 height 88
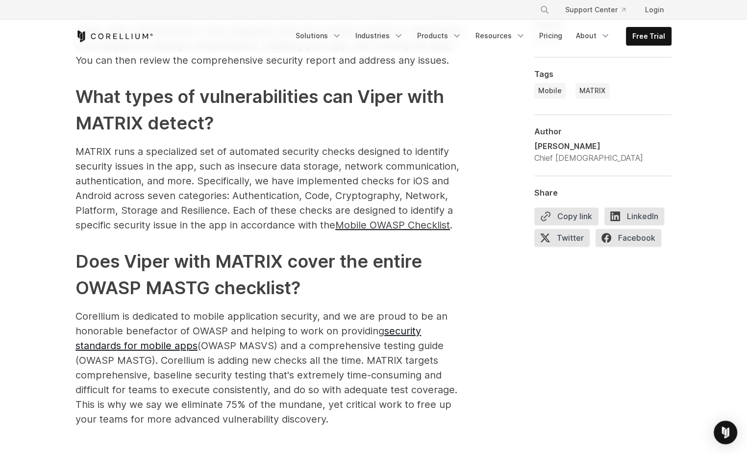
click at [264, 187] on p "MATRIX runs a specialized set of automated security checks designed to identify…" at bounding box center [271, 188] width 392 height 88
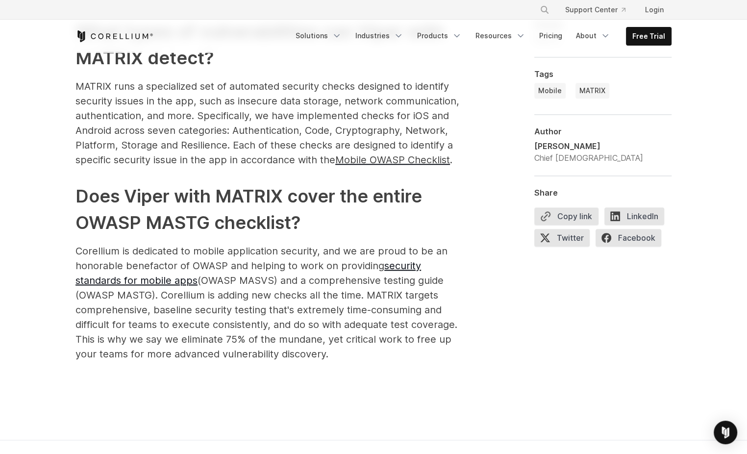
scroll to position [3556, 0]
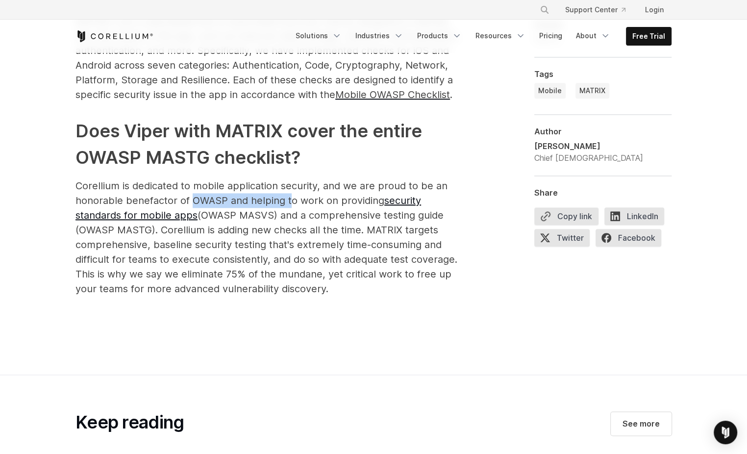
drag, startPoint x: 198, startPoint y: 181, endPoint x: 288, endPoint y: 181, distance: 90.2
click at [288, 181] on p "Corellium is dedicated to mobile application security, and we are proud to be a…" at bounding box center [271, 237] width 392 height 118
click at [296, 219] on p "Corellium is dedicated to mobile application security, and we are proud to be a…" at bounding box center [271, 237] width 392 height 118
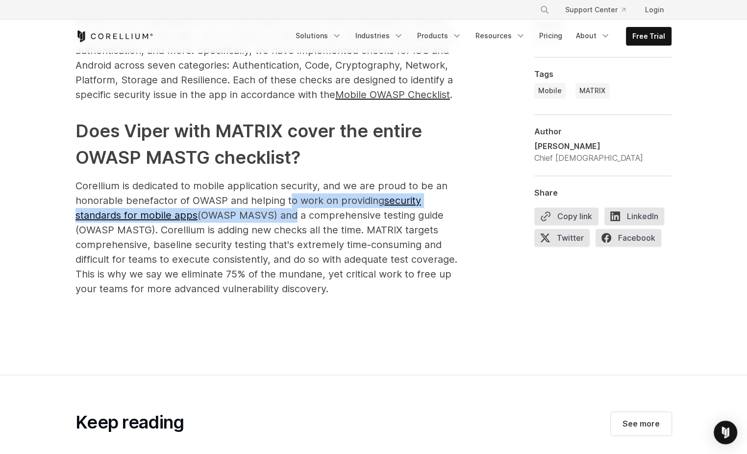
drag, startPoint x: 289, startPoint y: 192, endPoint x: 293, endPoint y: 196, distance: 5.5
click at [293, 196] on p "Corellium is dedicated to mobile application security, and we are proud to be a…" at bounding box center [271, 237] width 392 height 118
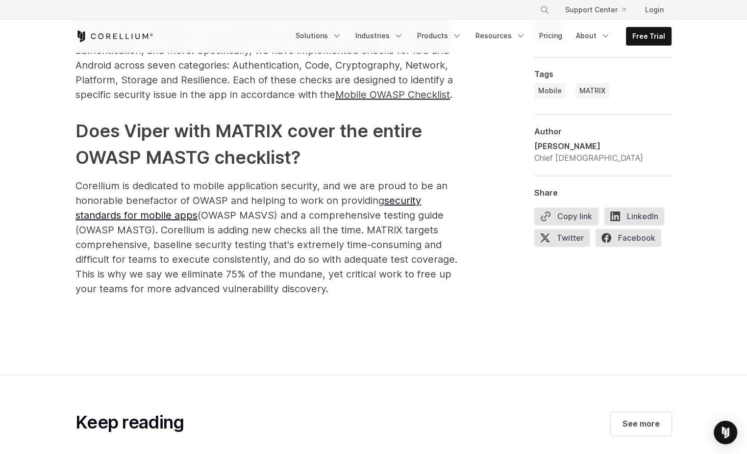
drag, startPoint x: 293, startPoint y: 196, endPoint x: 306, endPoint y: 240, distance: 46.1
click at [306, 240] on p "Corellium is dedicated to mobile application security, and we are proud to be a…" at bounding box center [271, 237] width 392 height 118
drag, startPoint x: 197, startPoint y: 213, endPoint x: 340, endPoint y: 268, distance: 153.1
click at [340, 268] on p "Corellium is dedicated to mobile application security, and we are proud to be a…" at bounding box center [271, 237] width 392 height 118
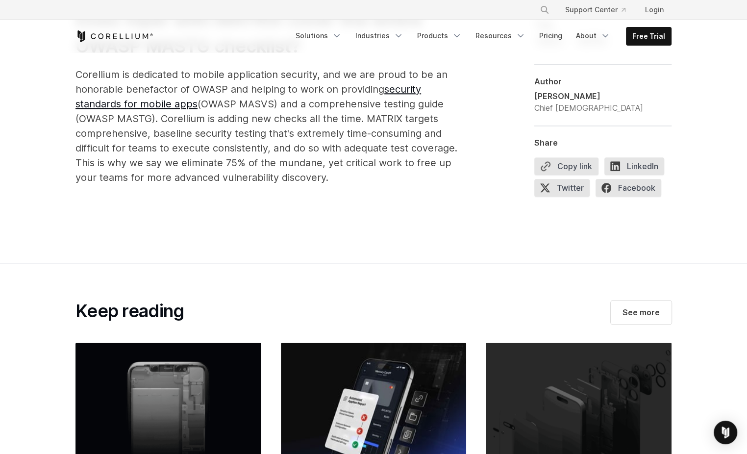
scroll to position [3856, 0]
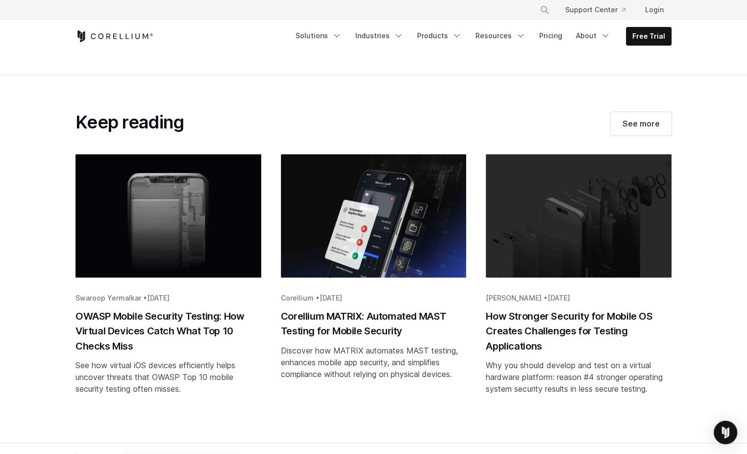
click at [569, 317] on h2 "How Stronger Security for Mobile OS Creates Challenges for Testing Applications" at bounding box center [579, 331] width 186 height 44
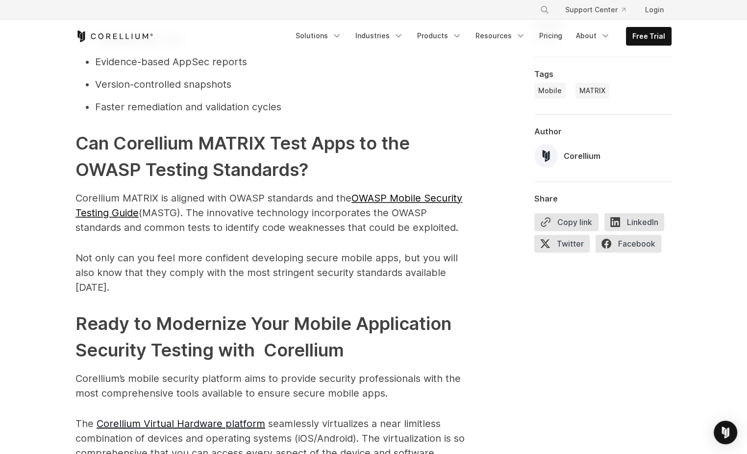
scroll to position [2745, 0]
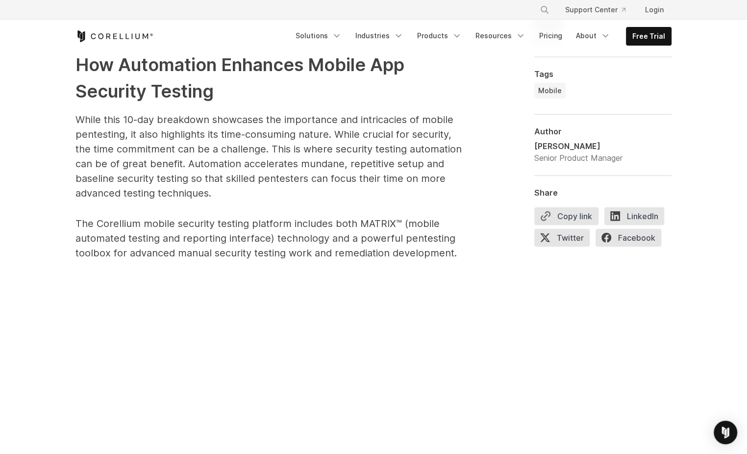
scroll to position [1895, 0]
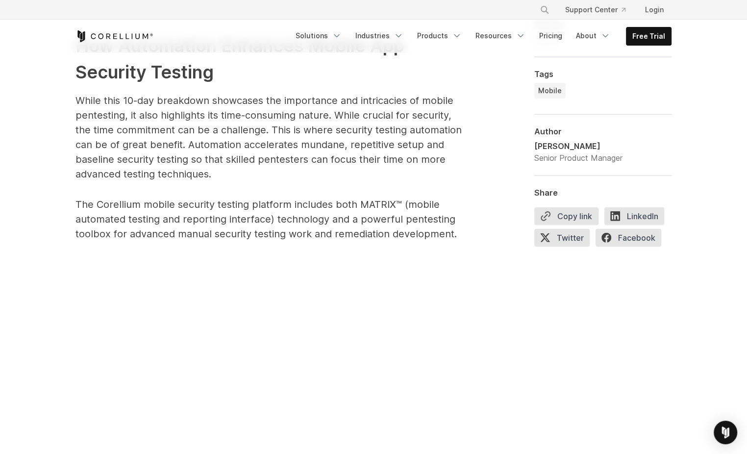
drag, startPoint x: 332, startPoint y: 116, endPoint x: 345, endPoint y: 177, distance: 62.5
click at [345, 177] on p "While this 10-day breakdown showcases the importance and intricacies of mobile …" at bounding box center [271, 137] width 392 height 88
click at [297, 141] on p "While this 10-day breakdown showcases the importance and intricacies of mobile …" at bounding box center [271, 137] width 392 height 88
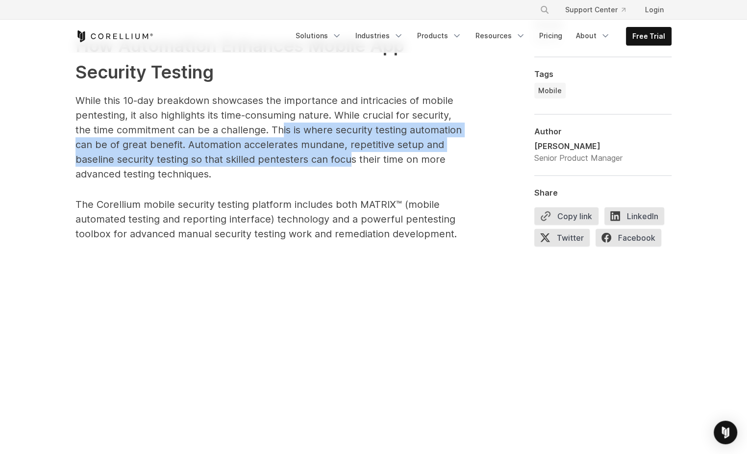
drag, startPoint x: 281, startPoint y: 128, endPoint x: 348, endPoint y: 165, distance: 76.6
click at [348, 165] on p "While this 10-day breakdown showcases the importance and intricacies of mobile …" at bounding box center [271, 137] width 392 height 88
click at [271, 155] on p "While this 10-day breakdown showcases the importance and intricacies of mobile …" at bounding box center [271, 137] width 392 height 88
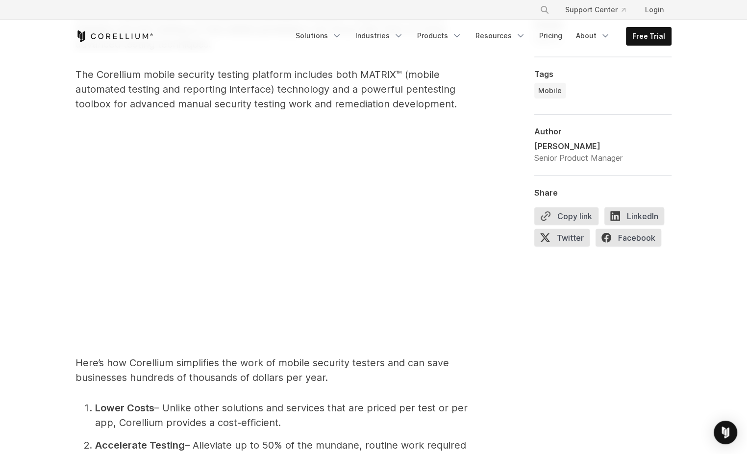
scroll to position [2026, 0]
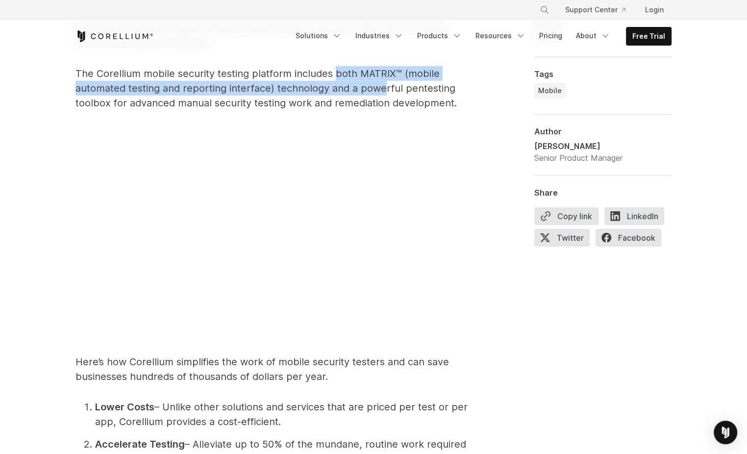
drag, startPoint x: 334, startPoint y: 75, endPoint x: 383, endPoint y: 85, distance: 50.7
click at [385, 85] on p "The Corellium mobile security testing platform includes both MATRIX™ (mobile au…" at bounding box center [271, 88] width 392 height 44
drag, startPoint x: 383, startPoint y: 85, endPoint x: 286, endPoint y: 88, distance: 97.1
click at [286, 88] on p "The Corellium mobile security testing platform includes both MATRIX™ (mobile au…" at bounding box center [271, 88] width 392 height 44
click at [278, 90] on p "The Corellium mobile security testing platform includes both MATRIX™ (mobile au…" at bounding box center [271, 88] width 392 height 44
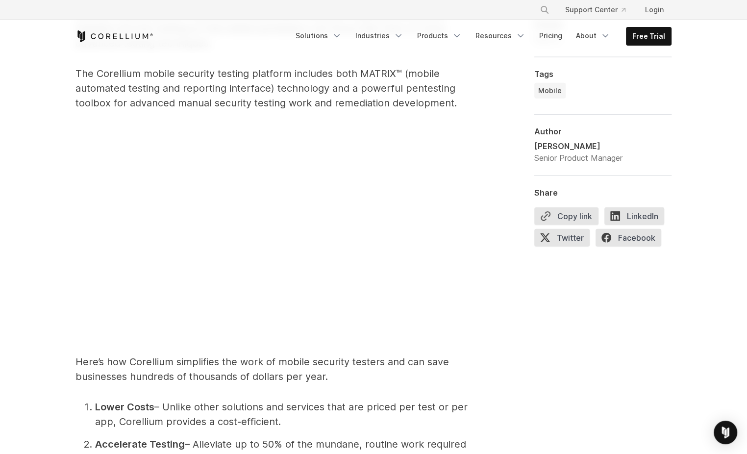
click at [325, 93] on p "The Corellium mobile security testing platform includes both MATRIX™ (mobile au…" at bounding box center [271, 88] width 392 height 44
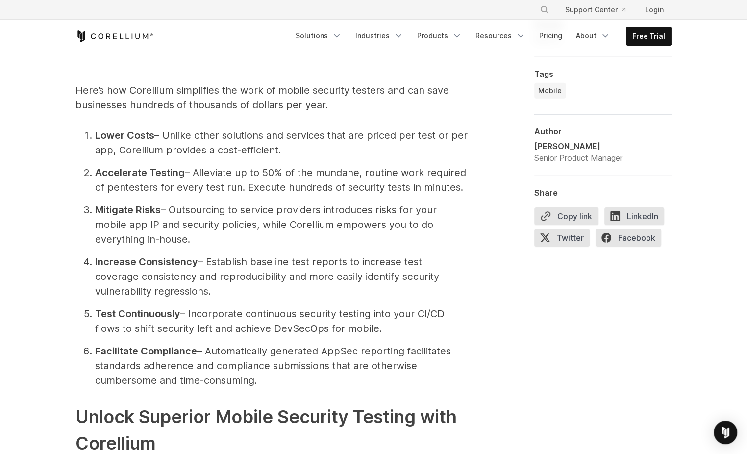
scroll to position [2288, 0]
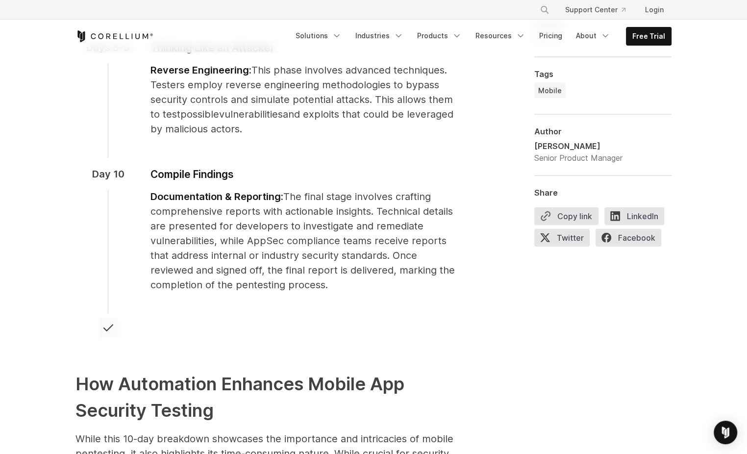
scroll to position [981, 0]
